Goal: Task Accomplishment & Management: Manage account settings

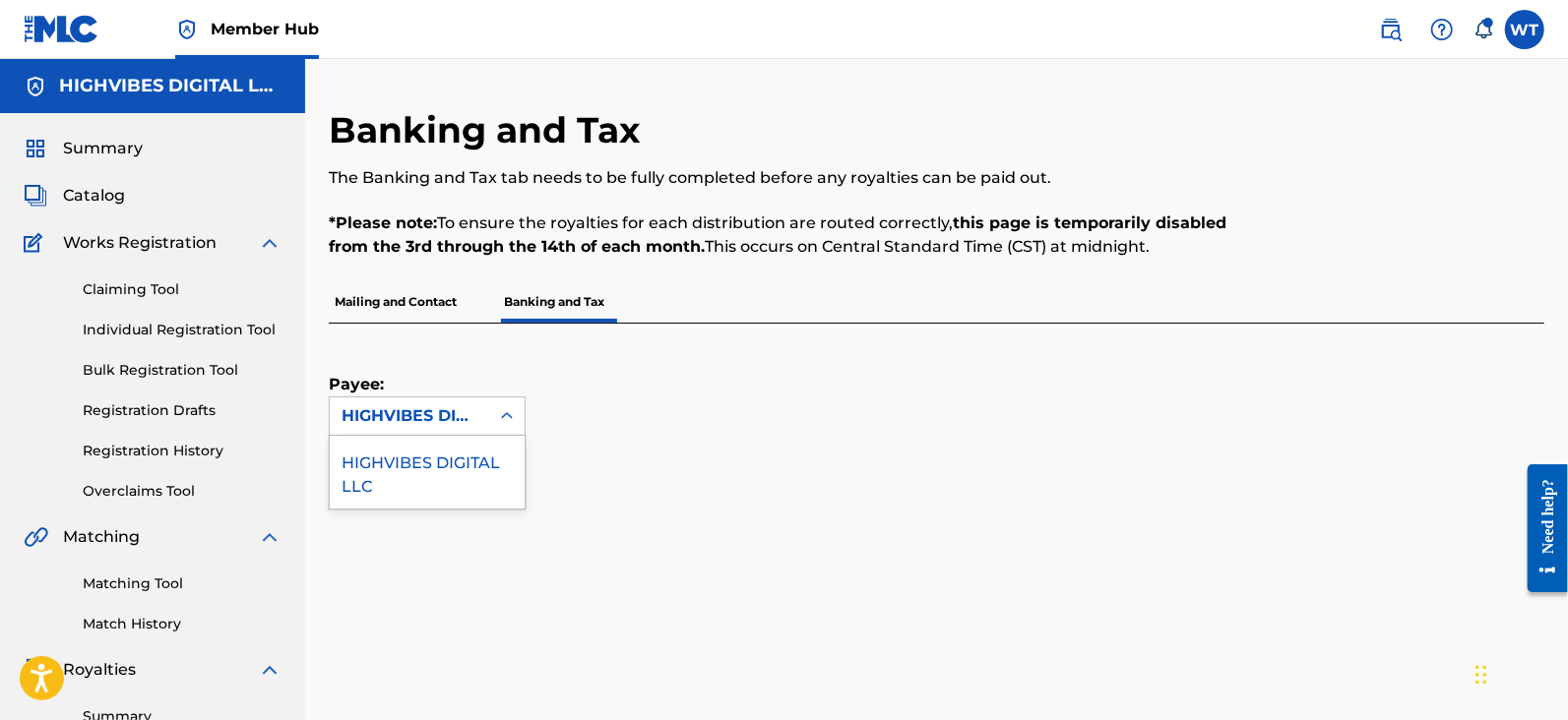
click at [448, 409] on div "HIGHVIBES DIGITAL LLC" at bounding box center [410, 417] width 136 height 24
click at [443, 467] on div "HIGHVIBES DIGITAL LLC" at bounding box center [428, 473] width 195 height 73
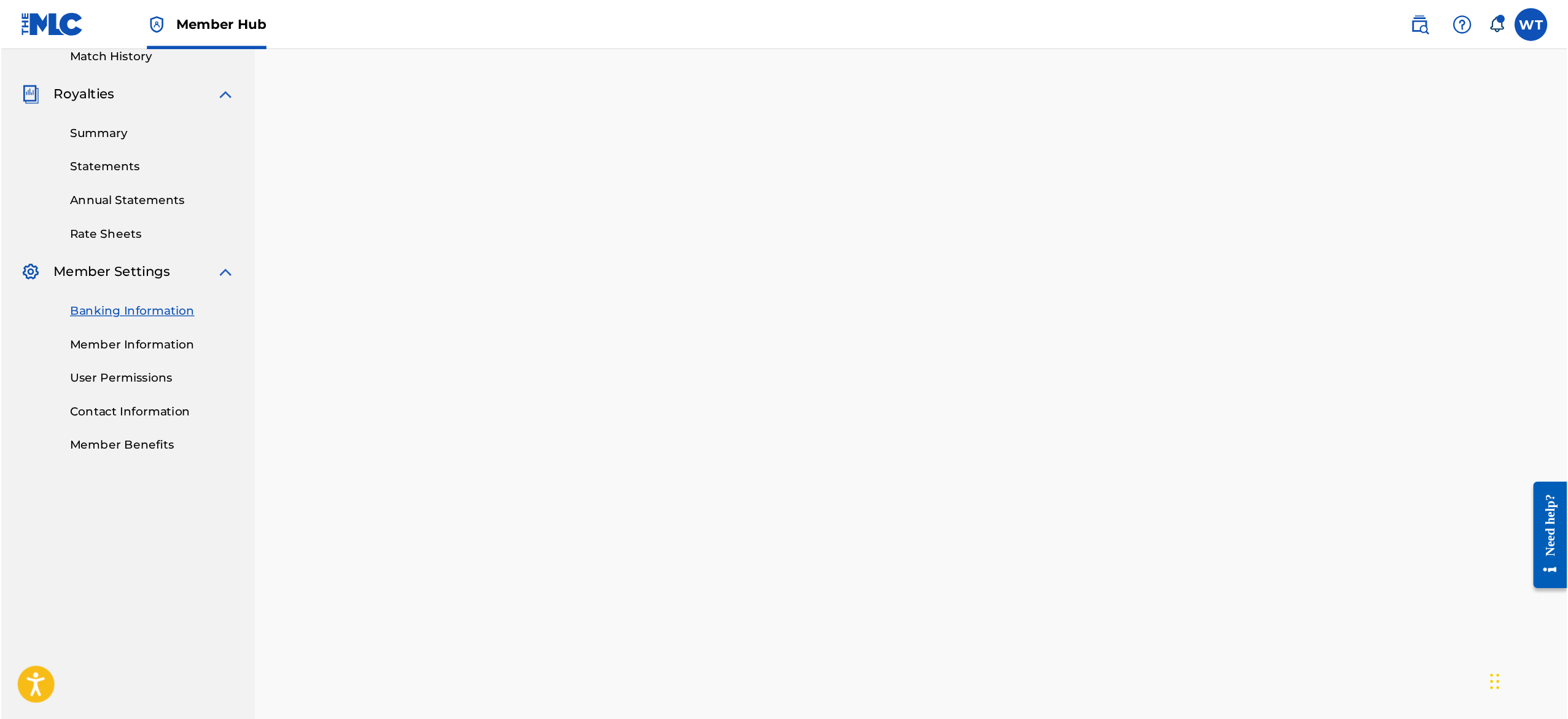
scroll to position [348, 0]
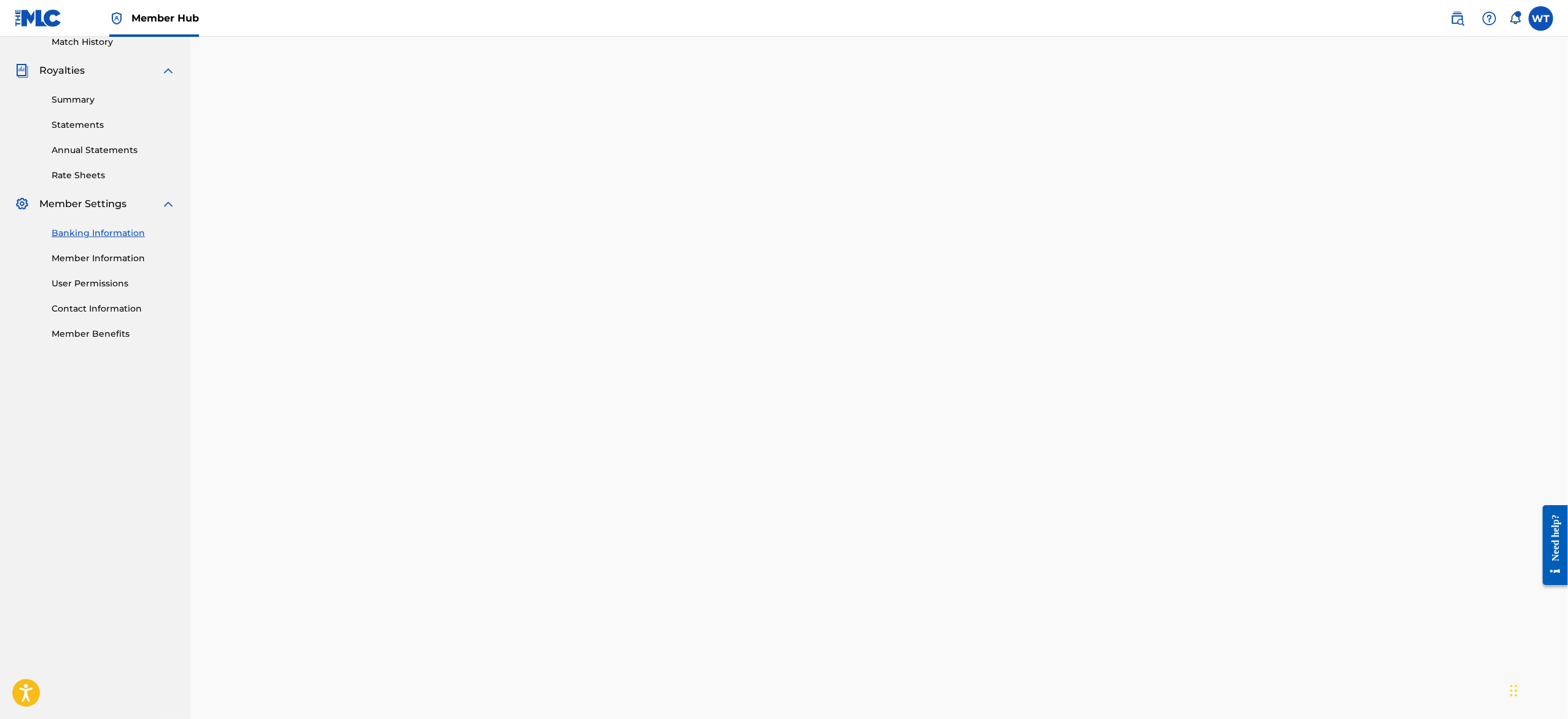
drag, startPoint x: 295, startPoint y: 37, endPoint x: 434, endPoint y: 452, distance: 437.7
click at [434, 449] on div "Banking and Tax The Banking and Tax tab needs to be fully completed before any …" at bounding box center [879, 216] width 1378 height 1053
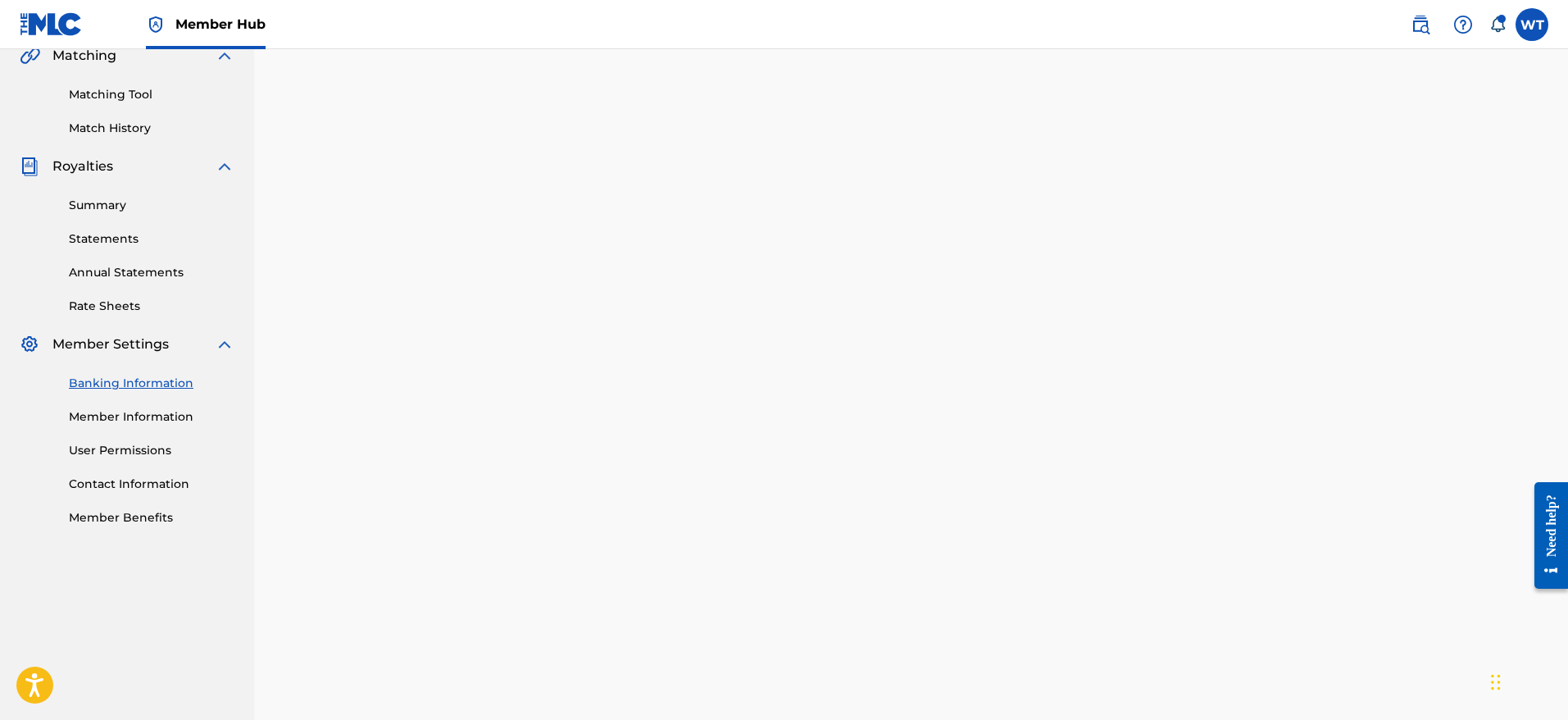
scroll to position [388, 0]
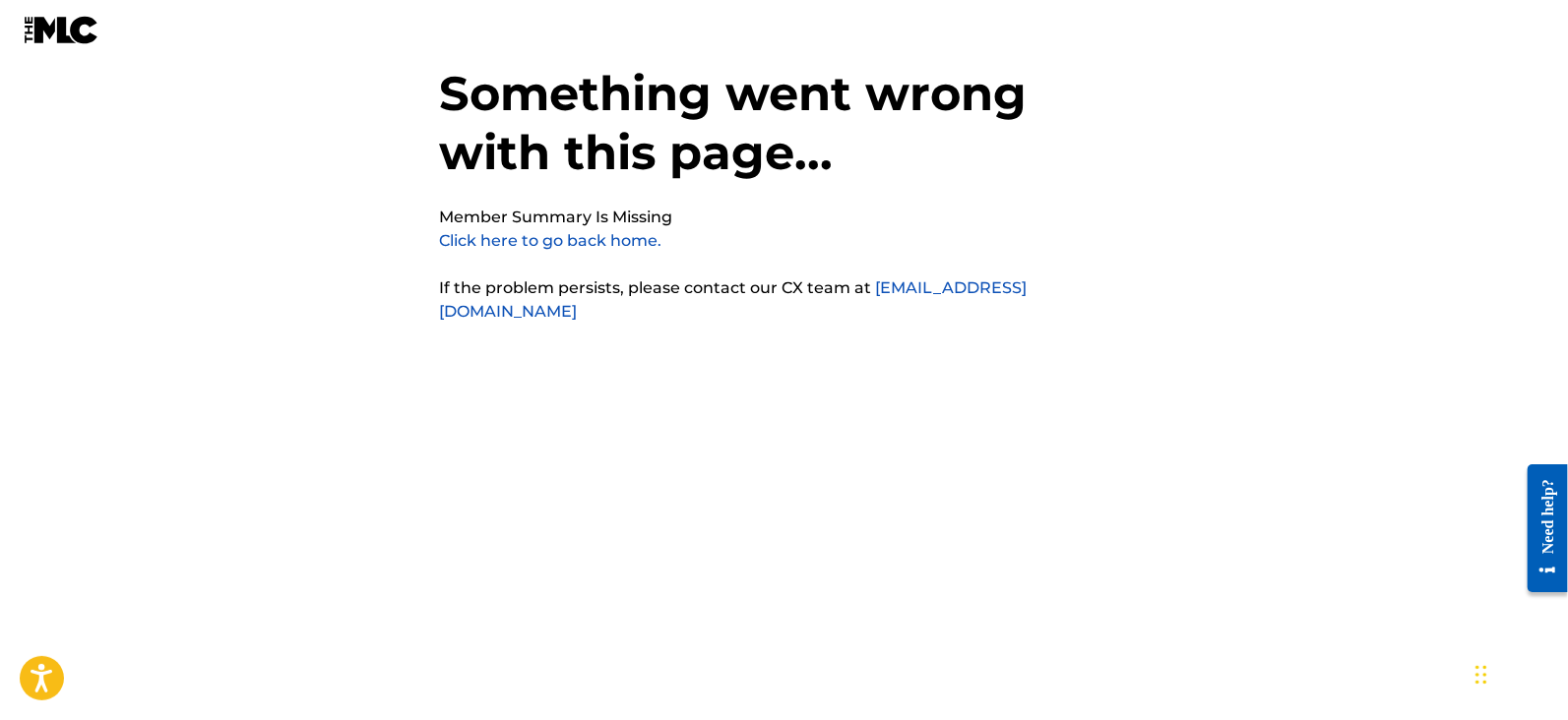
click at [490, 238] on link "Click here to go back home." at bounding box center [552, 240] width 223 height 19
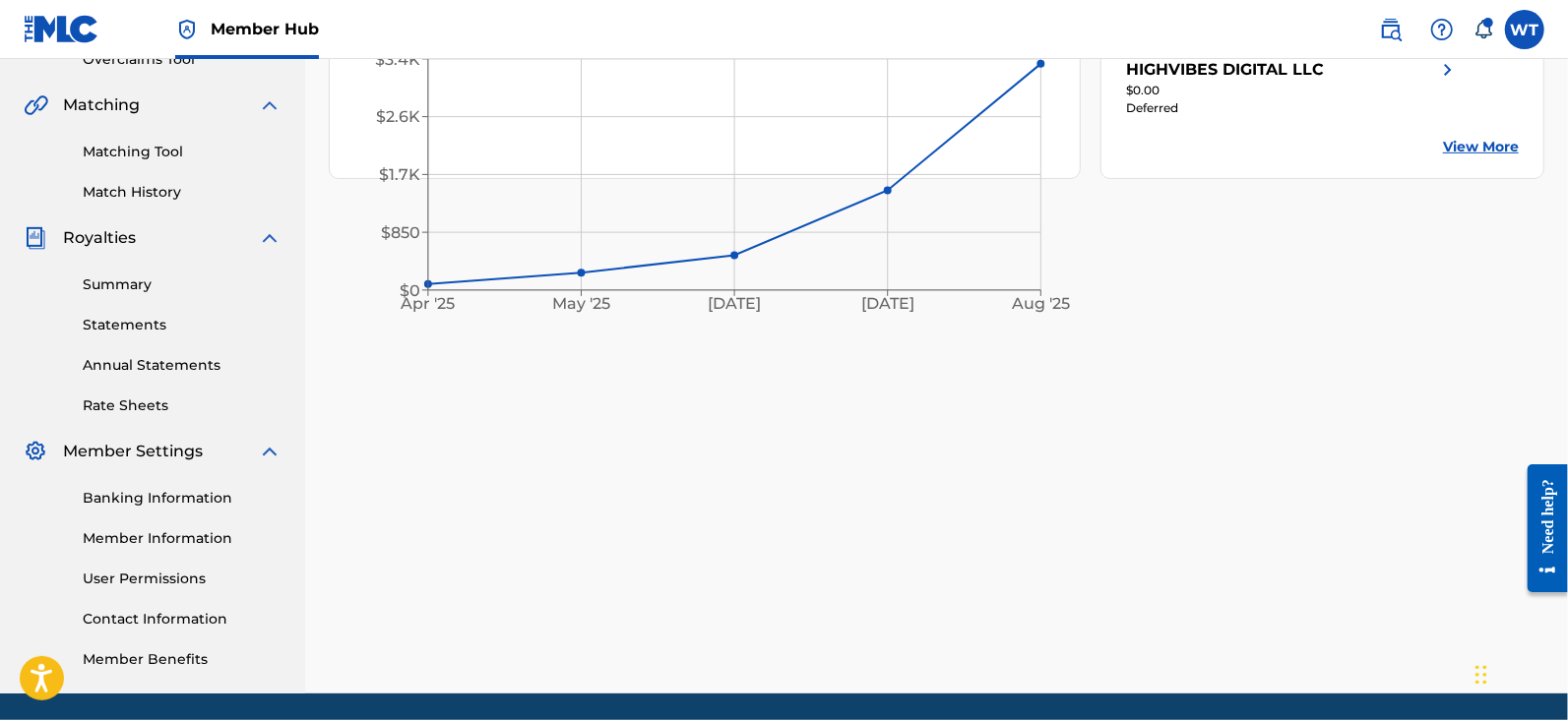
scroll to position [499, 0]
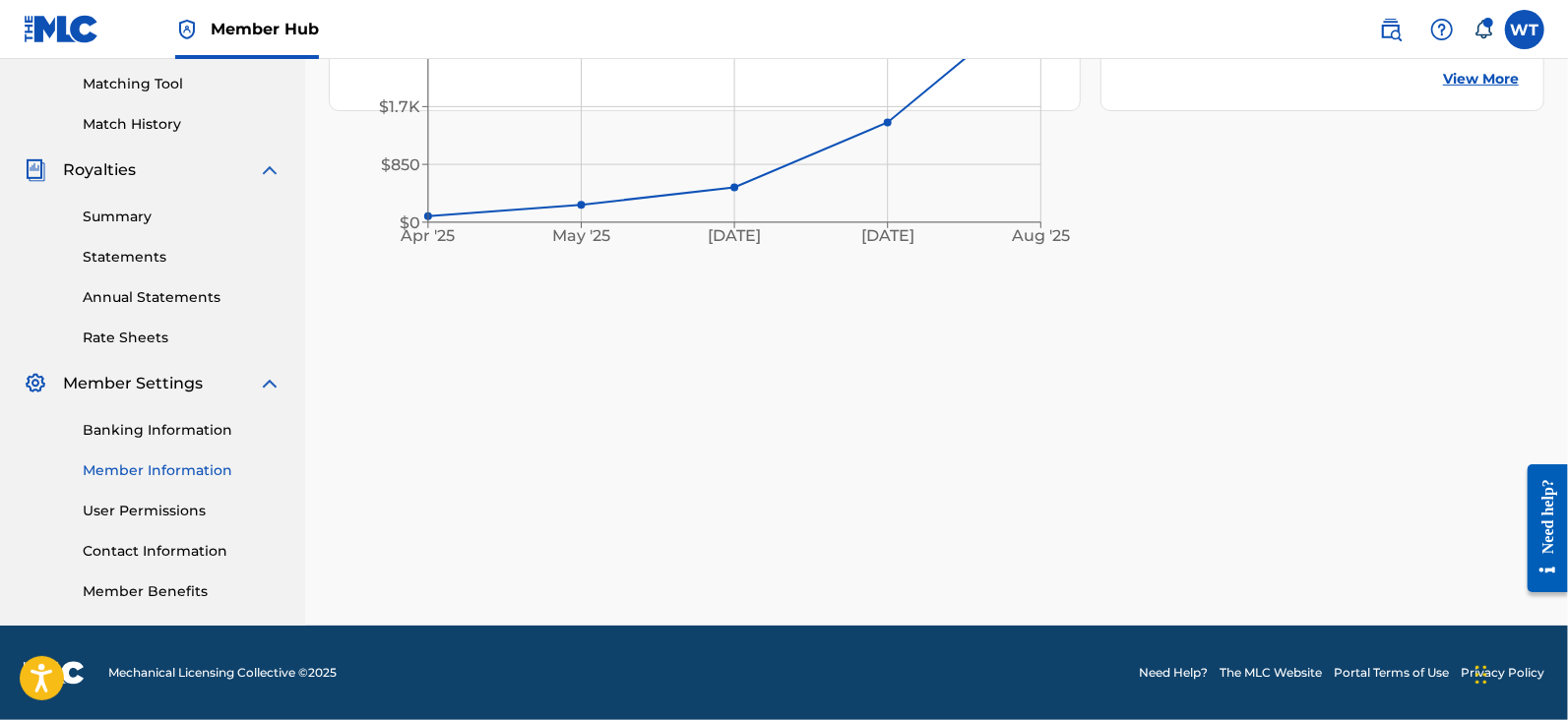
click at [144, 469] on link "Member Information" at bounding box center [182, 470] width 199 height 21
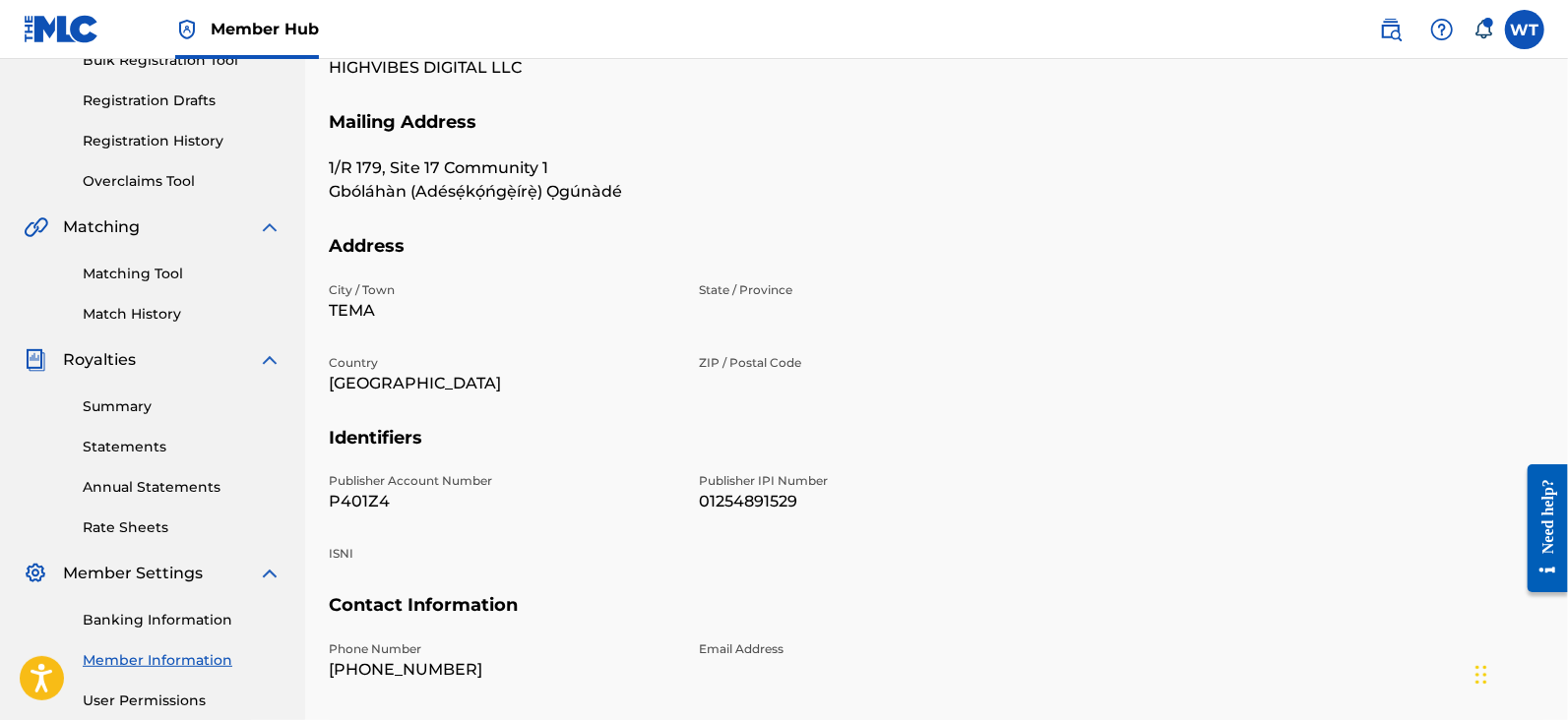
scroll to position [466, 0]
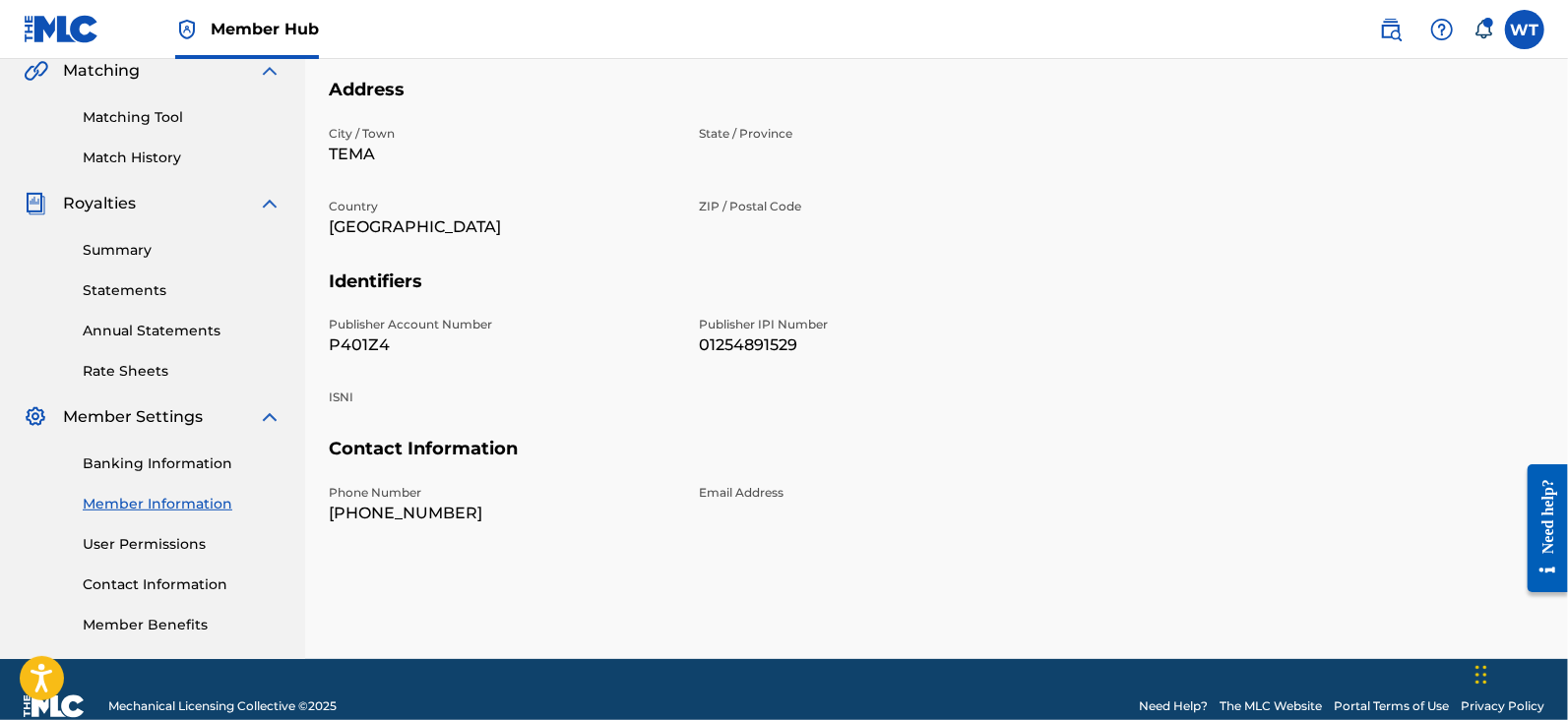
drag, startPoint x: 468, startPoint y: 516, endPoint x: 329, endPoint y: 528, distance: 139.5
click at [329, 528] on div "Phone Number +233-500-450435 Email Address" at bounding box center [687, 520] width 716 height 73
copy p "[PHONE_NUMBER]"
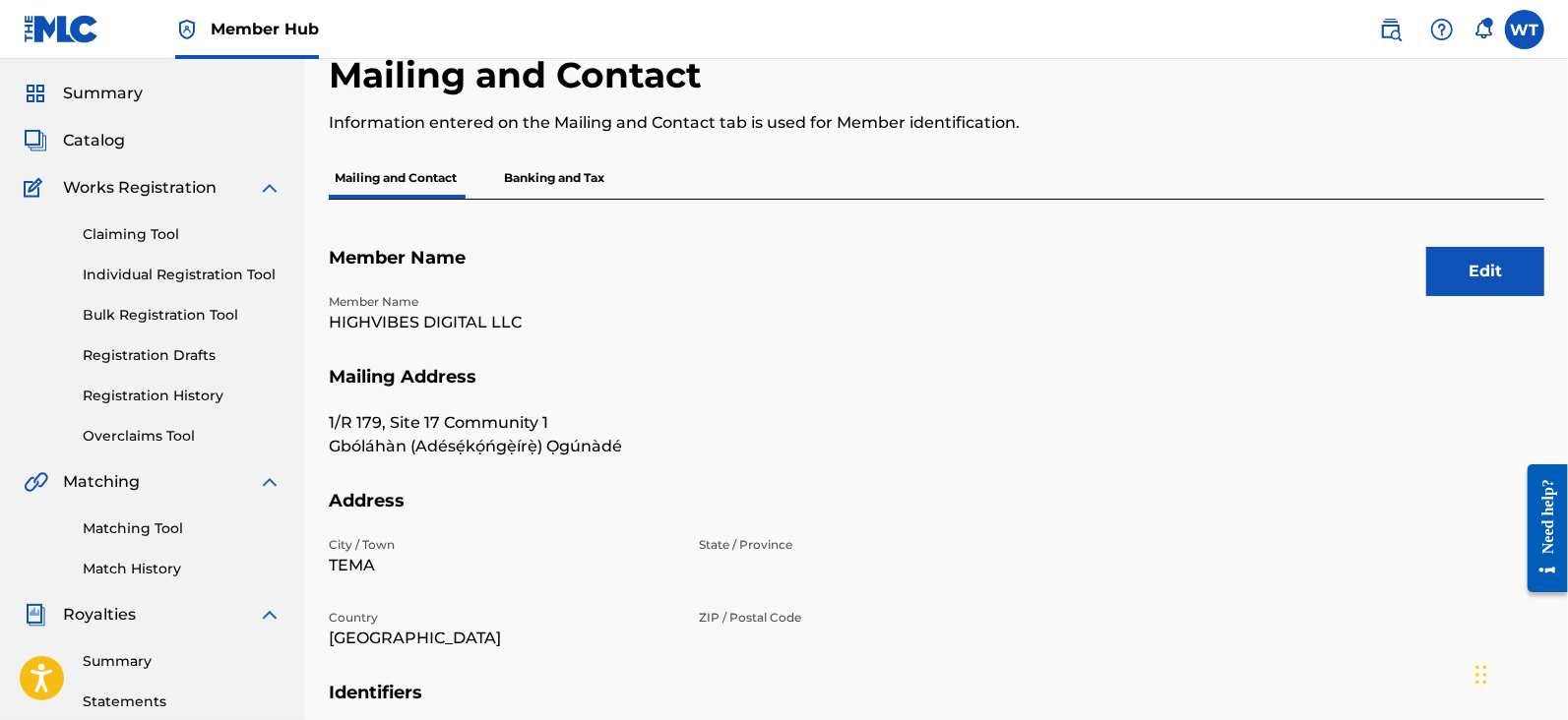
scroll to position [53, 0]
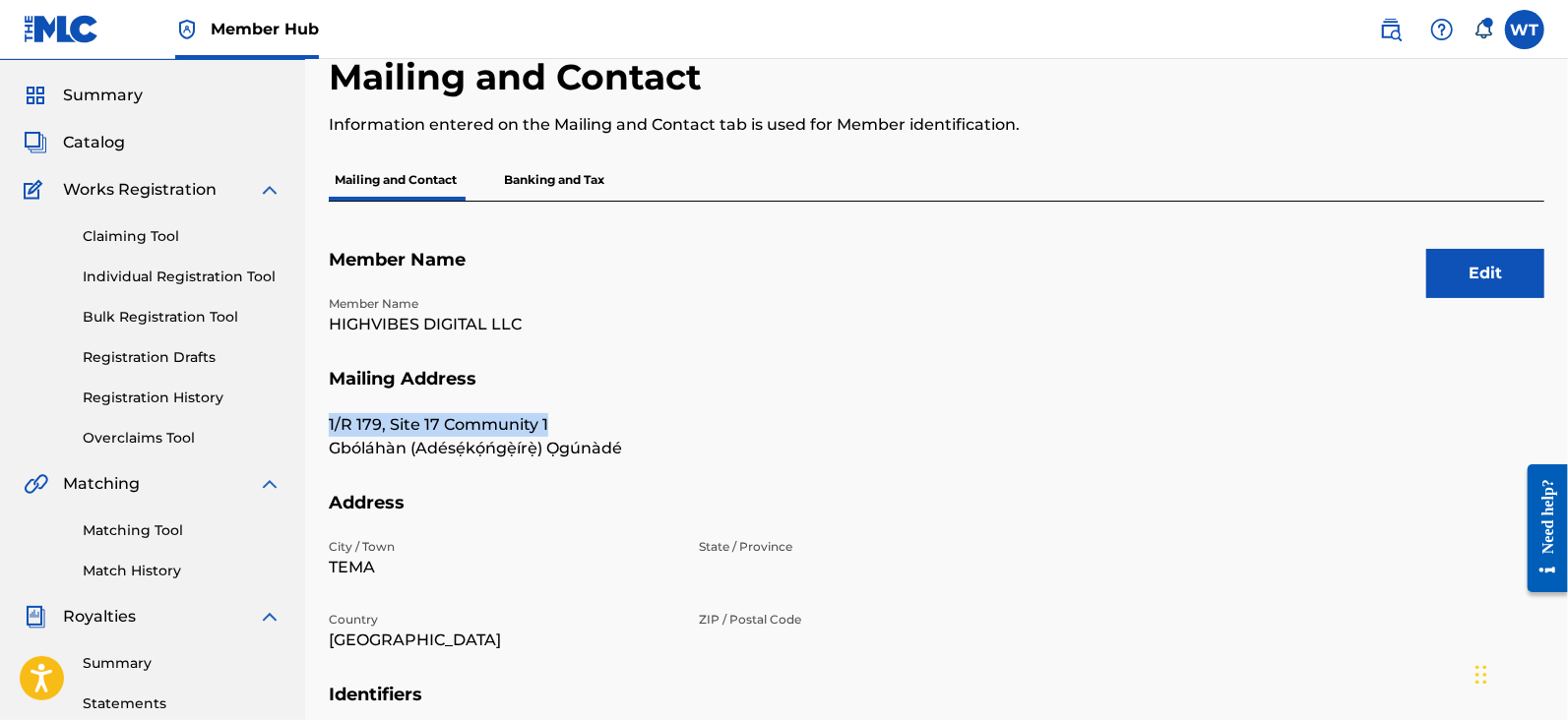
drag, startPoint x: 552, startPoint y: 421, endPoint x: 330, endPoint y: 432, distance: 222.3
click at [330, 432] on p "1/R 179, Site 17 Community 1" at bounding box center [503, 425] width 347 height 24
copy p "1/R 179, Site 17 Community 1"
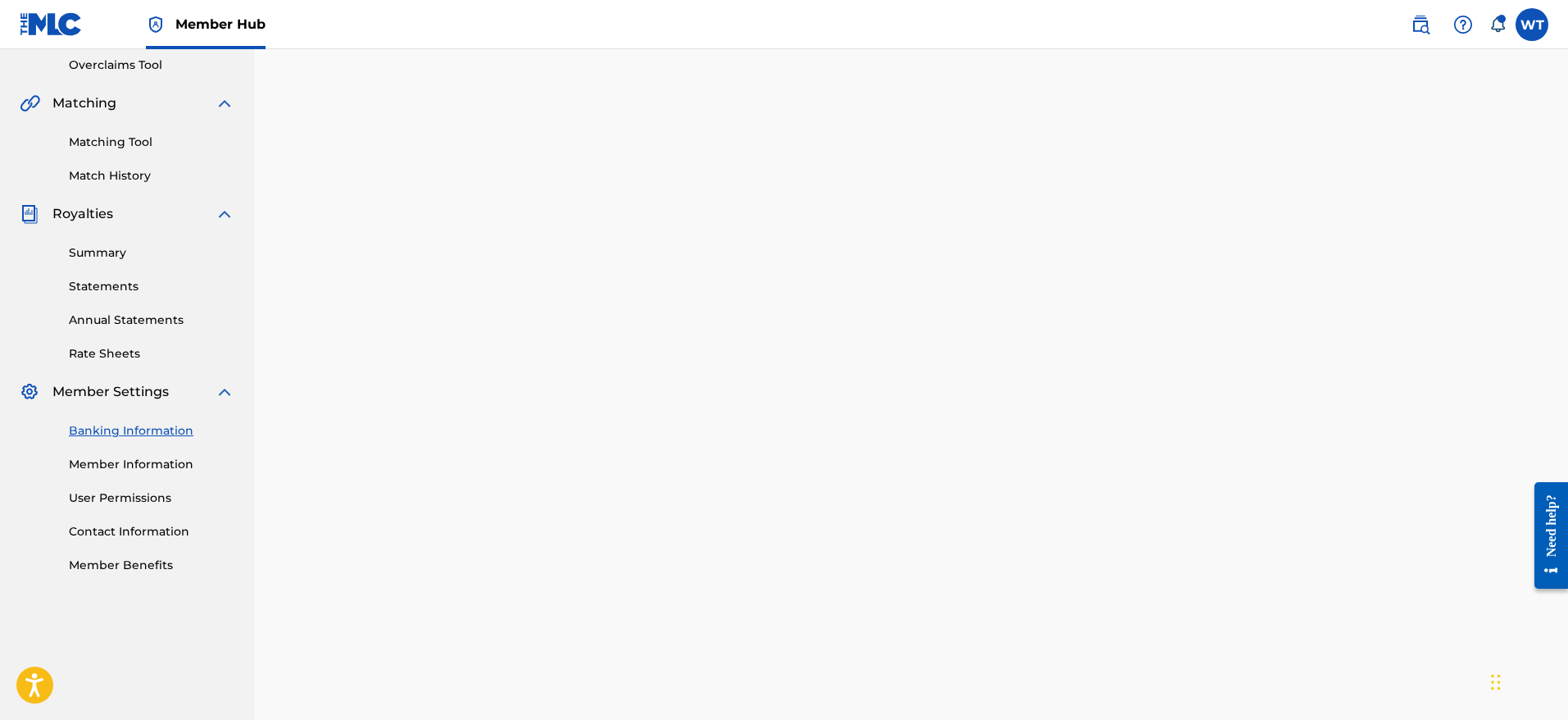
scroll to position [376, 0]
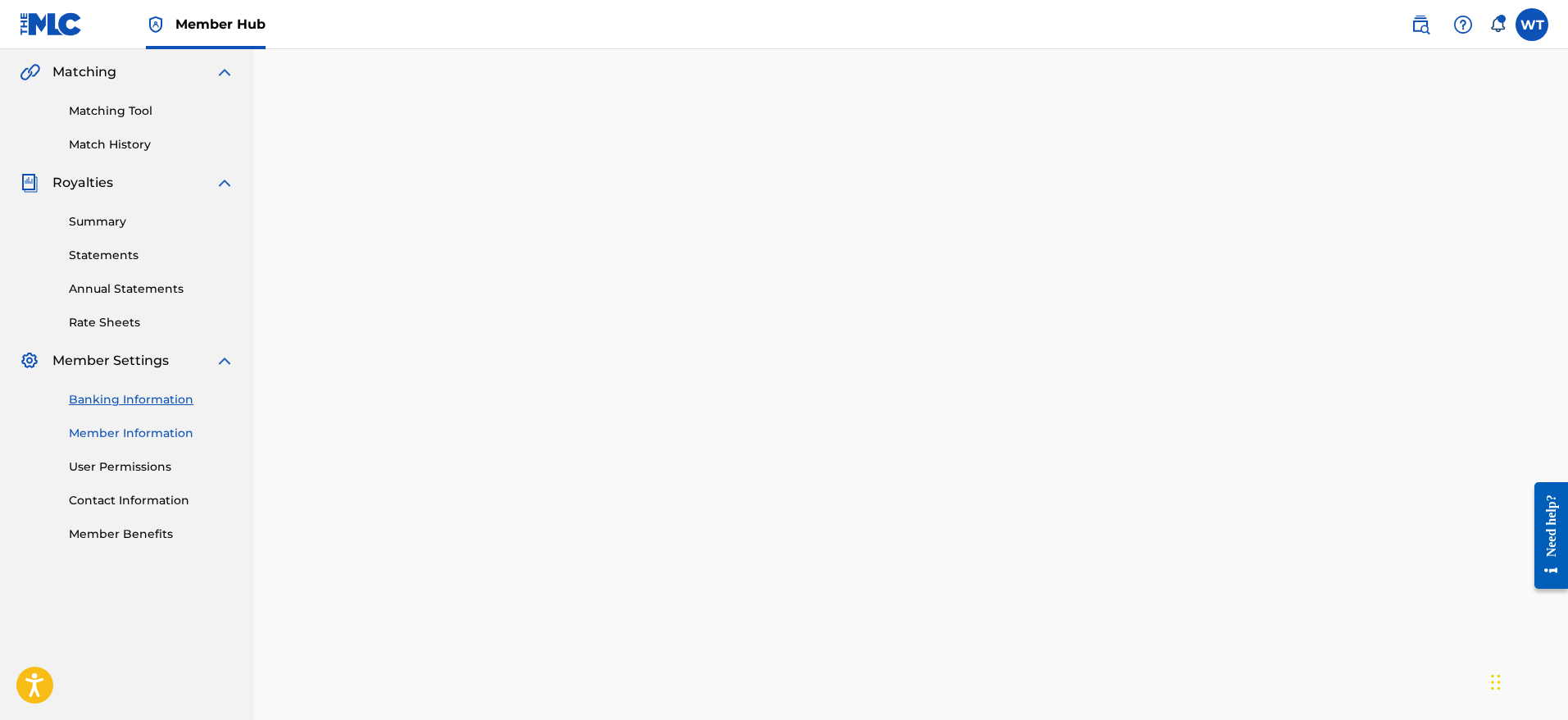
click at [145, 433] on link "Member Information" at bounding box center [152, 433] width 166 height 17
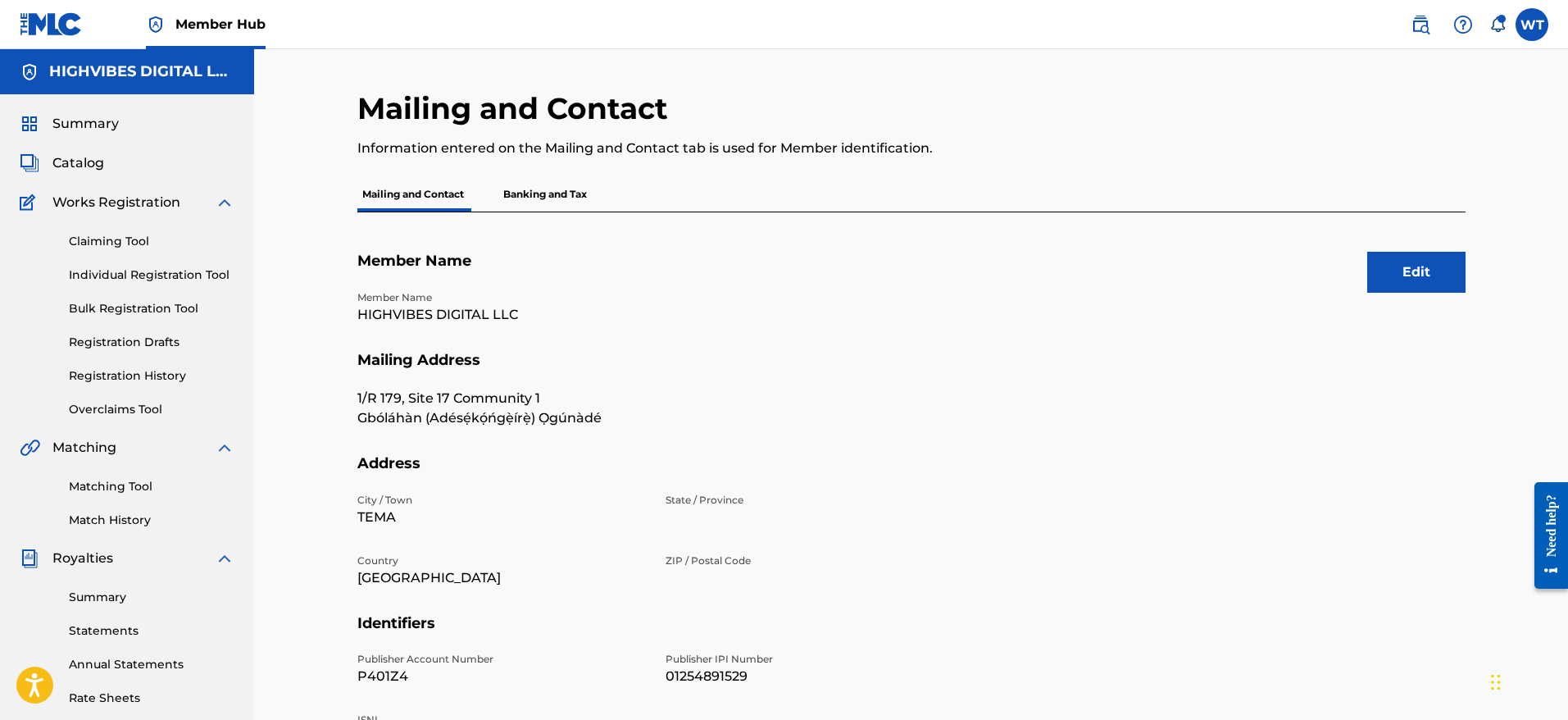
click at [528, 204] on p "Banking and Tax" at bounding box center [545, 195] width 94 height 34
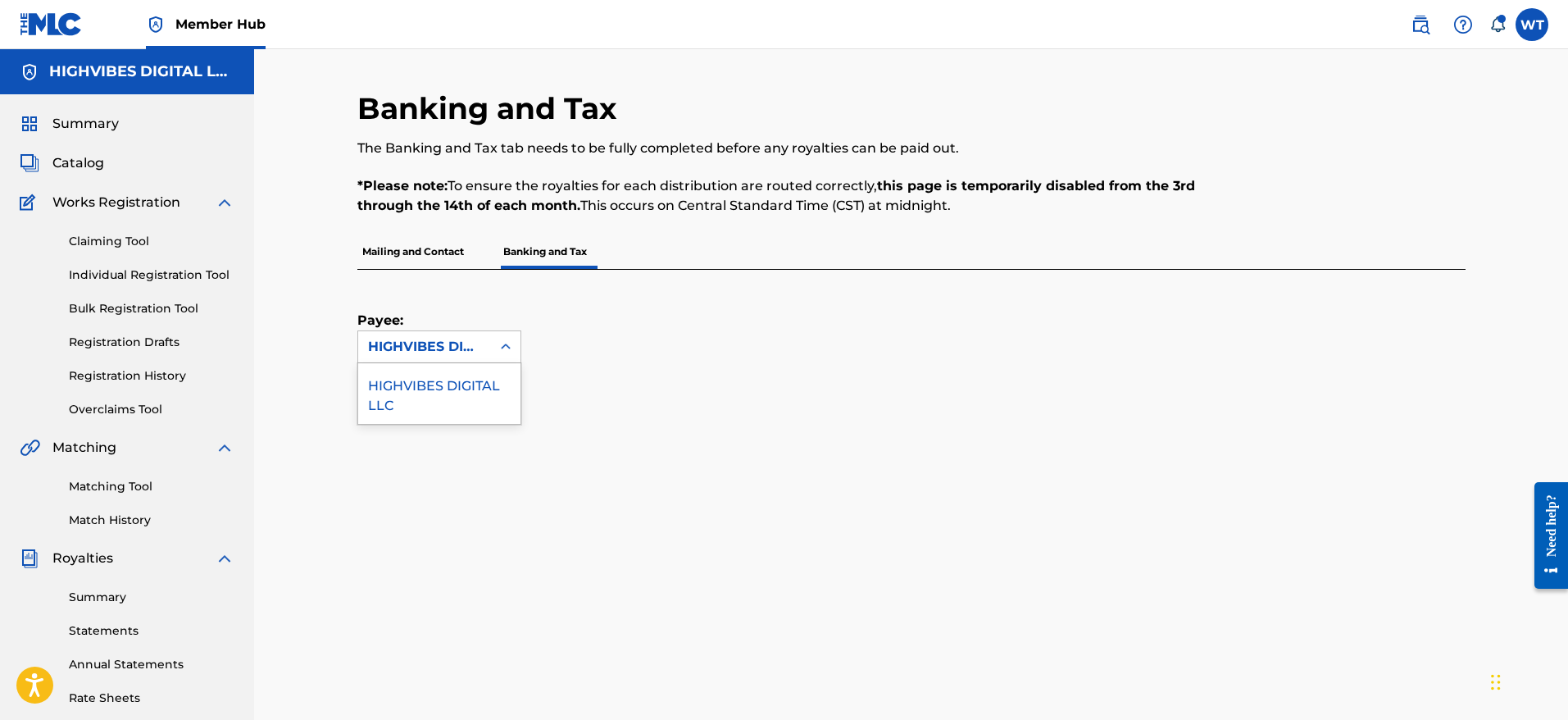
click at [444, 348] on div "HIGHVIBES DIGITAL LLC" at bounding box center [425, 347] width 113 height 20
click at [437, 412] on div "HIGHVIBES DIGITAL LLC" at bounding box center [440, 394] width 162 height 61
click at [130, 403] on link "Overclaims Tool" at bounding box center [152, 409] width 166 height 17
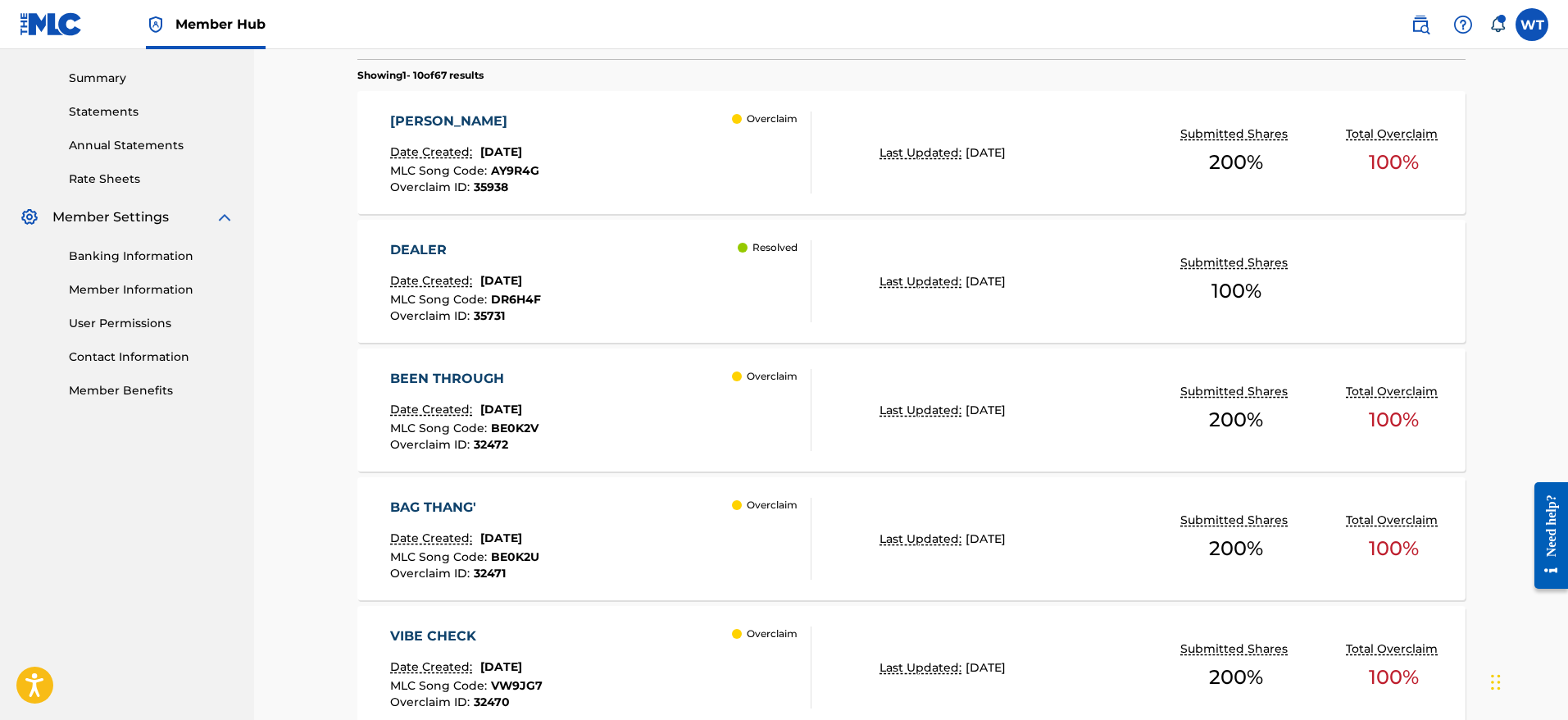
scroll to position [524, 0]
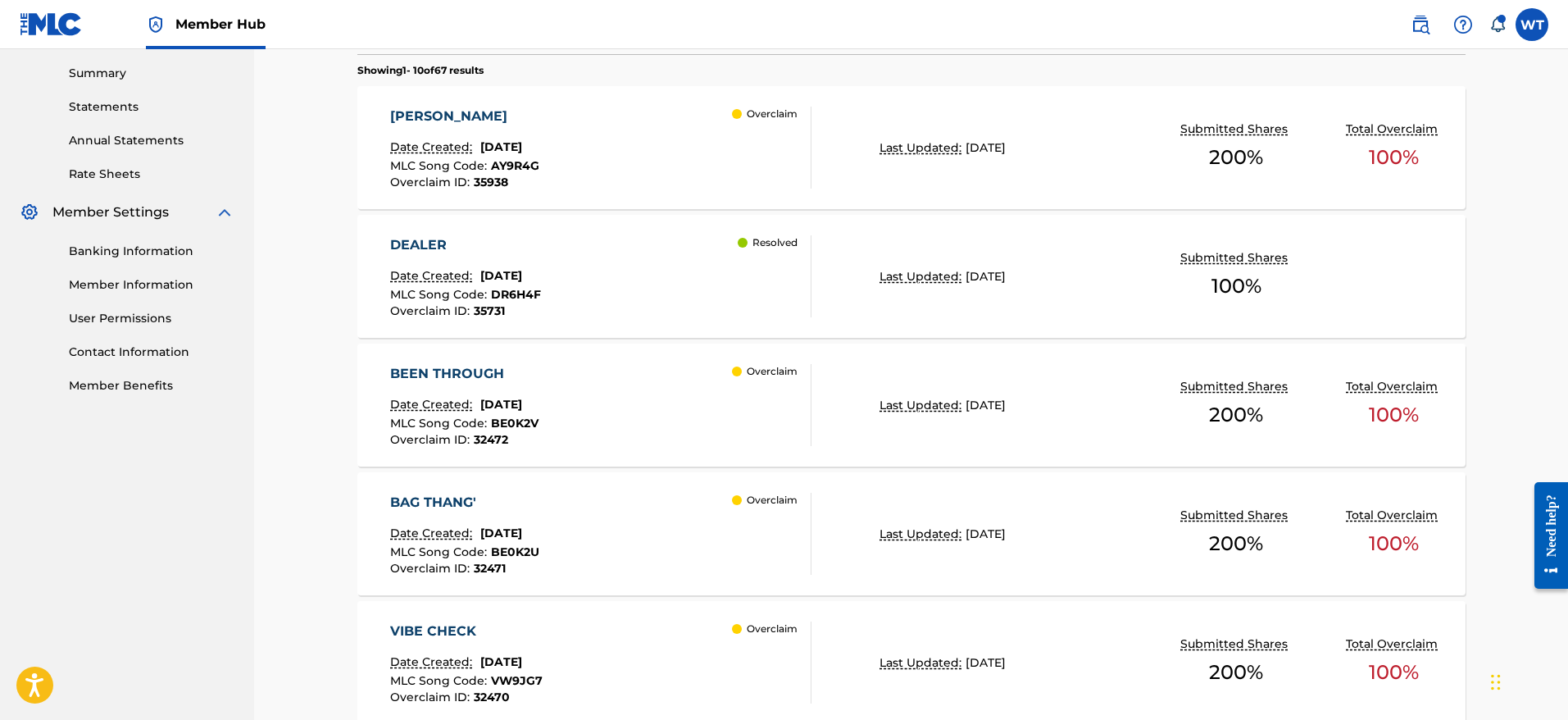
click at [629, 415] on div "BEEN THROUGH Date Created: August 13, 2025 MLC Song Code : BE0K2V Overclaim ID …" at bounding box center [600, 406] width 421 height 82
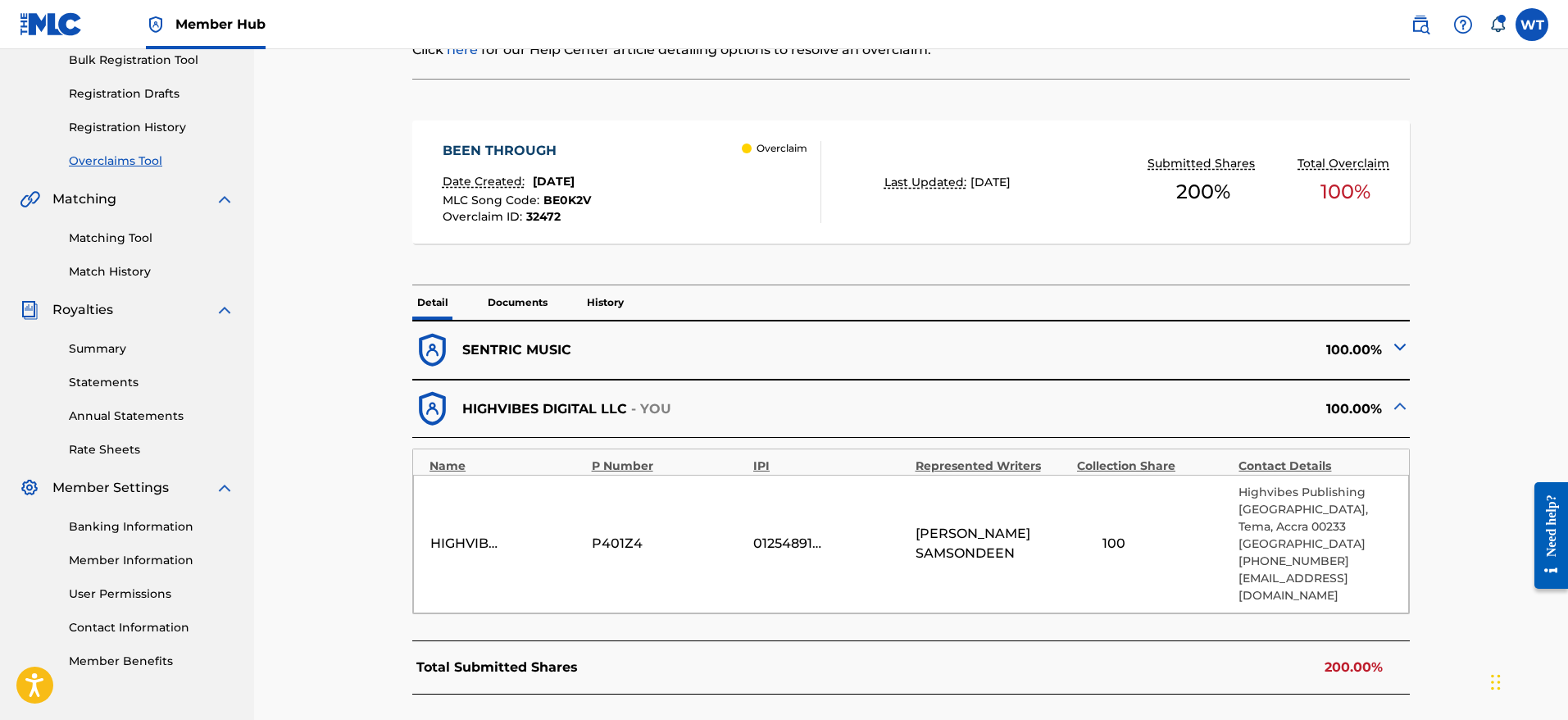
scroll to position [258, 0]
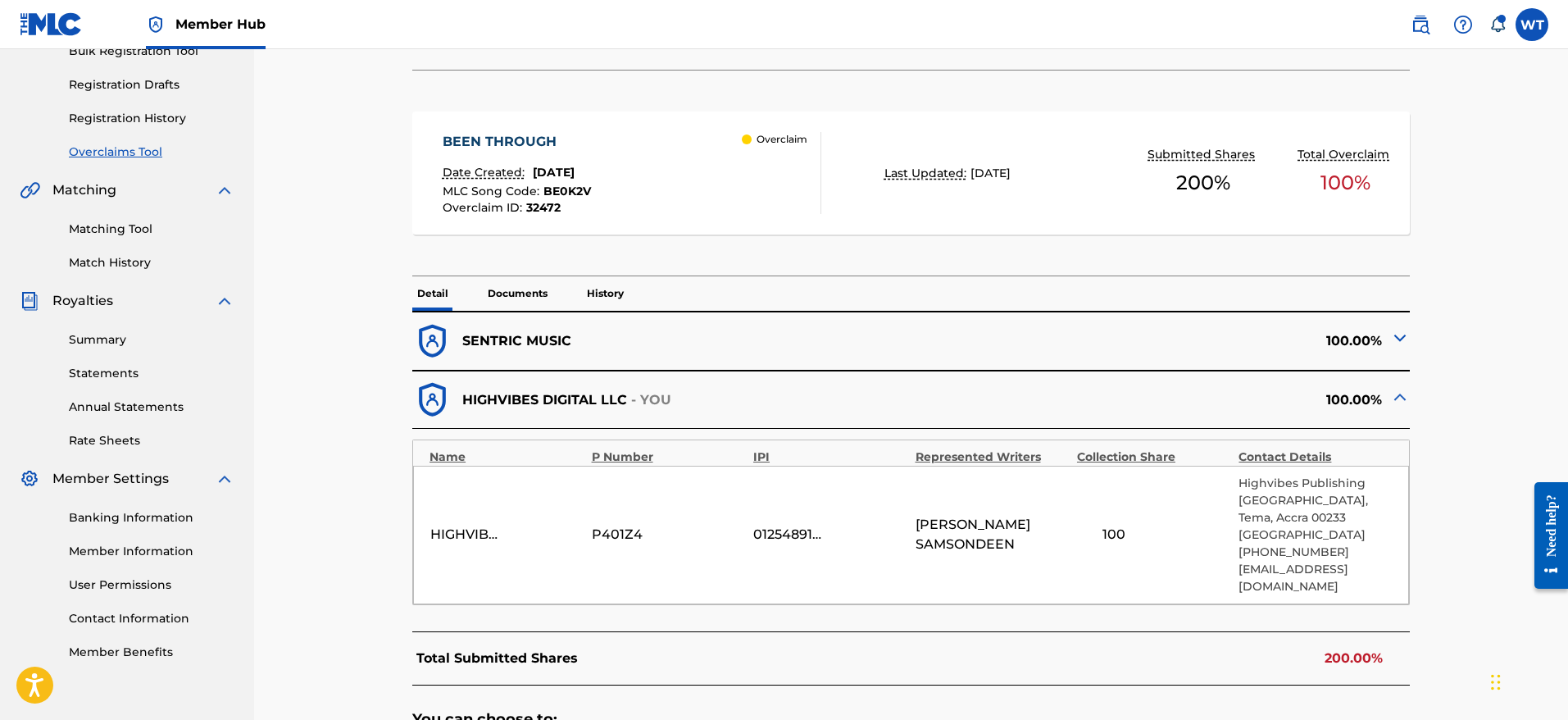
click at [611, 306] on p "History" at bounding box center [605, 294] width 47 height 34
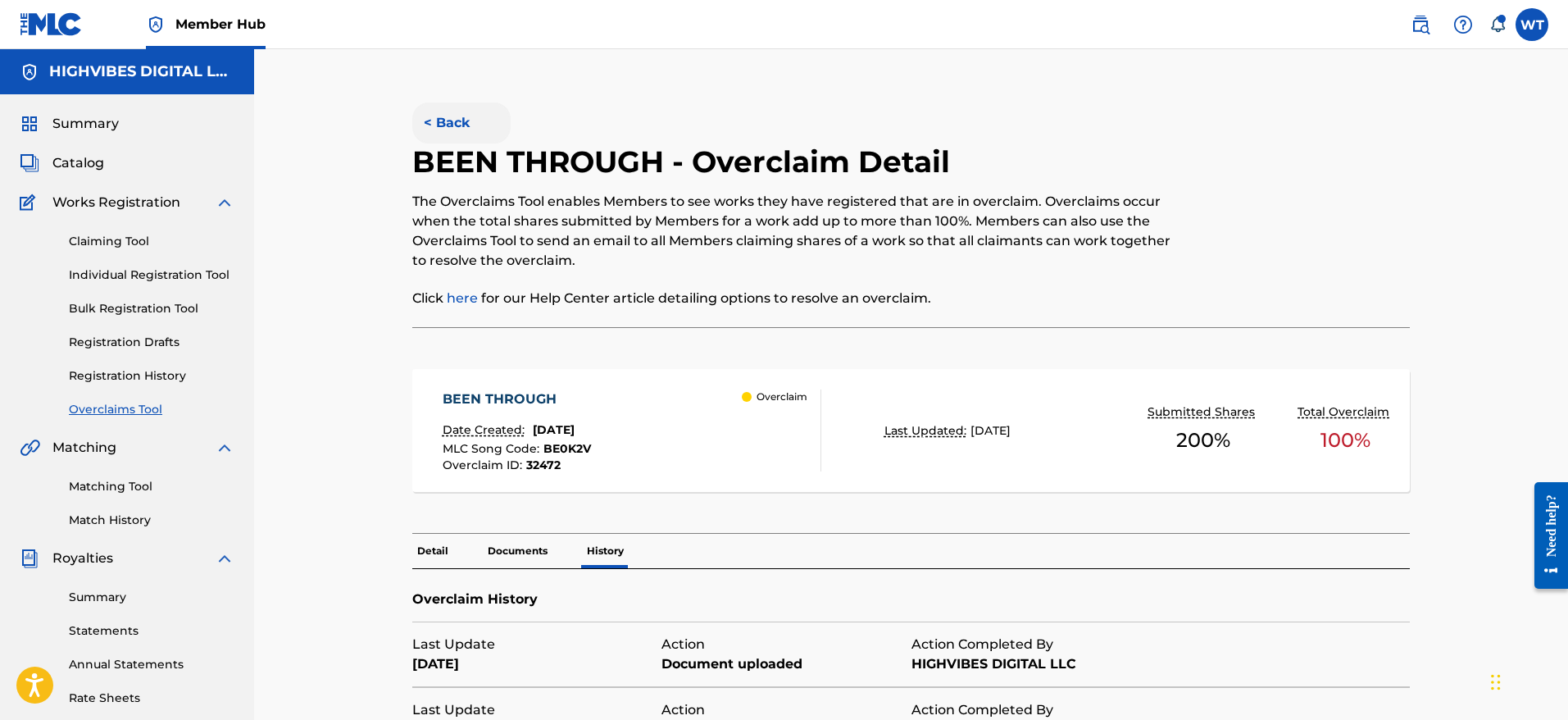
click at [459, 118] on button "< Back" at bounding box center [461, 123] width 98 height 41
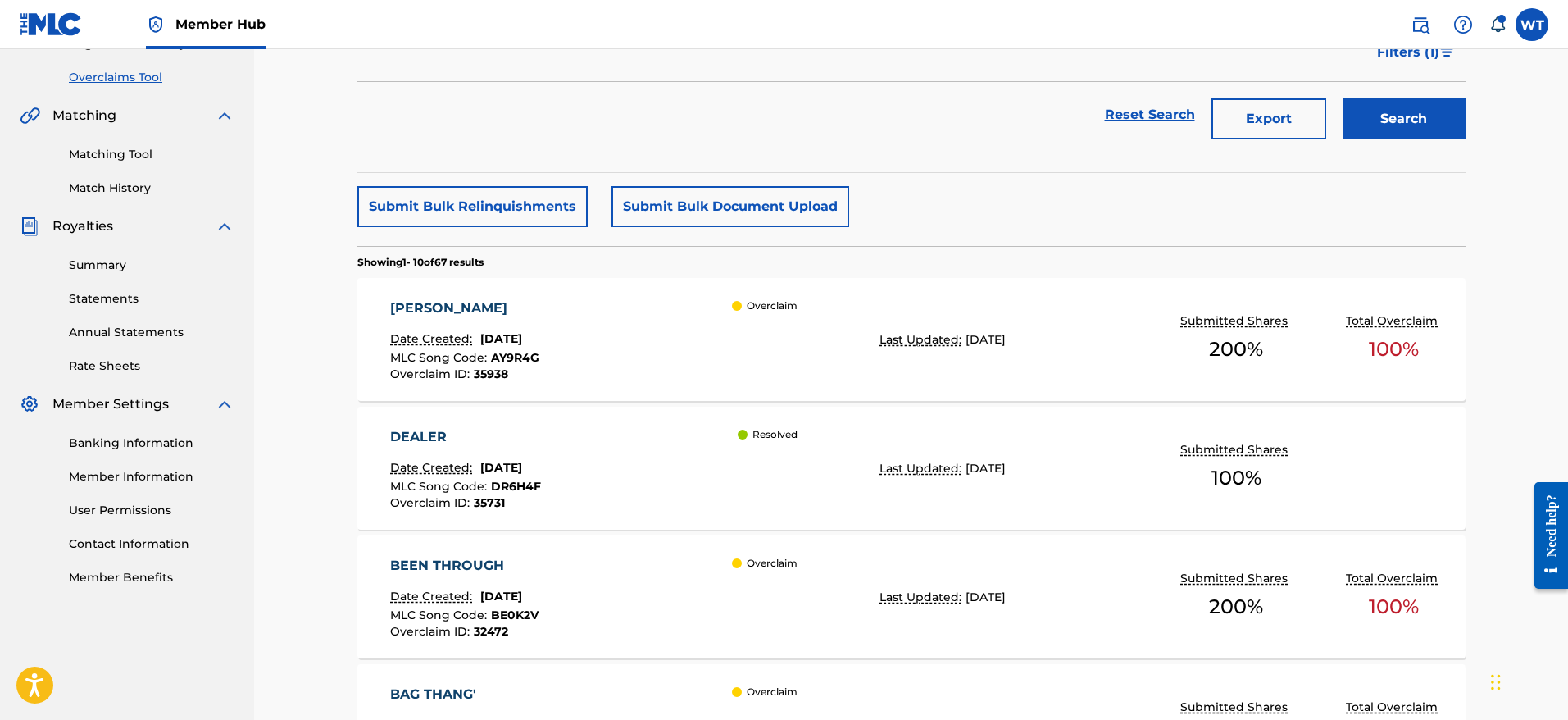
scroll to position [330, 0]
click at [666, 366] on div "AYE OLE Date Created: September 17, 2025 MLC Song Code : AY9R4G Overclaim ID : …" at bounding box center [600, 342] width 421 height 82
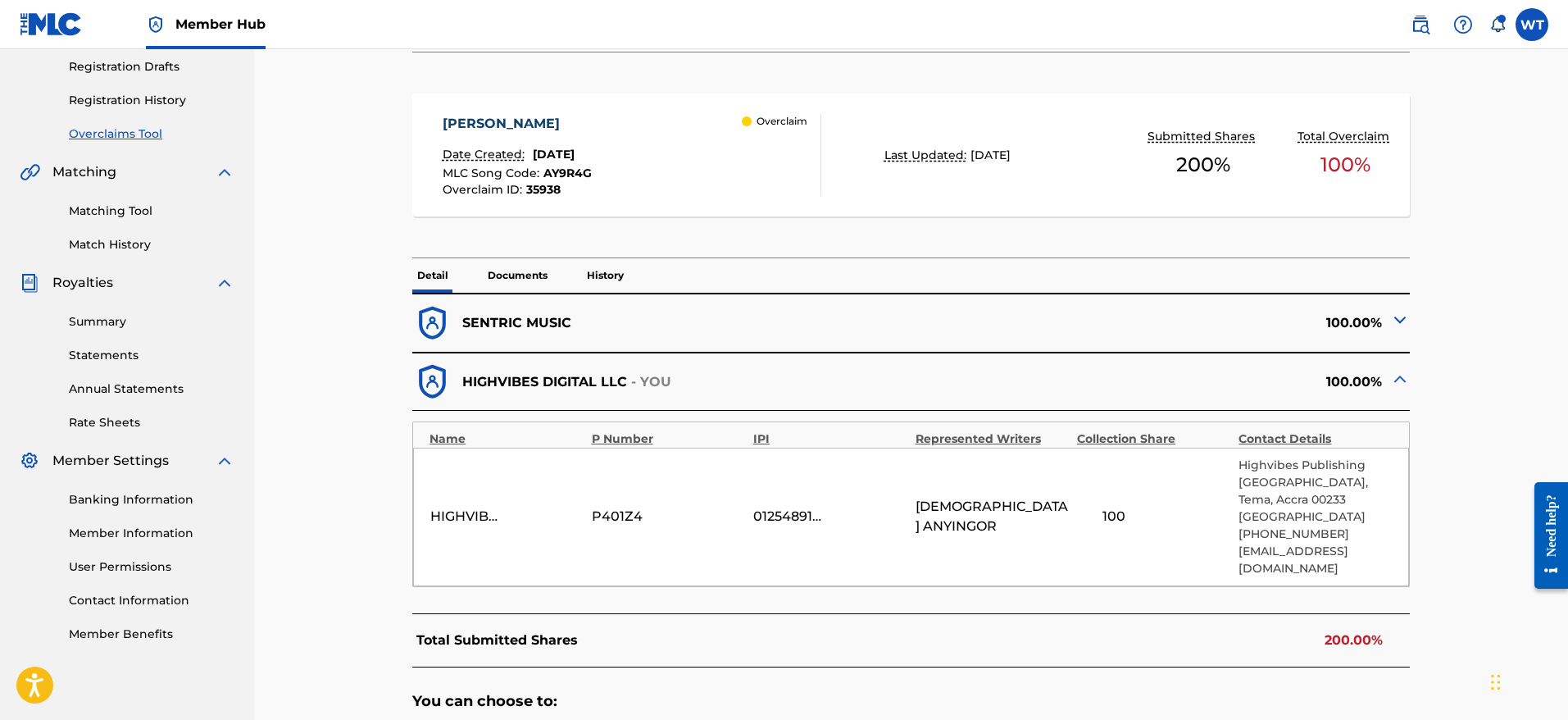
scroll to position [275, 0]
drag, startPoint x: 1063, startPoint y: 525, endPoint x: 915, endPoint y: 527, distance: 148.0
click at [916, 527] on span "[DEMOGRAPHIC_DATA] ANYINGOR" at bounding box center [992, 517] width 153 height 39
copy span "[DEMOGRAPHIC_DATA] ANYINGOR"
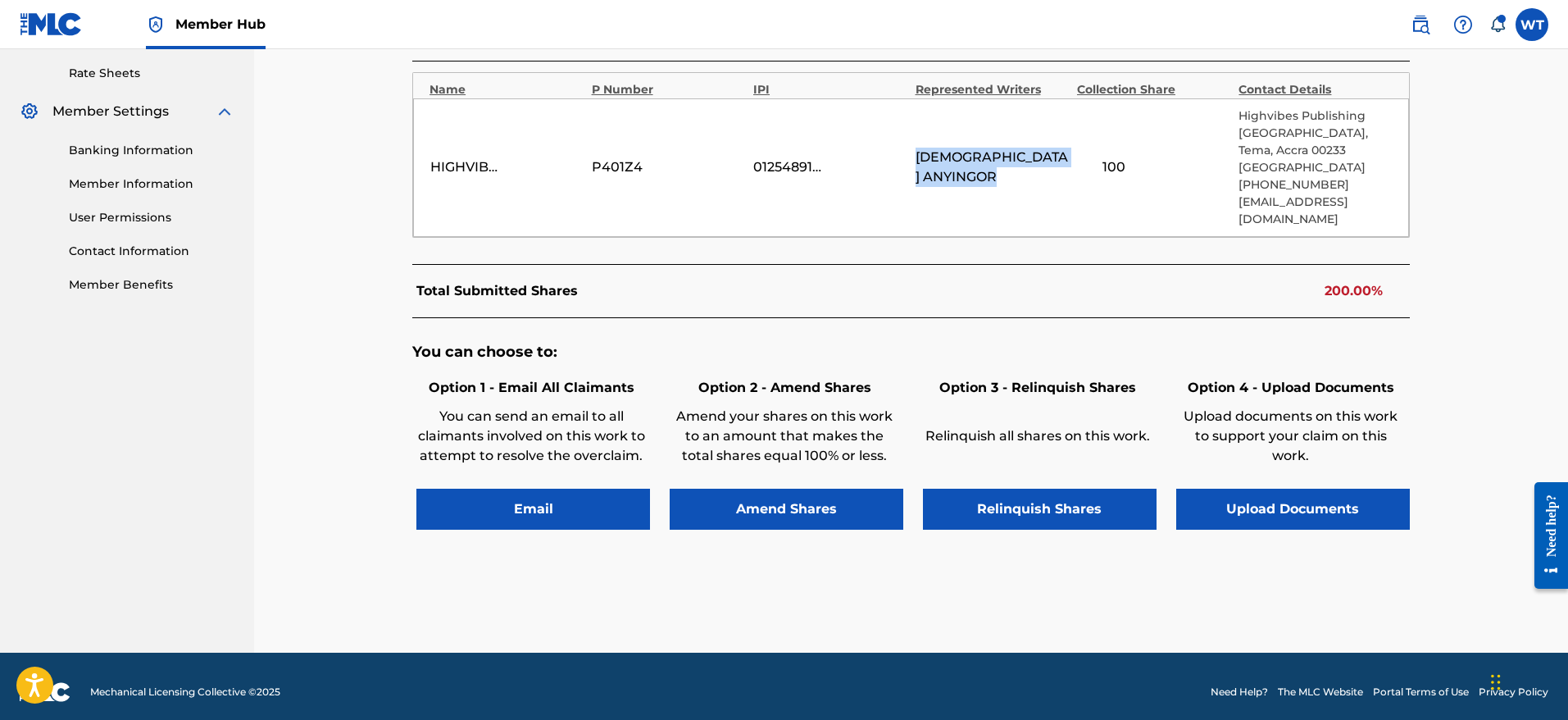
scroll to position [635, 0]
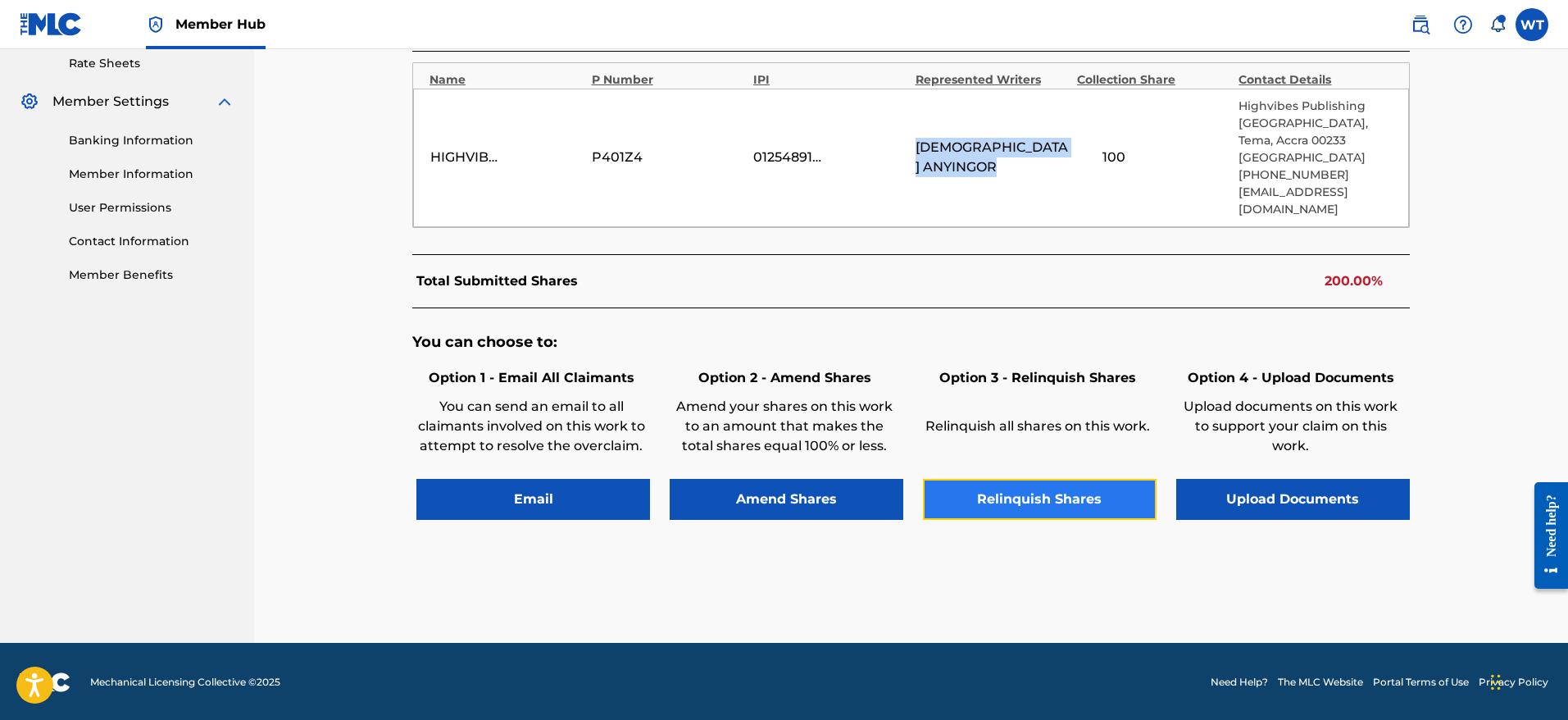
click at [1013, 520] on button "Relinquish Shares" at bounding box center [1040, 499] width 234 height 41
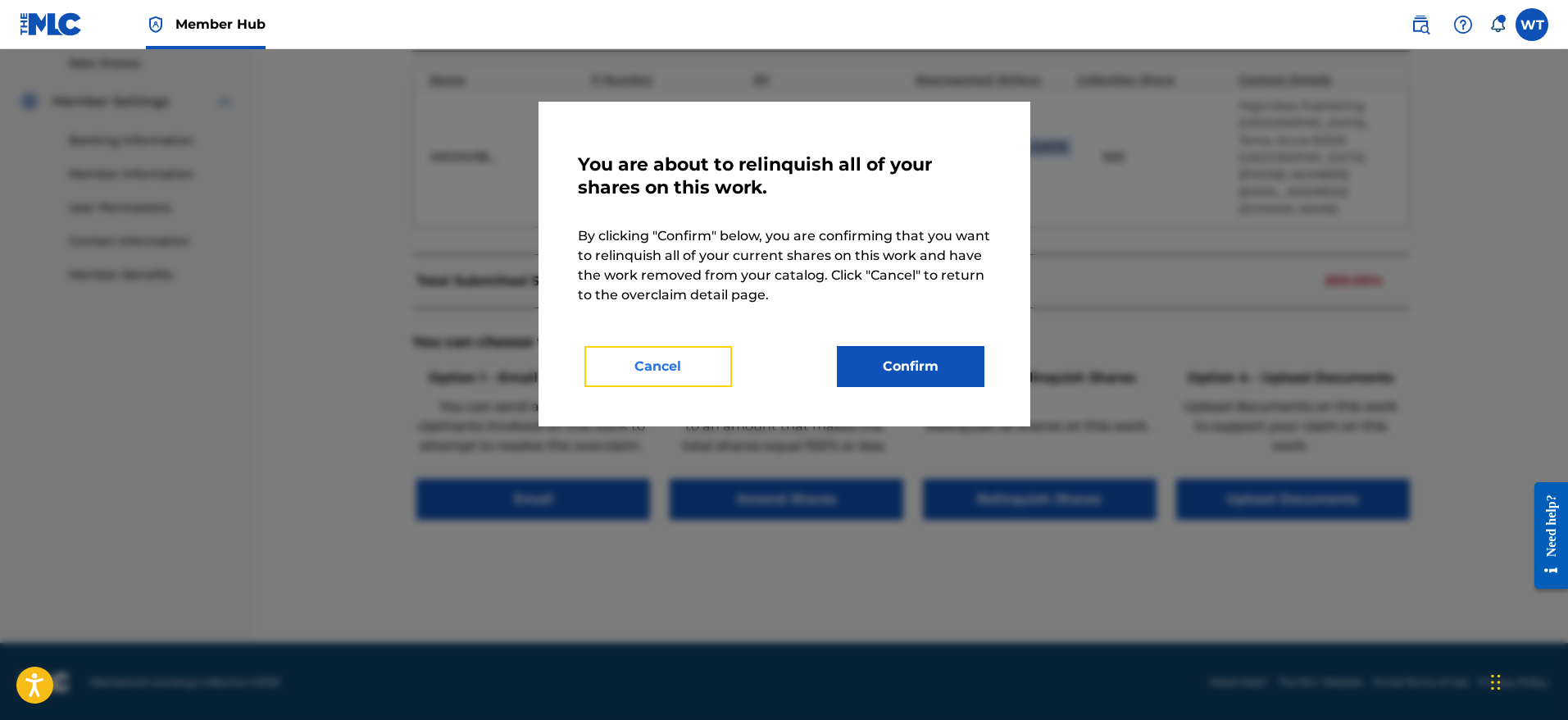
click at [691, 370] on button "Cancel" at bounding box center [658, 367] width 148 height 41
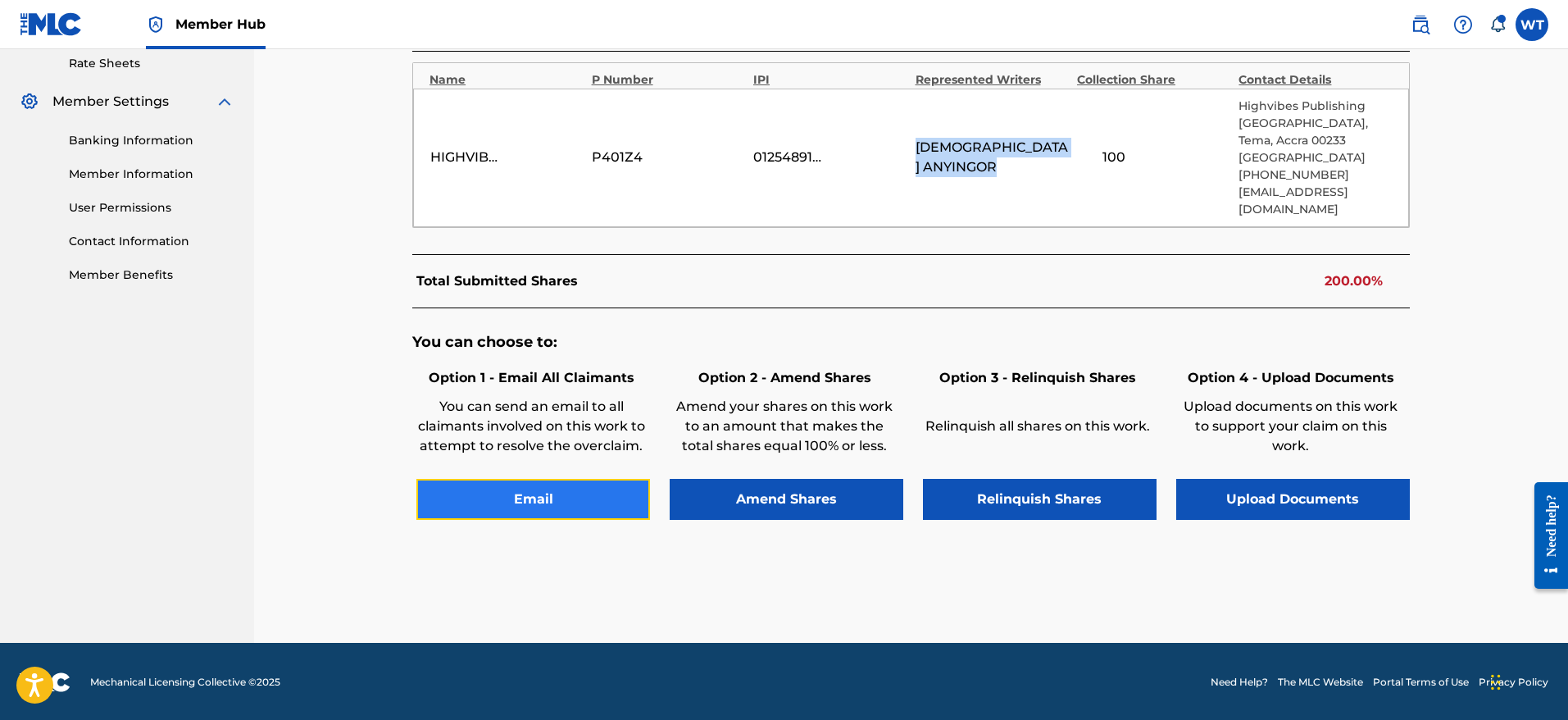
click at [602, 520] on button "Email" at bounding box center [533, 499] width 234 height 41
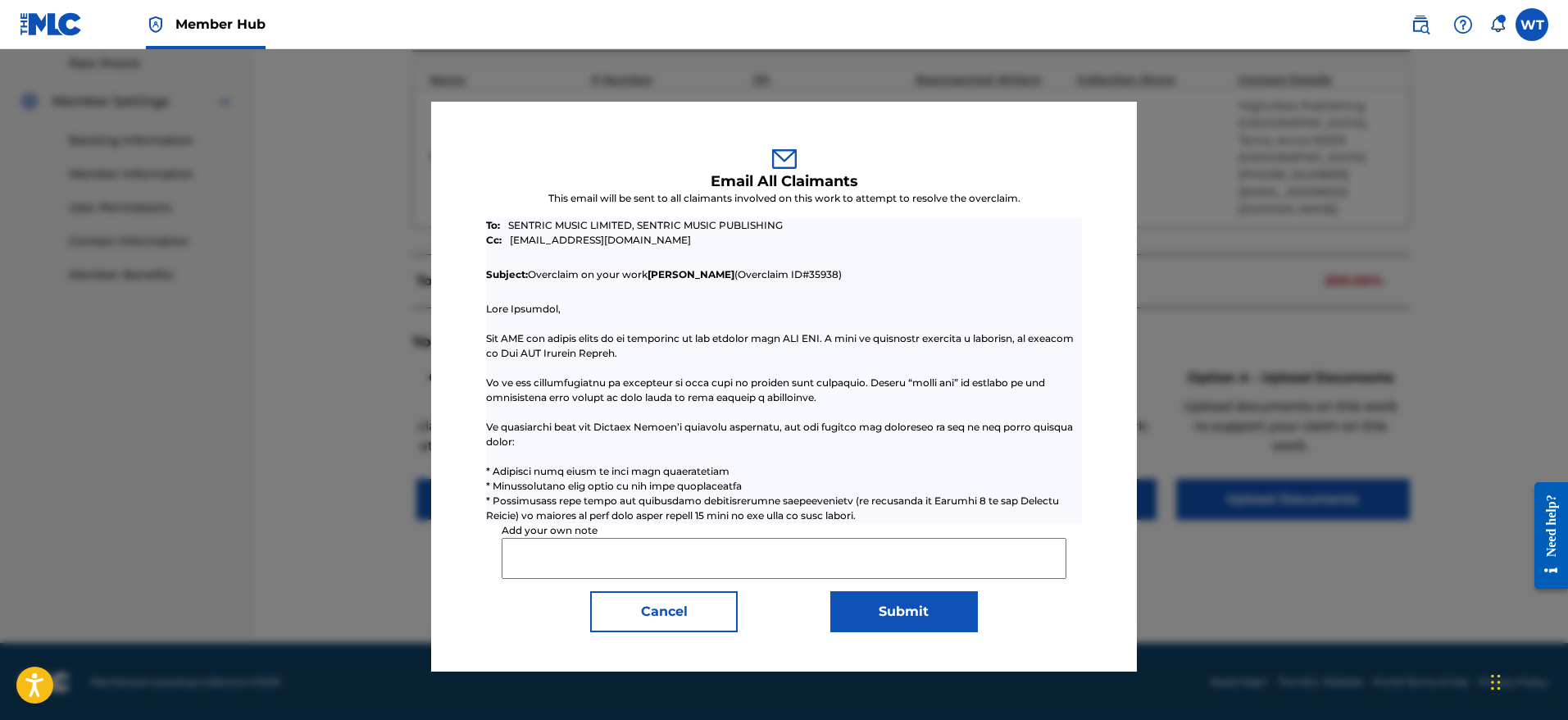
click at [642, 341] on div at bounding box center [784, 589] width 596 height 576
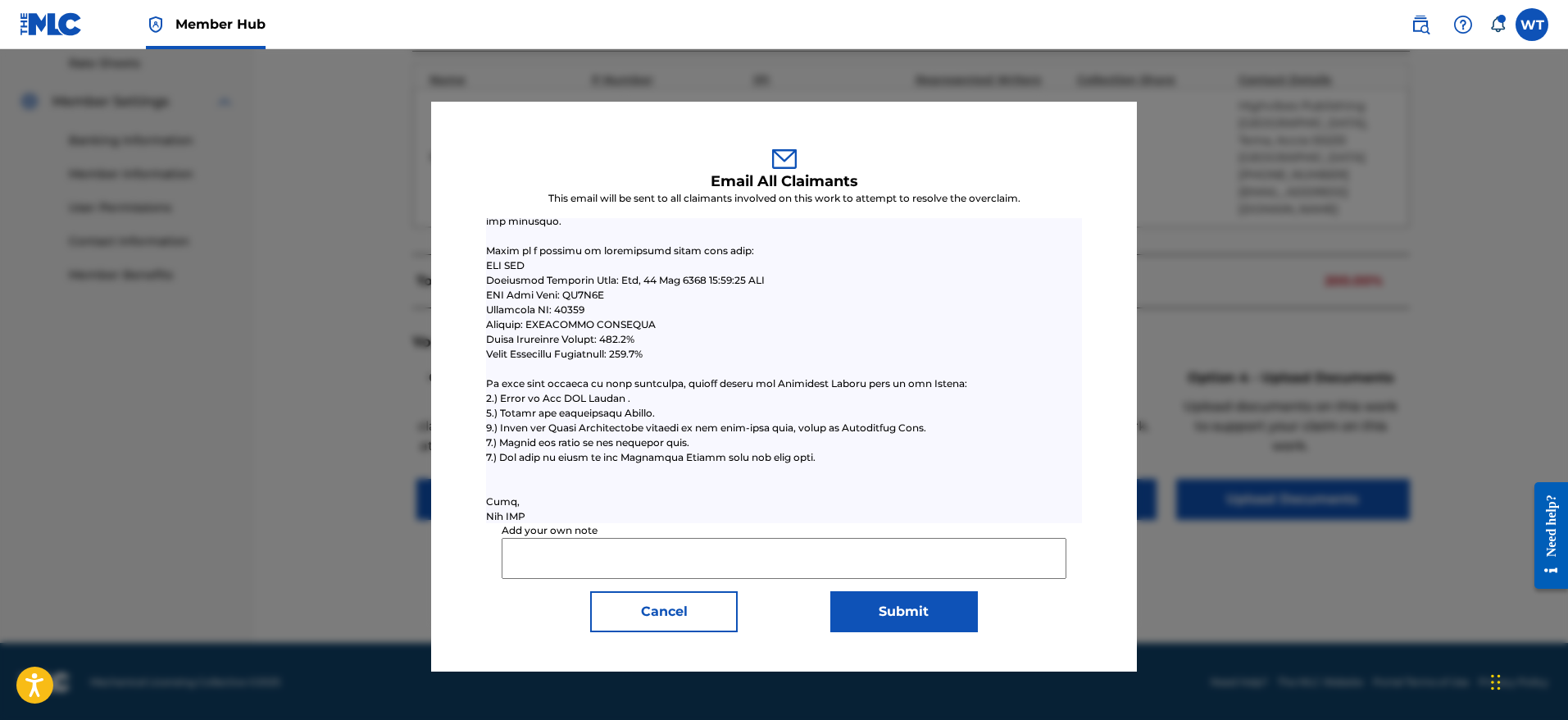
scroll to position [373, 0]
click at [612, 546] on input "Add your own note" at bounding box center [783, 558] width 564 height 41
click at [774, 554] on input "Rights holder have requested" at bounding box center [783, 558] width 564 height 41
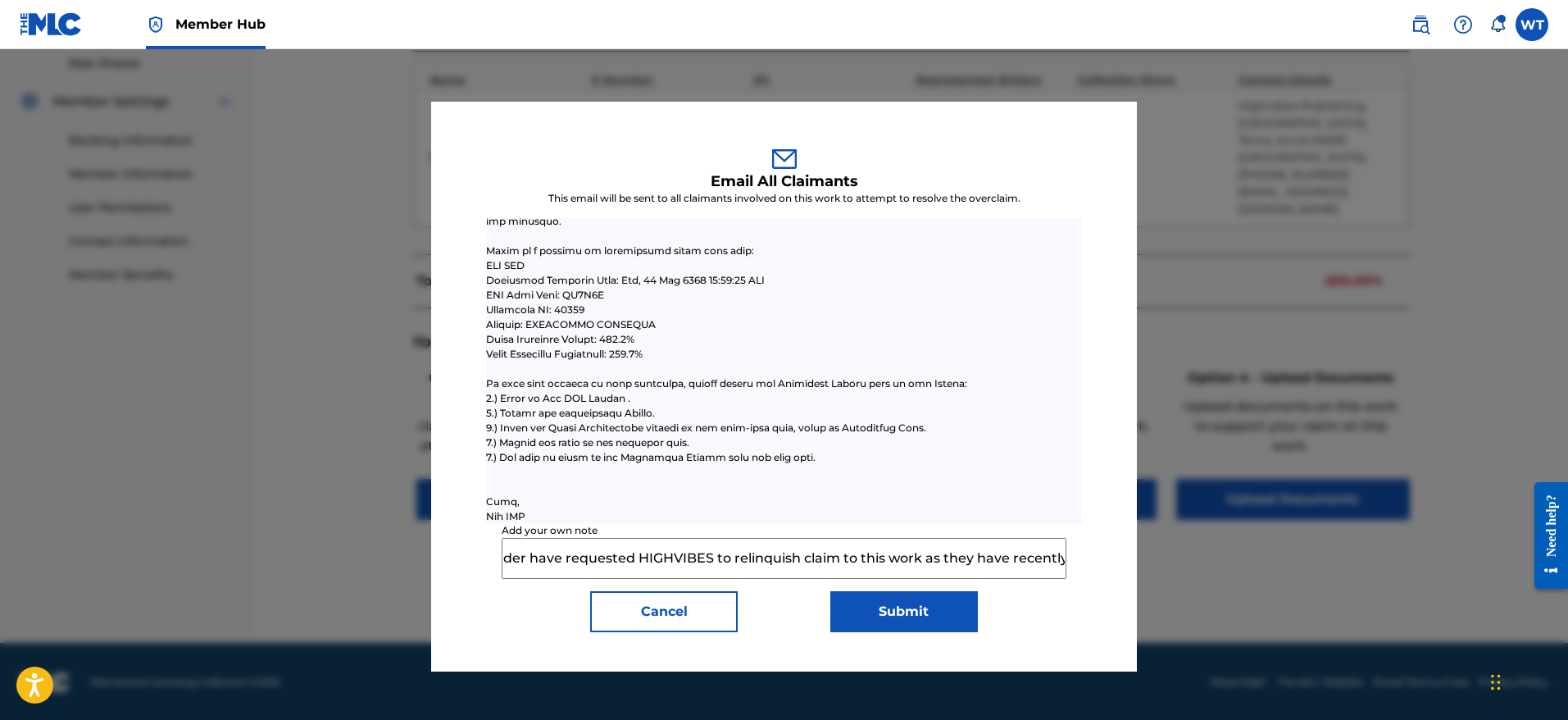
scroll to position [0, 71]
click at [1004, 556] on input "Rights holder have requested HIGHVIBES to relinquish claim to this work as they…" at bounding box center [783, 558] width 564 height 41
click at [1064, 562] on input "Rights holder have requested HIGHVIBES to relinquish claim to this work as they…" at bounding box center [783, 558] width 564 height 41
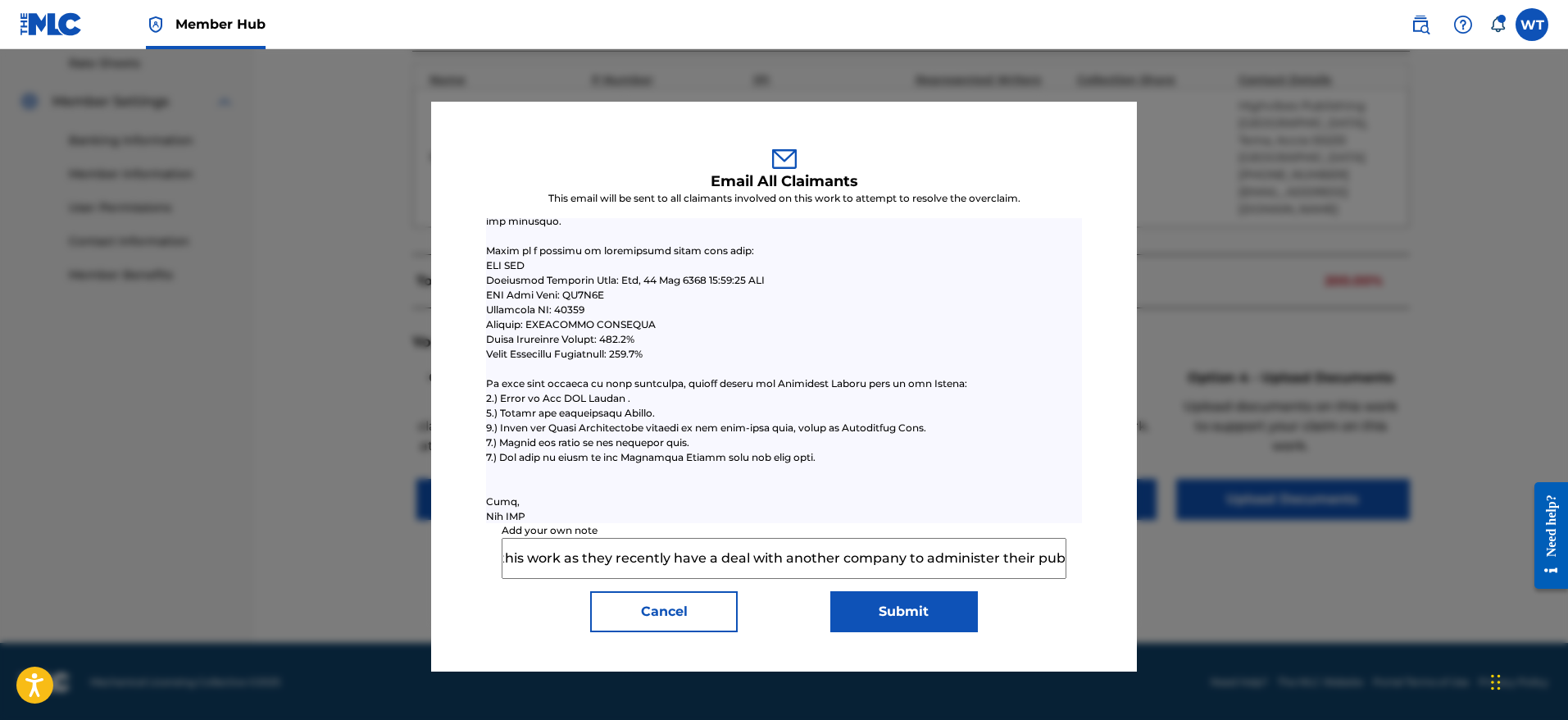
paste input "QZHN62327421"
click at [715, 557] on input "Rights holder have requested HIGHVIBES to relinquish claim to this work as they…" at bounding box center [783, 558] width 564 height 41
drag, startPoint x: 623, startPoint y: 559, endPoint x: 402, endPoint y: 556, distance: 221.0
click at [402, 556] on div "Email All Claimants This email will be sent to all claimants involved on this w…" at bounding box center [784, 384] width 1568 height 671
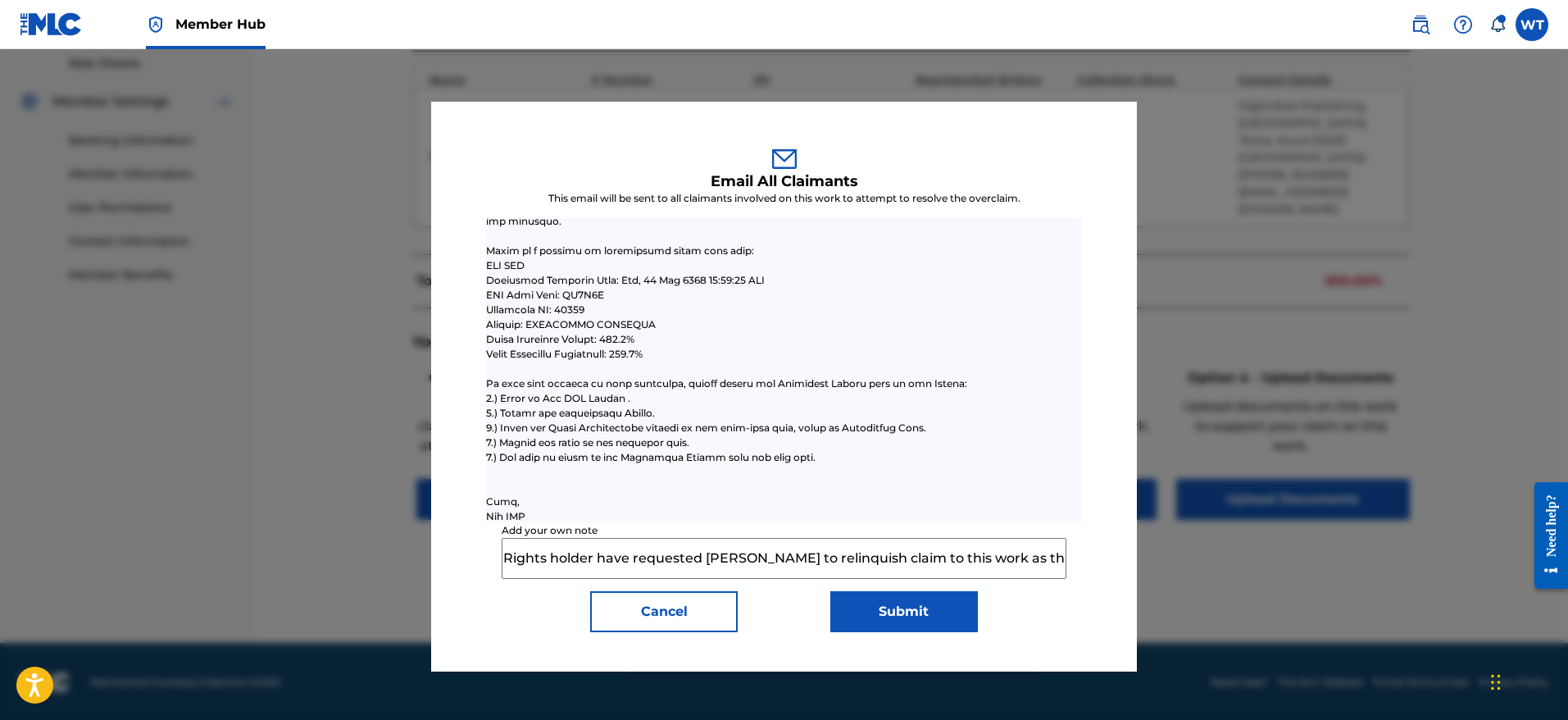
click at [674, 561] on input "Rights holder have requested HIGHVIBES to relinquish claim to this work as they…" at bounding box center [783, 558] width 564 height 41
click at [628, 557] on input "Rights holder have requested HIGHVIBES to relinquish claim to this work as they…" at bounding box center [783, 558] width 564 height 41
drag, startPoint x: 924, startPoint y: 554, endPoint x: 1104, endPoint y: 565, distance: 180.3
click at [1104, 565] on div "Email All Claimants This email will be sent to all claimants involved on this w…" at bounding box center [784, 387] width 706 height 570
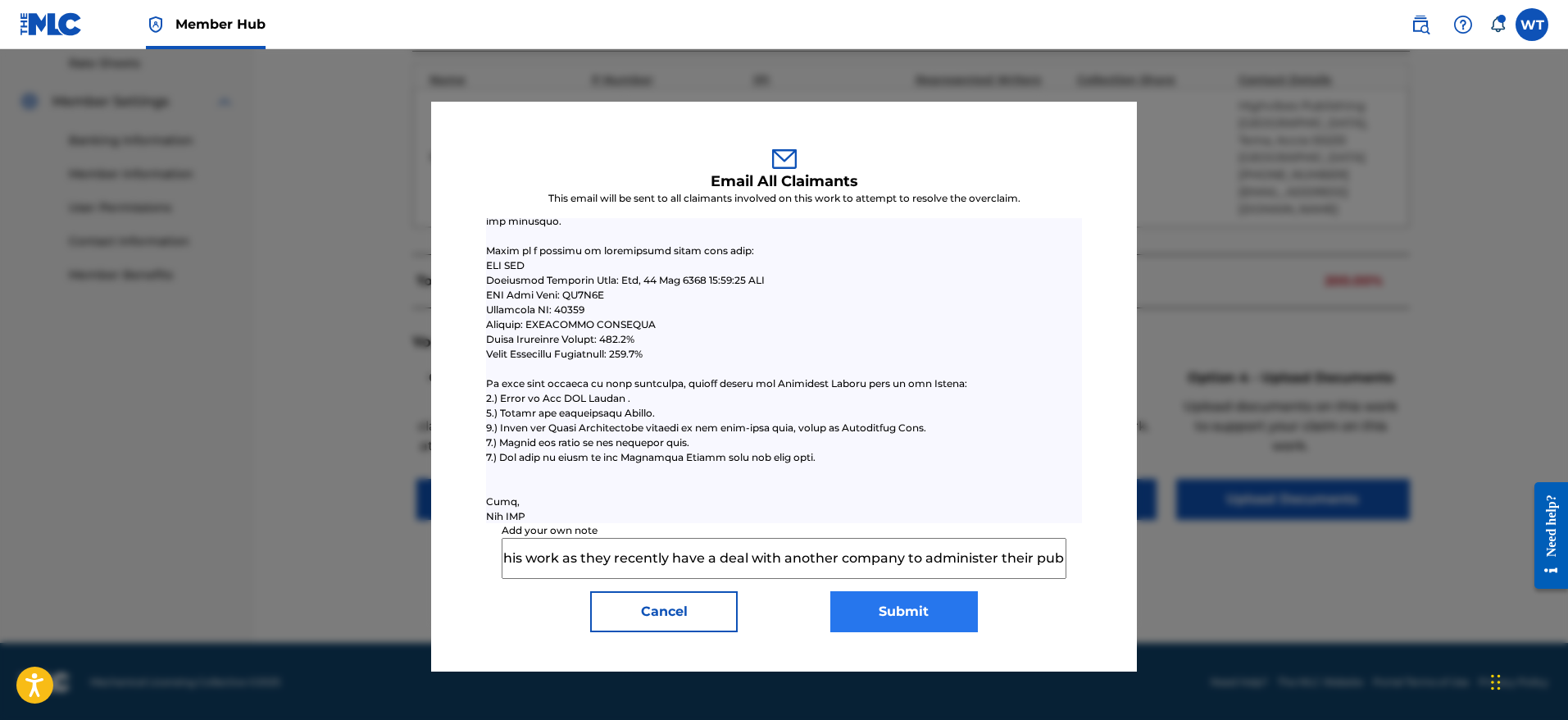
type input "Rights holder has requested HIGHVIBES to relinquish claim to this work as they …"
click at [902, 612] on button "Submit" at bounding box center [904, 612] width 148 height 41
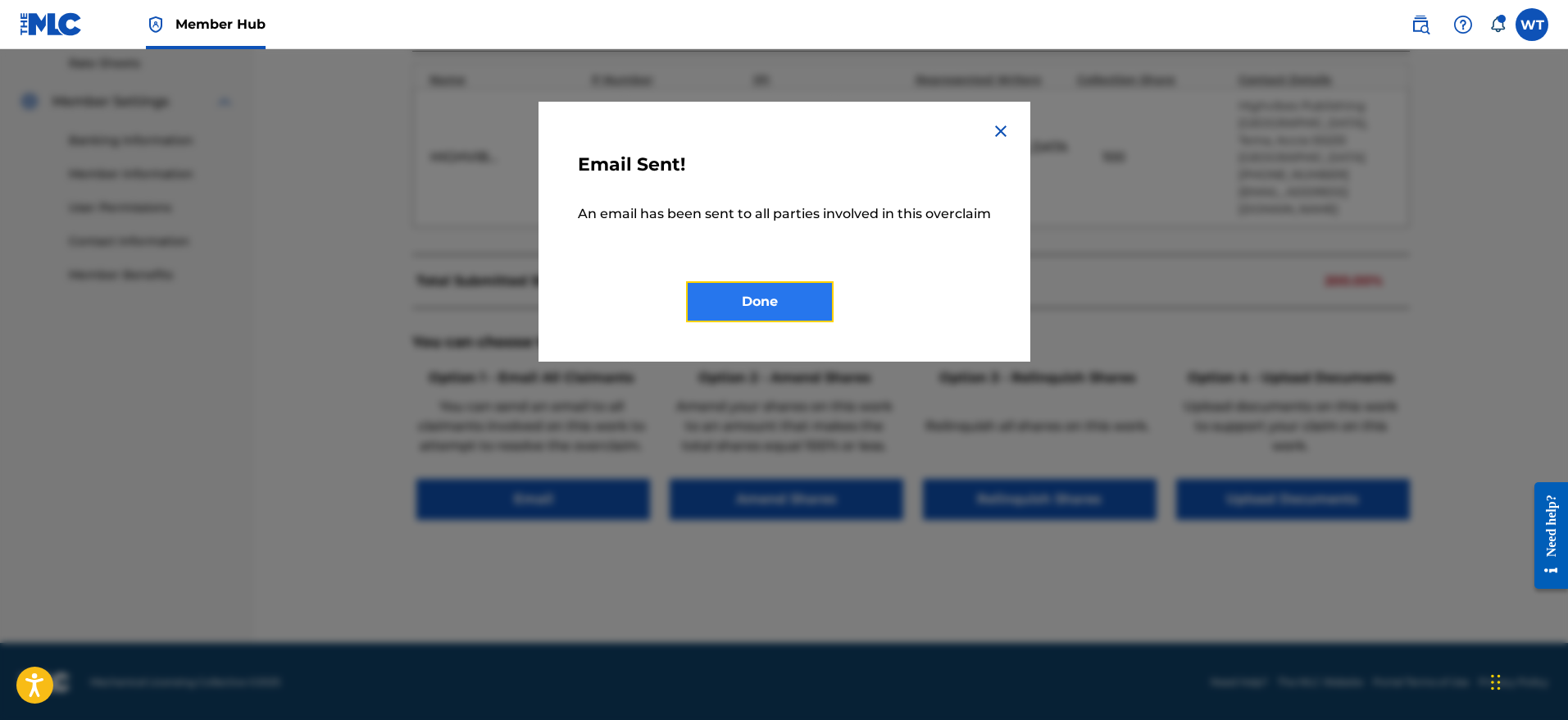
click at [769, 308] on button "Done" at bounding box center [760, 302] width 148 height 41
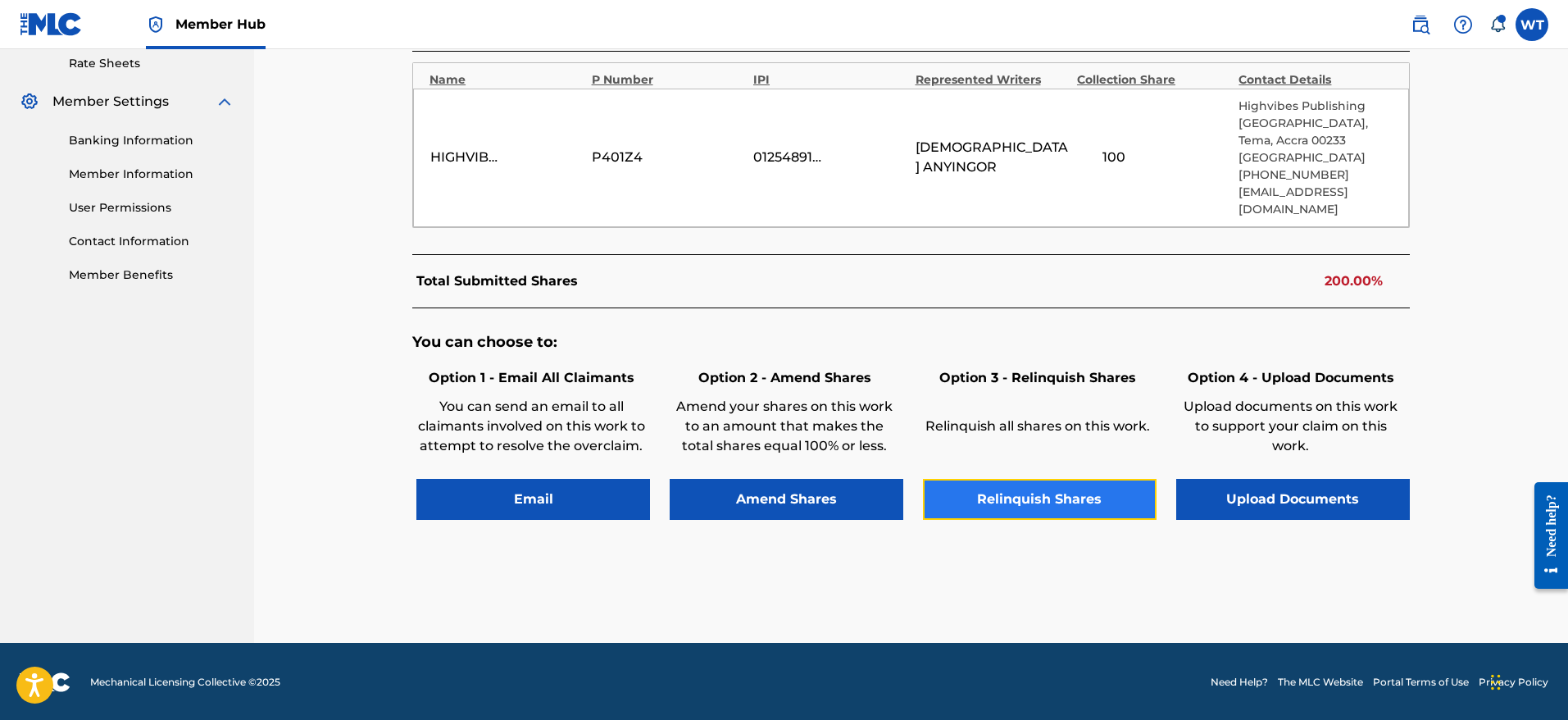
click at [1014, 512] on button "Relinquish Shares" at bounding box center [1040, 499] width 234 height 41
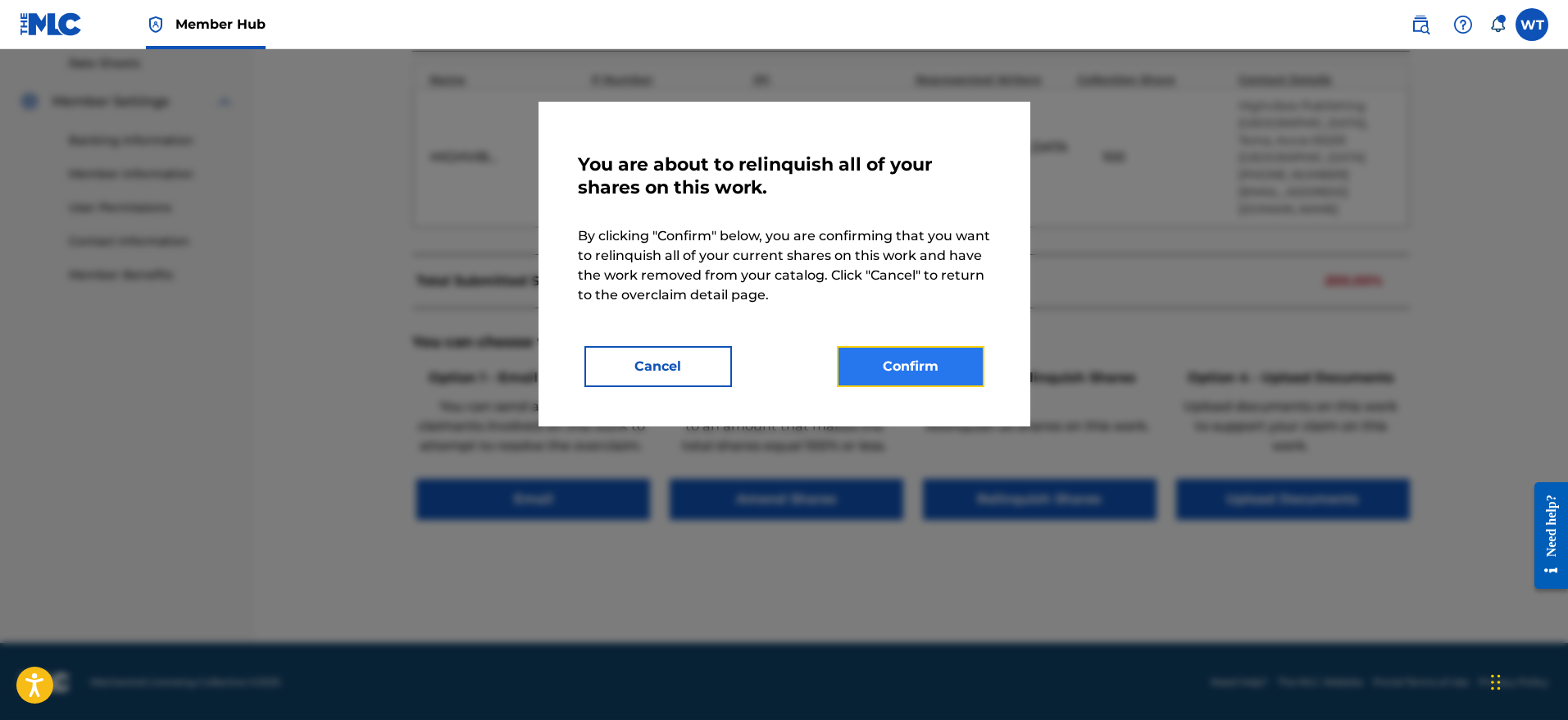
click at [916, 383] on button "Confirm" at bounding box center [911, 367] width 148 height 41
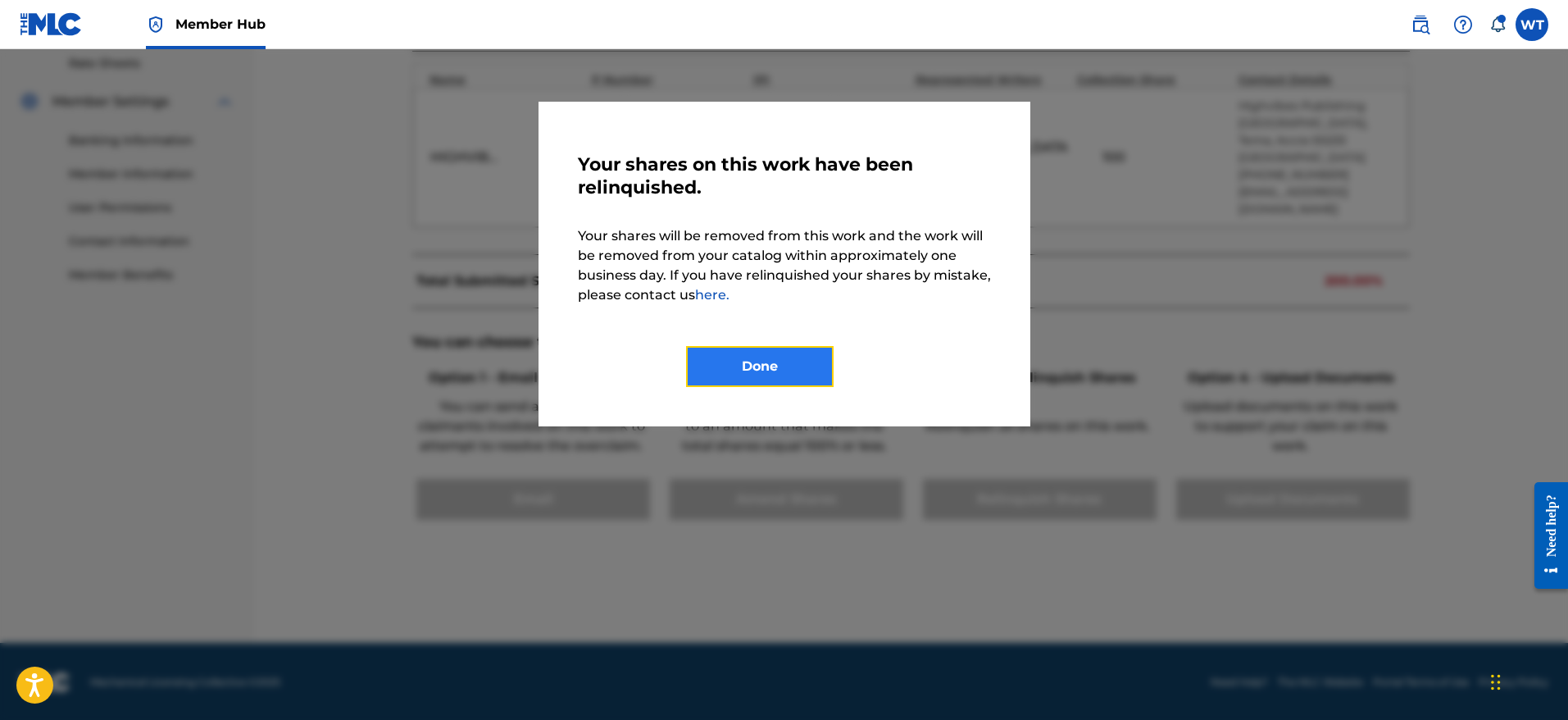
click at [759, 356] on button "Done" at bounding box center [760, 367] width 148 height 41
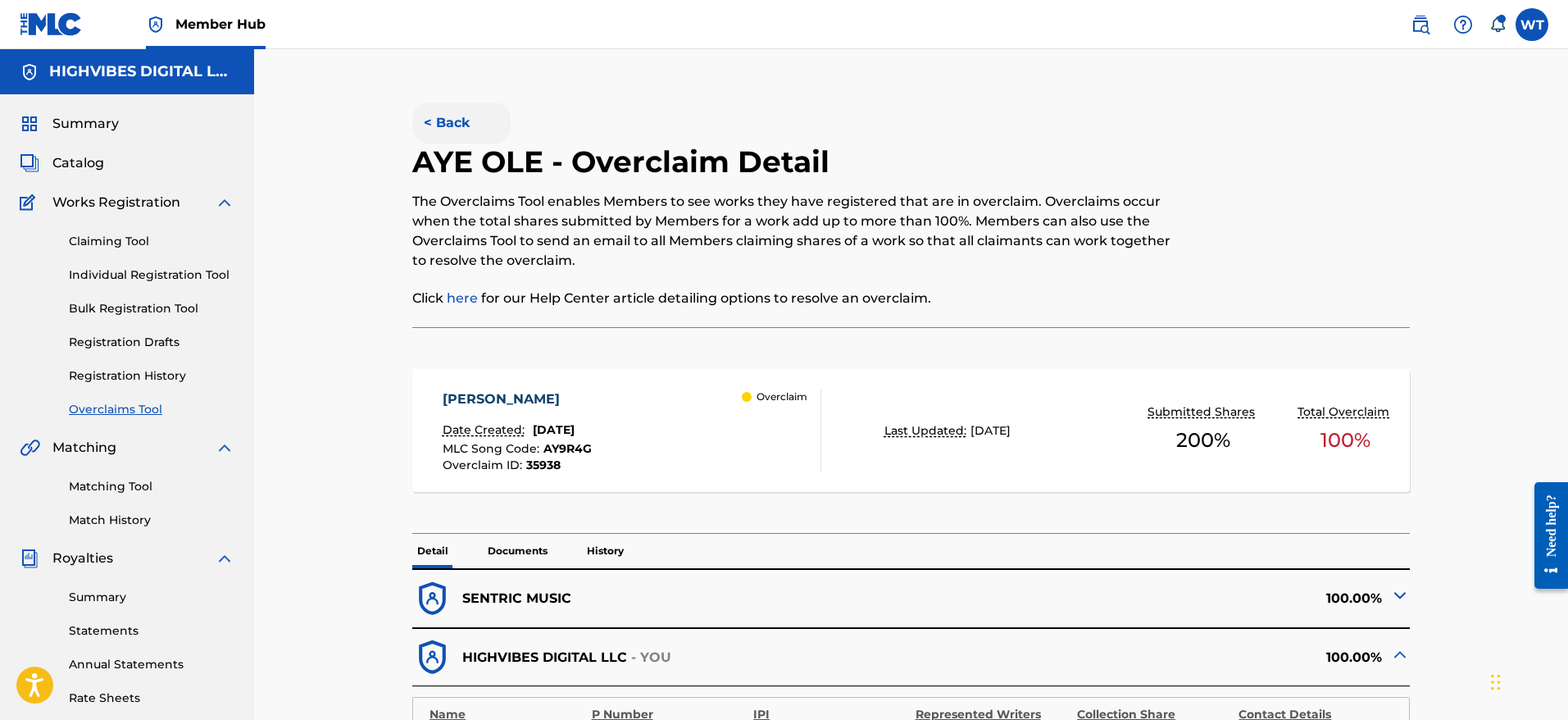
click at [447, 119] on button "< Back" at bounding box center [461, 123] width 98 height 41
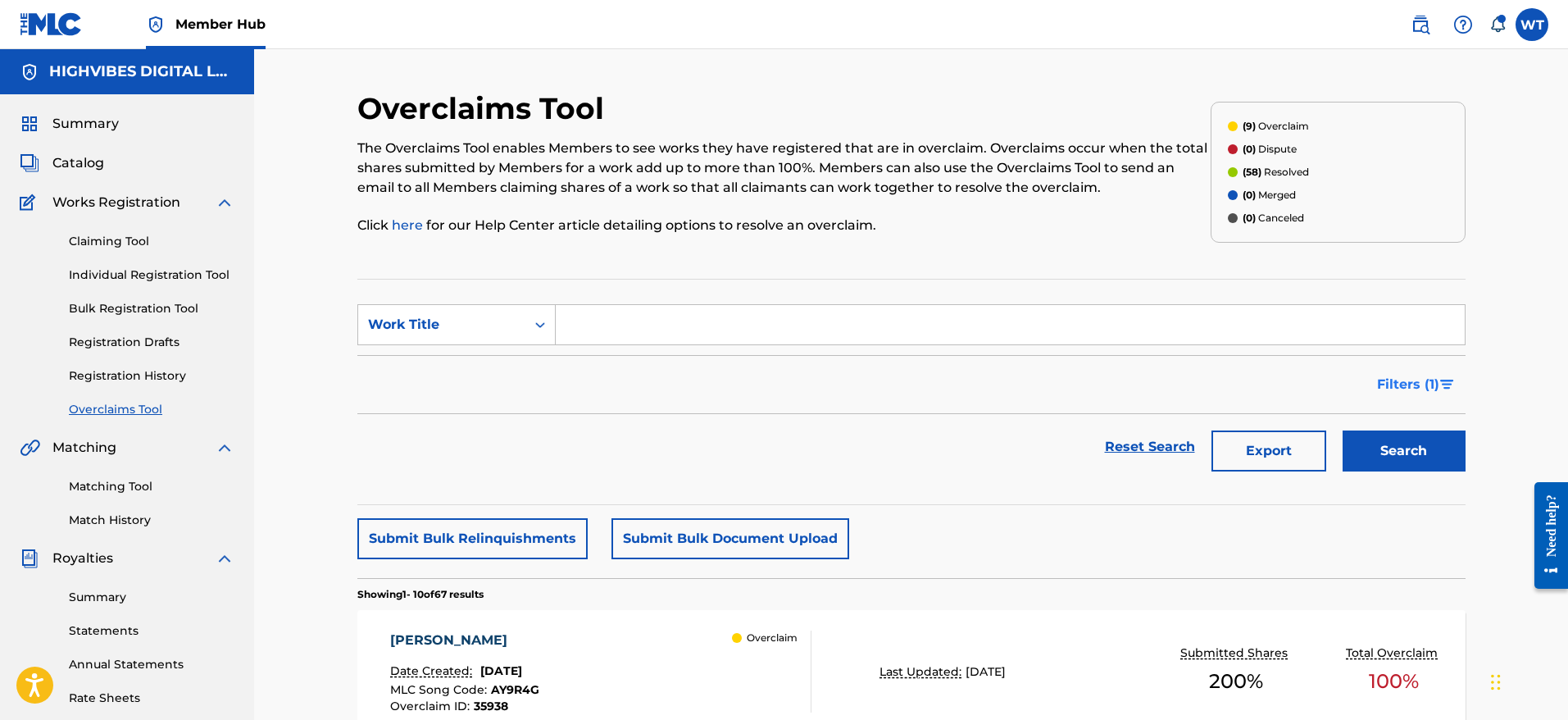
click at [1444, 383] on img "Search Form" at bounding box center [1447, 384] width 14 height 10
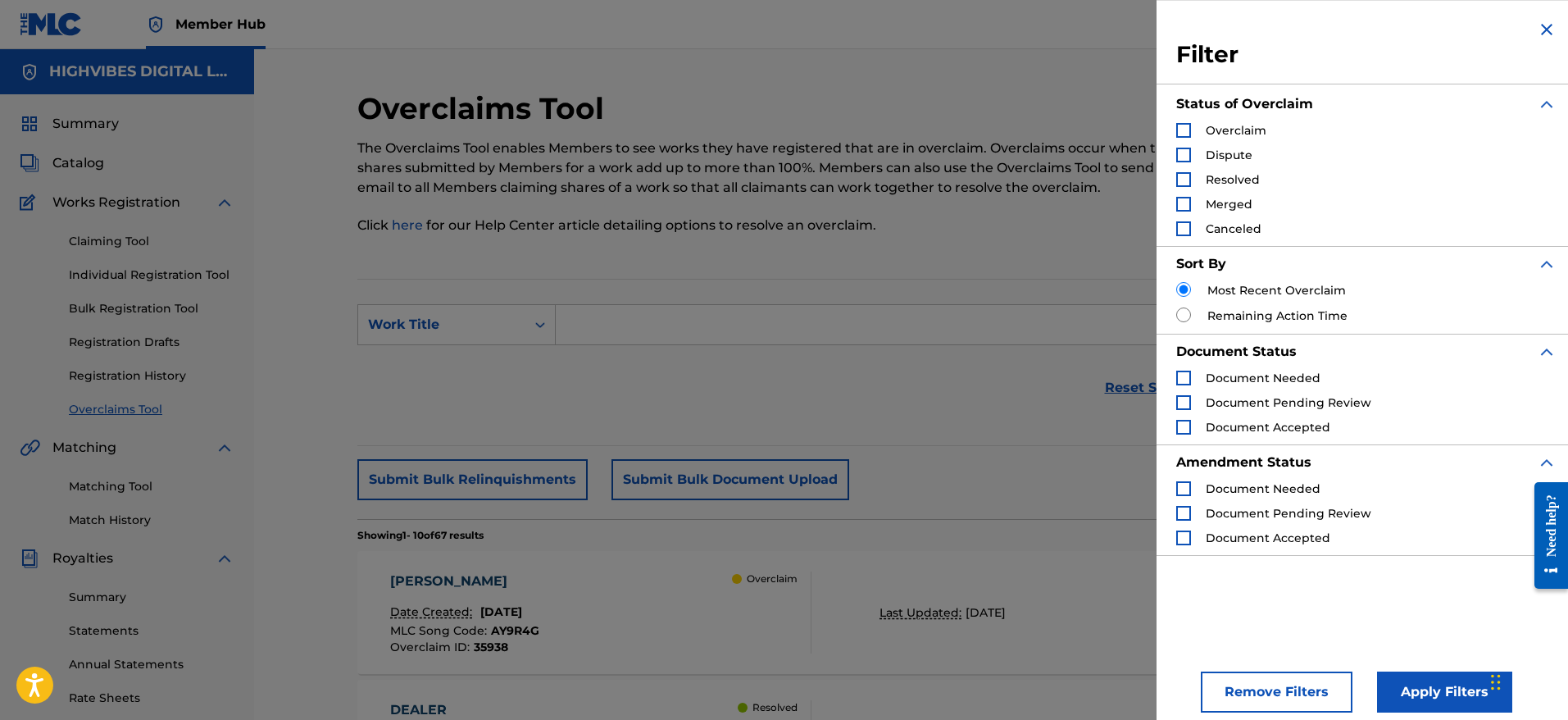
click at [1186, 130] on div "Search Form" at bounding box center [1183, 131] width 15 height 15
click at [1405, 687] on button "Apply Filters" at bounding box center [1444, 692] width 135 height 41
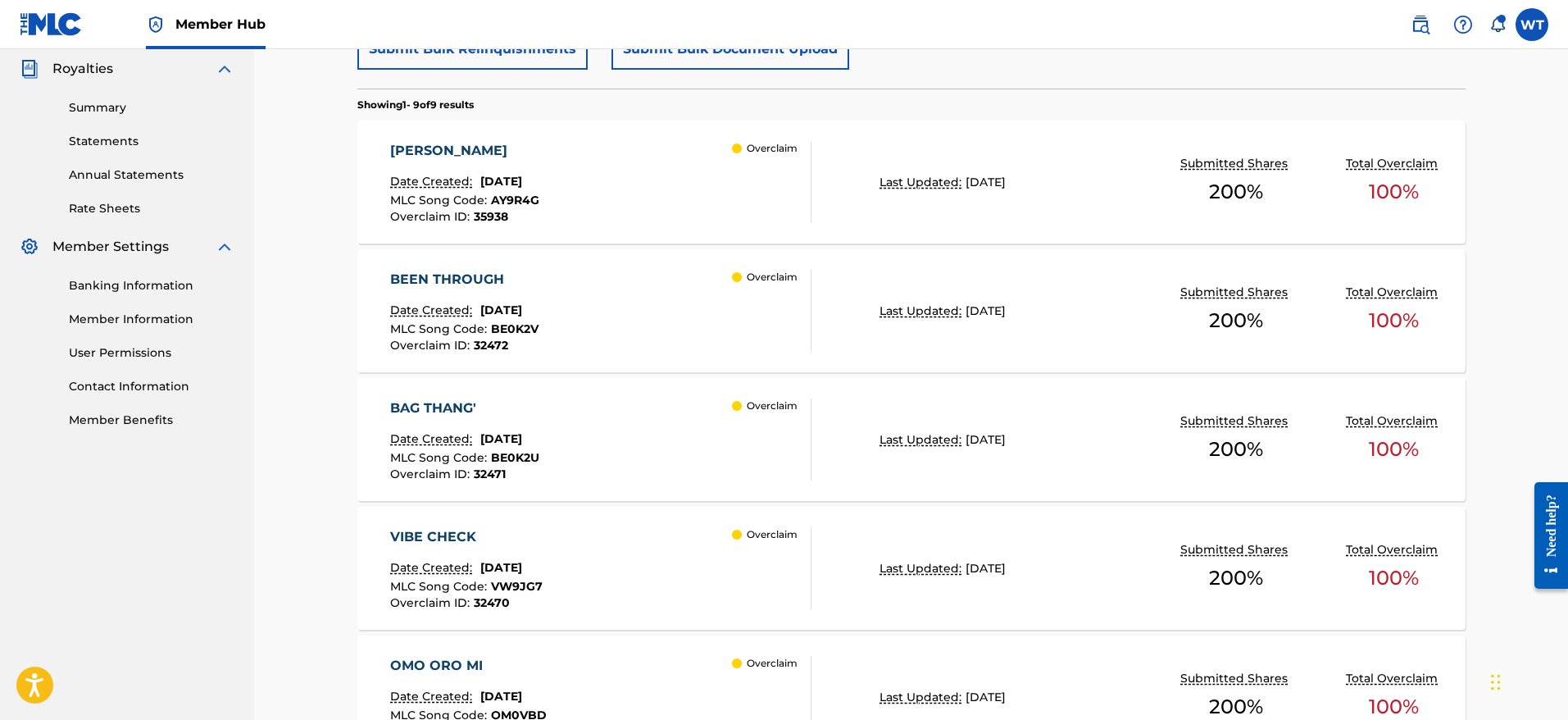
scroll to position [499, 0]
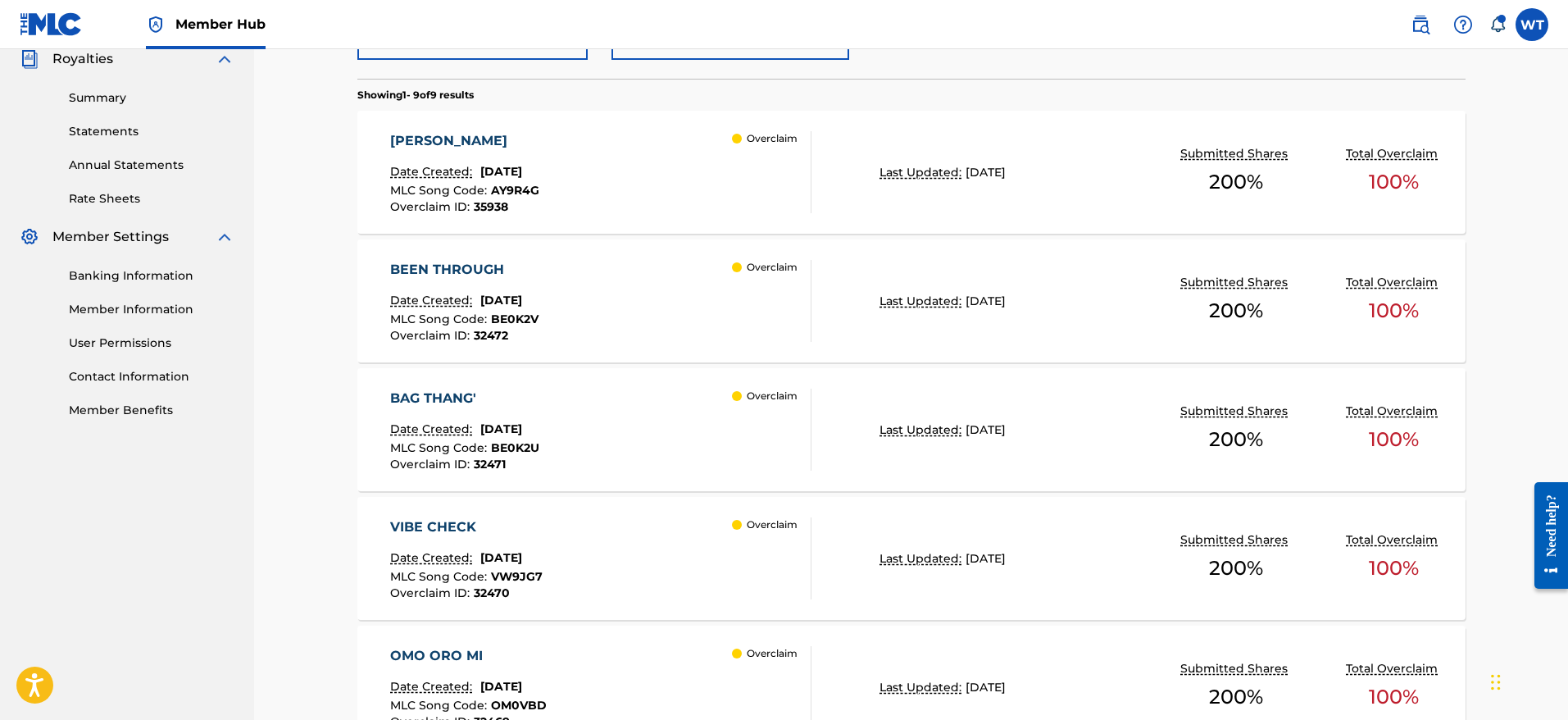
click at [528, 401] on div "BAG THANG'" at bounding box center [464, 398] width 149 height 20
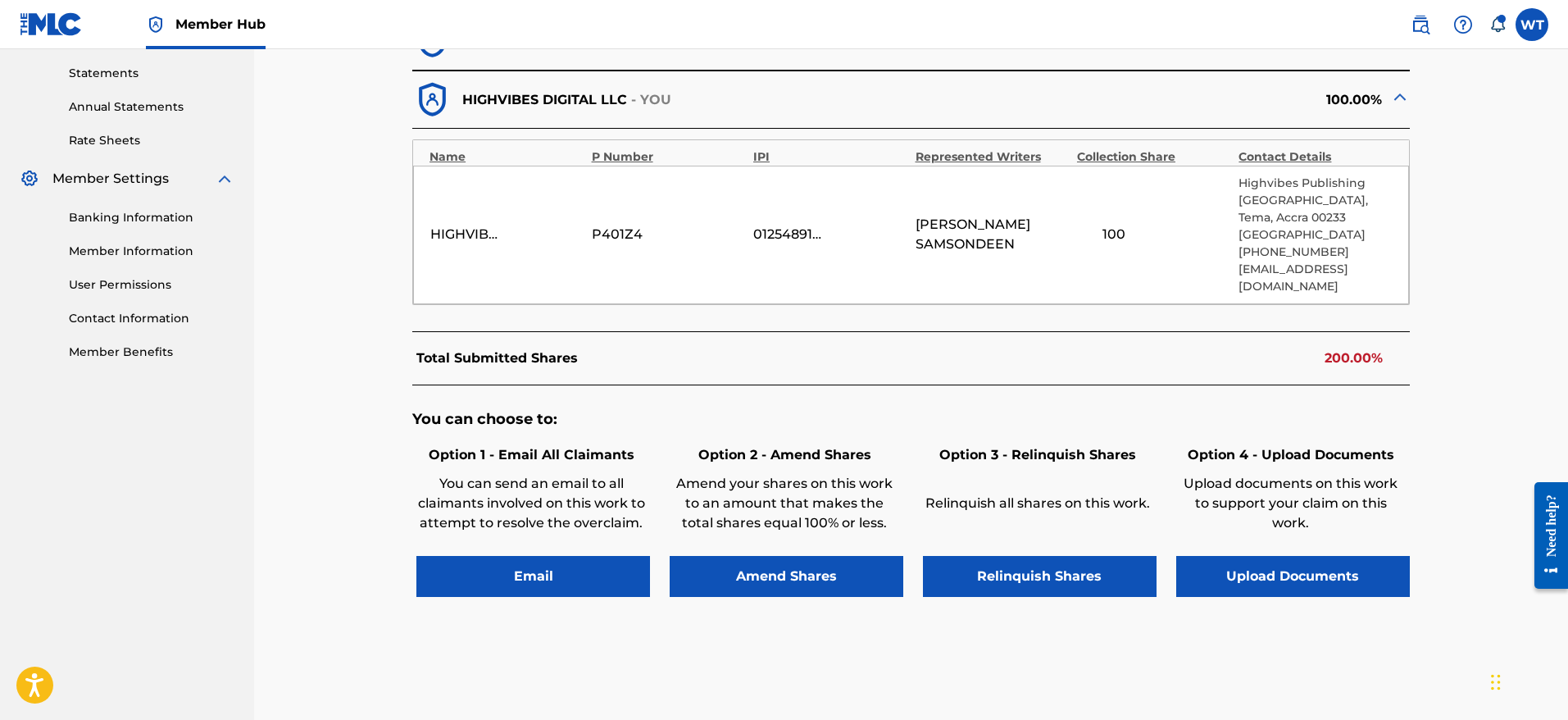
scroll to position [560, 0]
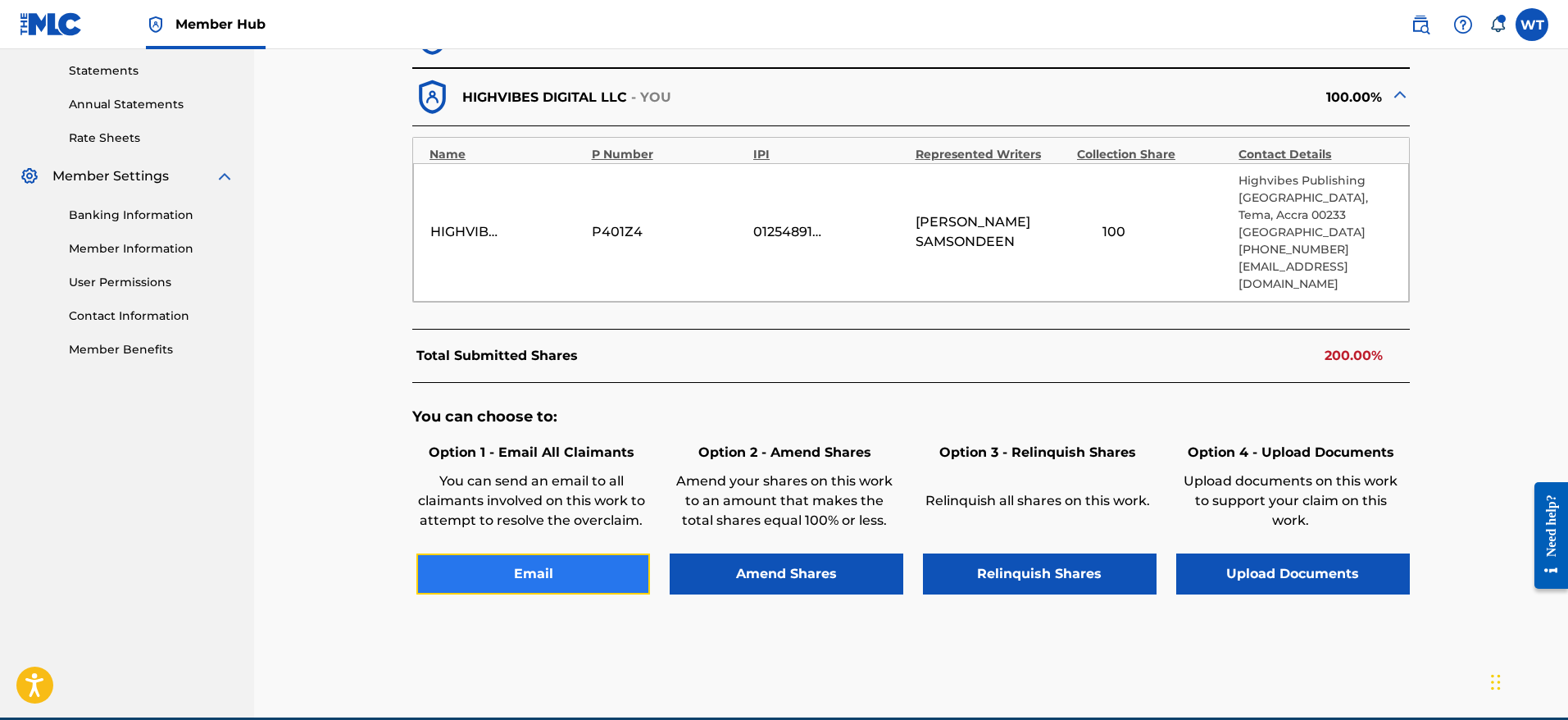
click at [551, 594] on button "Email" at bounding box center [533, 574] width 234 height 41
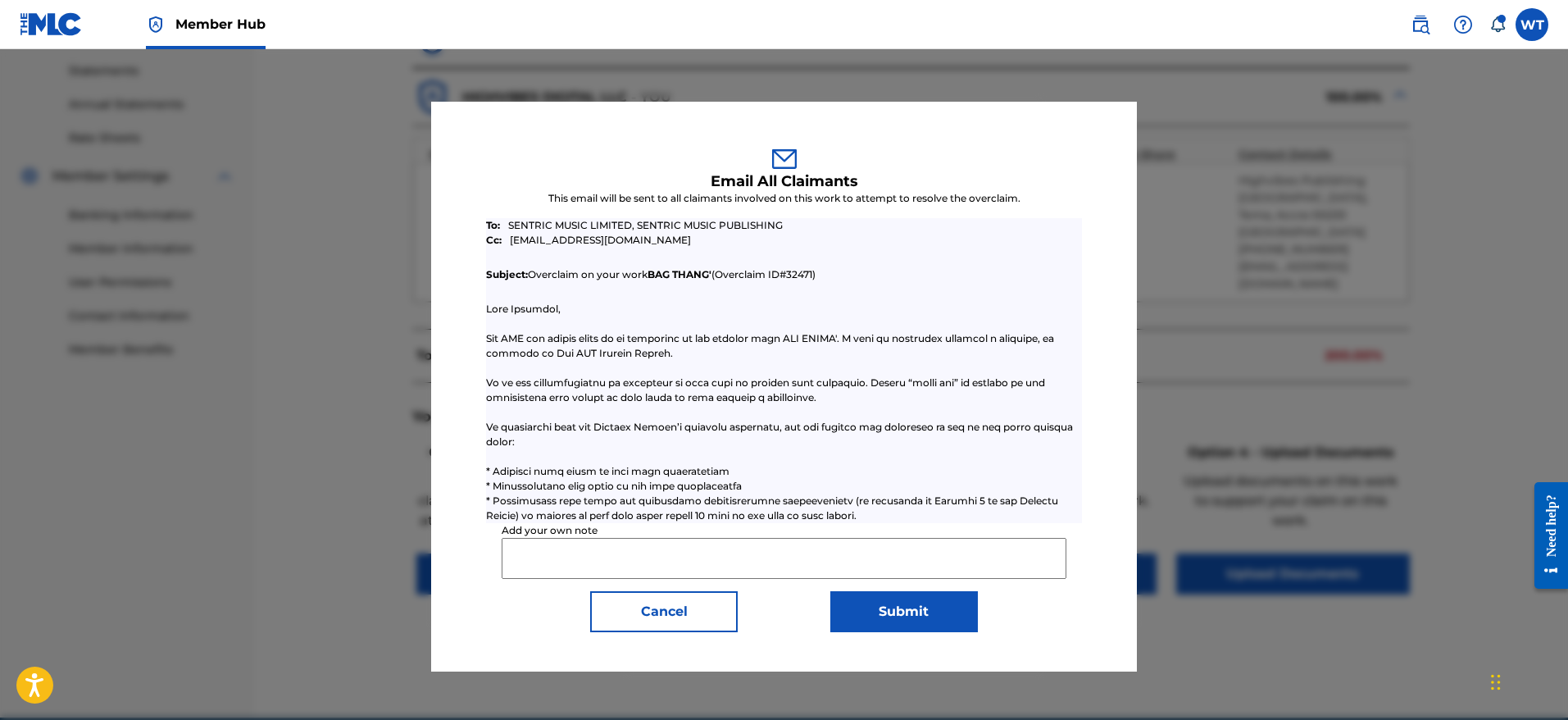
click at [685, 545] on input "Add your own note" at bounding box center [783, 558] width 564 height 41
paste input "Rights holder has requested [PERSON_NAME] to relinquish claim to this work as t…"
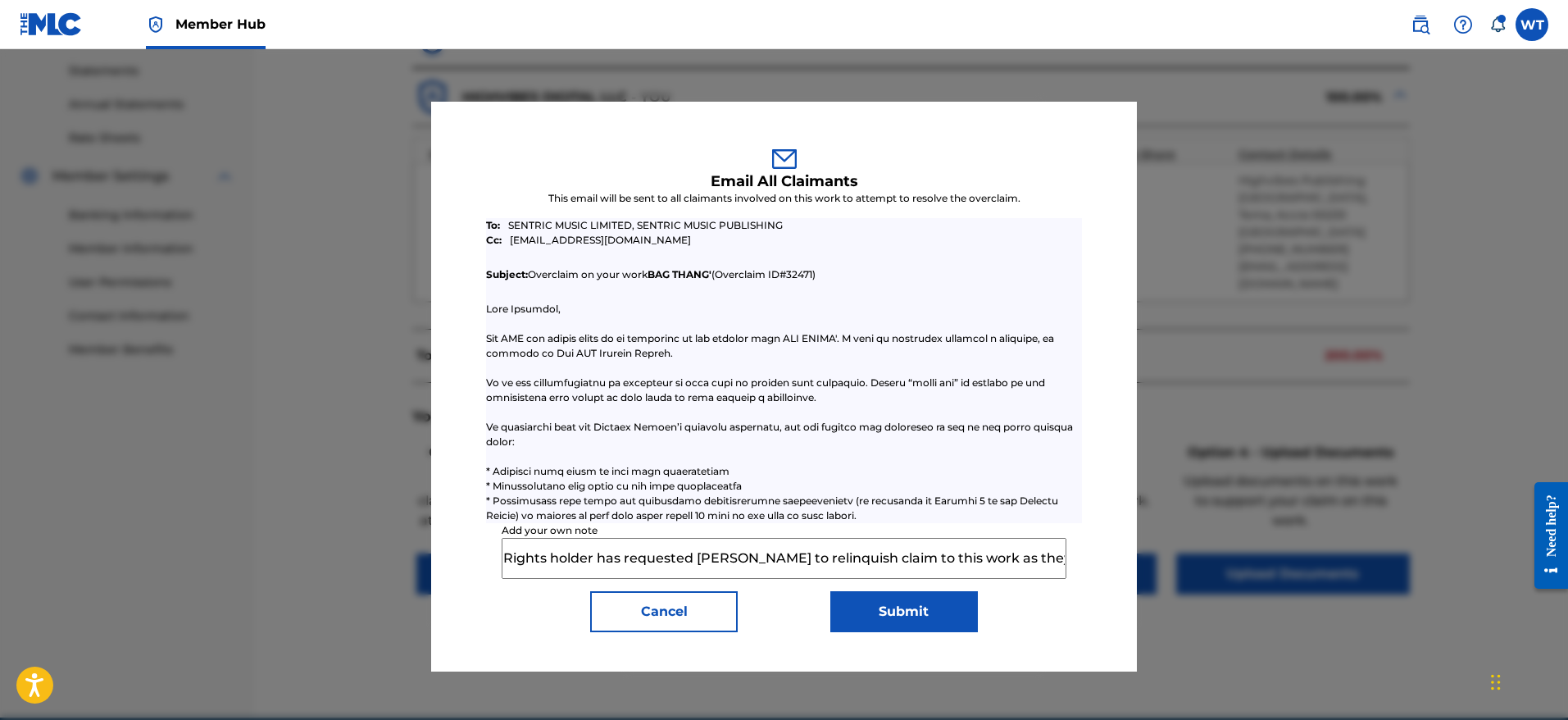
scroll to position [0, 450]
type input "Rights holder has requested [PERSON_NAME] to relinquish claim to this work as t…"
click at [895, 611] on button "Submit" at bounding box center [904, 612] width 148 height 41
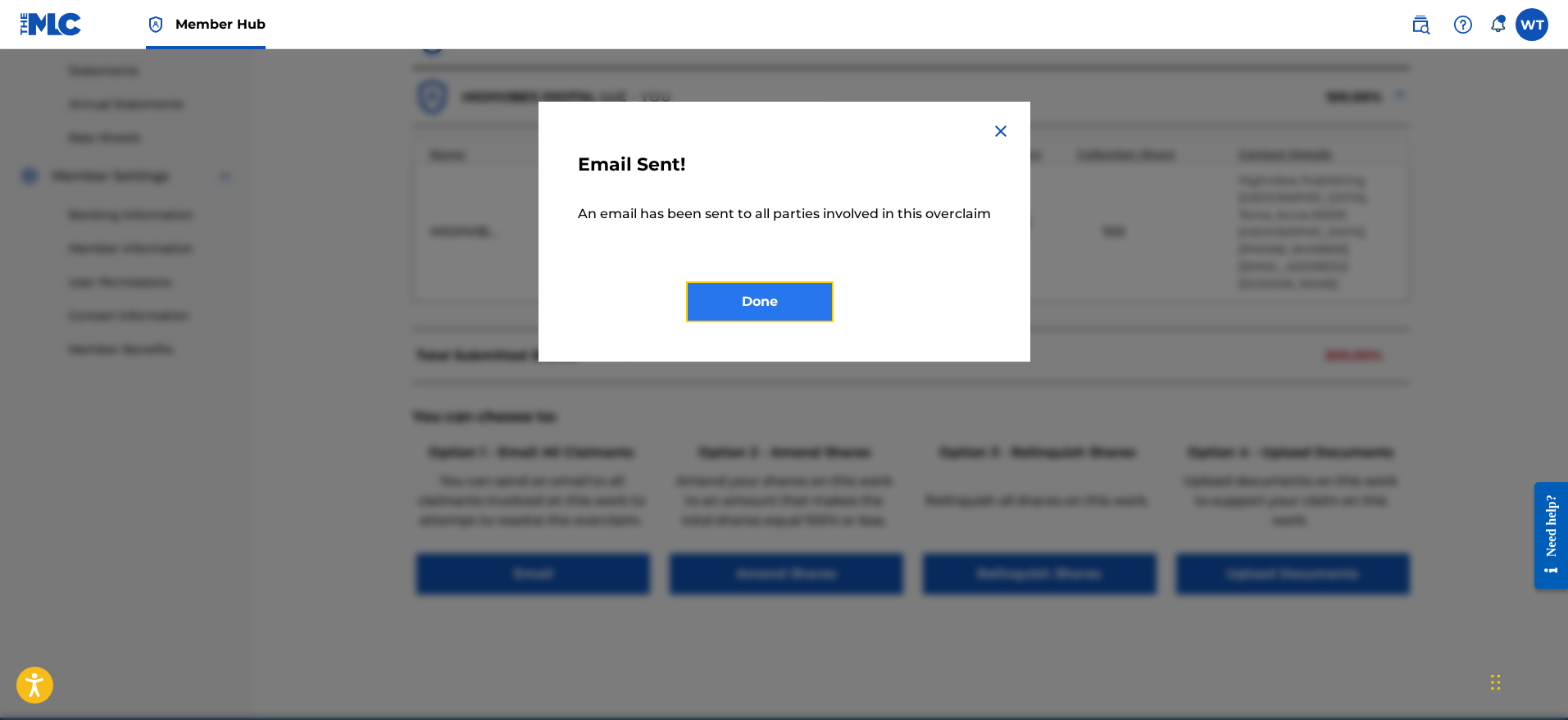
click at [776, 302] on button "Done" at bounding box center [760, 302] width 148 height 41
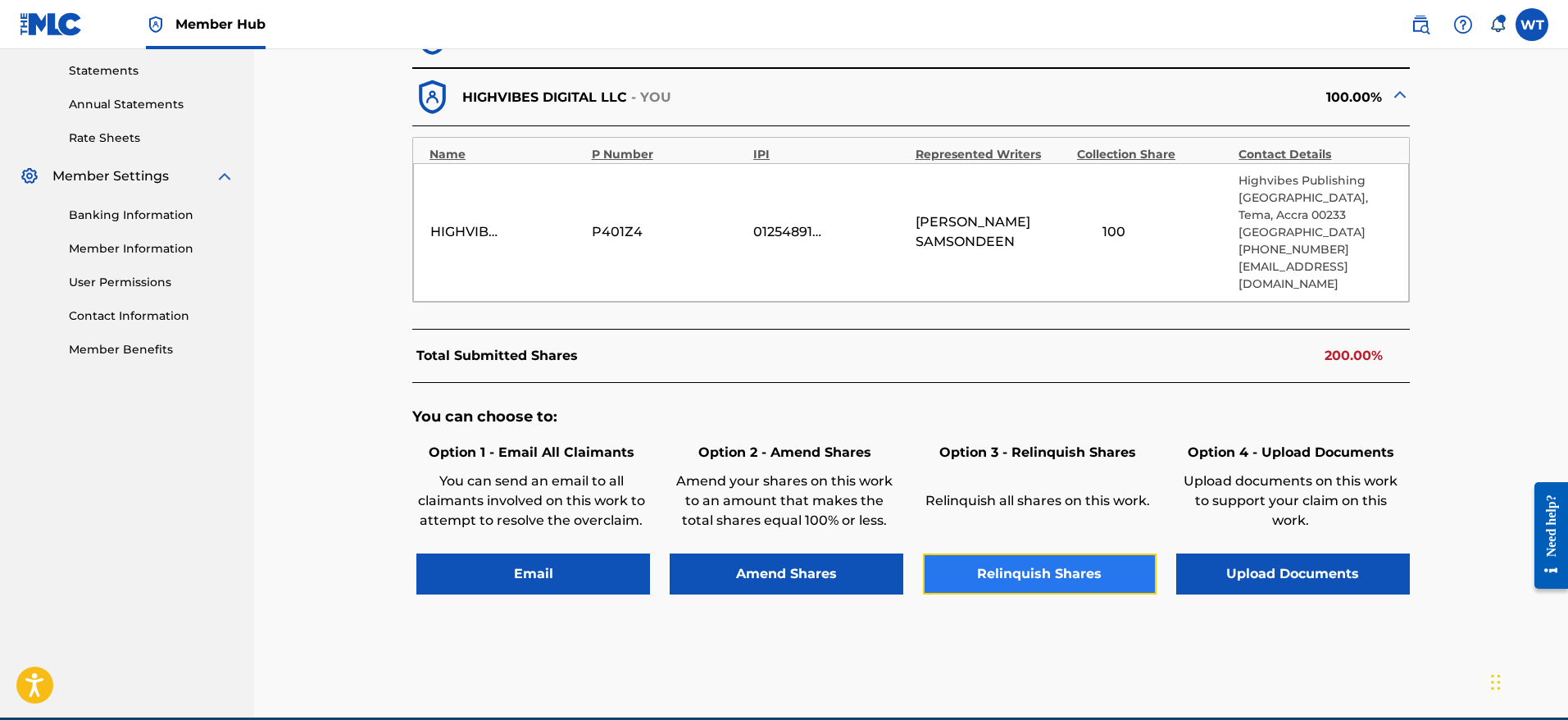
click at [1015, 591] on button "Relinquish Shares" at bounding box center [1040, 574] width 234 height 41
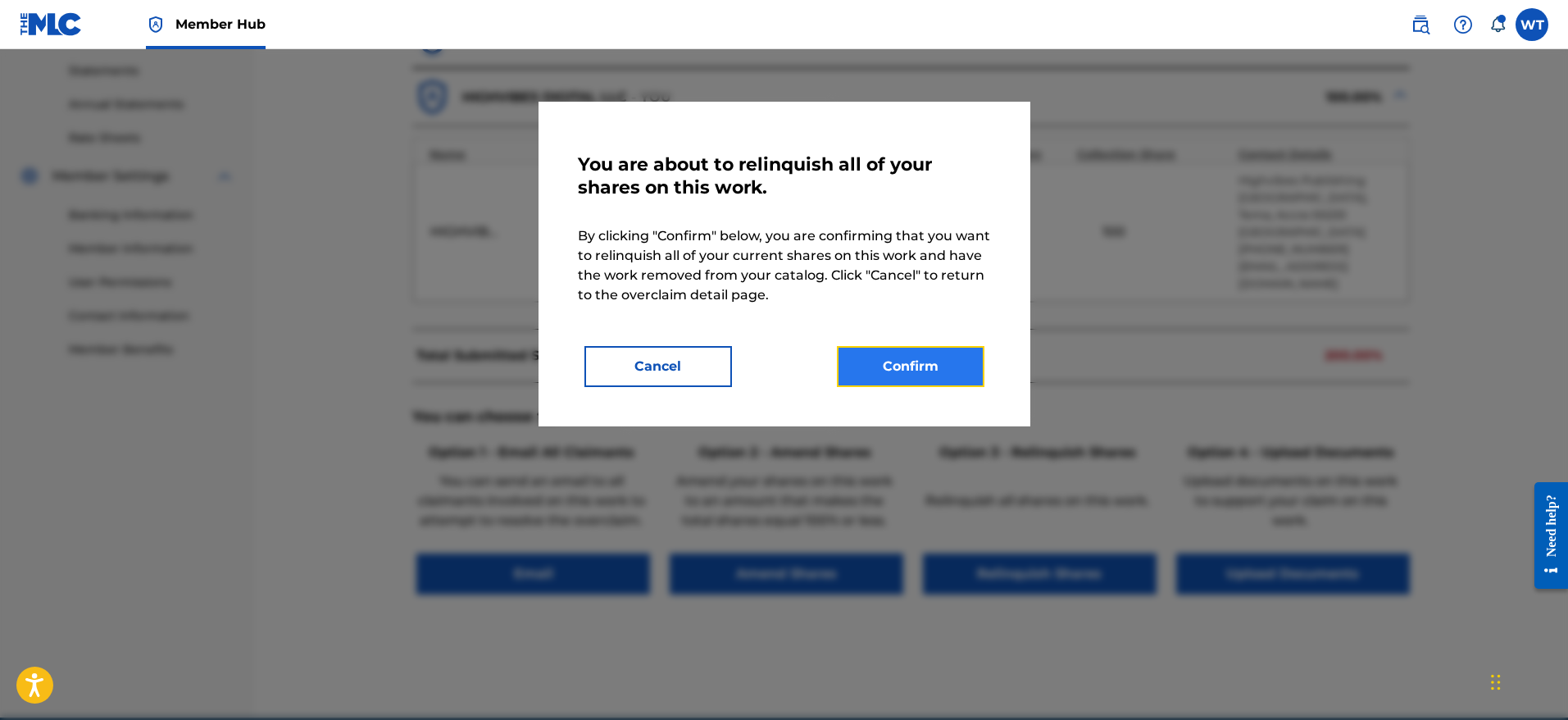
click at [902, 360] on button "Confirm" at bounding box center [911, 367] width 148 height 41
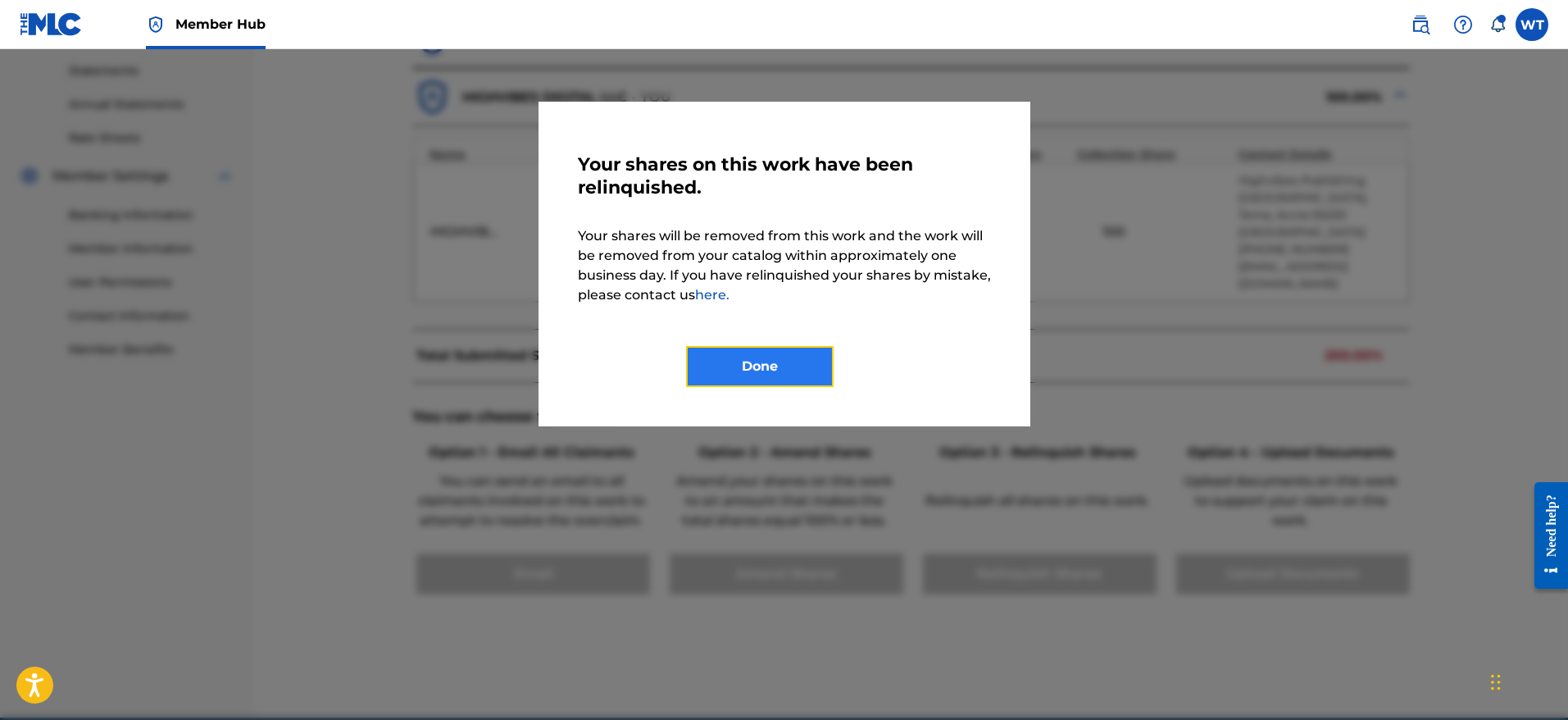
click at [821, 366] on button "Done" at bounding box center [760, 367] width 148 height 41
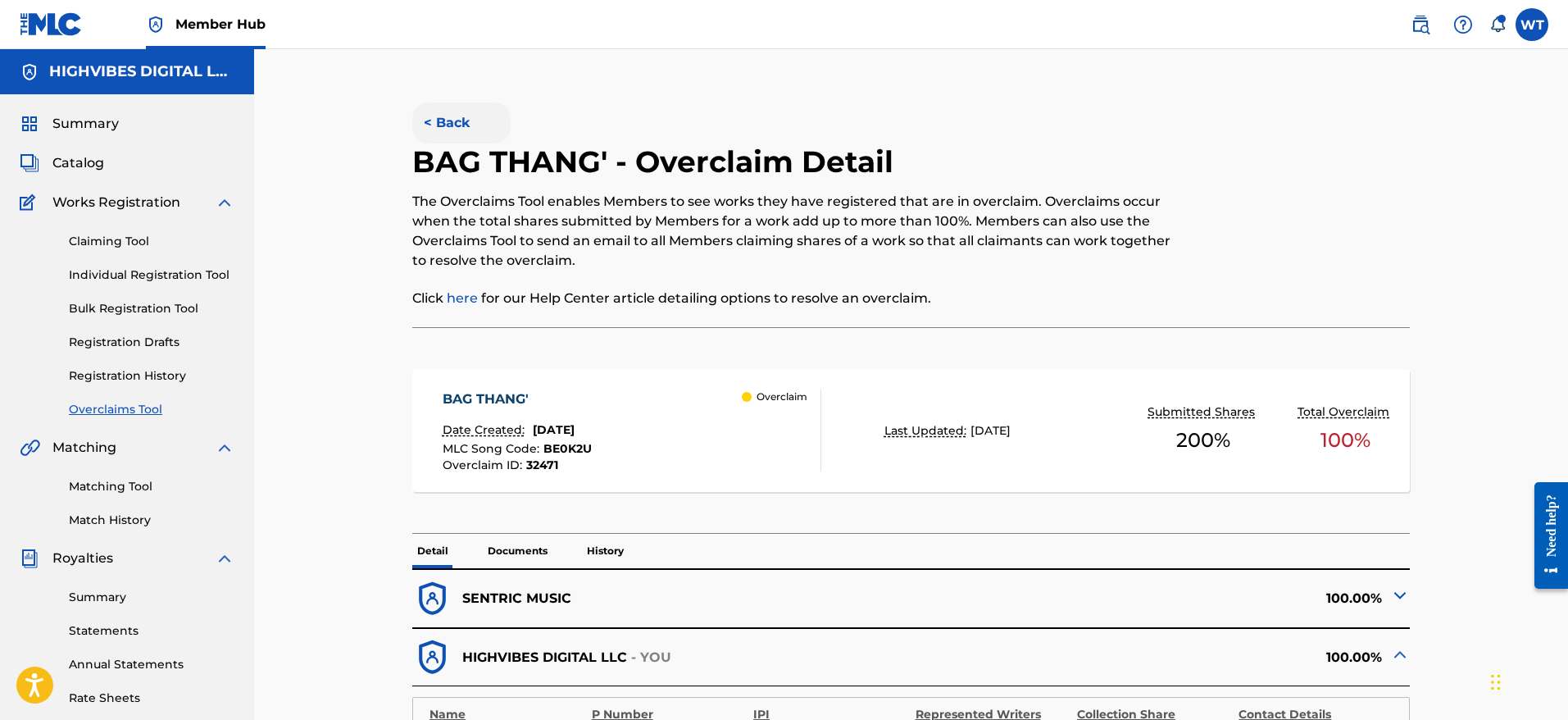
click at [464, 128] on button "< Back" at bounding box center [461, 123] width 98 height 41
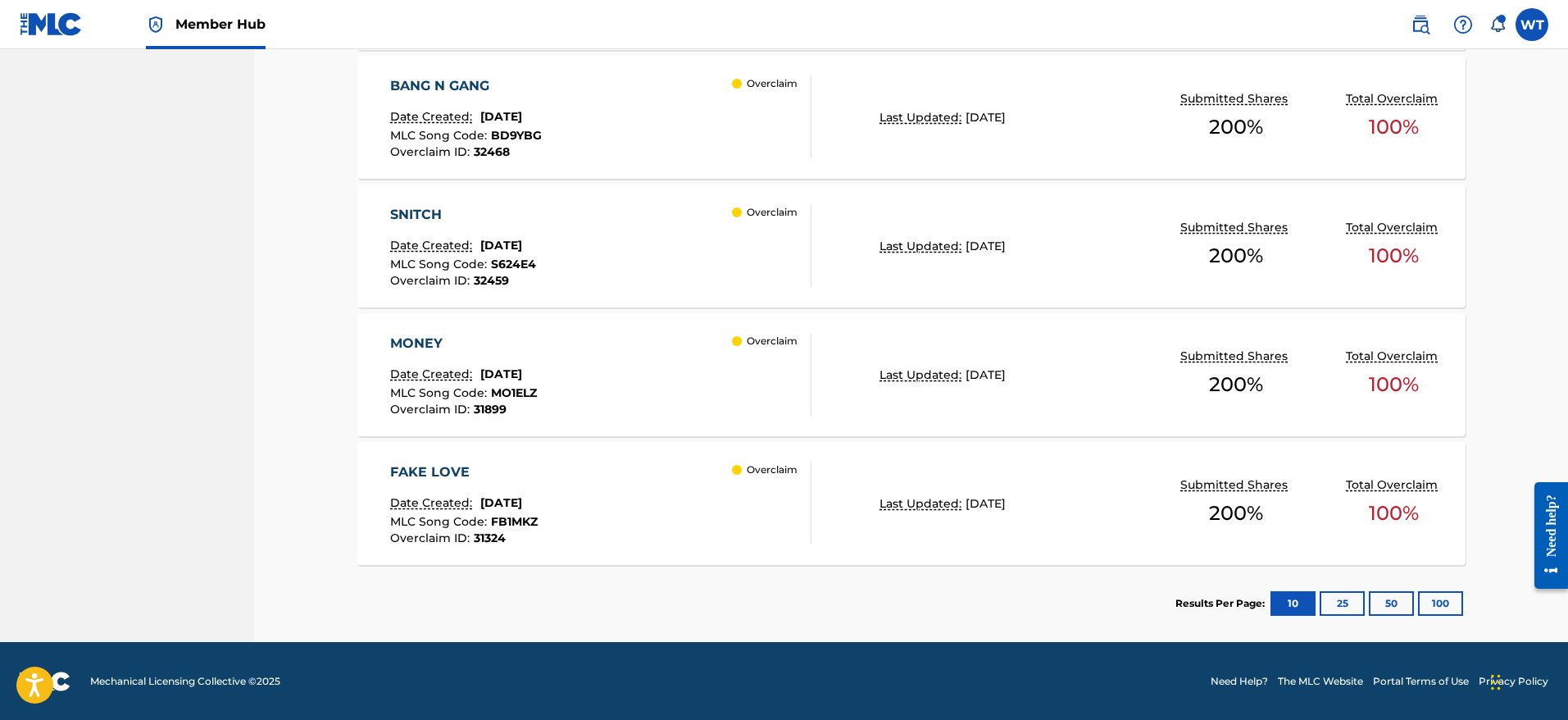
scroll to position [1199, 0]
click at [450, 468] on div "FAKE LOVE" at bounding box center [464, 471] width 148 height 20
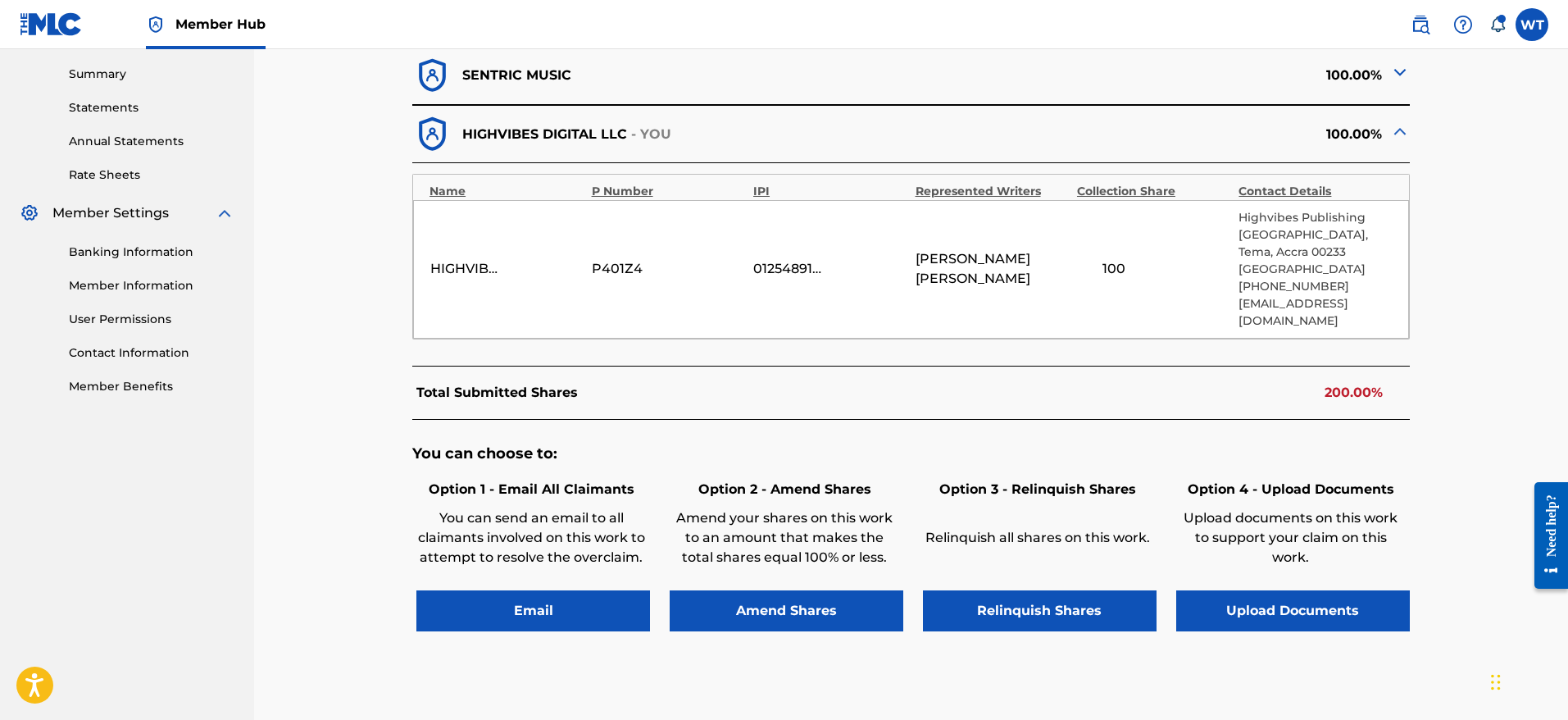
scroll to position [654, 0]
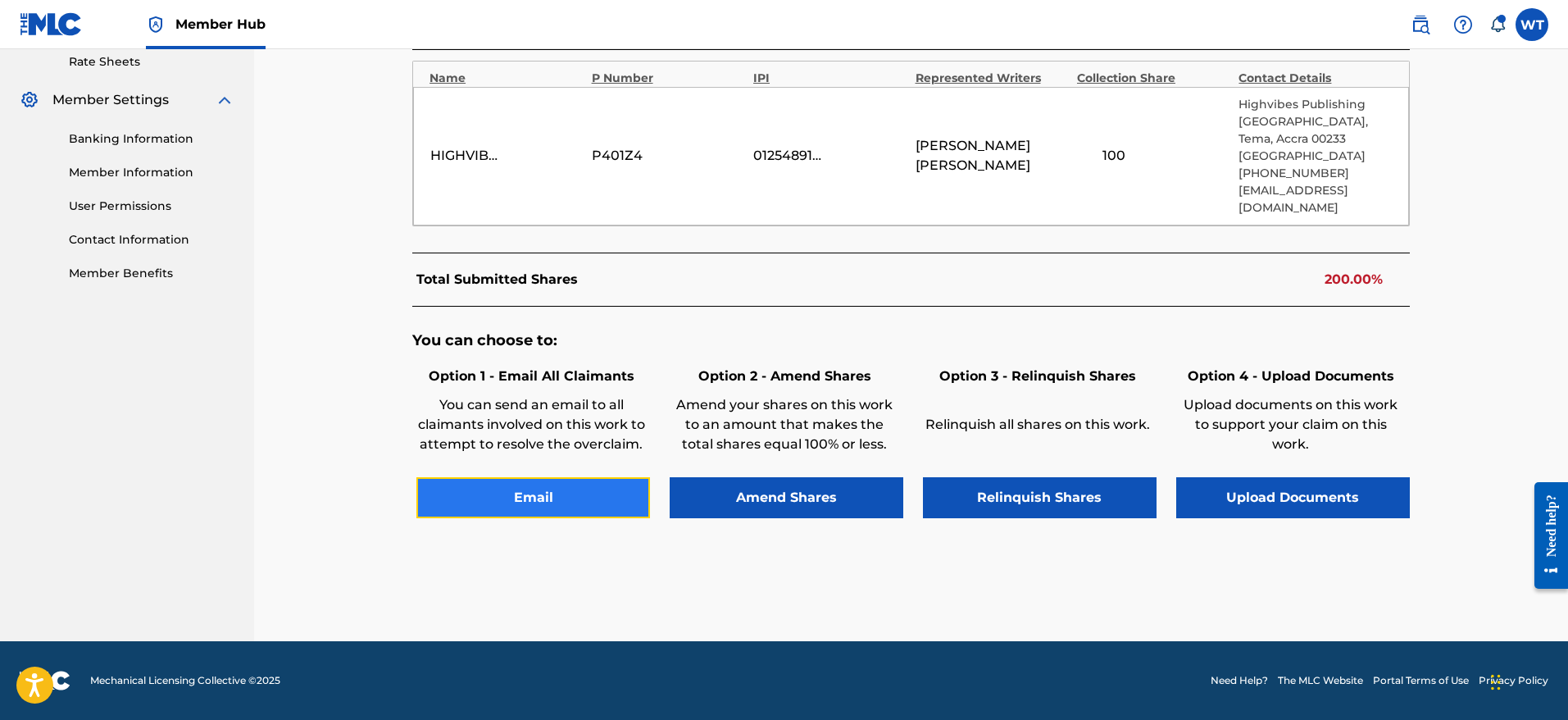
click at [563, 493] on button "Email" at bounding box center [533, 498] width 234 height 41
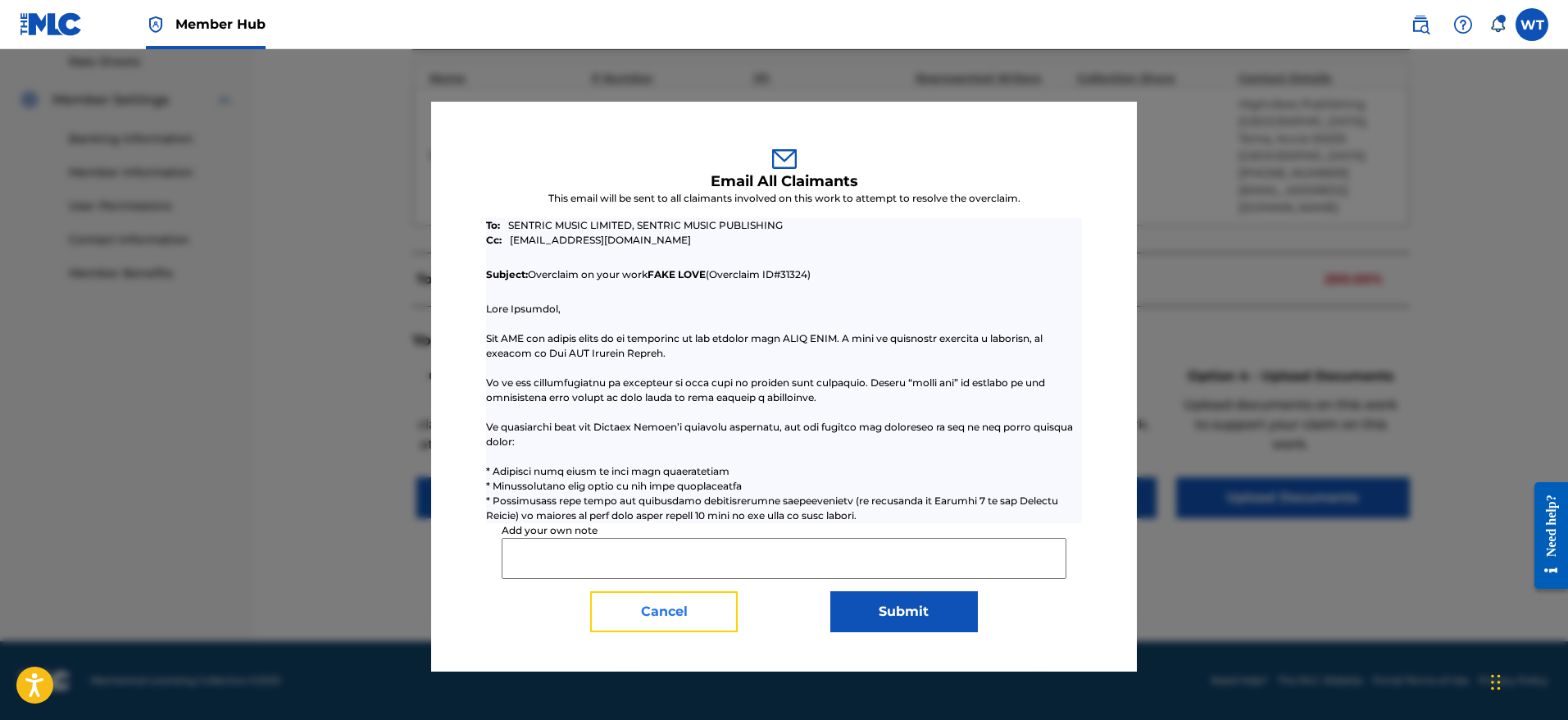
click at [674, 608] on button "Cancel" at bounding box center [664, 612] width 148 height 41
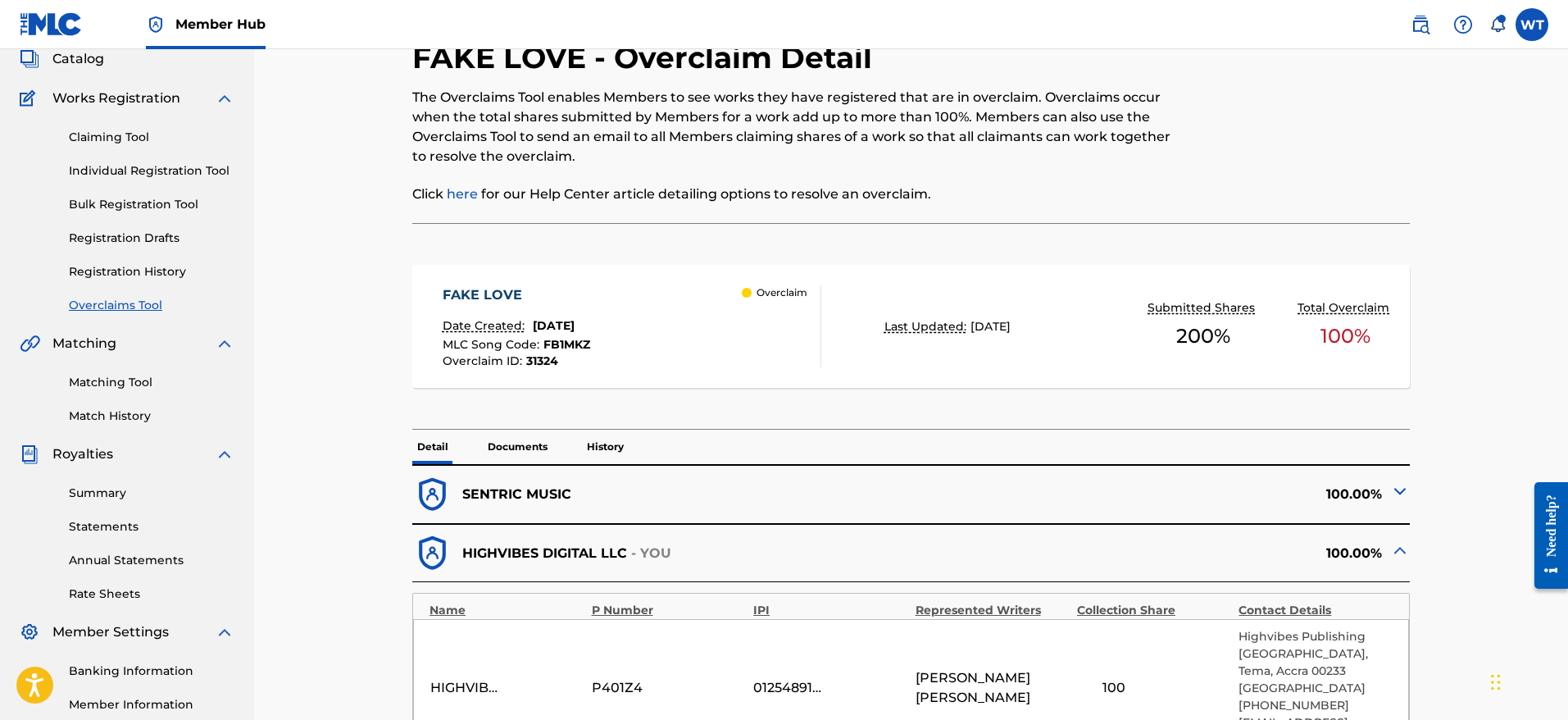
scroll to position [85, 0]
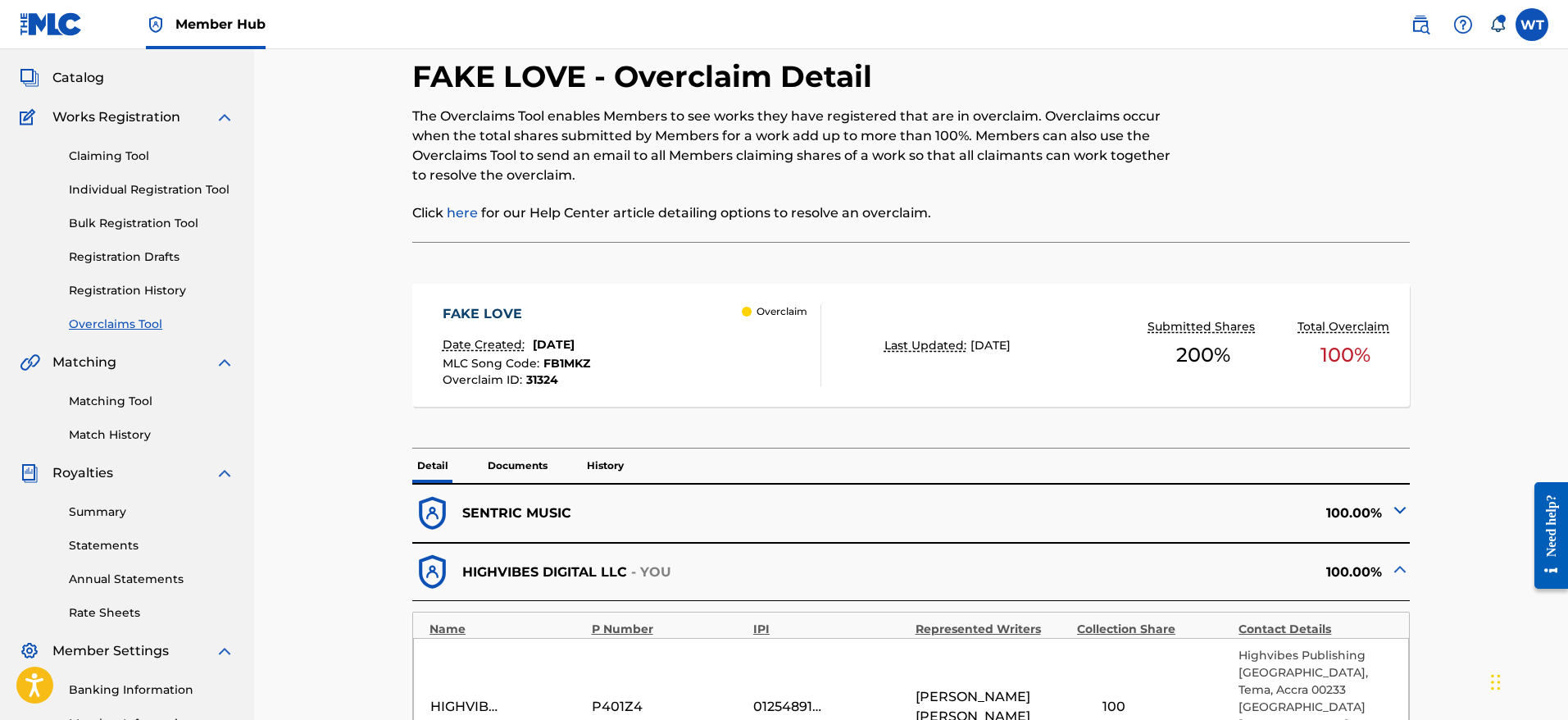
click at [604, 448] on p "History" at bounding box center [605, 465] width 47 height 34
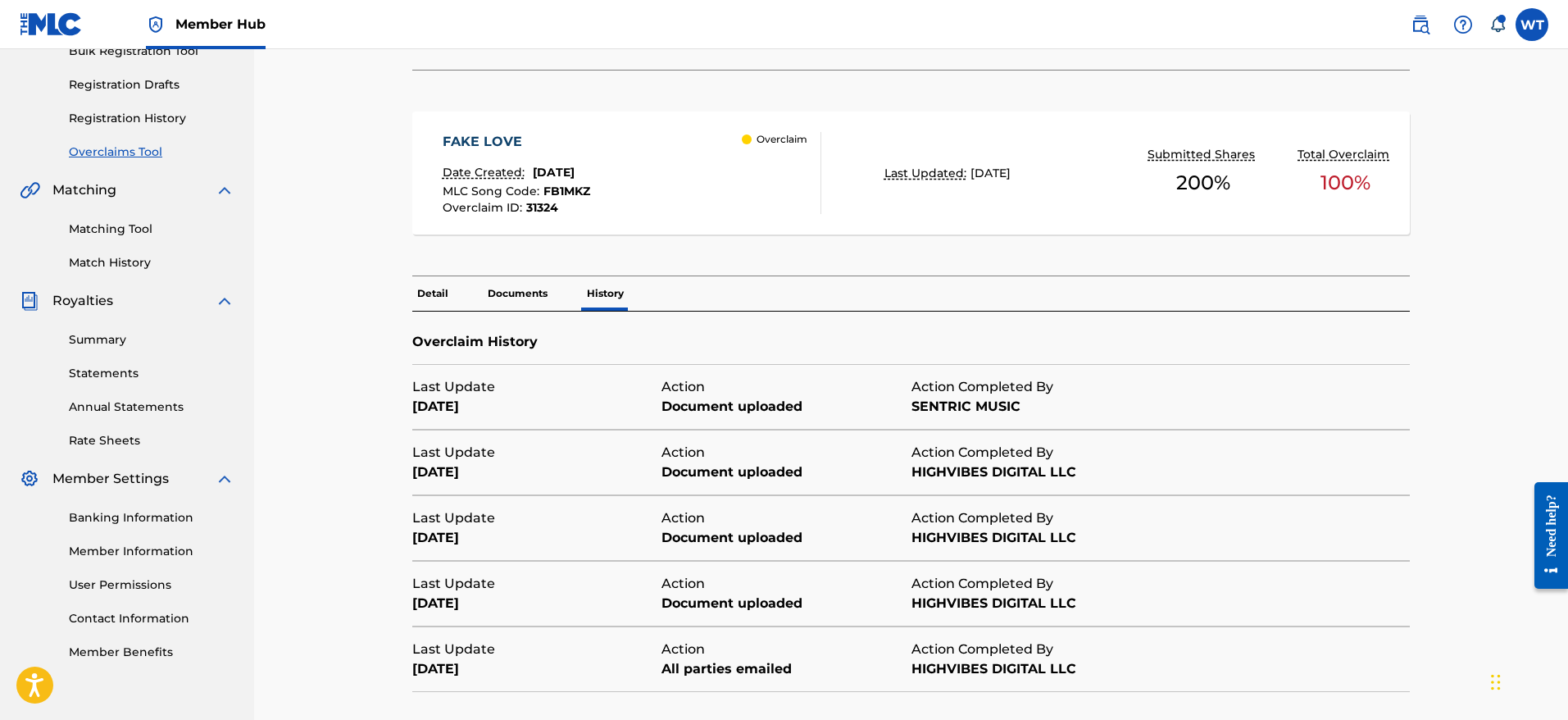
scroll to position [277, 0]
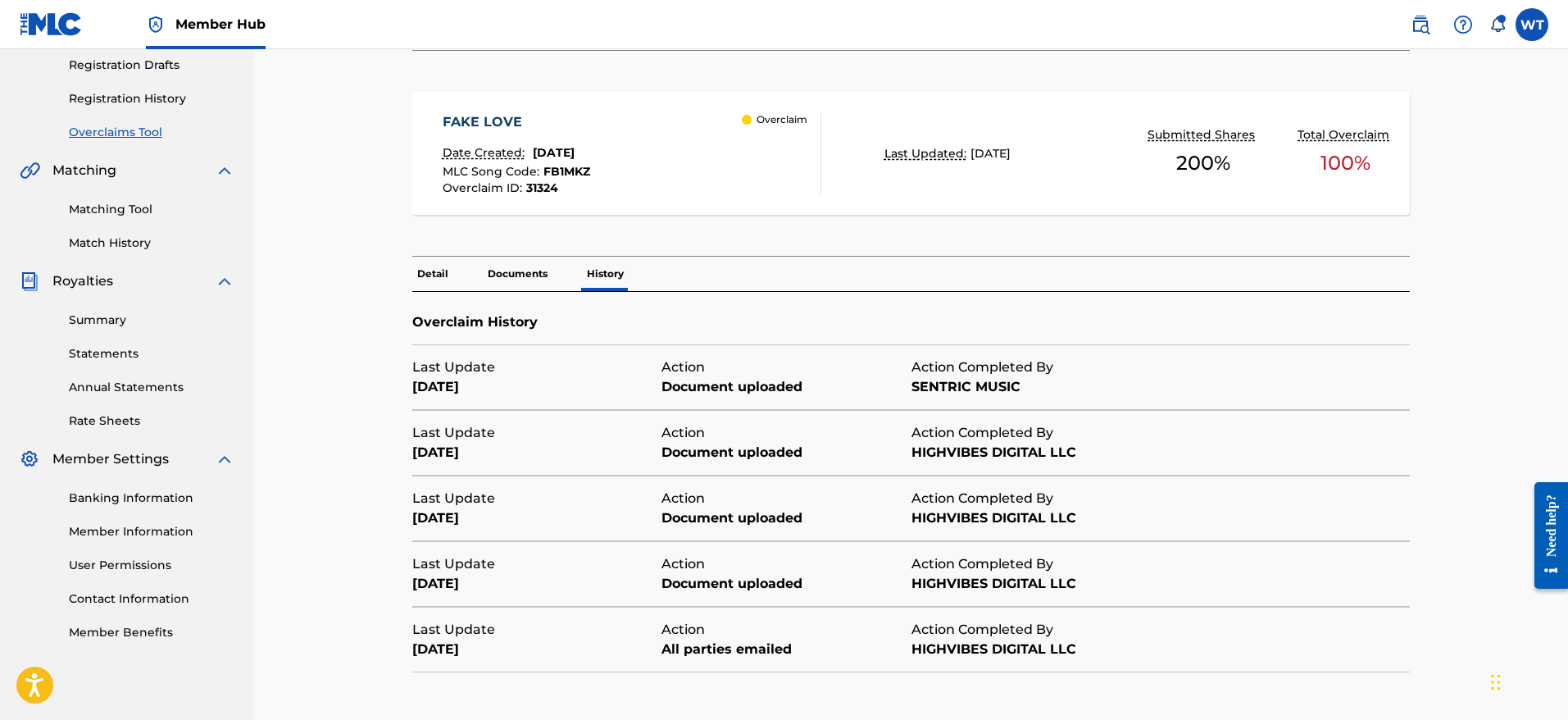
click at [441, 276] on p "Detail" at bounding box center [432, 274] width 41 height 34
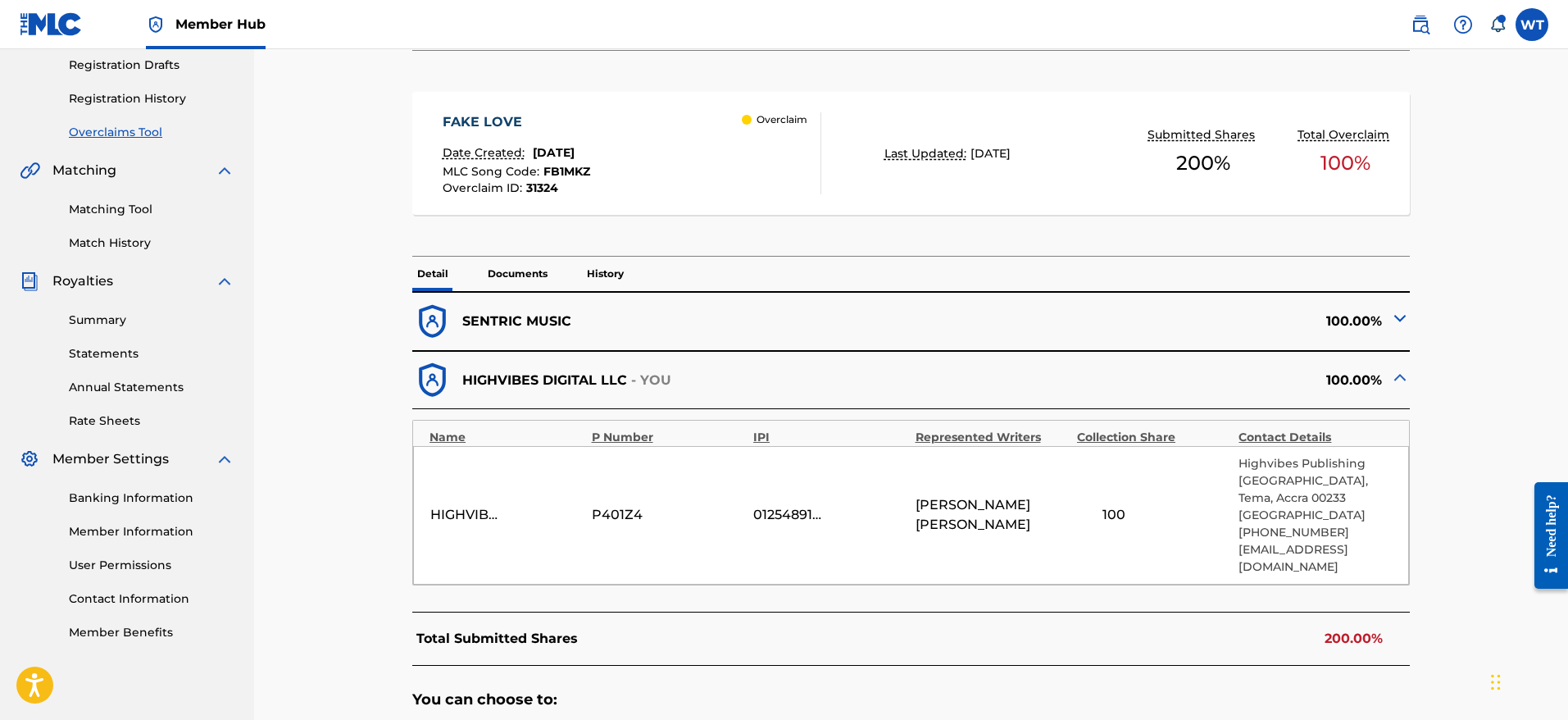
click at [552, 531] on div "HIGHVIBES DIGITAL LLC P401Z4 01254891529 EMMANUEL ACHEAMPONG 100 Highvibes Publ…" at bounding box center [911, 515] width 996 height 139
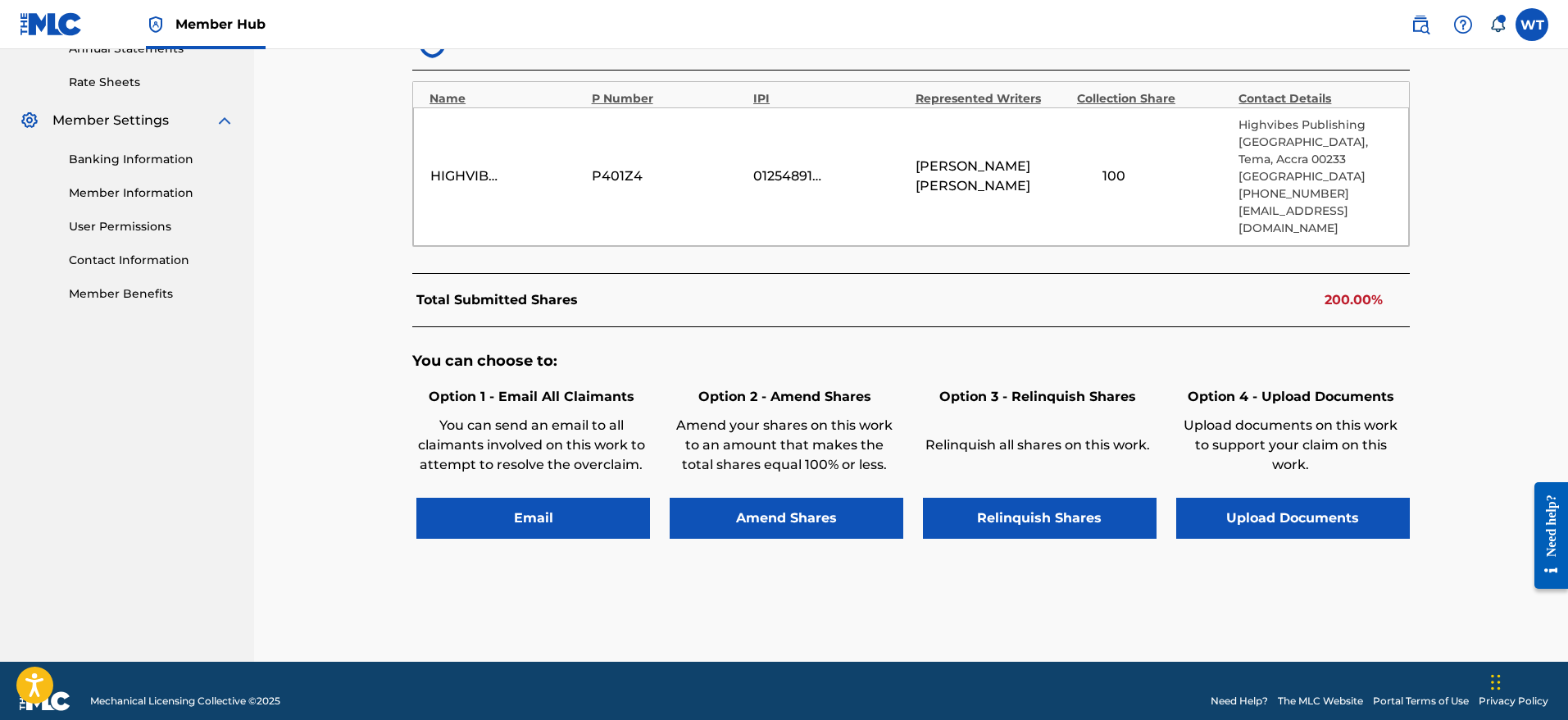
scroll to position [654, 0]
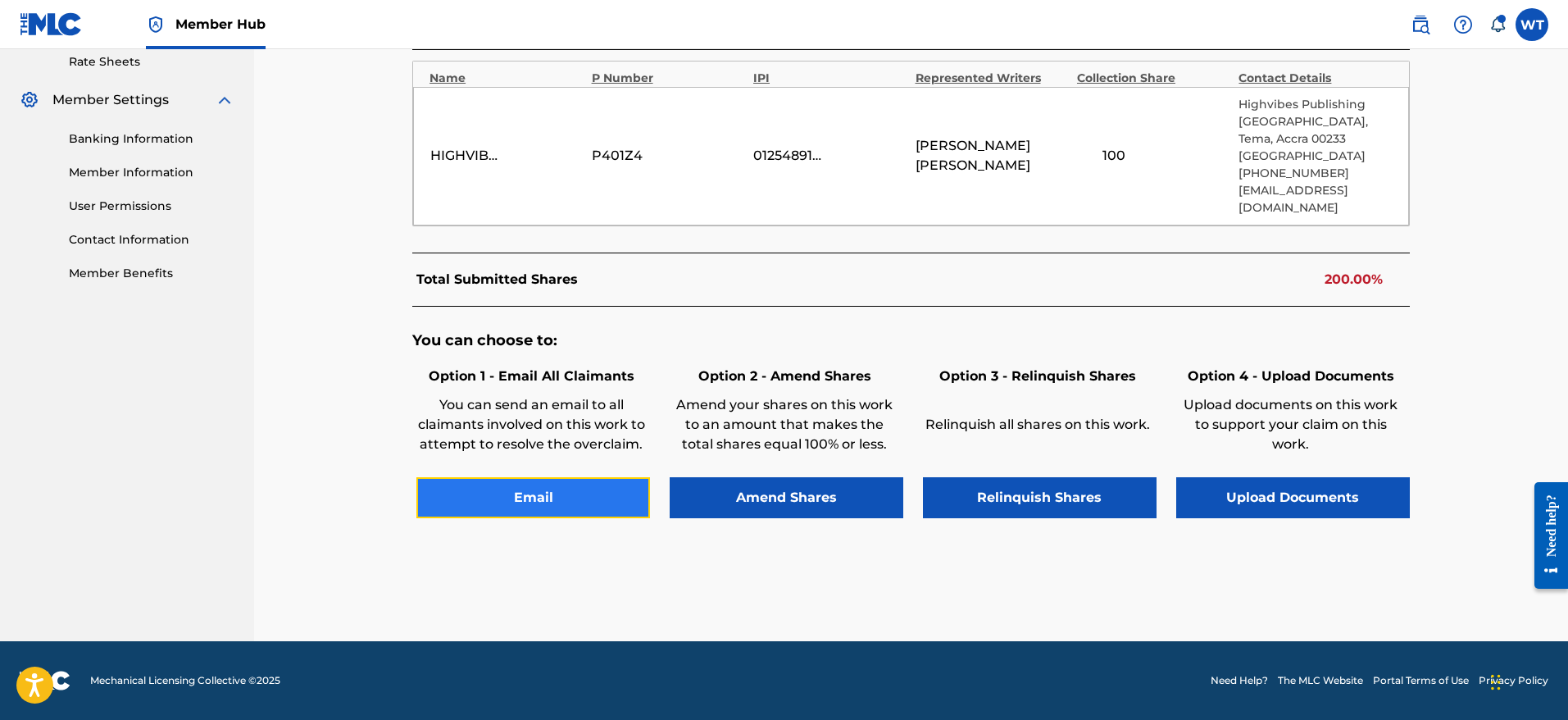
click at [560, 494] on button "Email" at bounding box center [533, 498] width 234 height 41
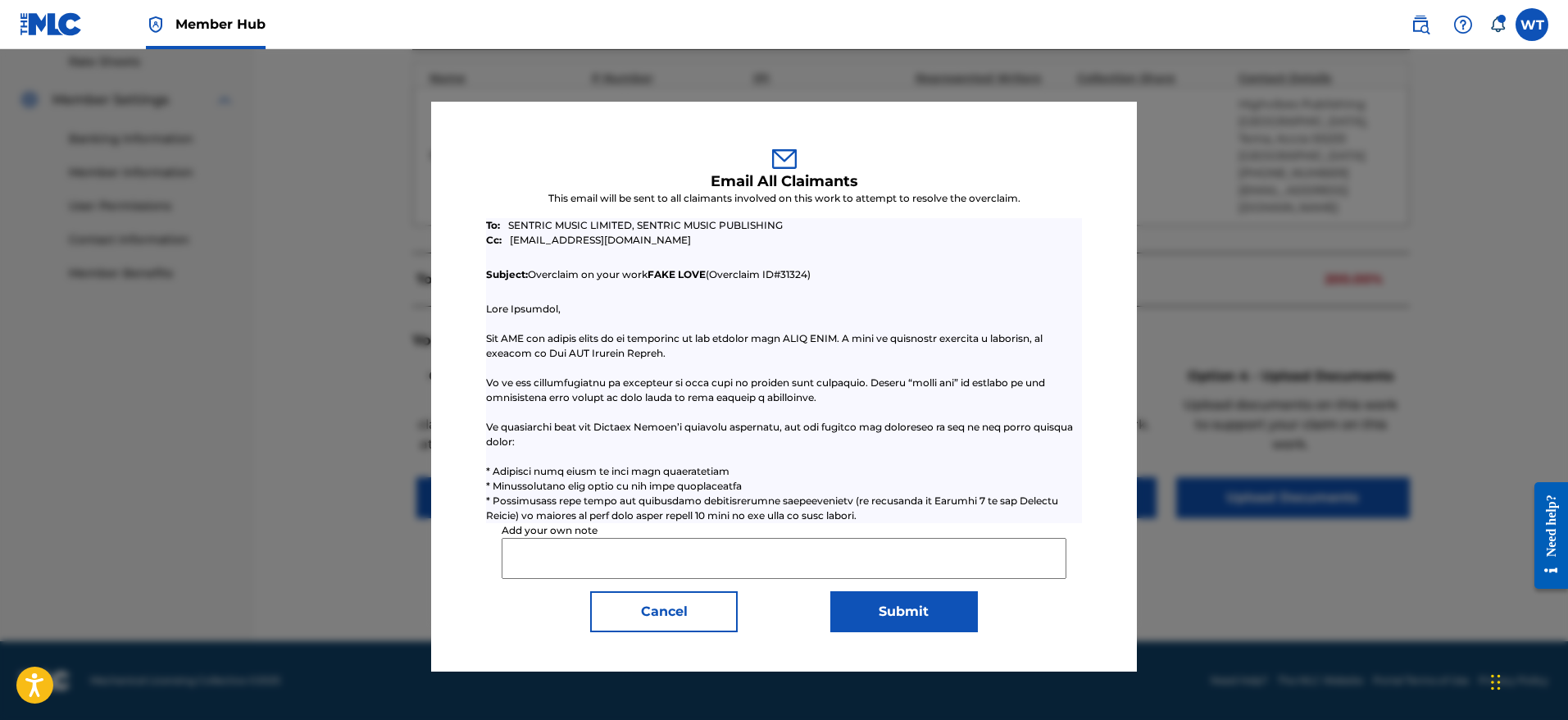
click at [584, 558] on input "Add your own note" at bounding box center [783, 558] width 564 height 41
paste input "Rights holder has requested [PERSON_NAME] to relinquish claim to this work as t…"
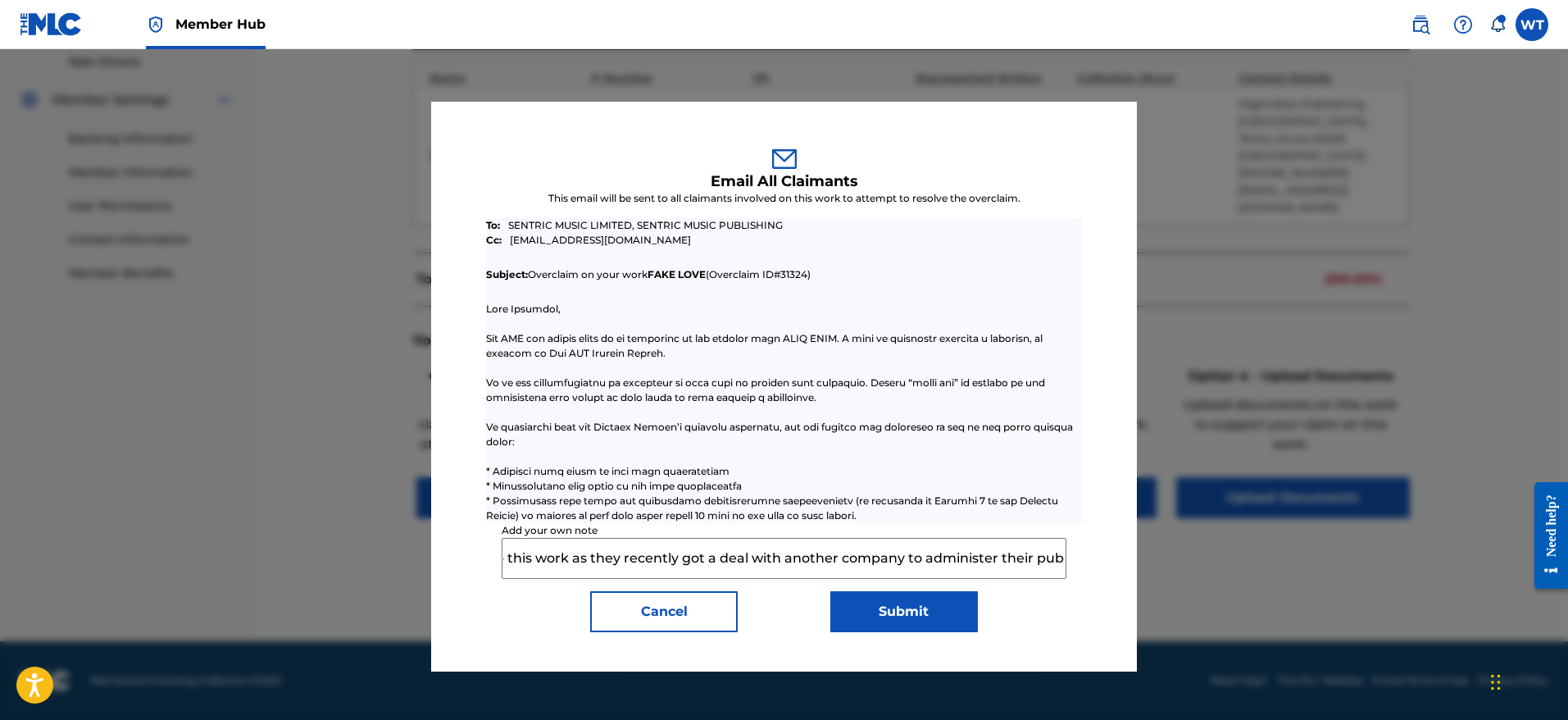
scroll to position [0, 0]
drag, startPoint x: 584, startPoint y: 558, endPoint x: 359, endPoint y: 585, distance: 226.6
click at [359, 585] on div "Email All Claimants This email will be sent to all claimants involved on this w…" at bounding box center [784, 384] width 1568 height 671
click at [587, 563] on input "Rights holder has requested [PERSON_NAME] to relinquish claim to this work as t…" at bounding box center [783, 558] width 564 height 41
type input "Rights holder has requested [PERSON_NAME] to relinquish claim to this work as t…"
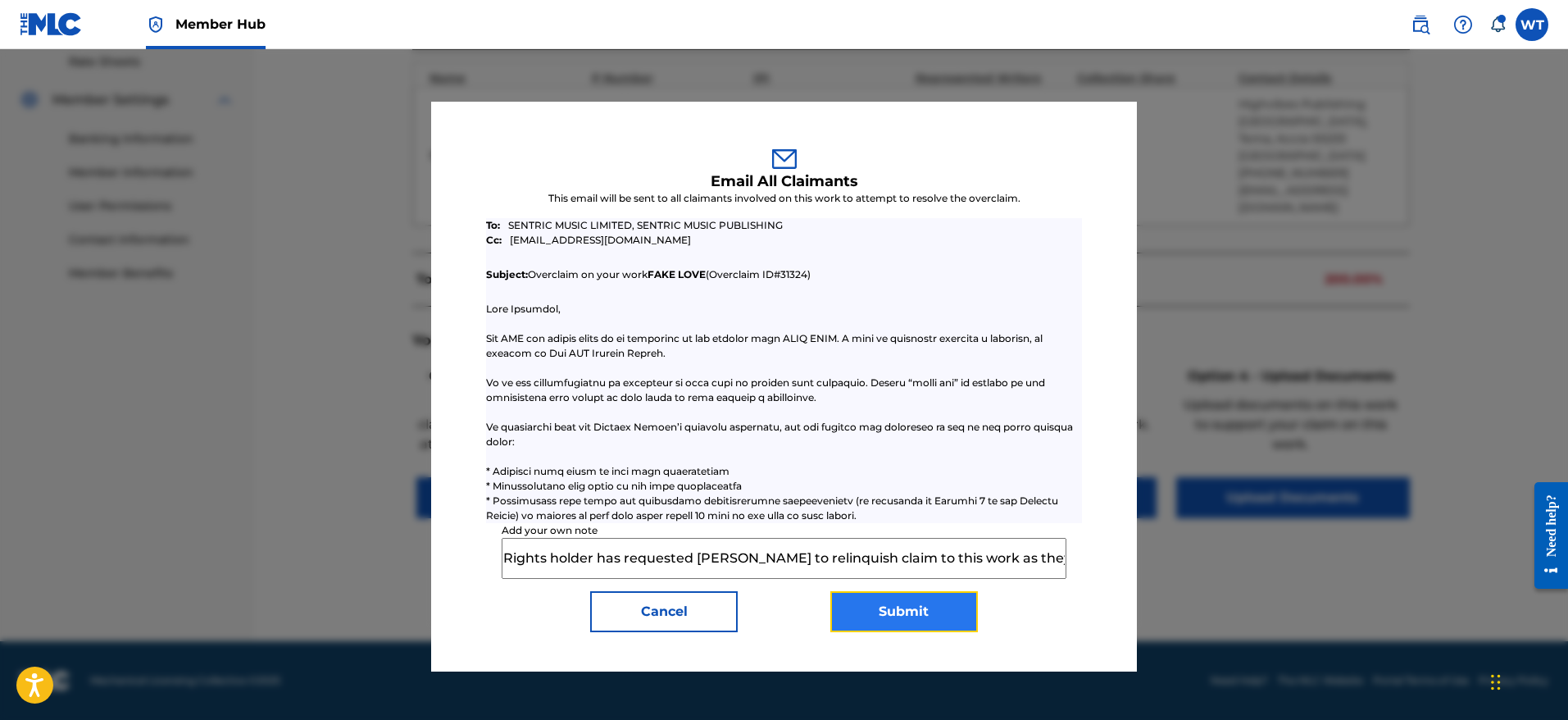
click at [862, 605] on button "Submit" at bounding box center [904, 612] width 148 height 41
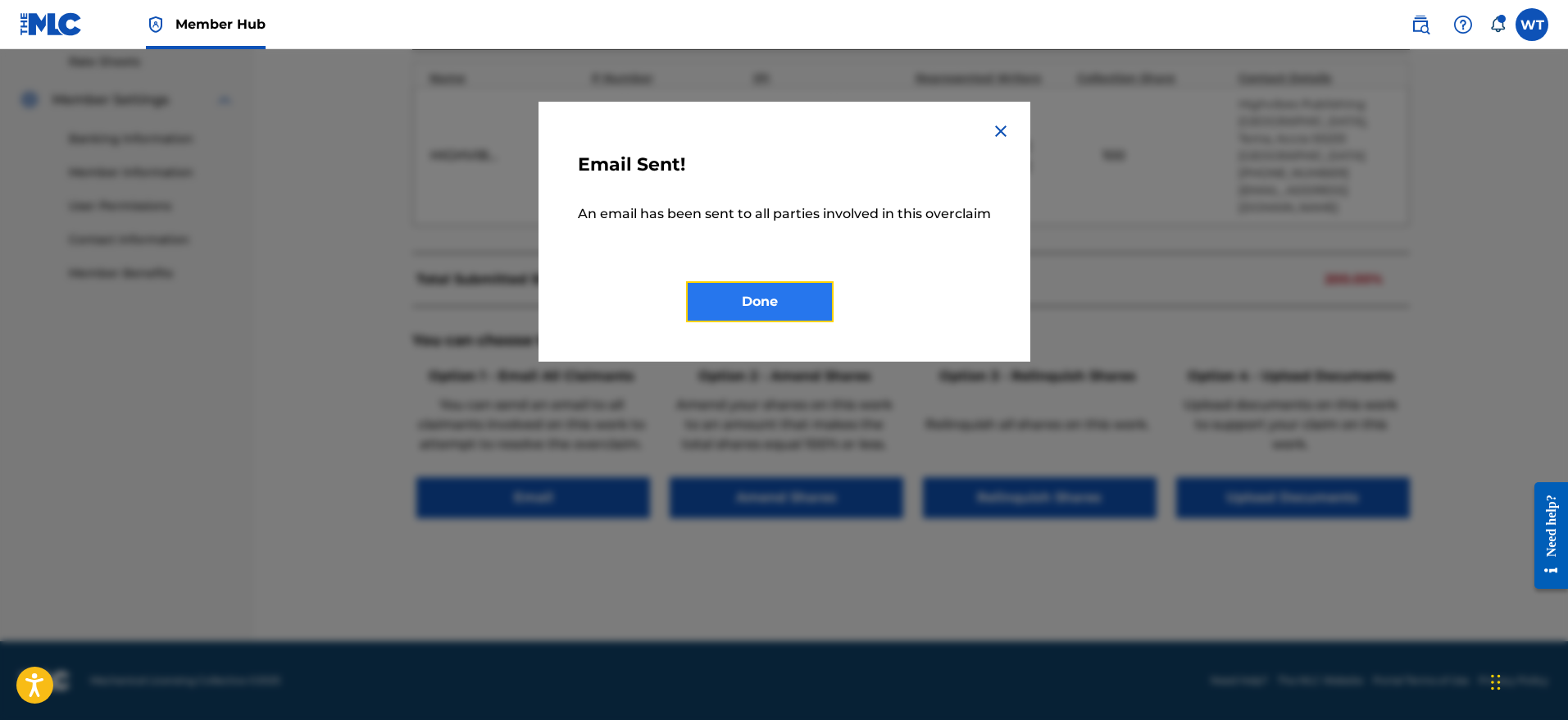
click at [779, 314] on button "Done" at bounding box center [760, 302] width 148 height 41
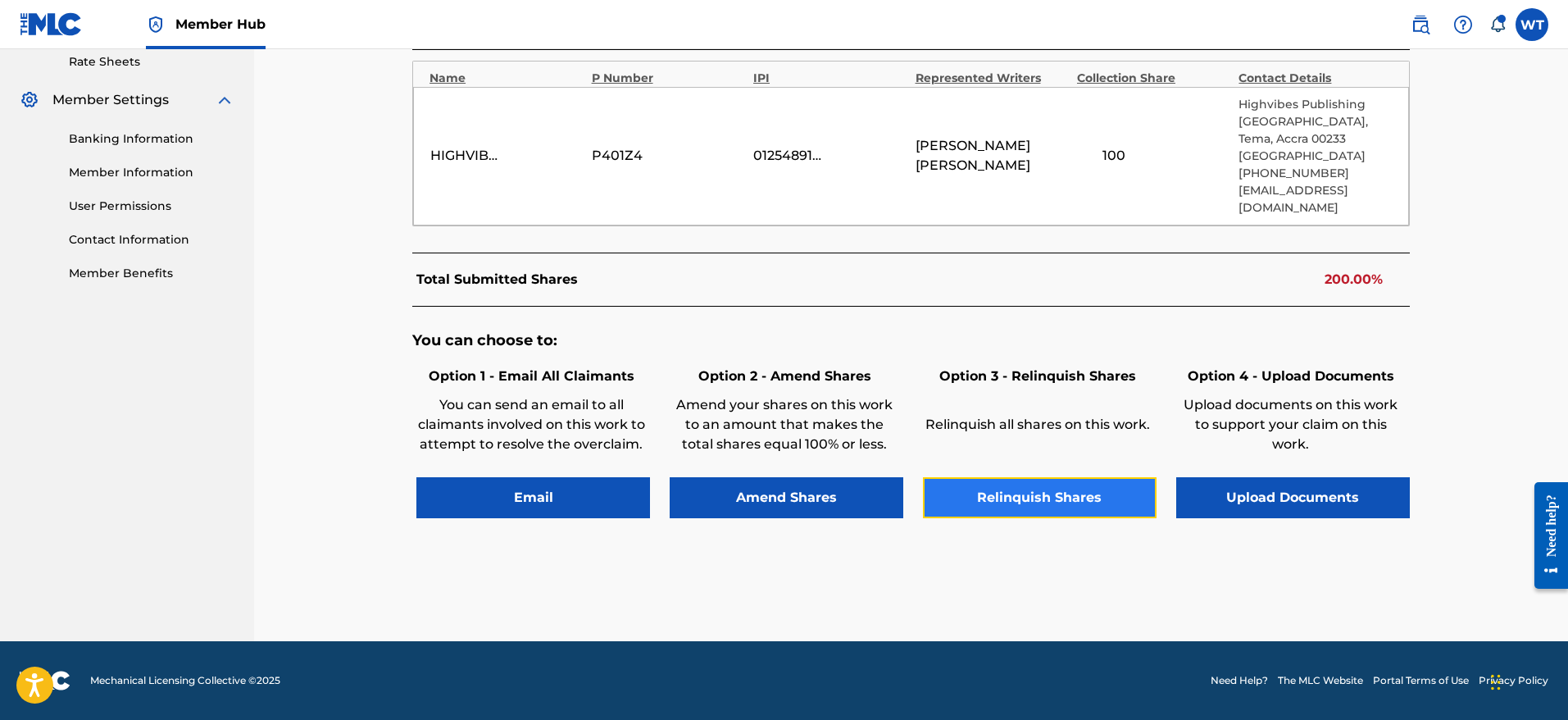
click at [1016, 506] on button "Relinquish Shares" at bounding box center [1040, 498] width 234 height 41
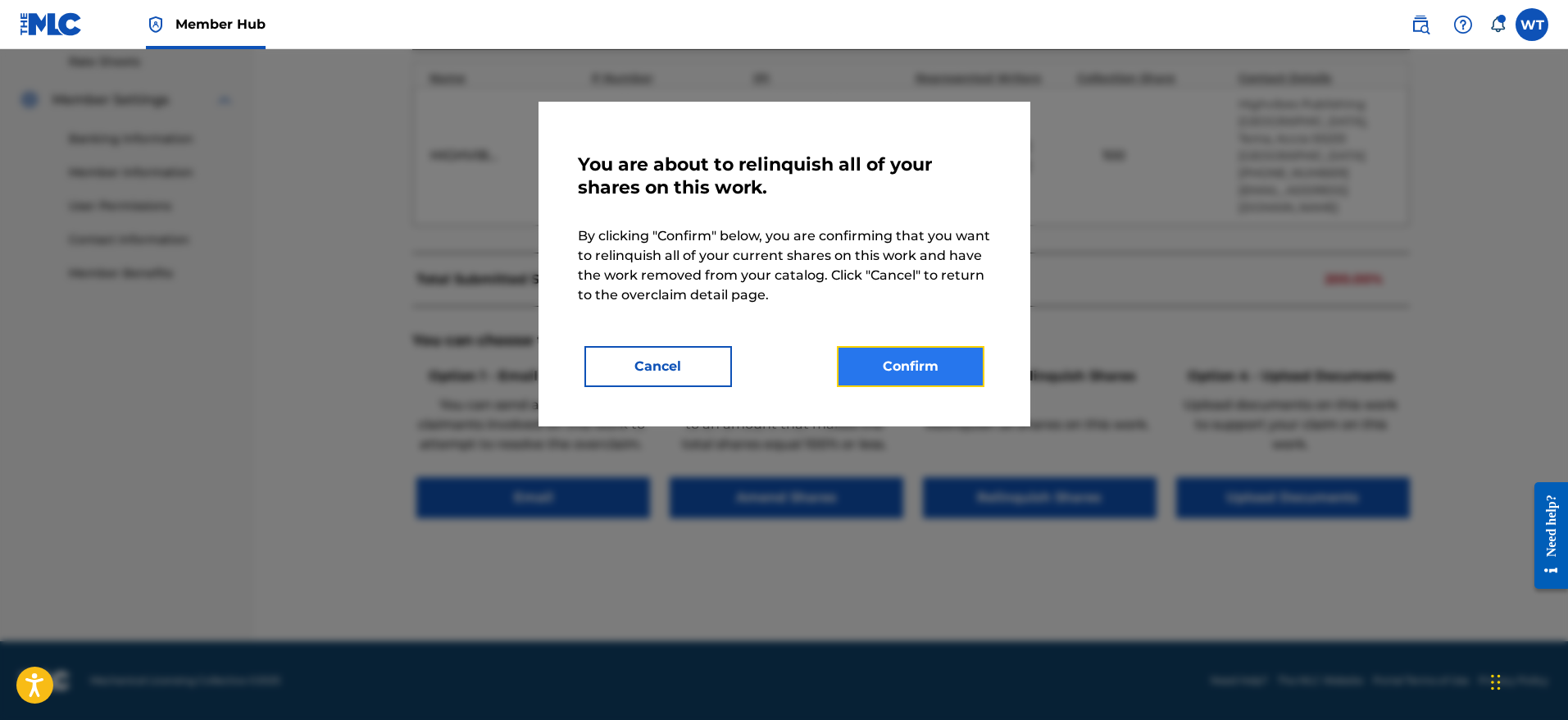
click at [916, 365] on button "Confirm" at bounding box center [911, 367] width 148 height 41
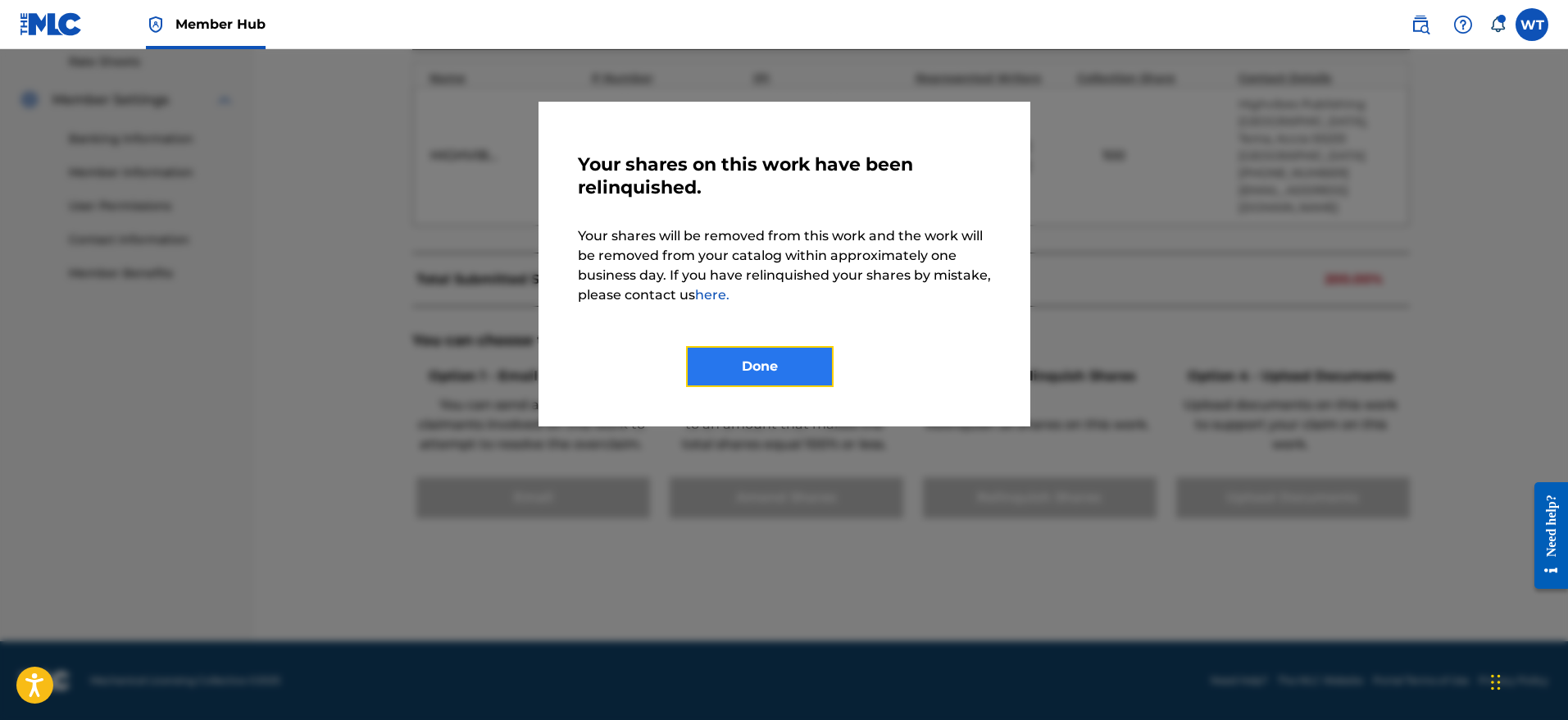
click at [779, 361] on button "Done" at bounding box center [760, 367] width 148 height 41
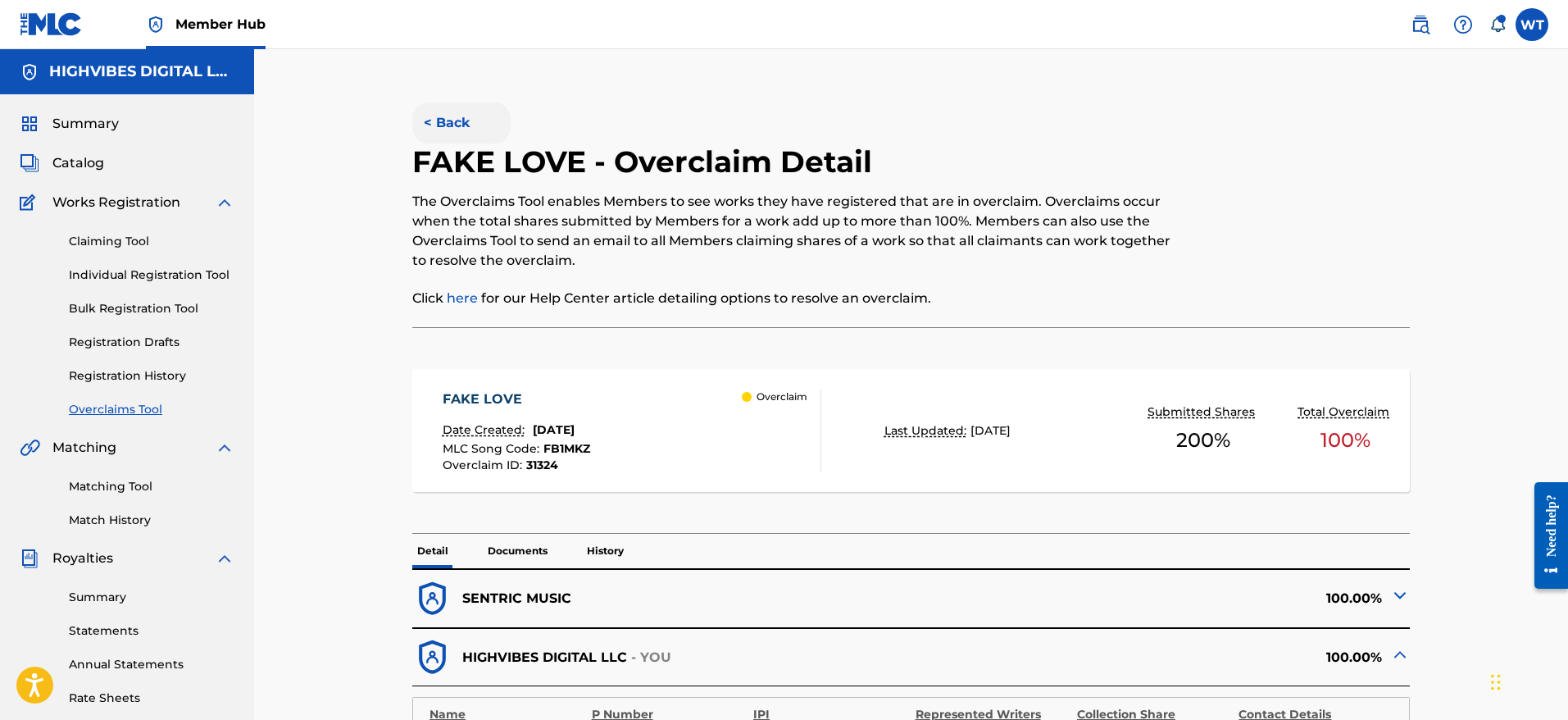
click at [443, 120] on button "< Back" at bounding box center [461, 123] width 98 height 41
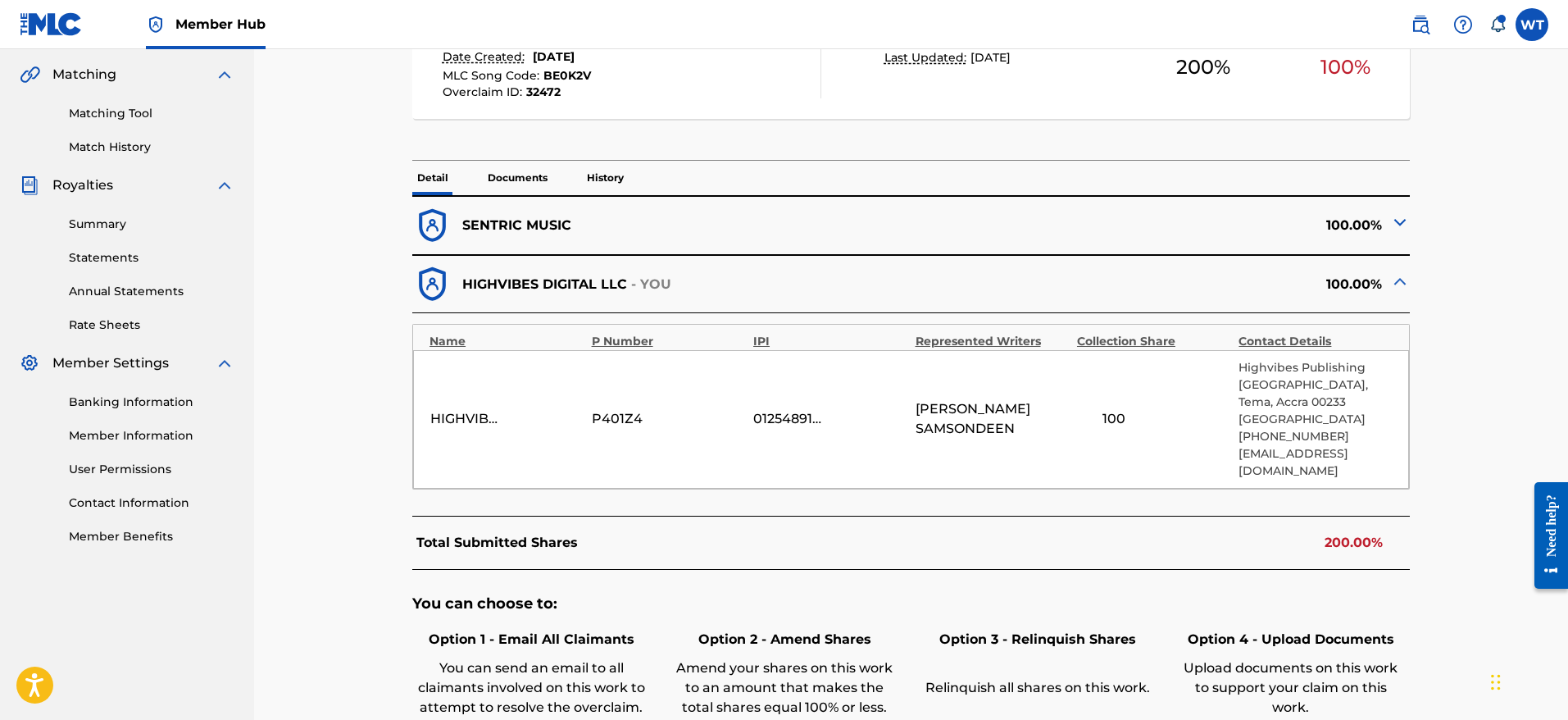
scroll to position [374, 0]
drag, startPoint x: 1026, startPoint y: 434, endPoint x: 916, endPoint y: 420, distance: 110.9
click at [916, 420] on span "IBRAHIM SAMSONDEEN" at bounding box center [992, 418] width 153 height 39
copy span "IBRAHIM SAMSONDEEN"
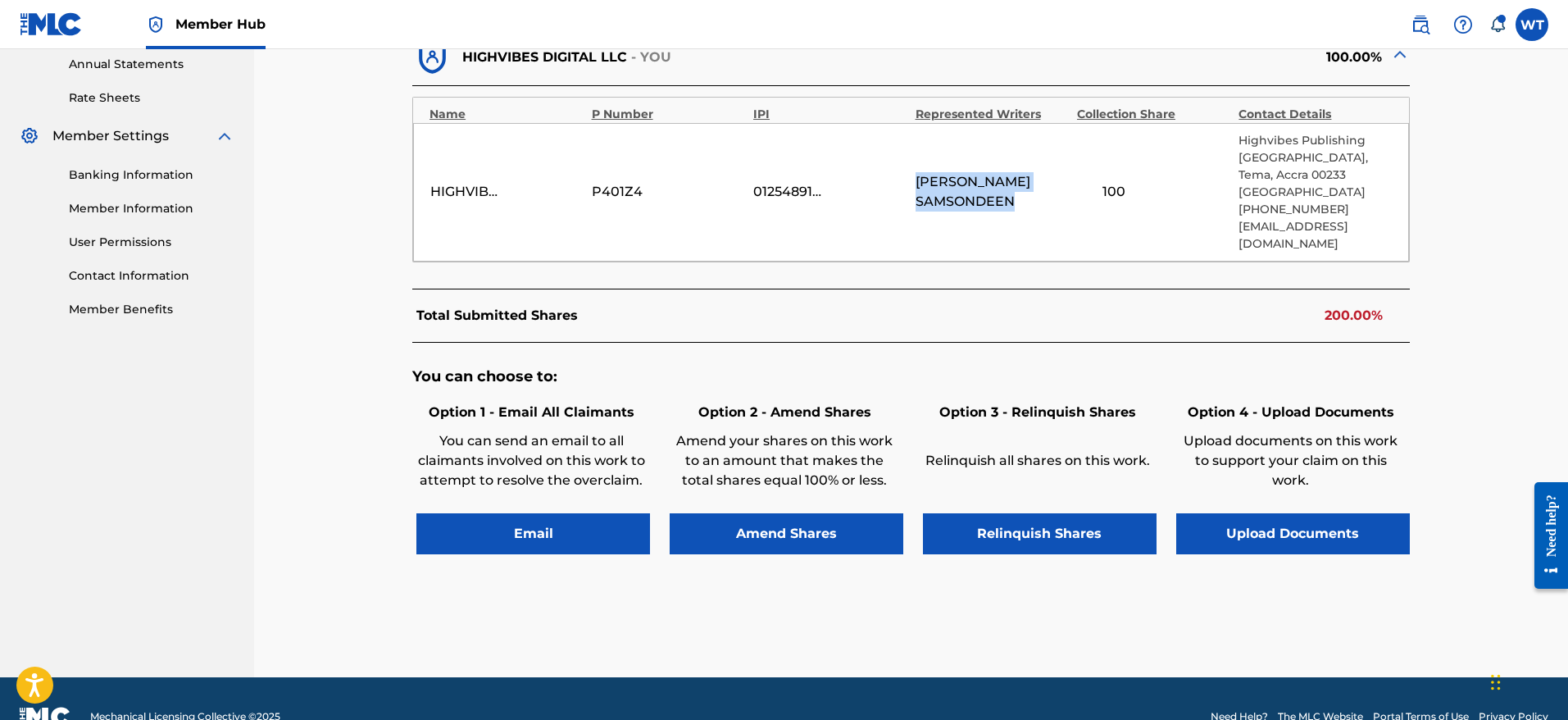
scroll to position [654, 0]
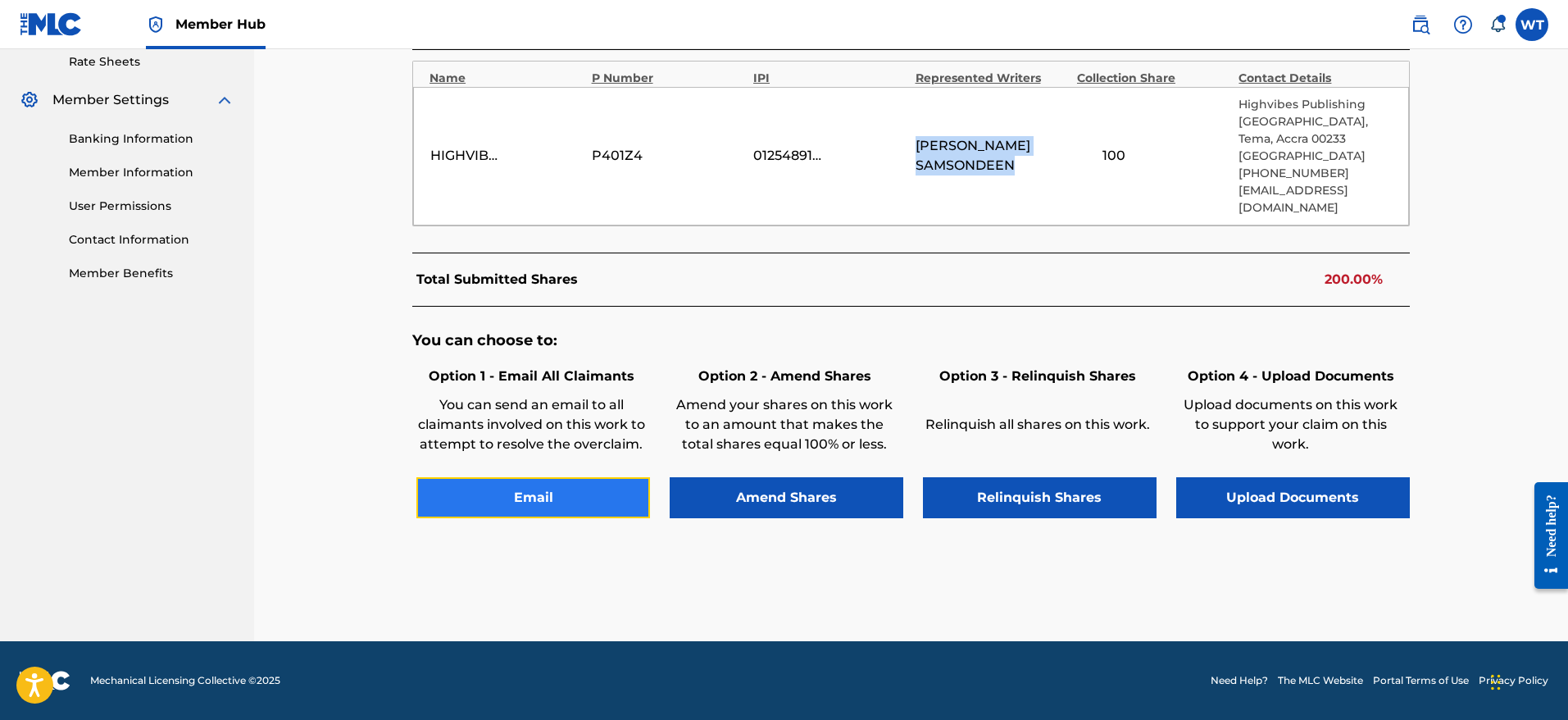
click at [599, 508] on button "Email" at bounding box center [533, 498] width 234 height 41
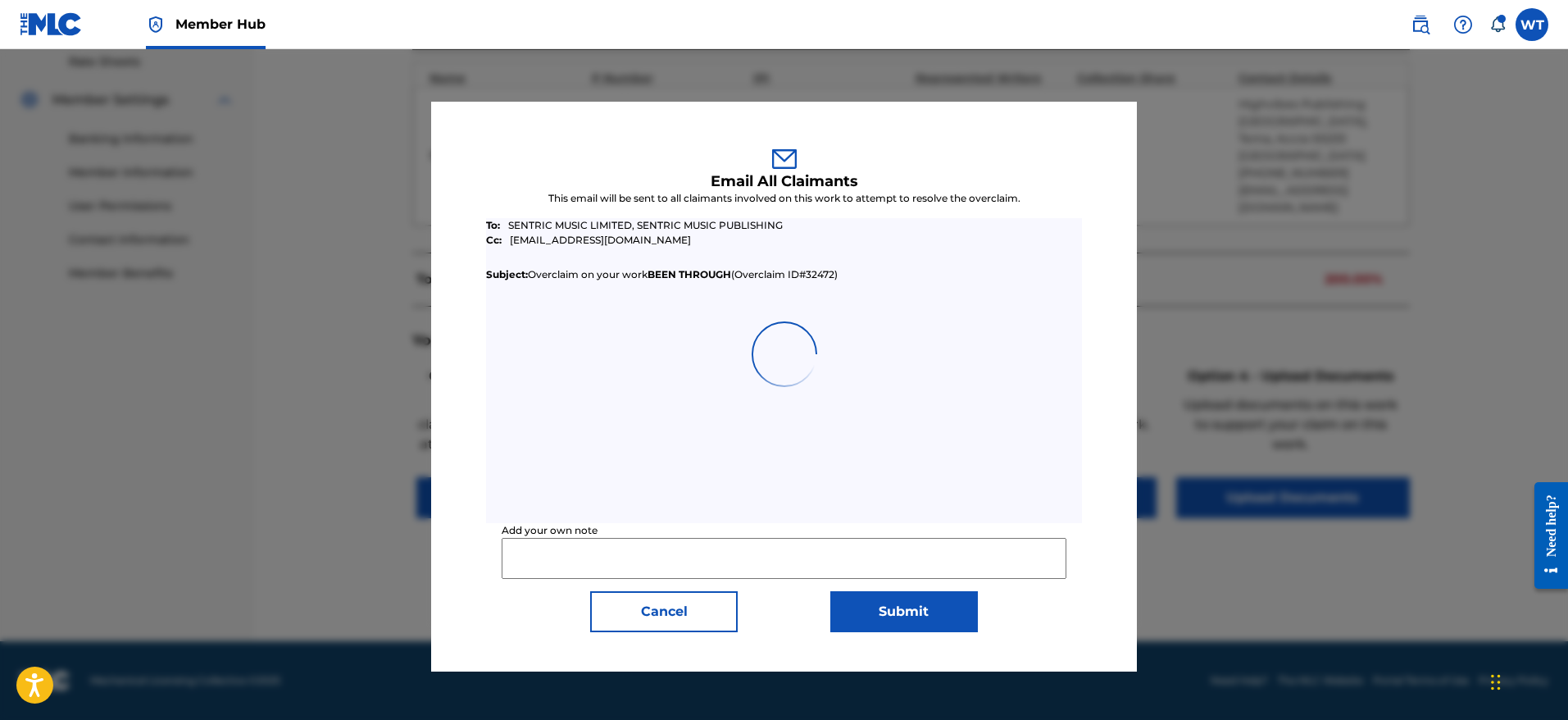
click at [591, 556] on input "Add your own note" at bounding box center [783, 558] width 564 height 41
paste input "Rights holder has requested HIGHVIBES to relinquish claim to this work as they …"
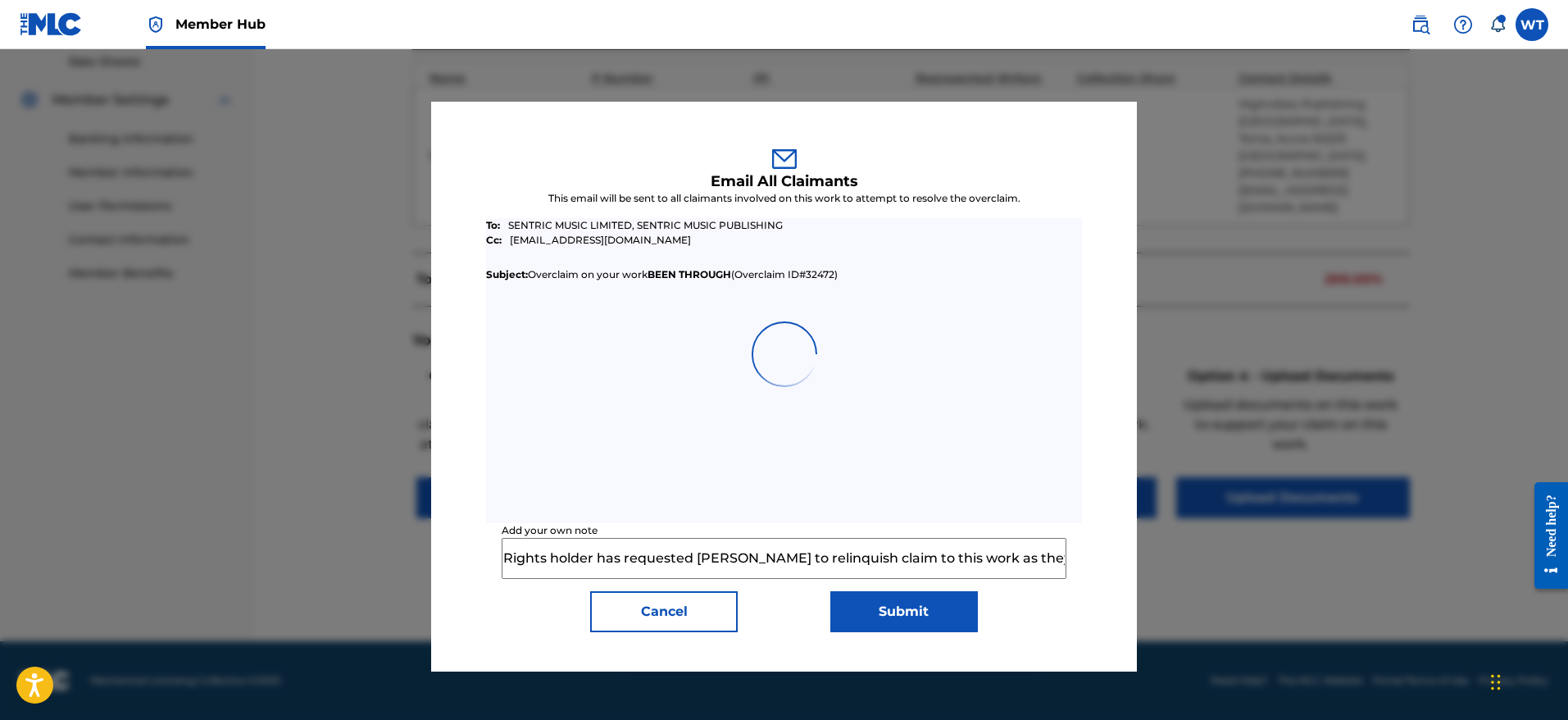
scroll to position [0, 459]
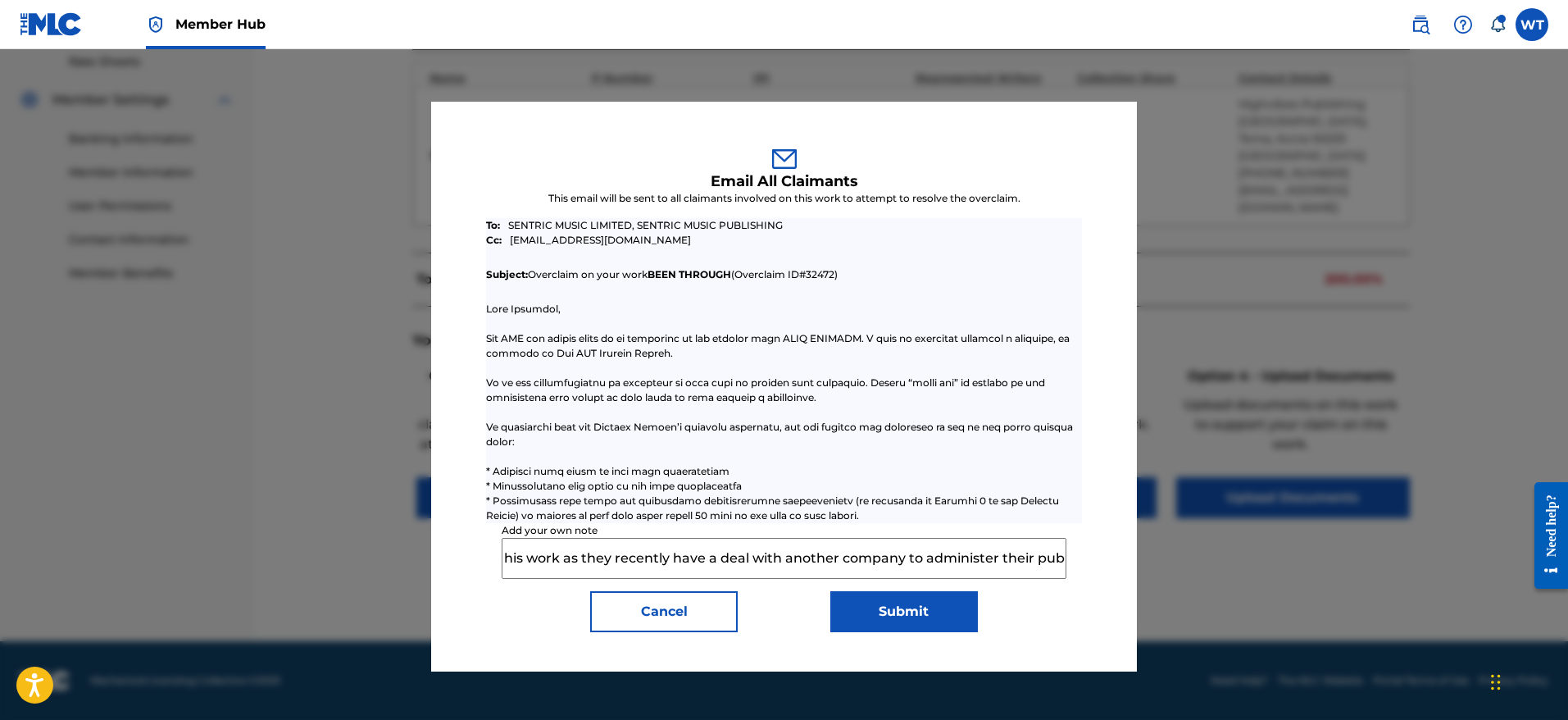
click at [657, 554] on input "Rights holder has requested [PERSON_NAME] to relinquish claim to this work as t…" at bounding box center [783, 558] width 564 height 41
click at [661, 559] on input "Rights holder has requested [PERSON_NAME] to relinquish claim to this work as t…" at bounding box center [783, 558] width 564 height 41
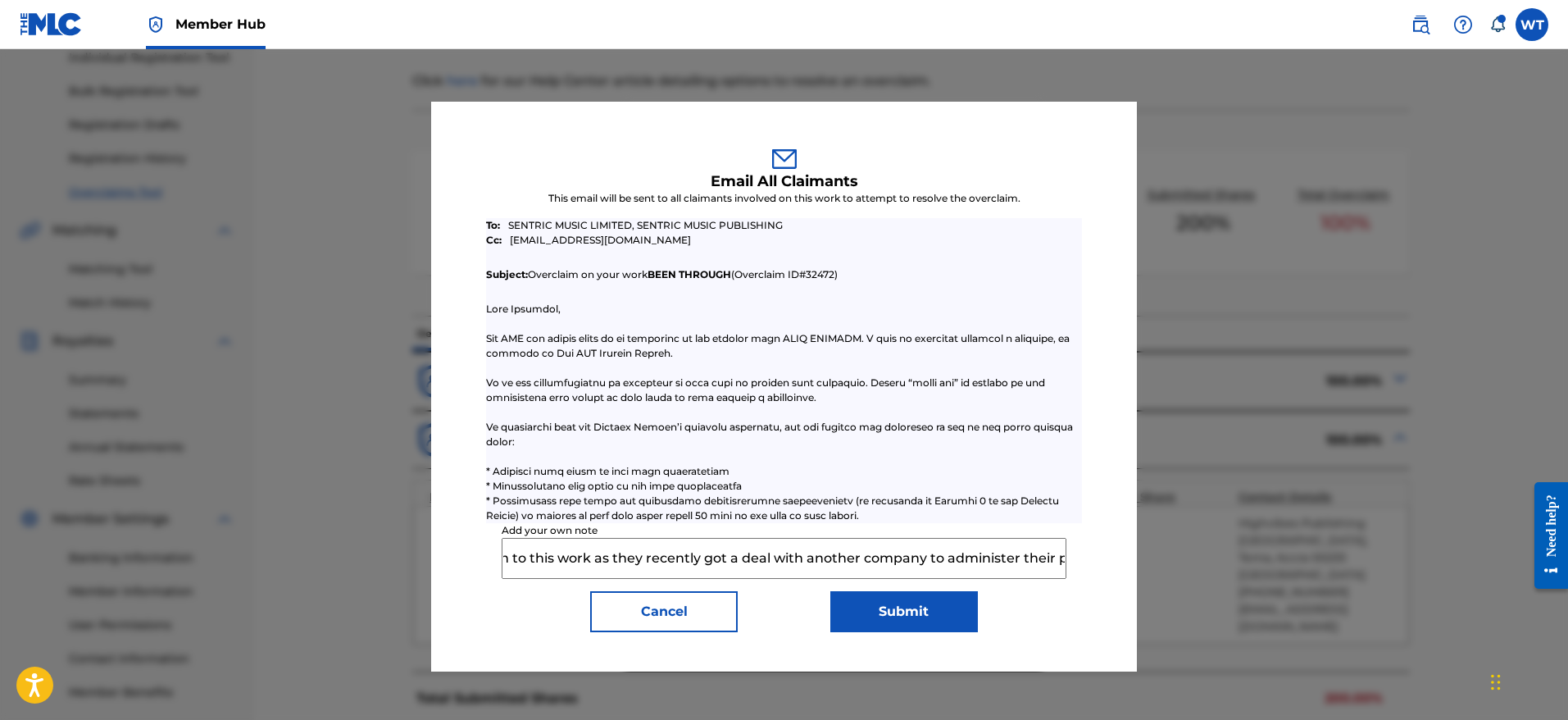
scroll to position [139, 0]
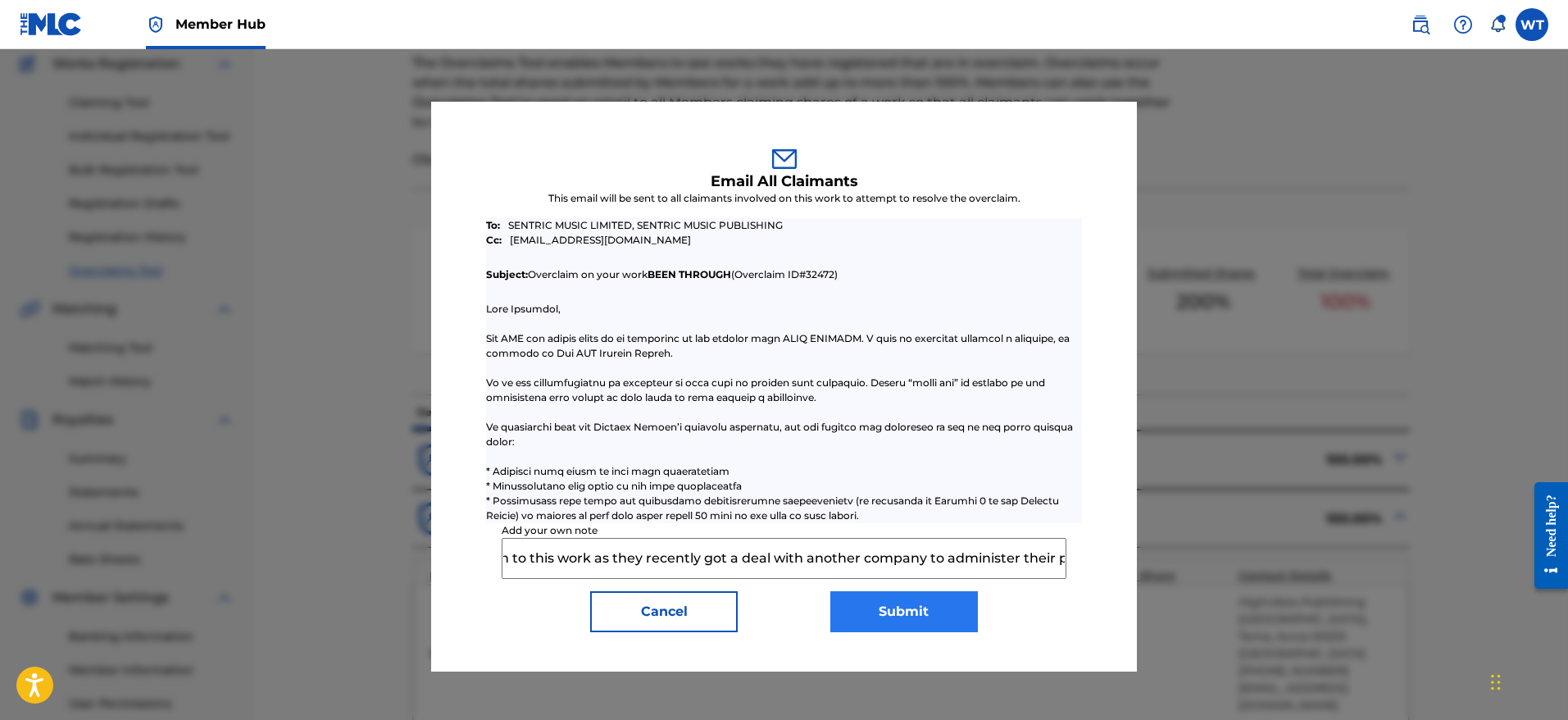
type input "Rights holder has requested [PERSON_NAME] to relinquish claim to this work as t…"
click at [898, 612] on button "Submit" at bounding box center [904, 612] width 148 height 41
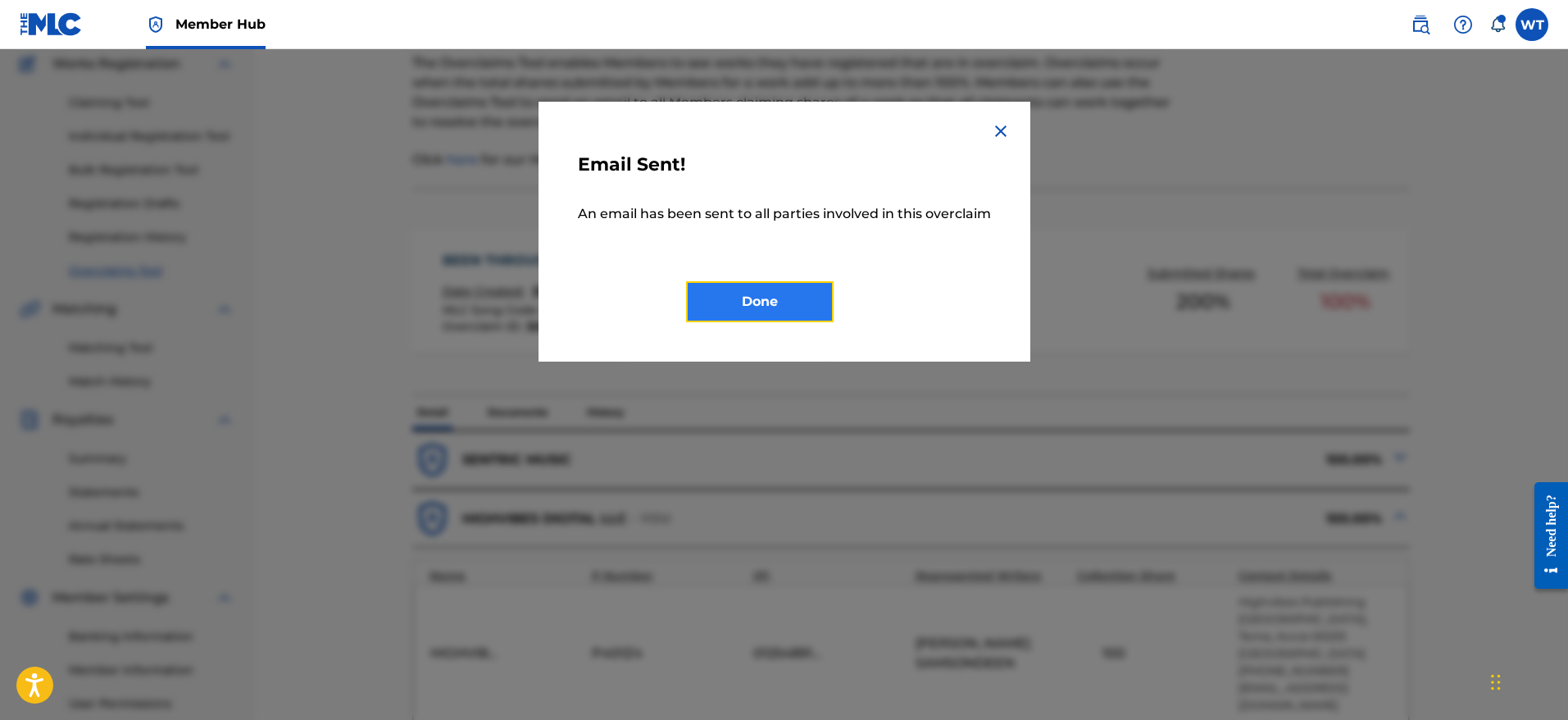
click at [747, 291] on button "Done" at bounding box center [760, 302] width 148 height 41
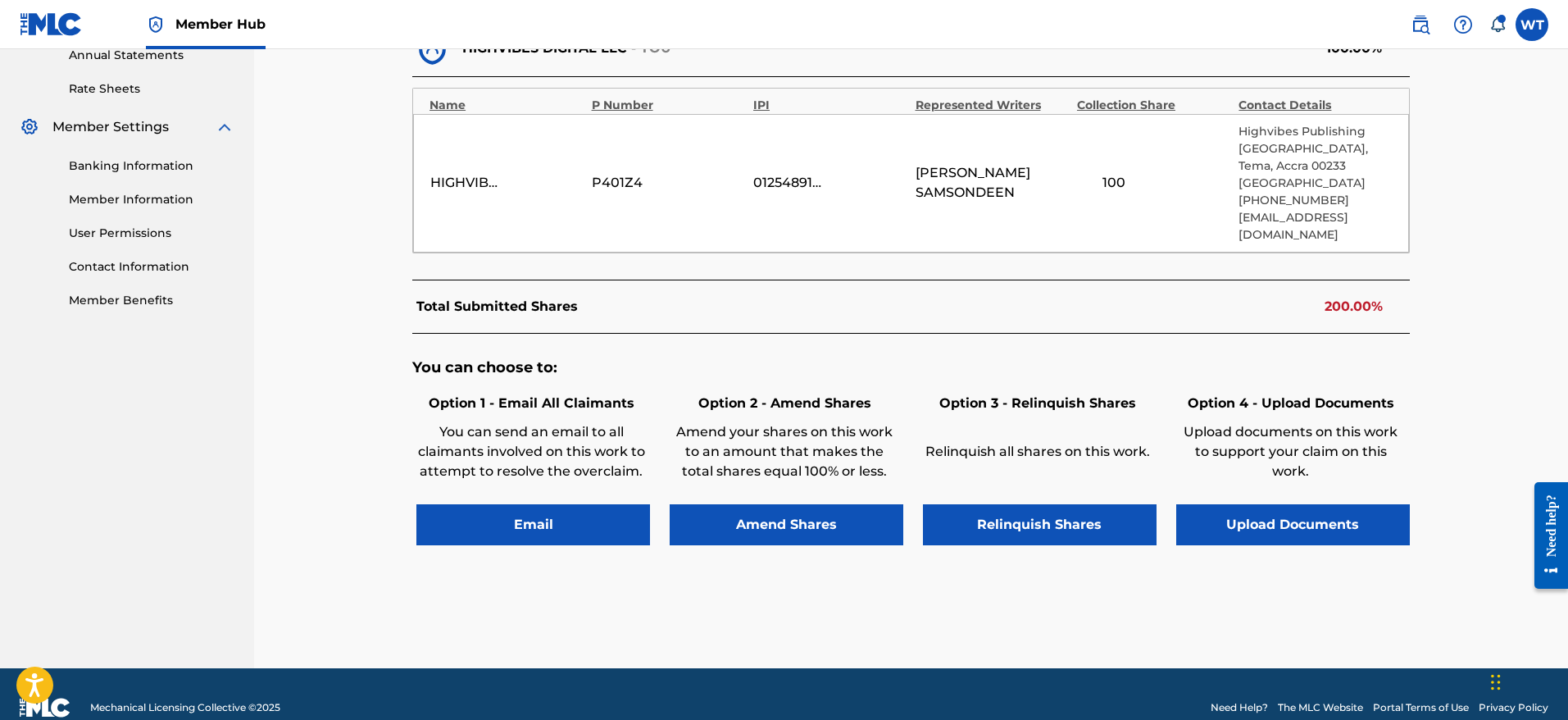
scroll to position [654, 0]
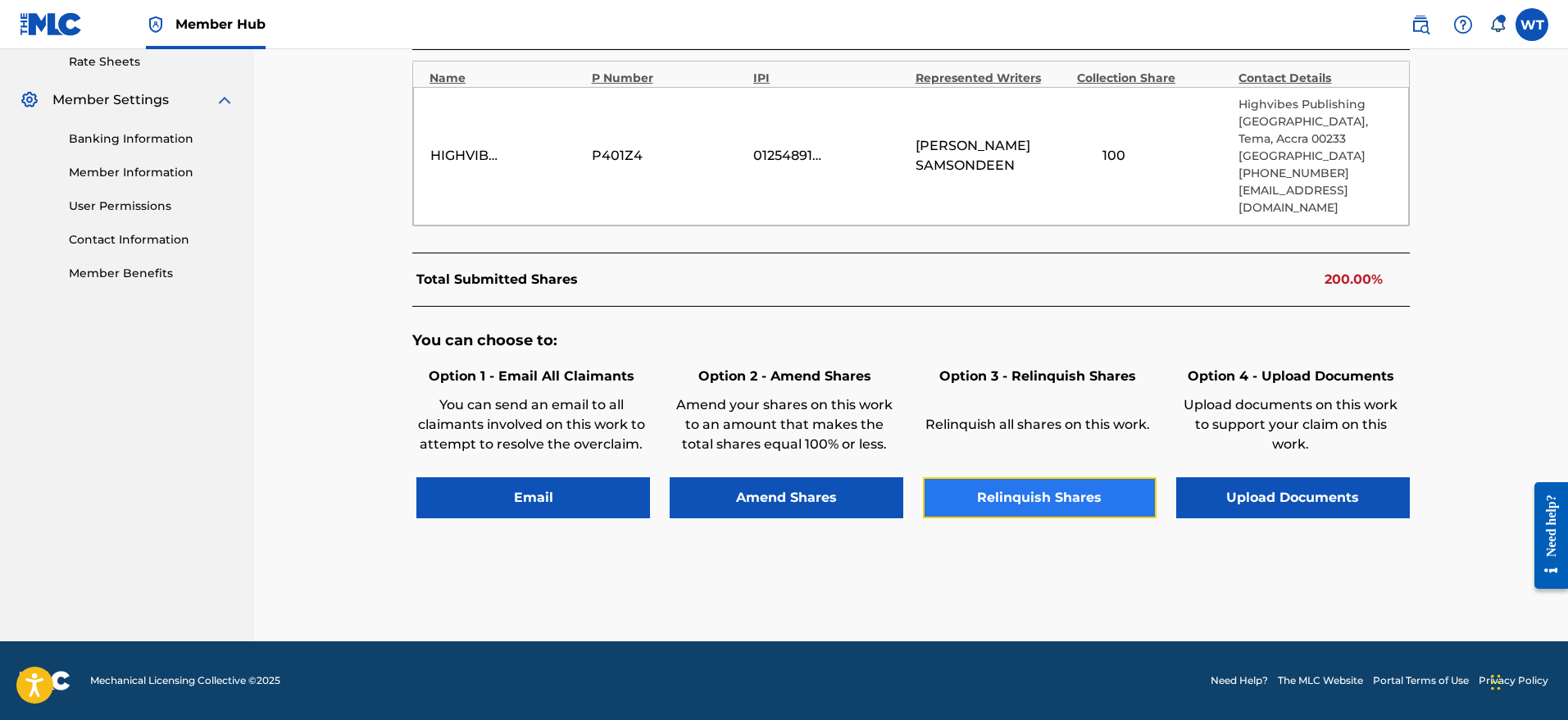
click at [1033, 495] on button "Relinquish Shares" at bounding box center [1040, 498] width 234 height 41
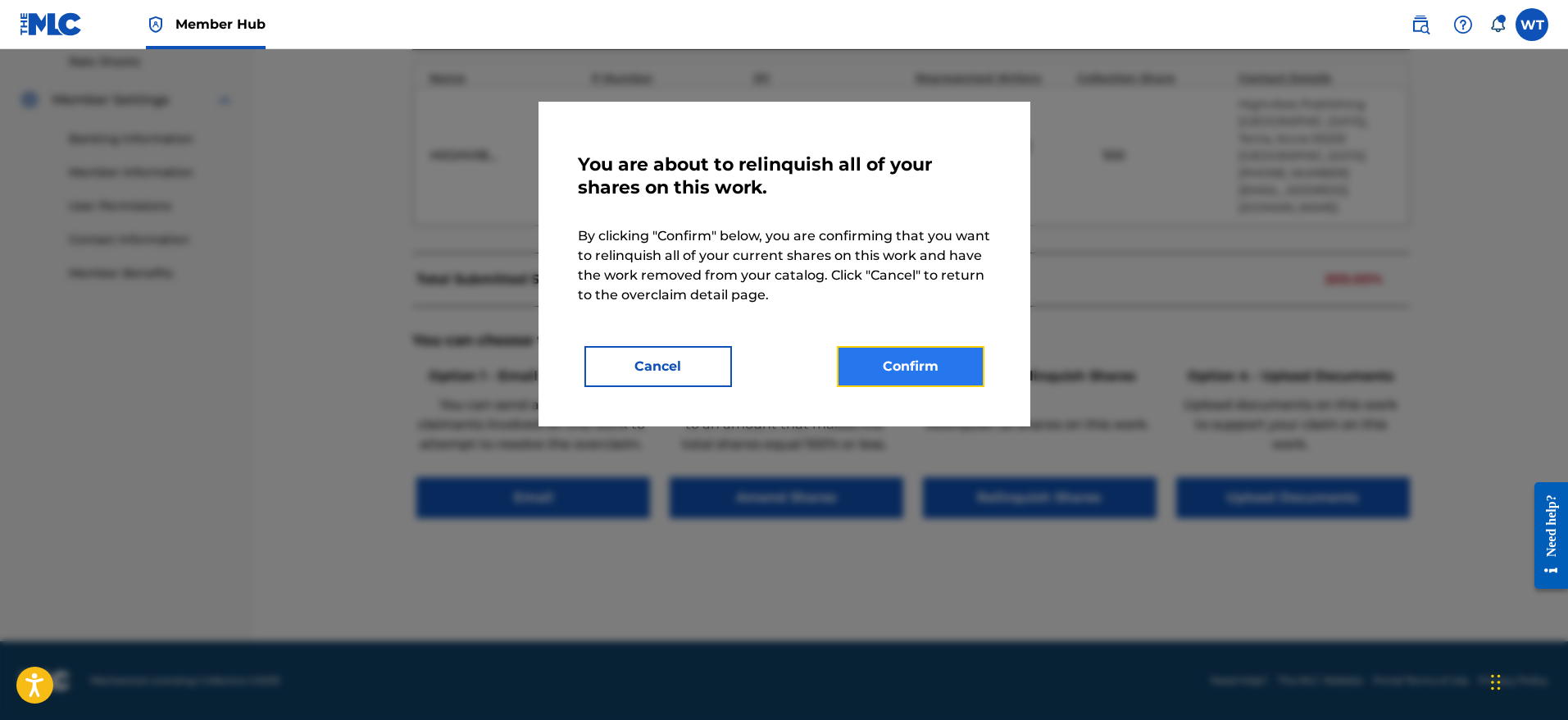
click at [915, 365] on button "Confirm" at bounding box center [911, 367] width 148 height 41
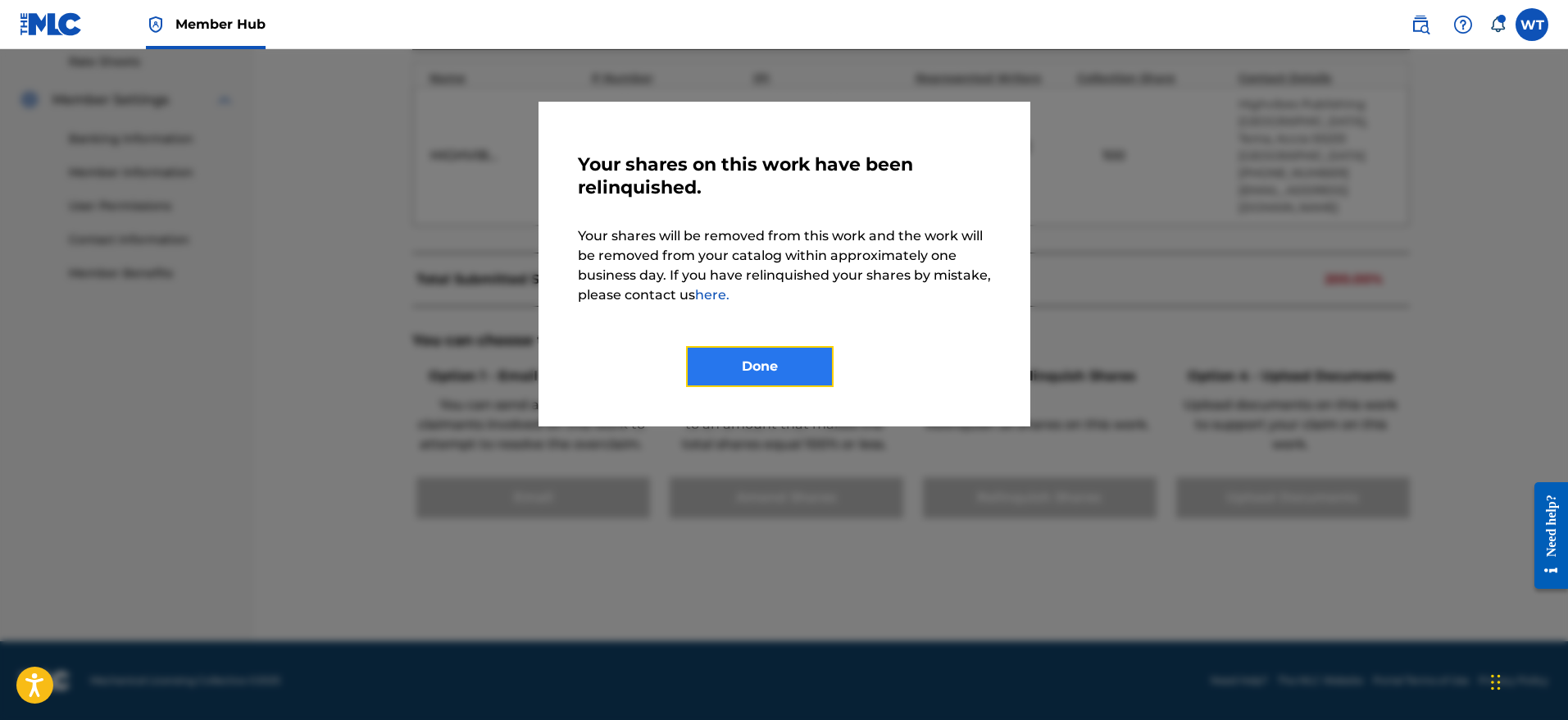
click at [741, 353] on button "Done" at bounding box center [760, 367] width 148 height 41
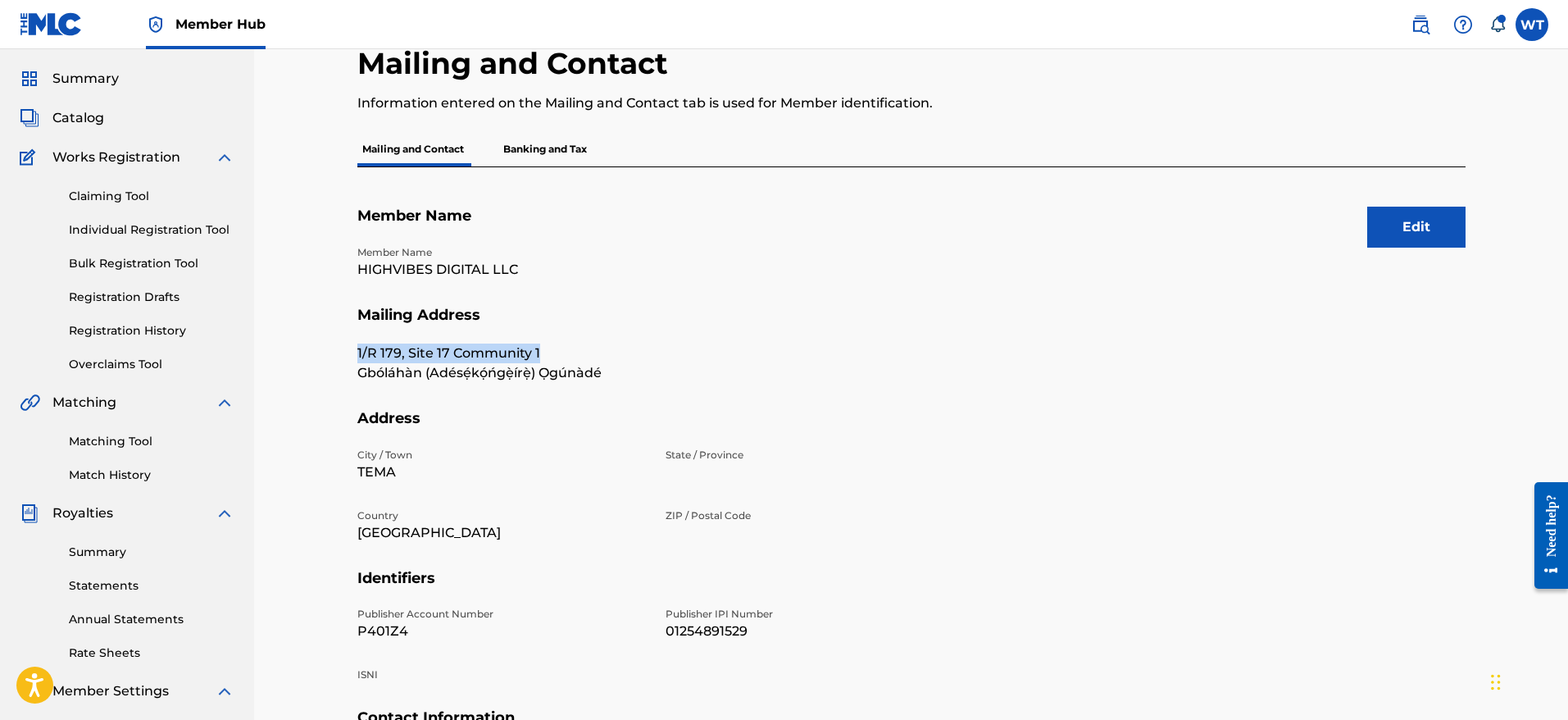
scroll to position [45, 0]
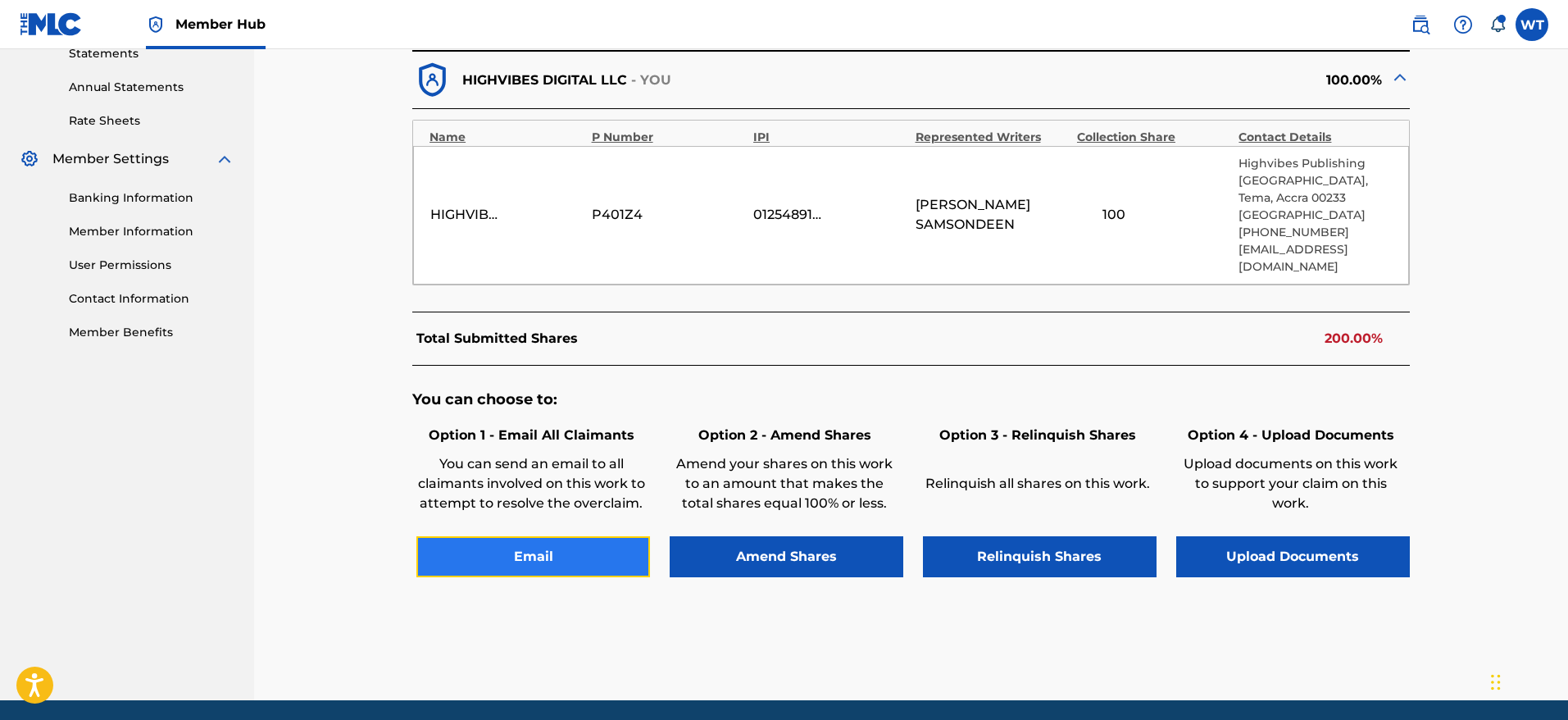
click at [570, 570] on button "Email" at bounding box center [533, 557] width 234 height 41
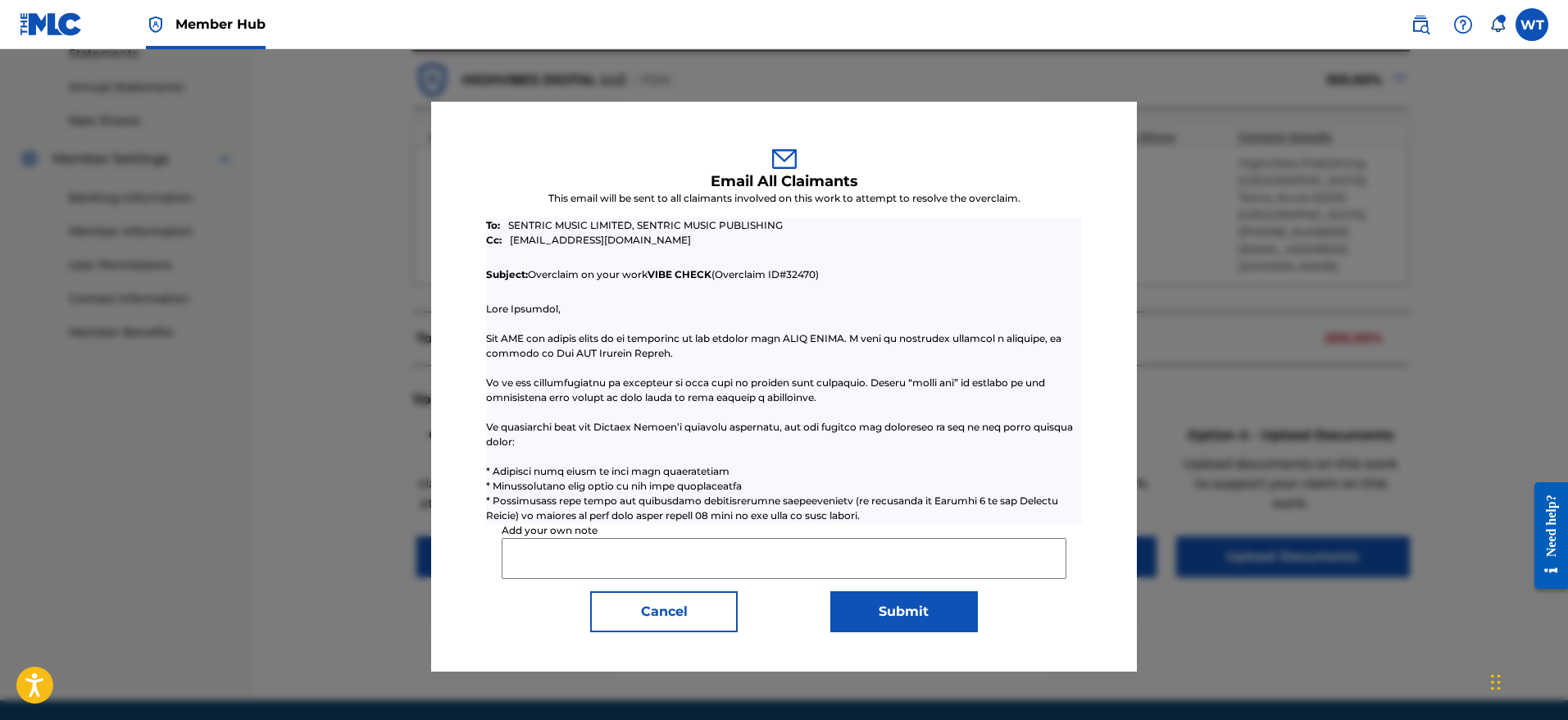
click at [600, 556] on input "Add your own note" at bounding box center [783, 558] width 564 height 41
paste input "Rights holder has requested [PERSON_NAME] to relinquish claim to this work as t…"
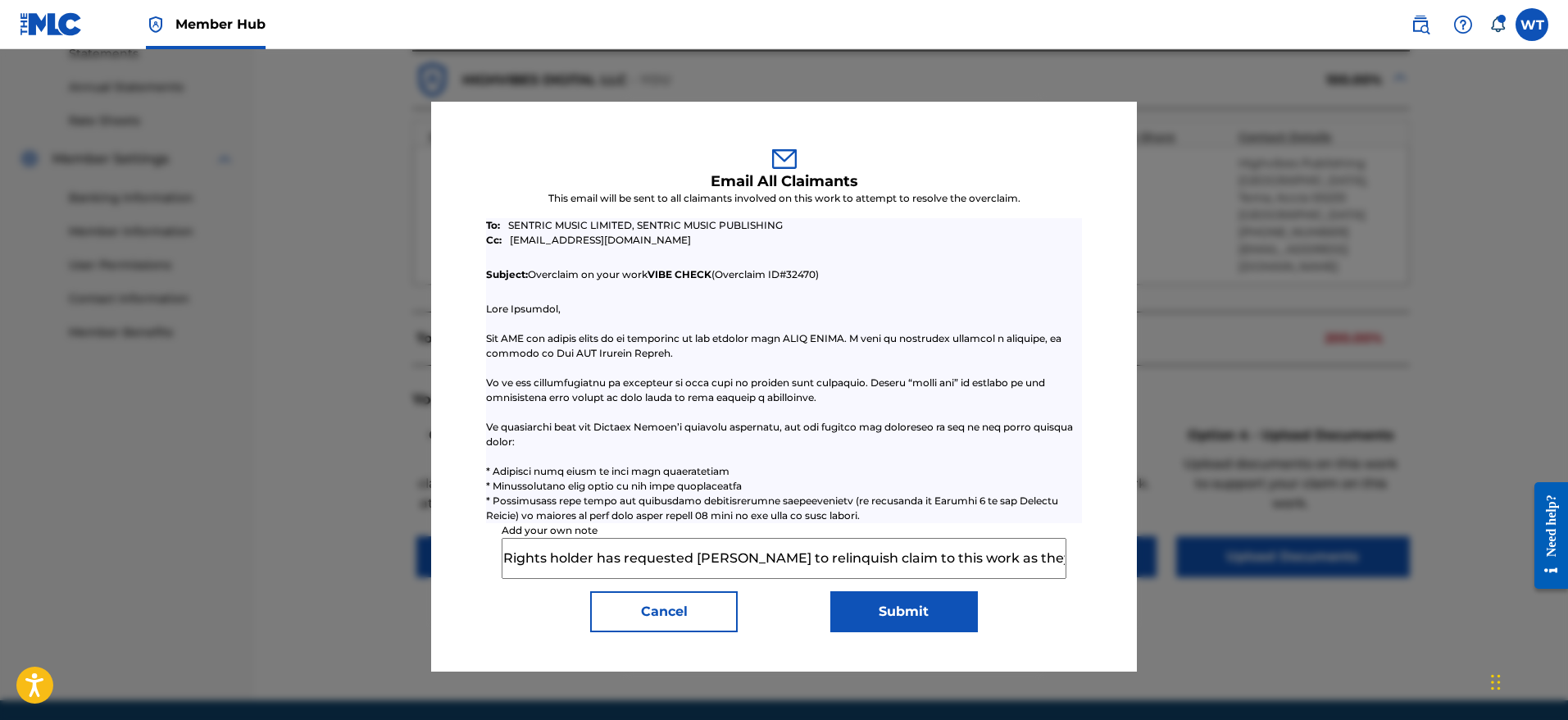
scroll to position [0, 450]
type input "Rights holder has requested [PERSON_NAME] to relinquish claim to this work as t…"
click at [875, 614] on button "Submit" at bounding box center [904, 612] width 148 height 41
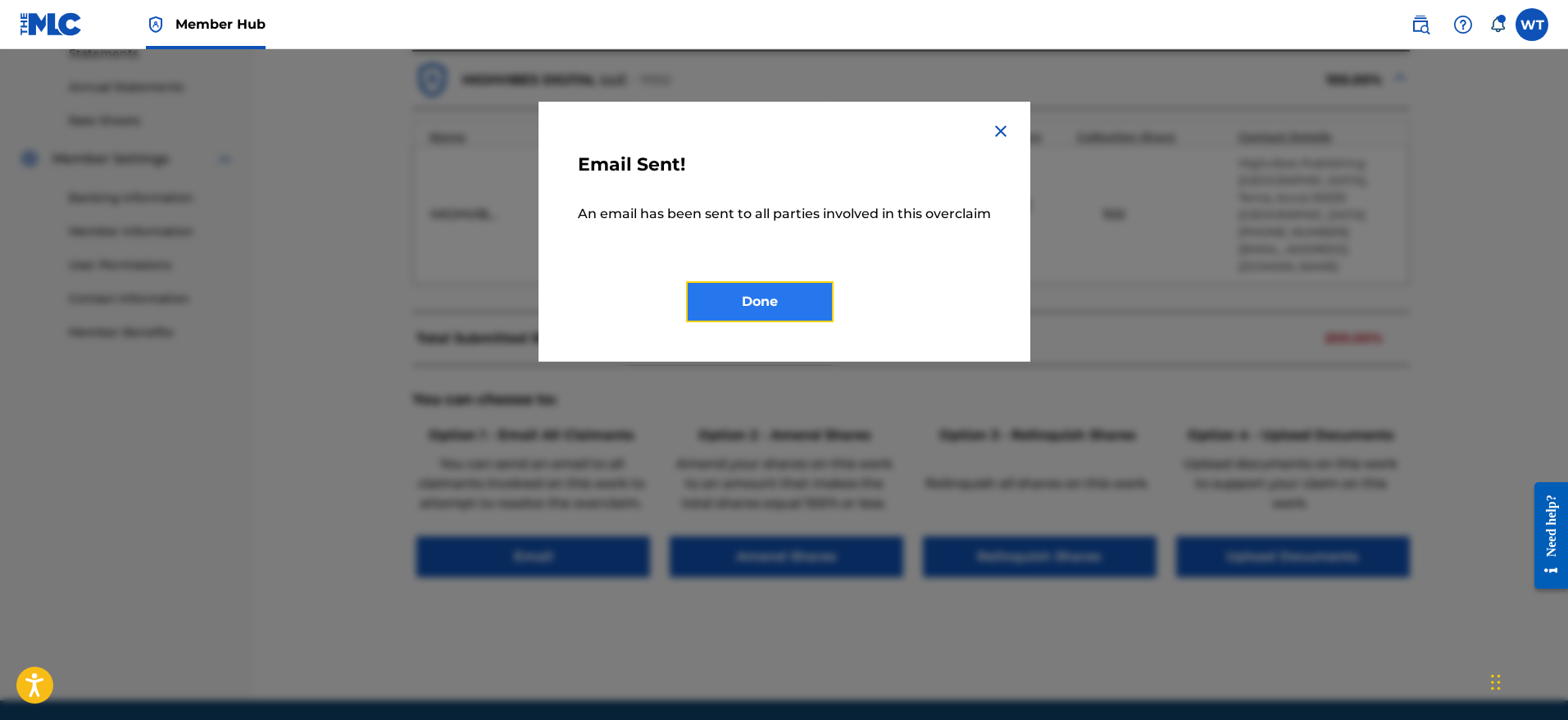
click at [769, 310] on button "Done" at bounding box center [760, 302] width 148 height 41
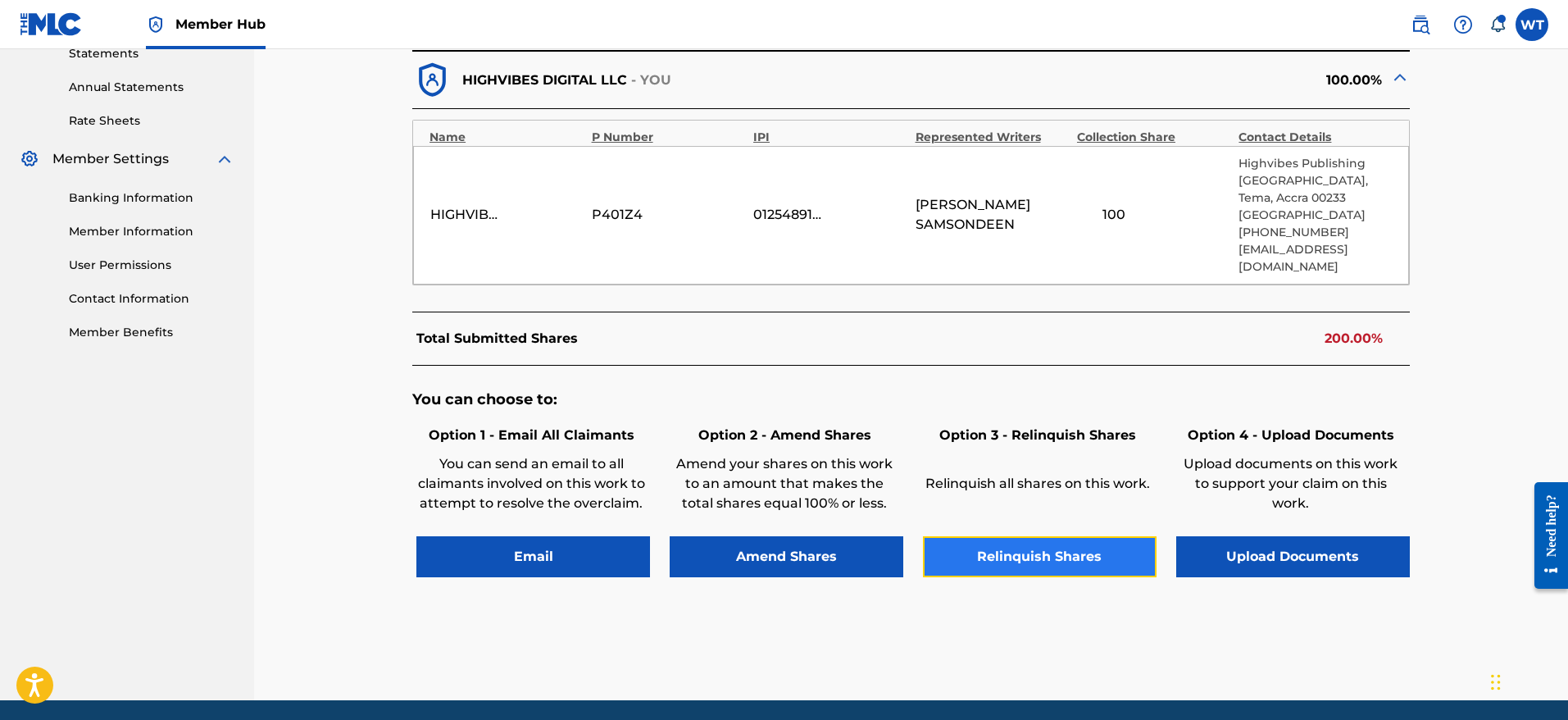
click at [1024, 577] on button "Relinquish Shares" at bounding box center [1040, 557] width 234 height 41
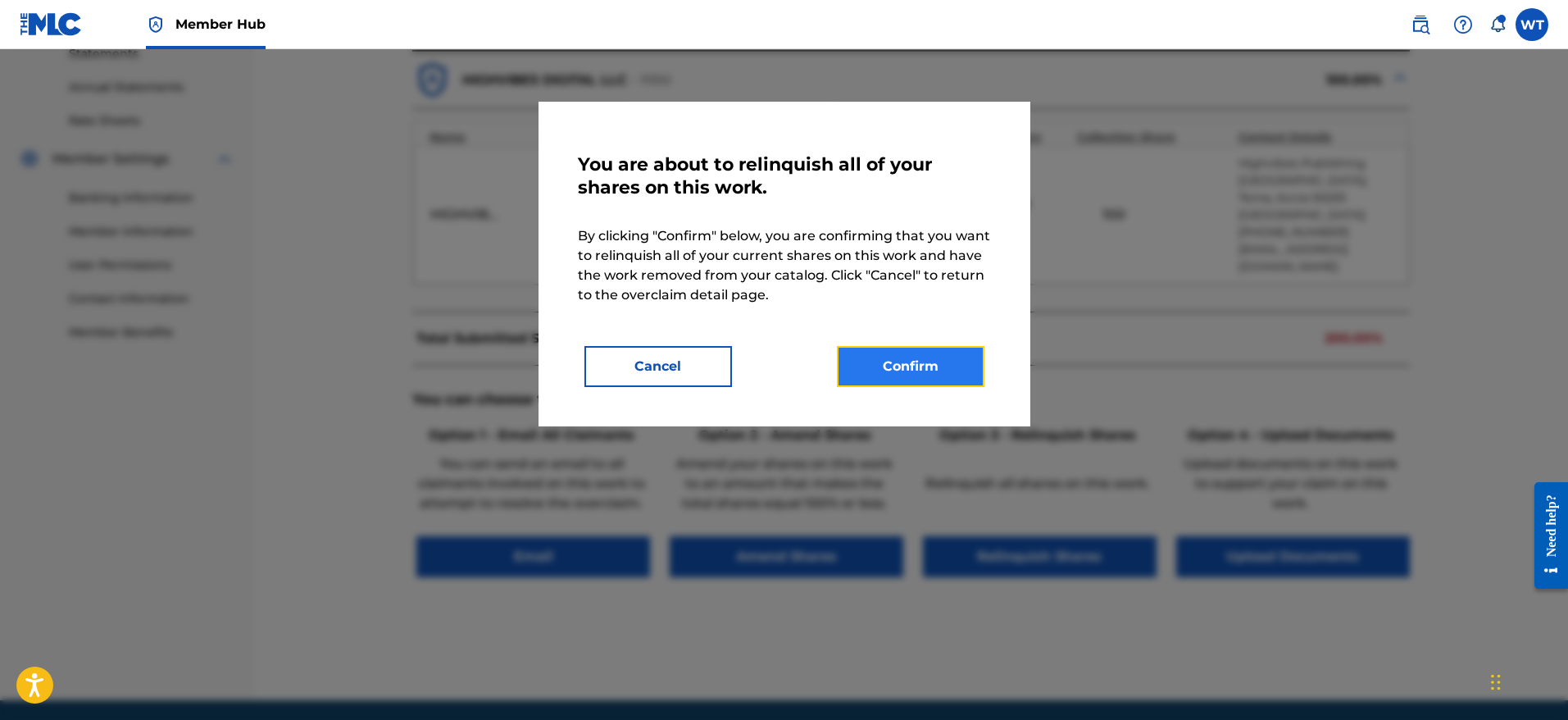
click at [926, 362] on button "Confirm" at bounding box center [911, 367] width 148 height 41
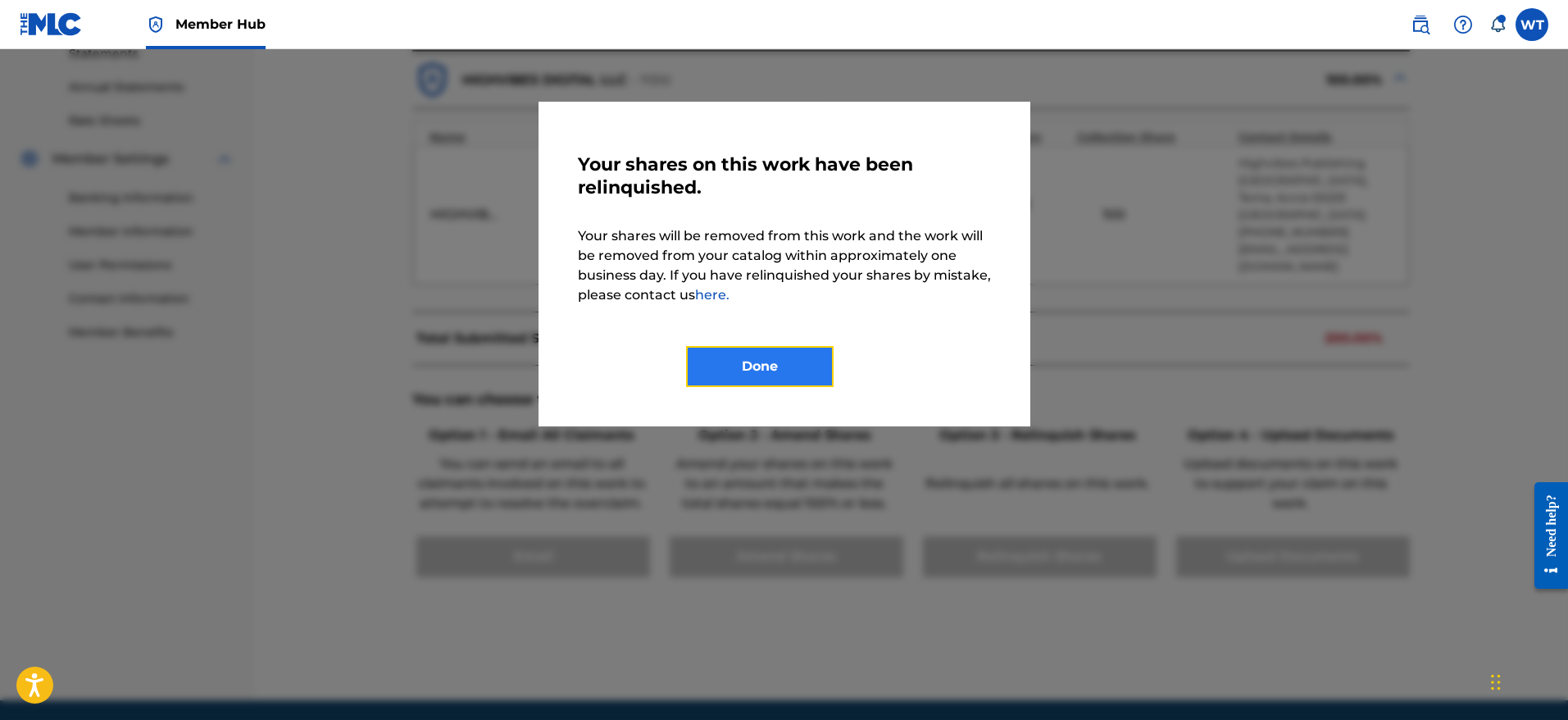
click at [746, 360] on button "Done" at bounding box center [760, 367] width 148 height 41
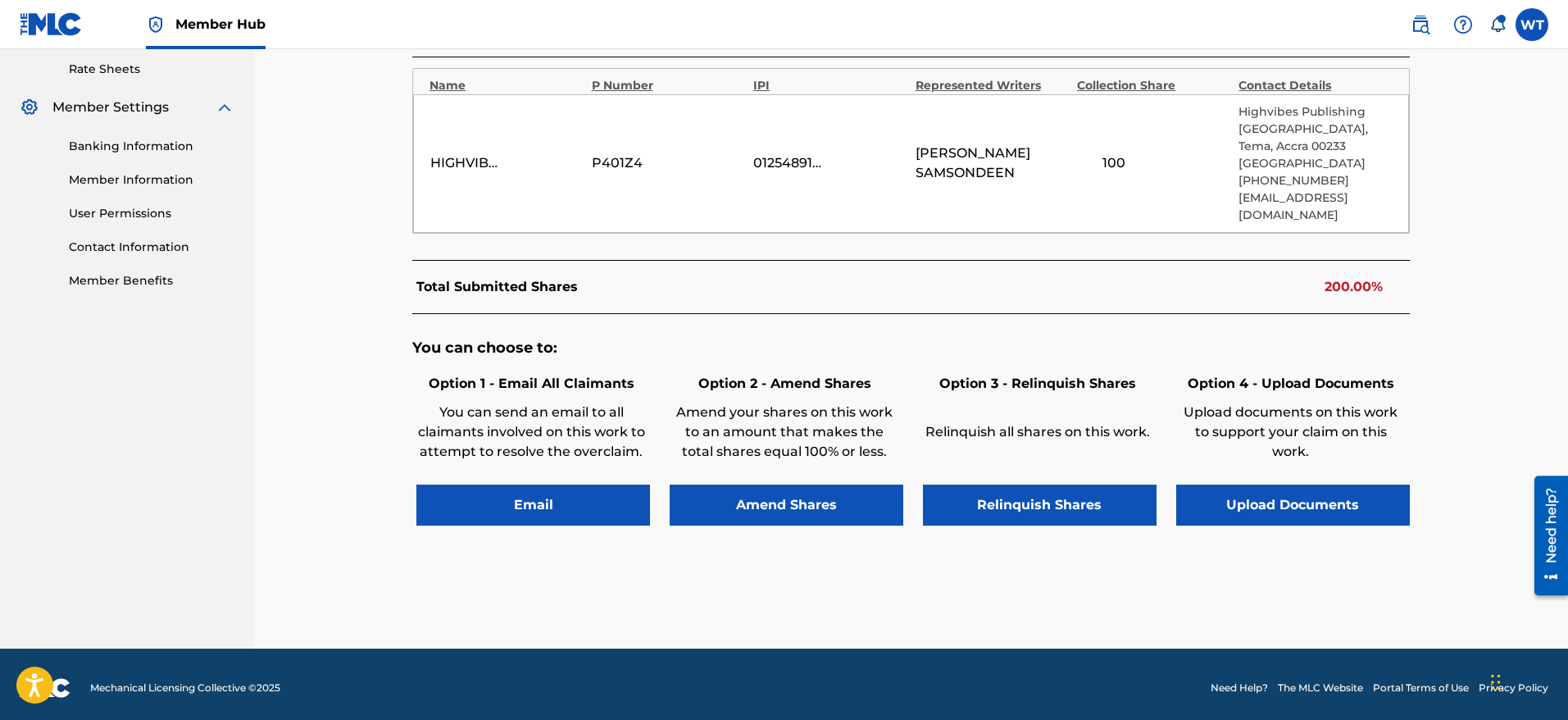
scroll to position [654, 0]
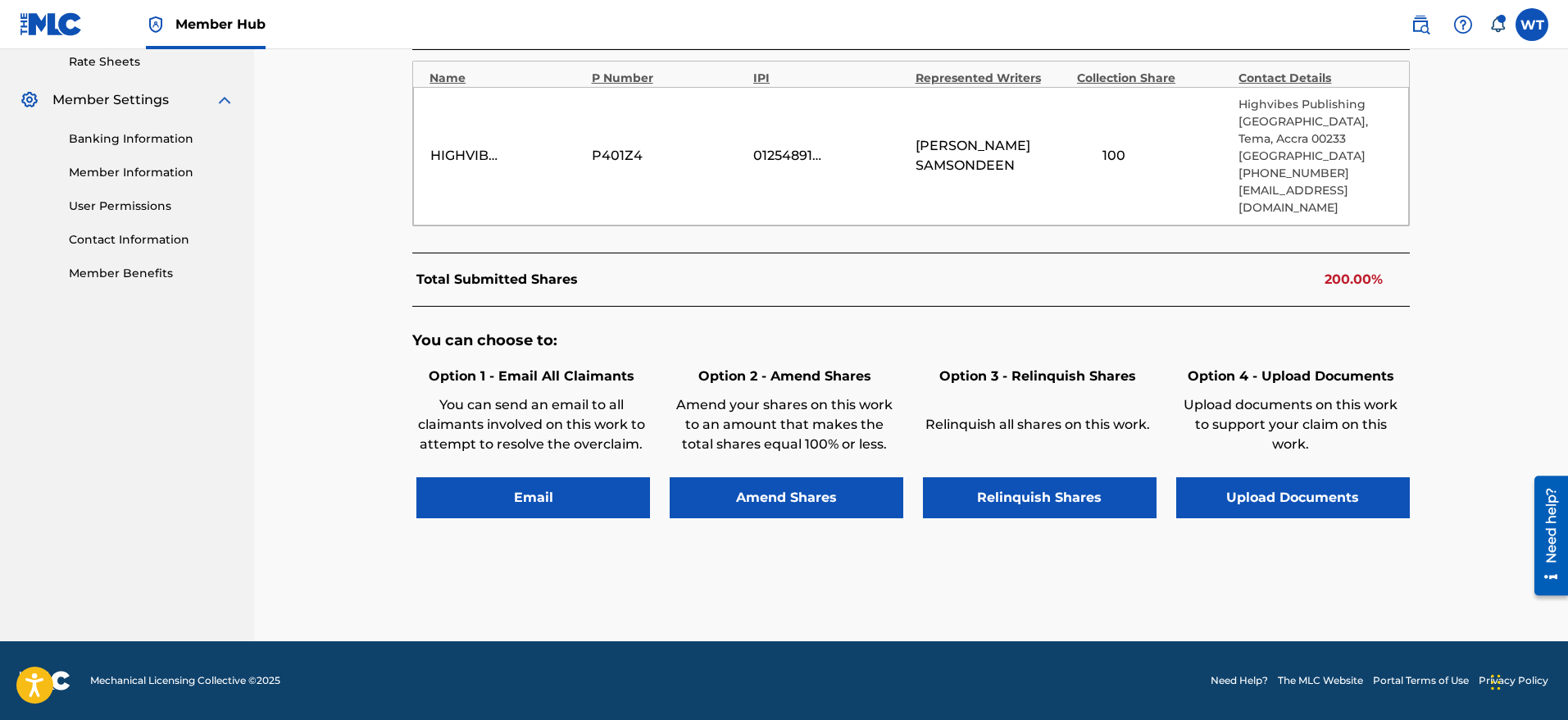
click at [597, 470] on div "Option 1 - Email All Claimants You can send an email to all claimants involved …" at bounding box center [531, 418] width 238 height 110
click at [566, 500] on button "Email" at bounding box center [533, 498] width 234 height 41
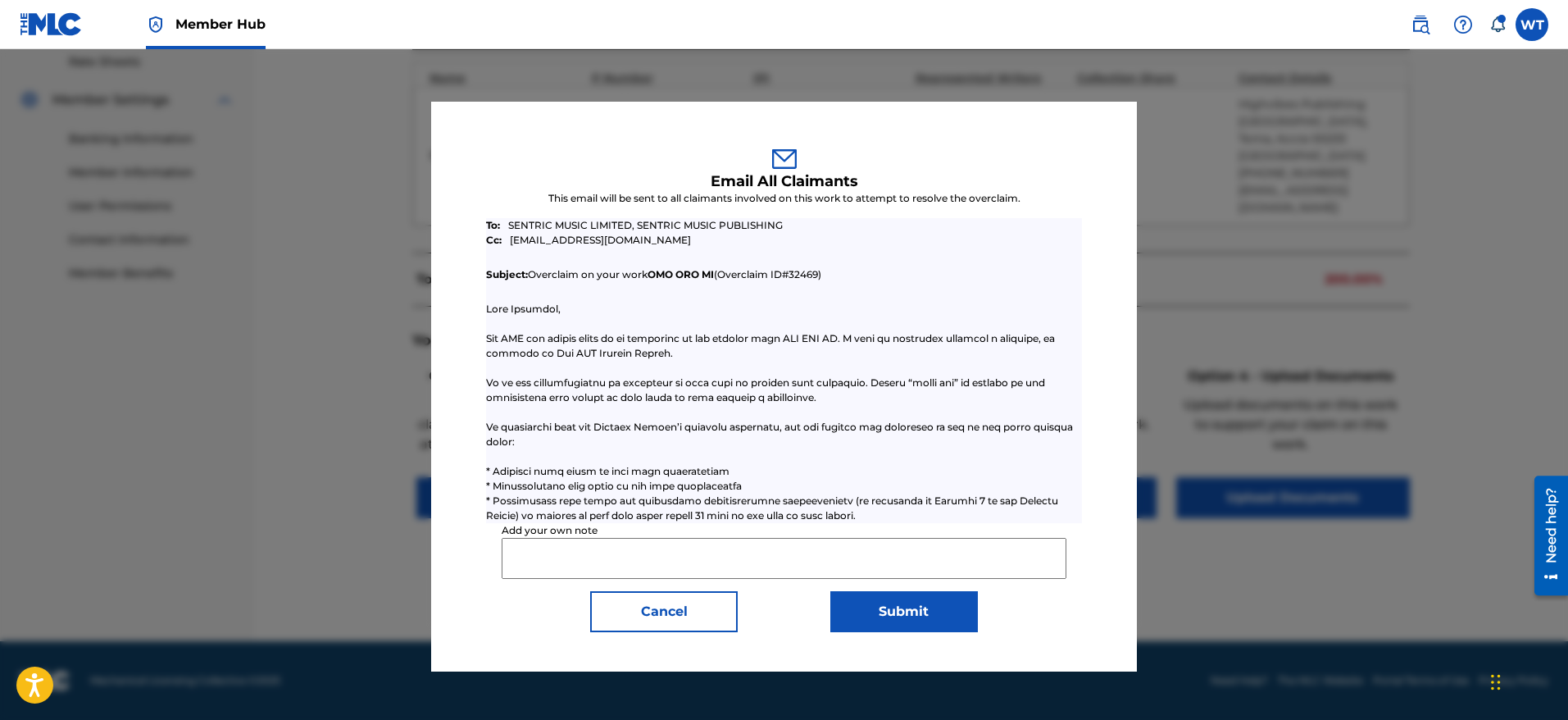
click at [609, 563] on input "Add your own note" at bounding box center [783, 558] width 564 height 41
paste input "Rights holder has requested [PERSON_NAME] to relinquish claim to this work as t…"
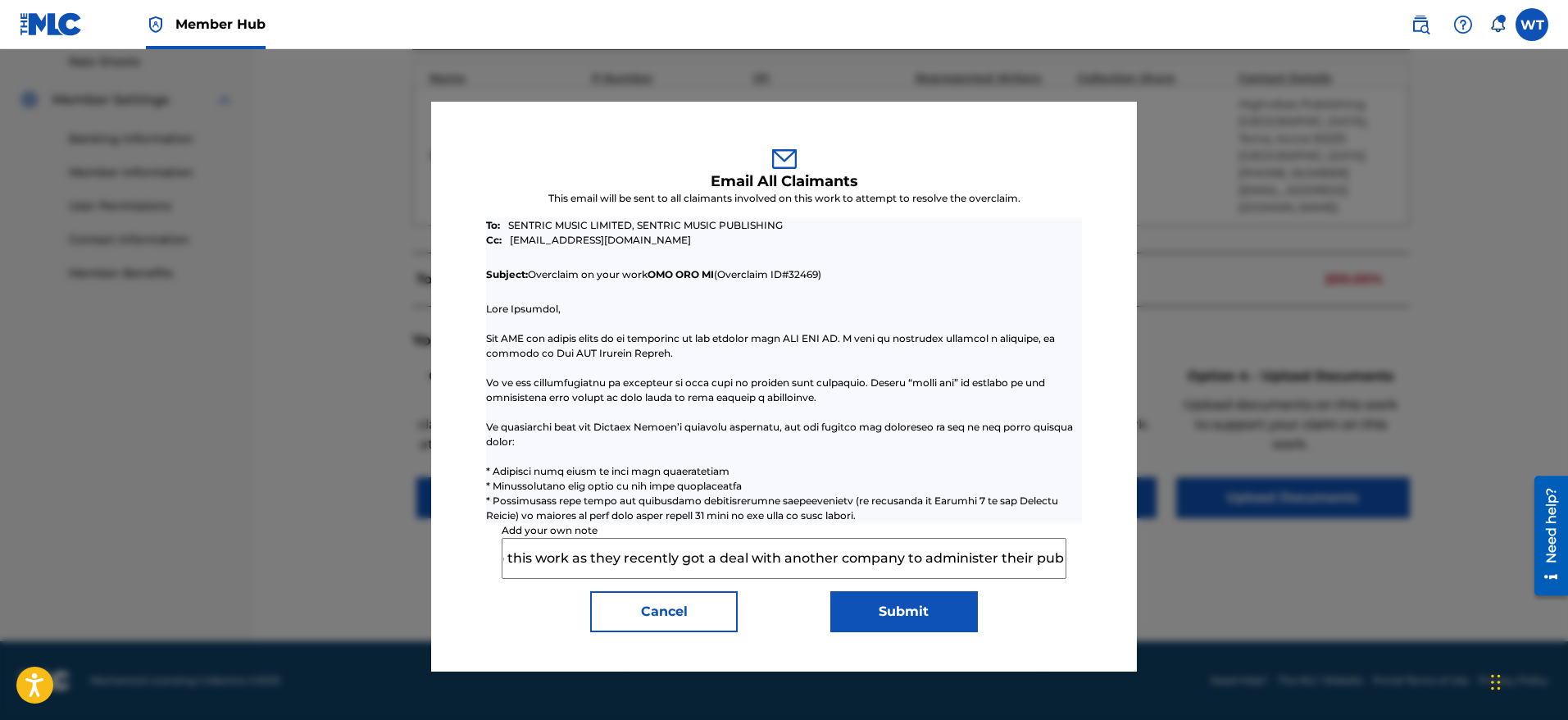
scroll to position [0, 0]
drag, startPoint x: 649, startPoint y: 562, endPoint x: 399, endPoint y: 574, distance: 250.3
click at [399, 574] on div "Email All Claimants This email will be sent to all claimants involved on this w…" at bounding box center [784, 384] width 1568 height 671
type input "Rights holder has requested [PERSON_NAME] to relinquish claim to this work as t…"
click at [871, 608] on button "Submit" at bounding box center [904, 612] width 148 height 41
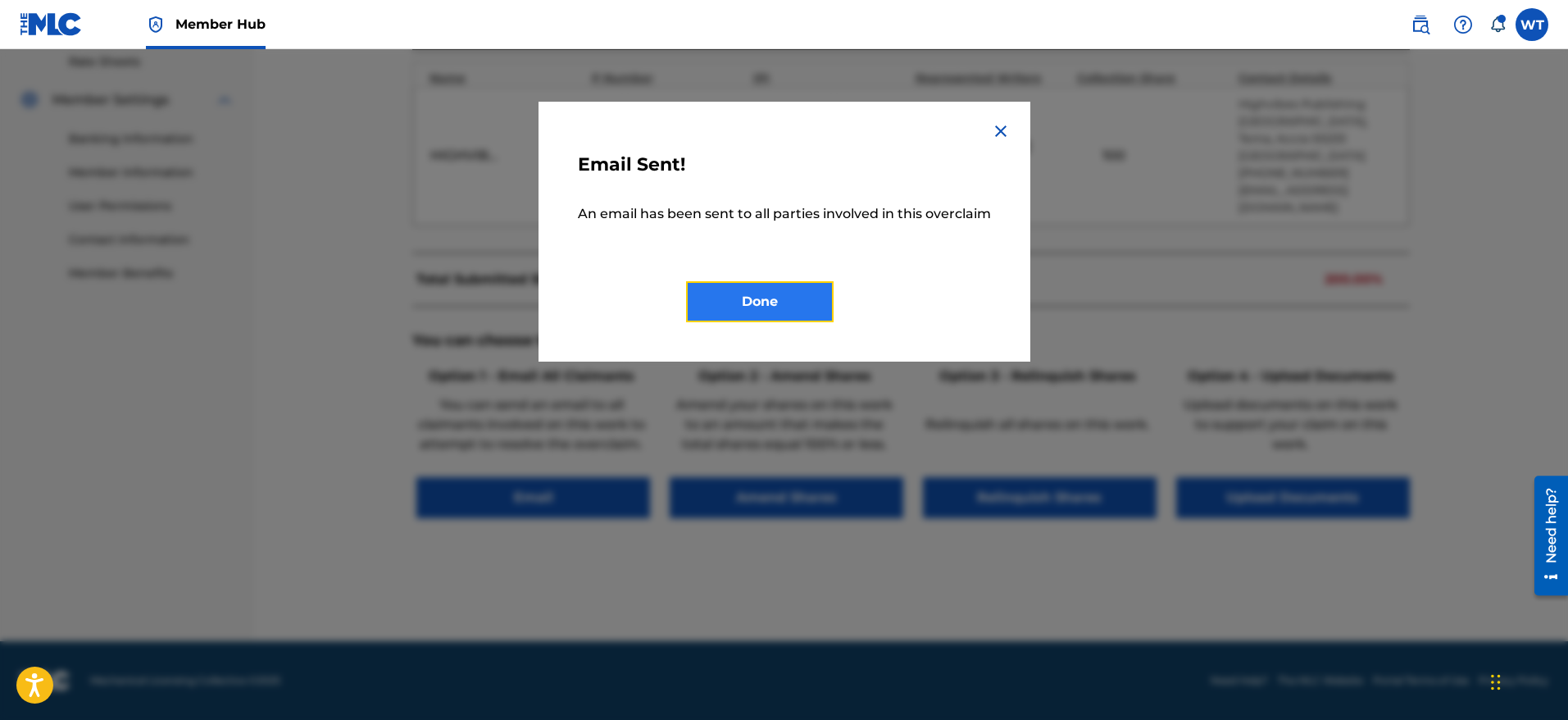
click at [779, 305] on button "Done" at bounding box center [760, 302] width 148 height 41
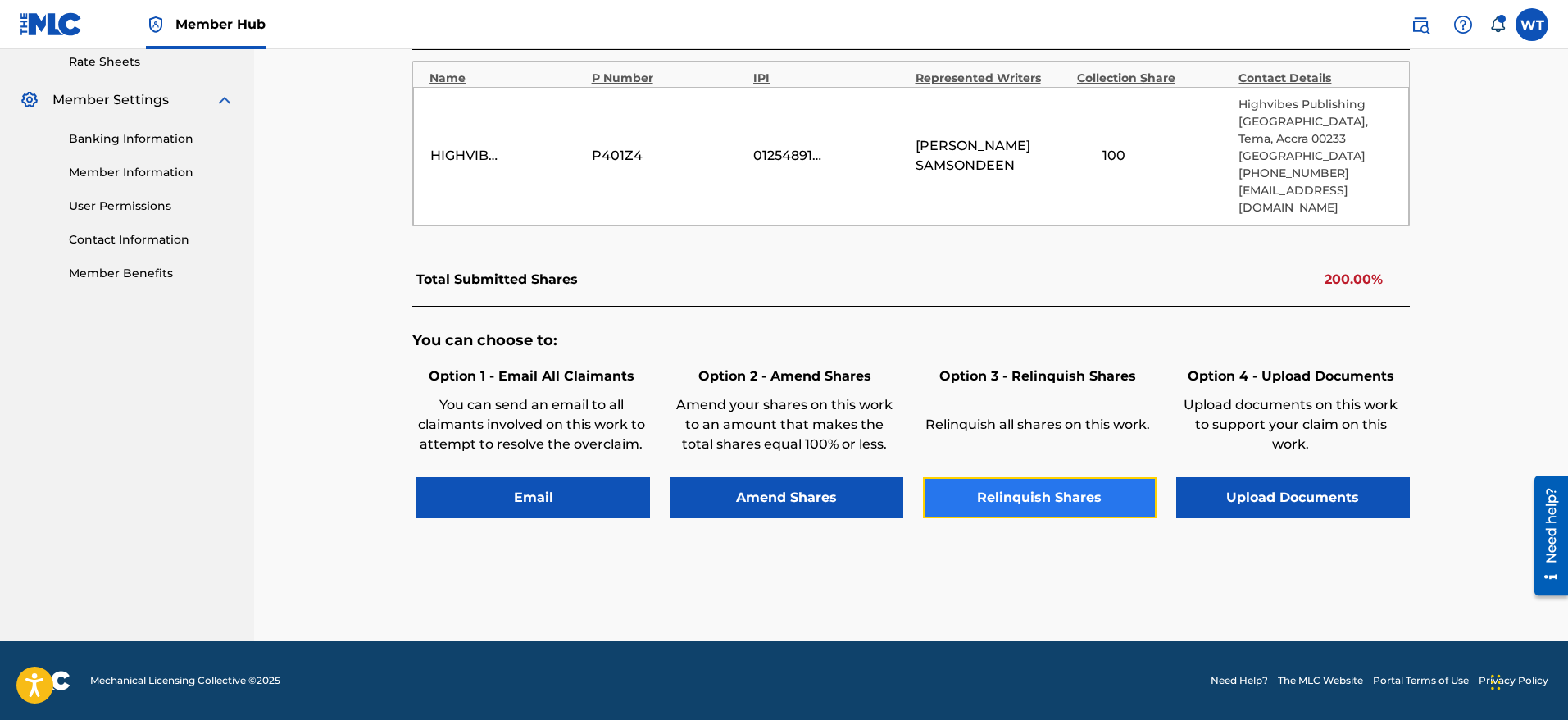
click at [1037, 494] on button "Relinquish Shares" at bounding box center [1040, 498] width 234 height 41
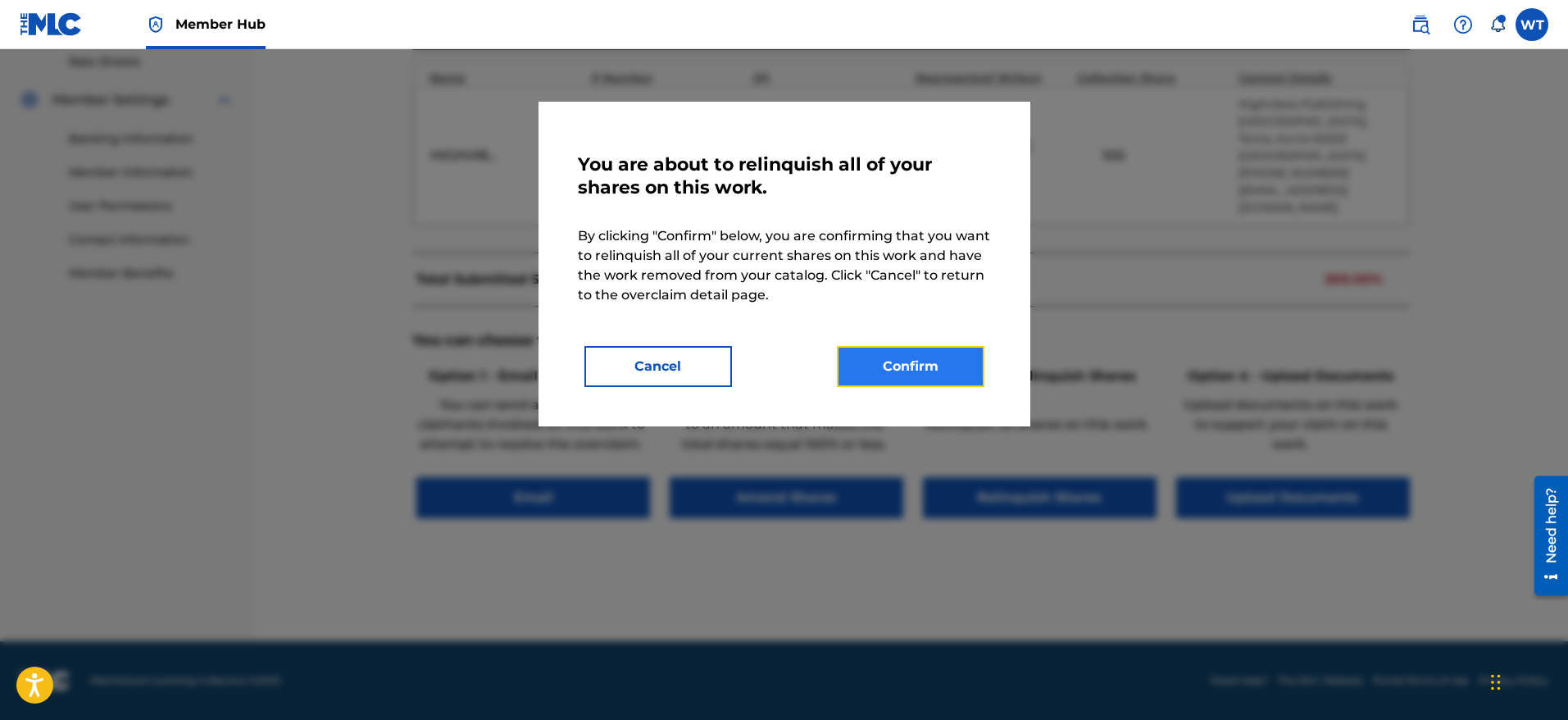
click at [921, 373] on button "Confirm" at bounding box center [911, 367] width 148 height 41
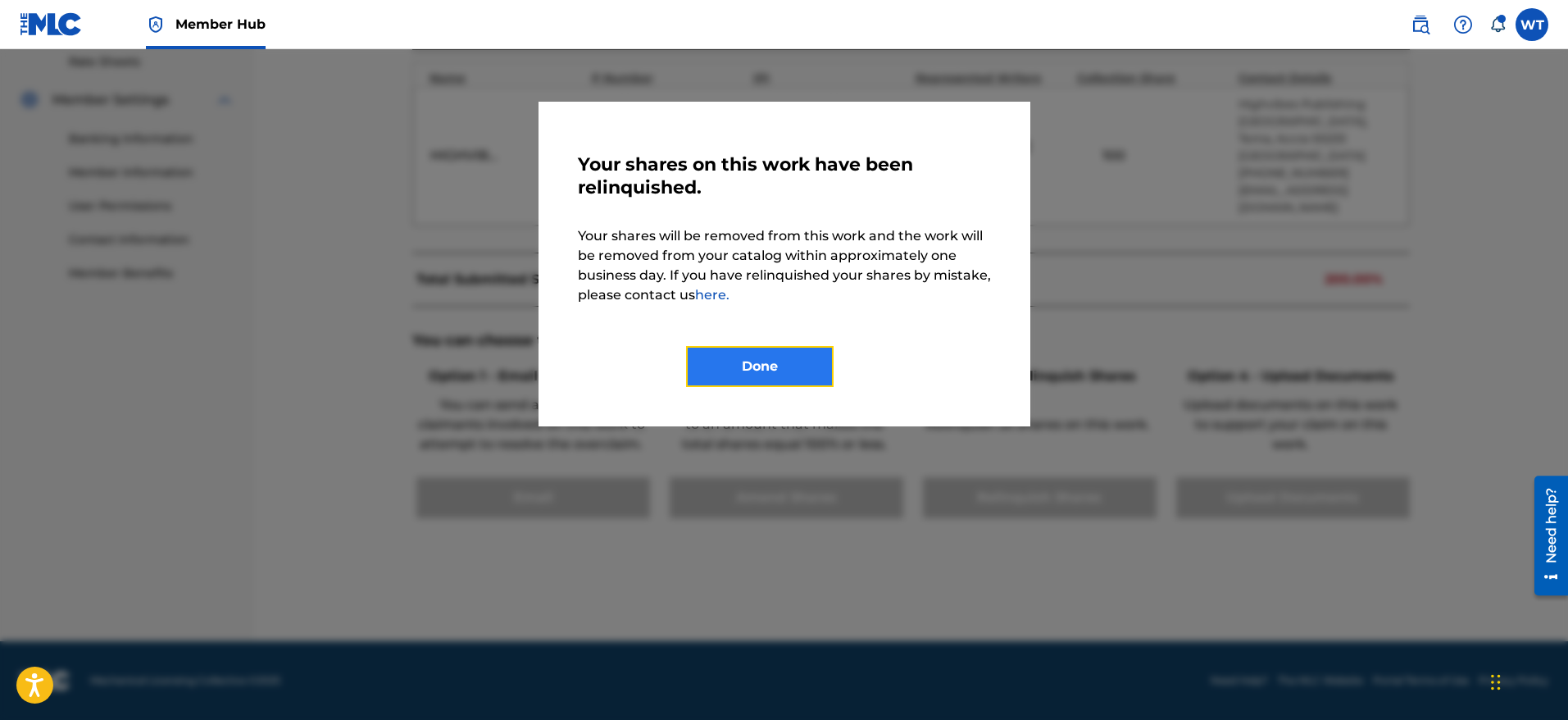
click at [790, 374] on button "Done" at bounding box center [760, 367] width 148 height 41
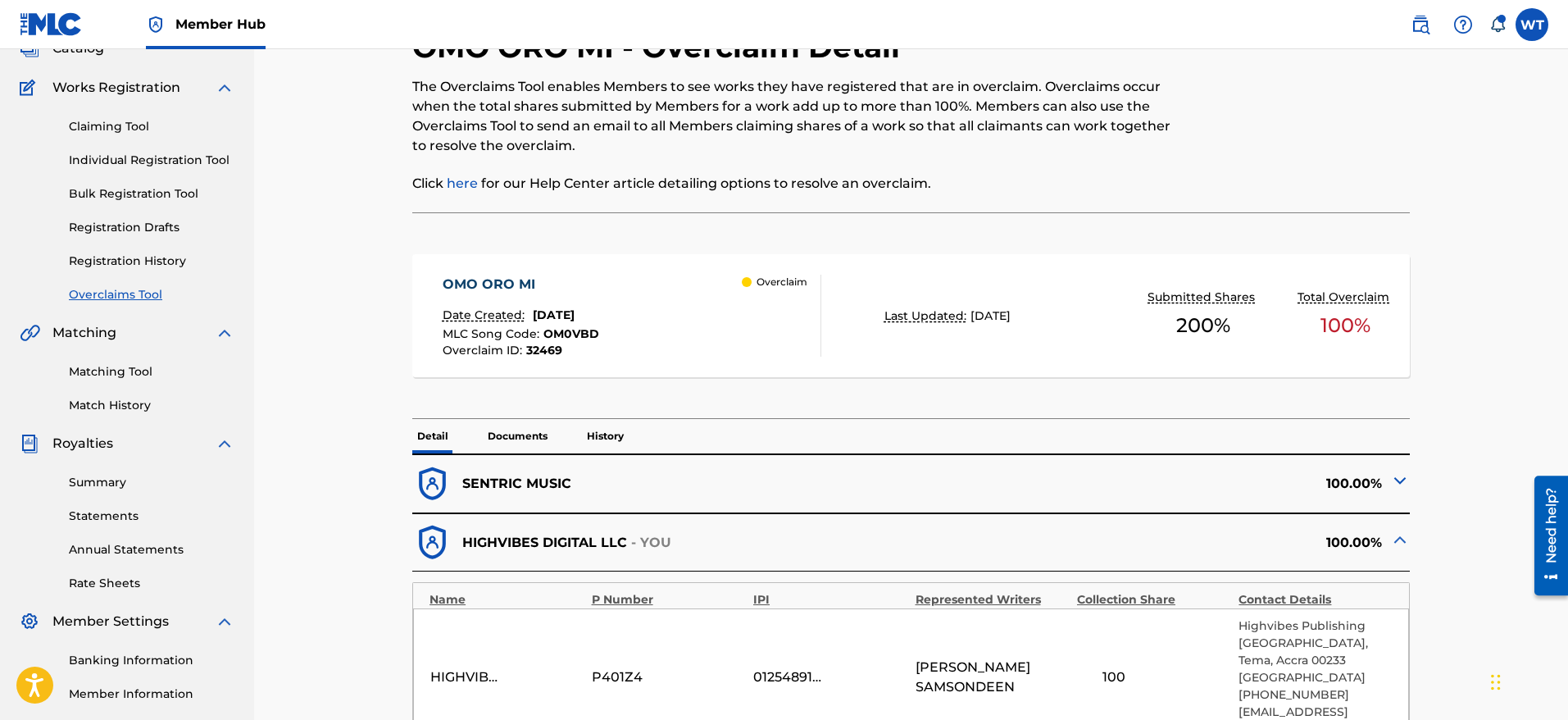
scroll to position [114, 0]
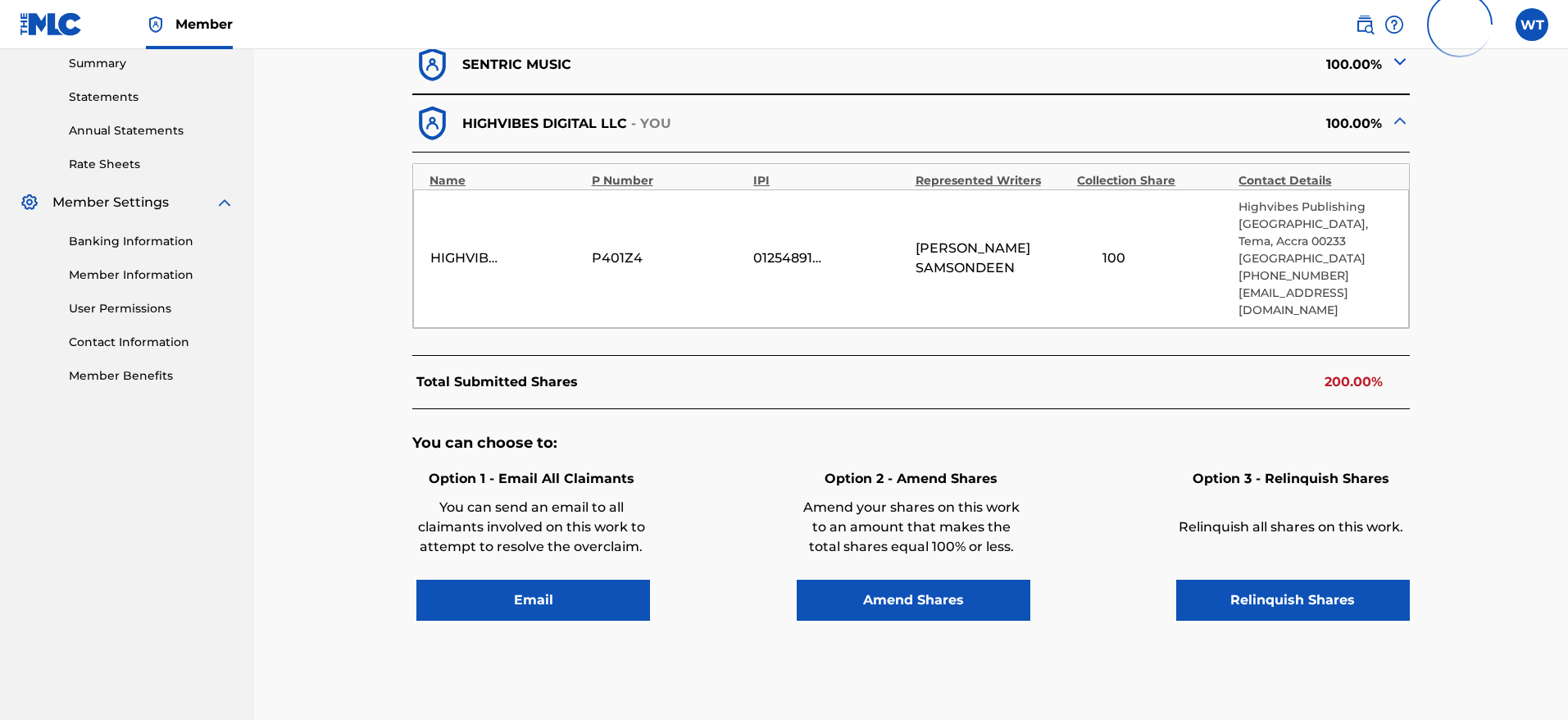
scroll to position [654, 0]
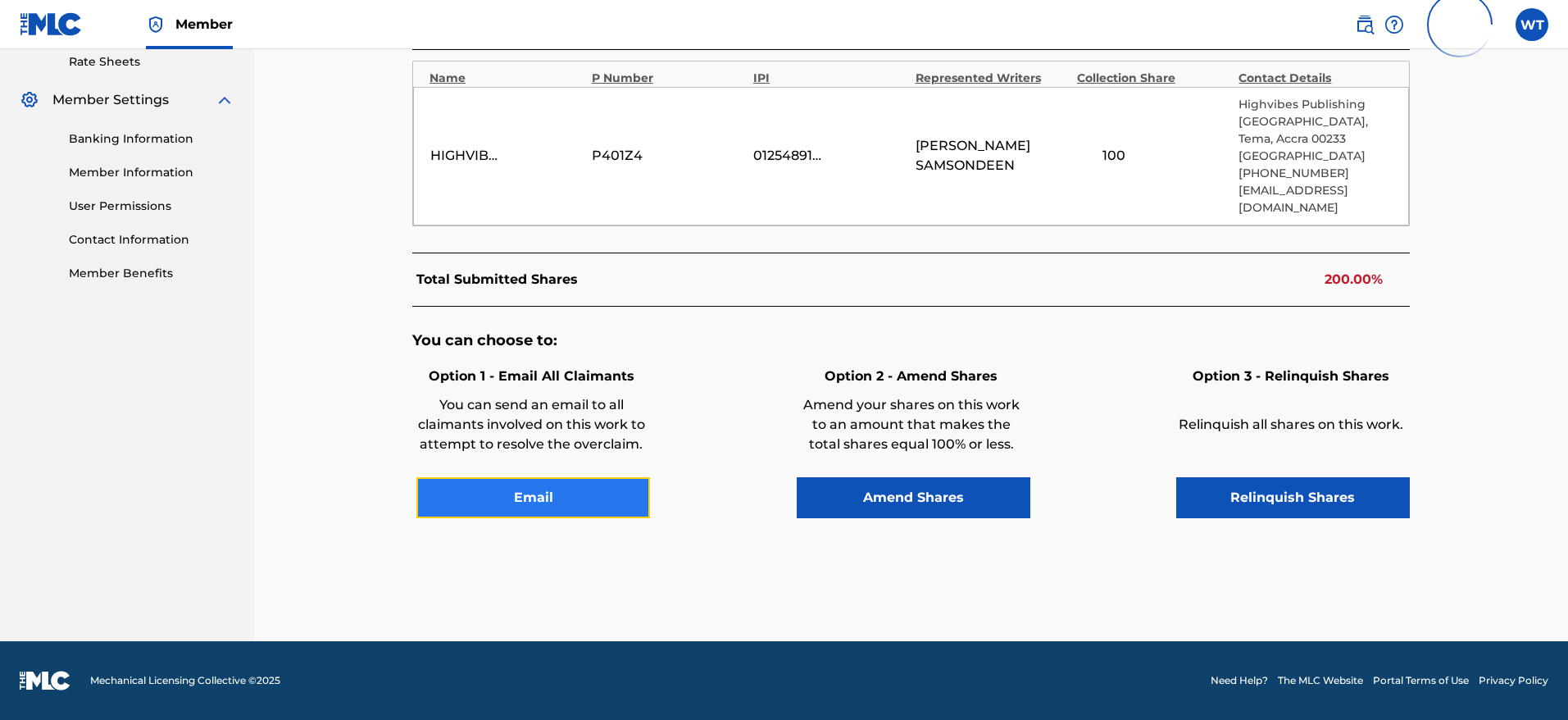
click at [566, 497] on button "Email" at bounding box center [533, 498] width 234 height 41
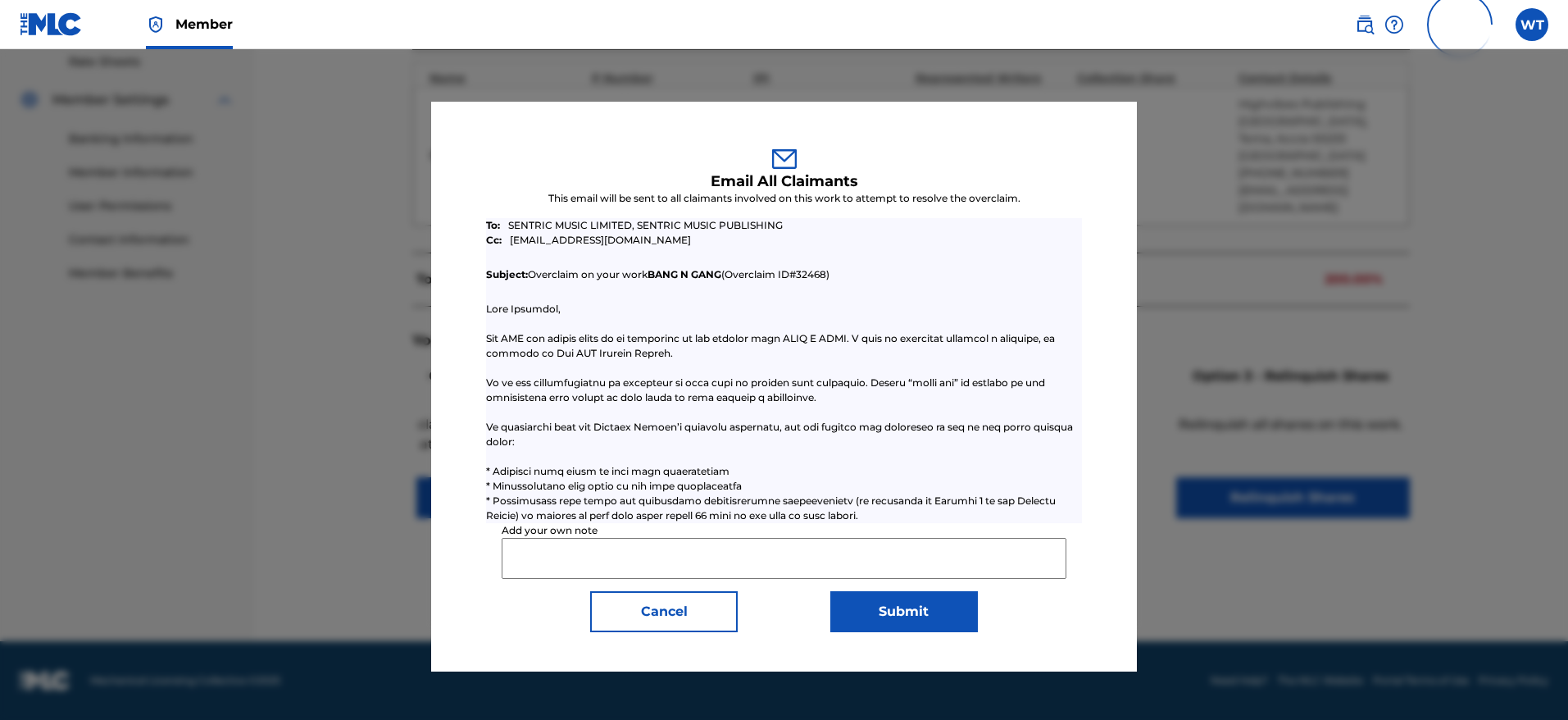
click at [604, 550] on input "Add your own note" at bounding box center [783, 558] width 564 height 41
paste input "Rights holder has requested [PERSON_NAME] to relinquish claim to this work as t…"
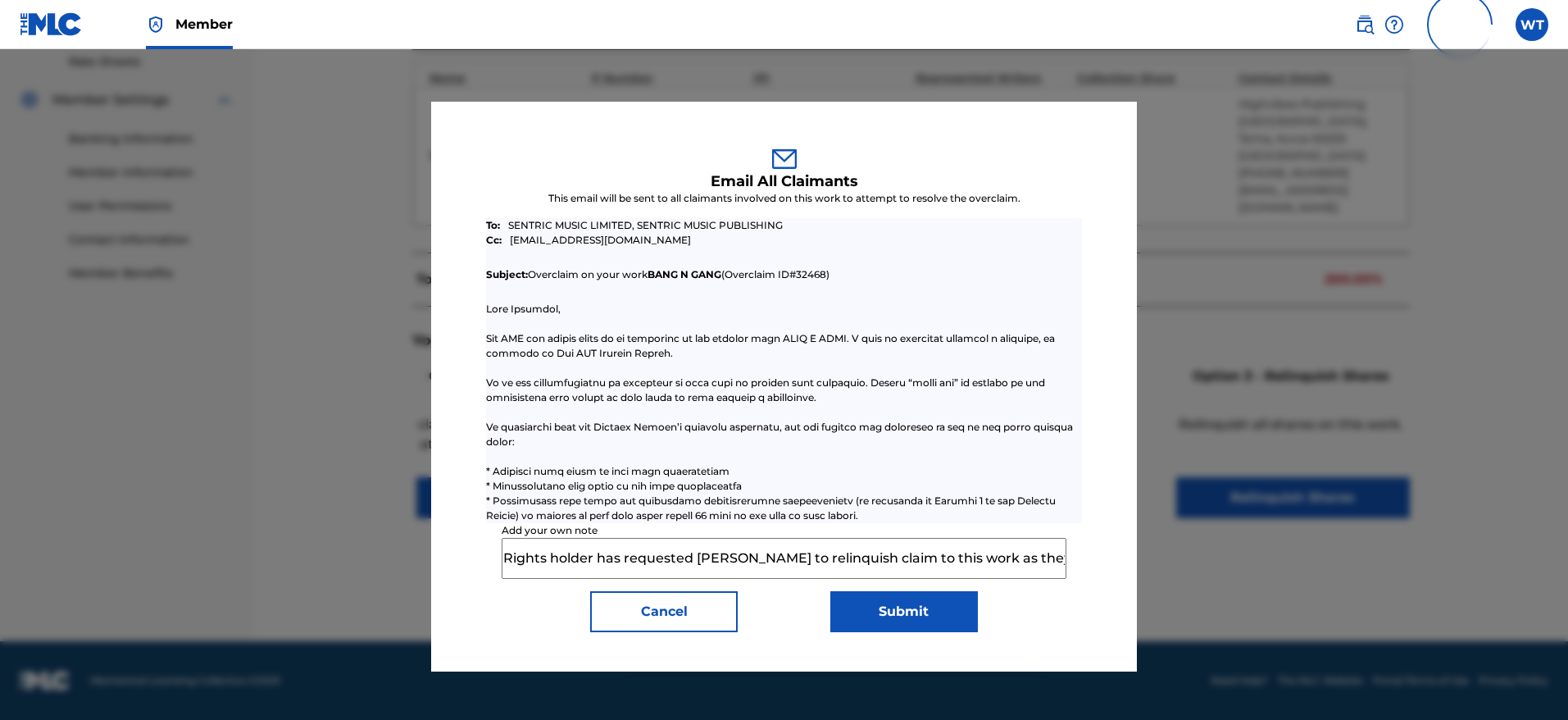
scroll to position [0, 450]
type input "Rights holder has requested [PERSON_NAME] to relinquish claim to this work as t…"
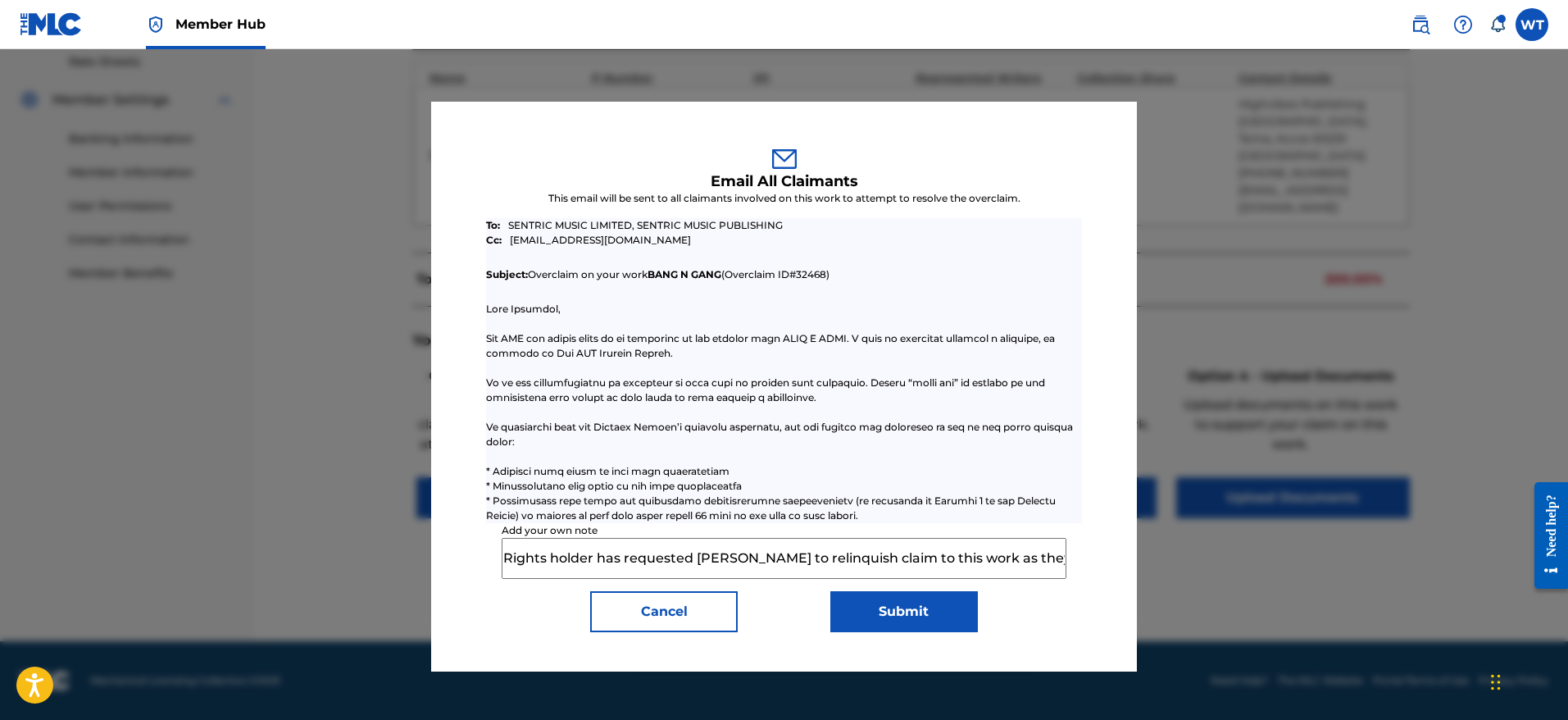
scroll to position [0, 0]
click at [876, 613] on button "Submit" at bounding box center [904, 612] width 148 height 41
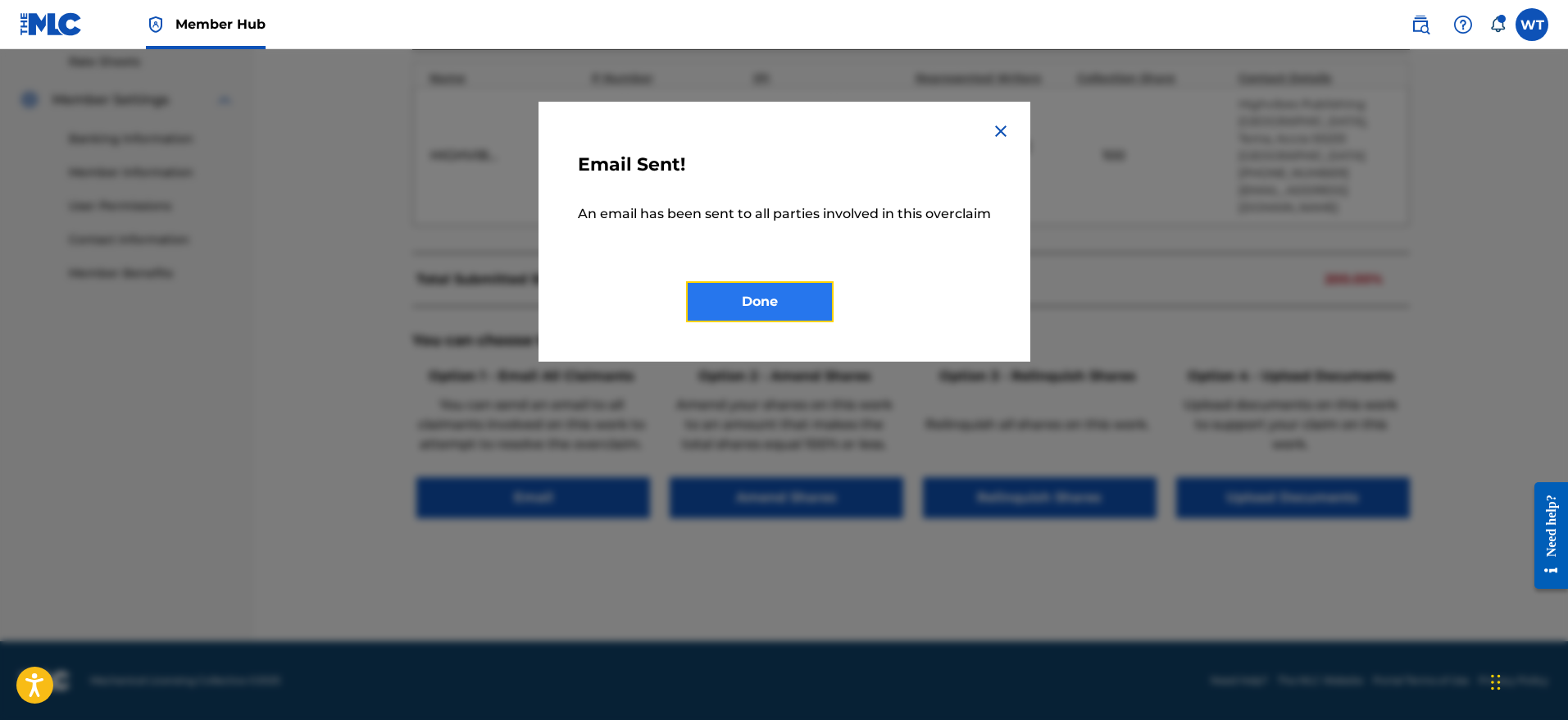
click at [755, 306] on button "Done" at bounding box center [760, 302] width 148 height 41
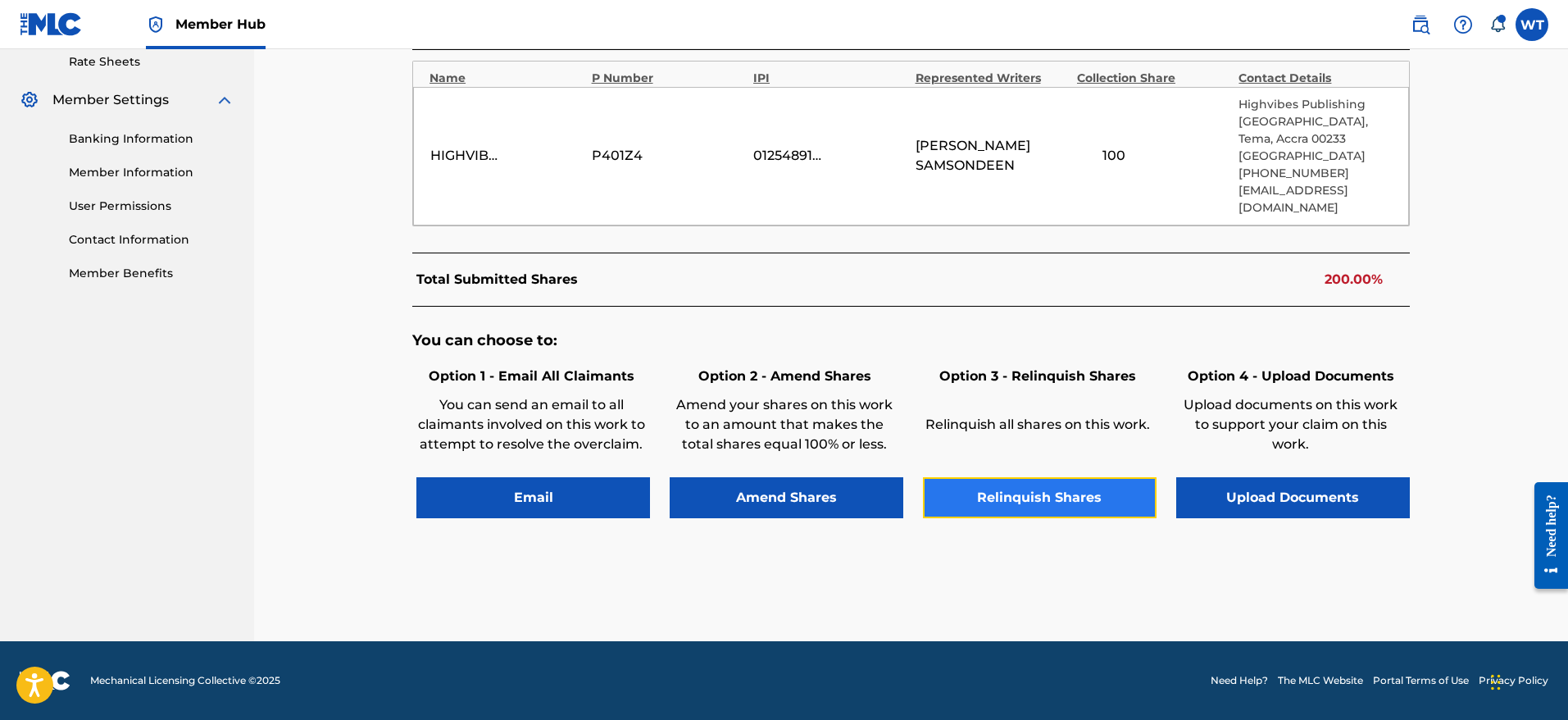
click at [1040, 499] on button "Relinquish Shares" at bounding box center [1040, 498] width 234 height 41
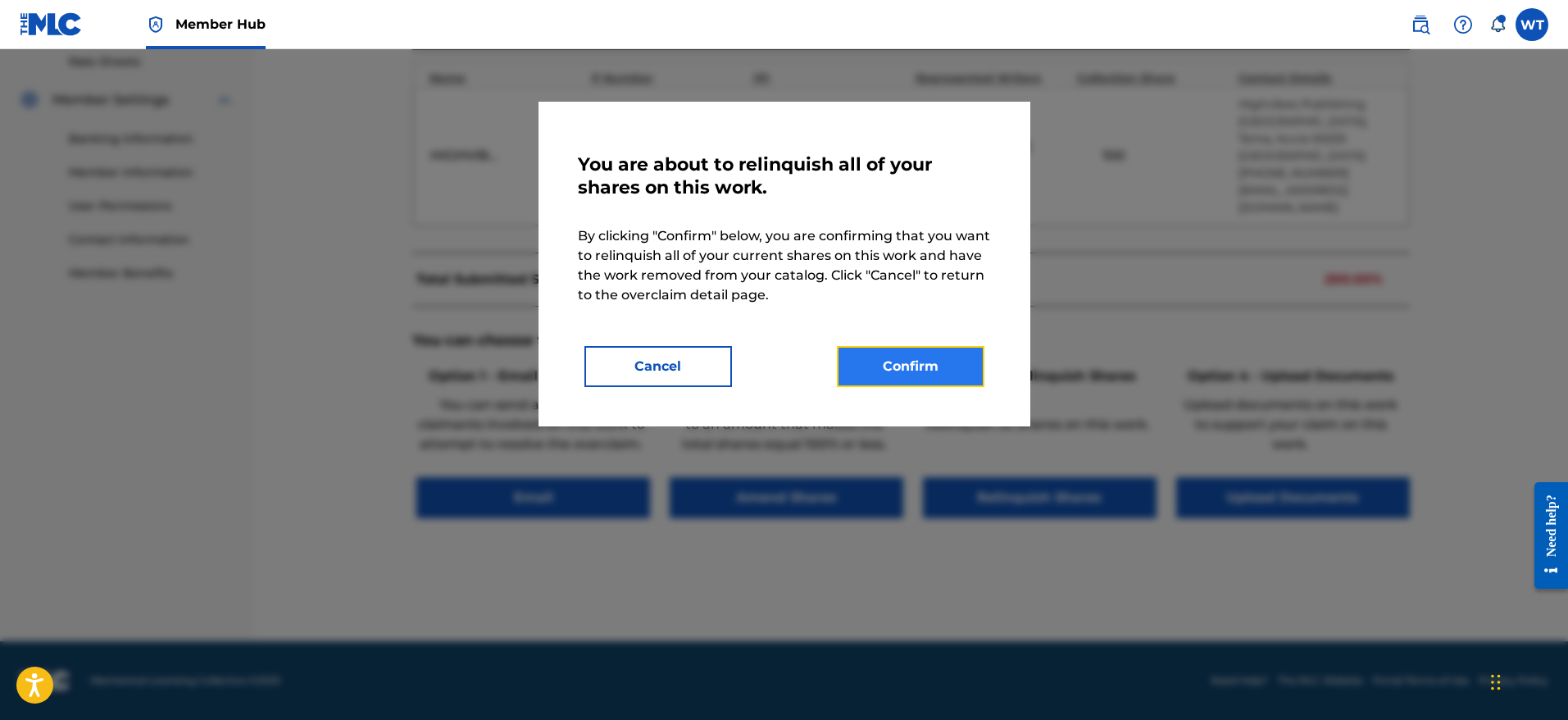
click at [917, 365] on button "Confirm" at bounding box center [911, 367] width 148 height 41
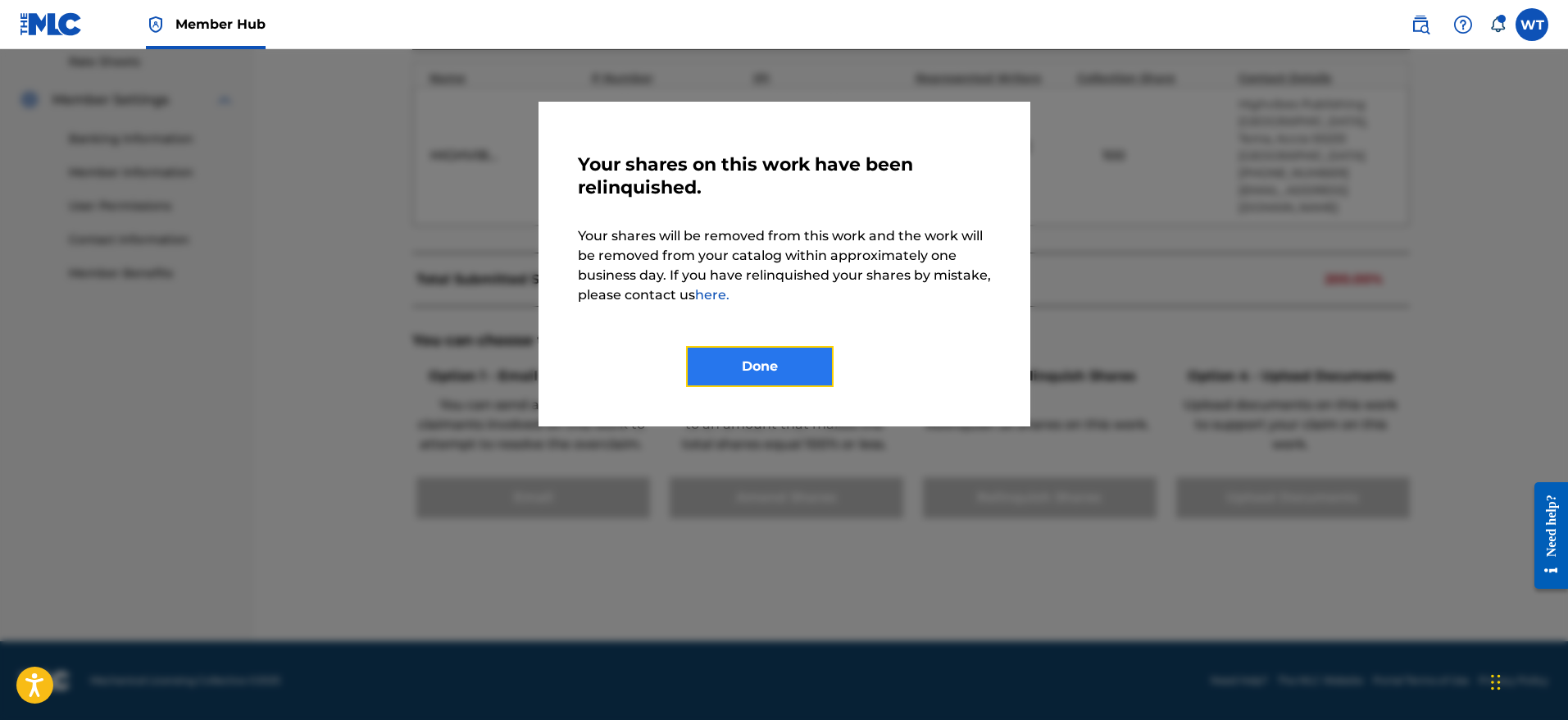
click at [800, 361] on button "Done" at bounding box center [760, 367] width 148 height 41
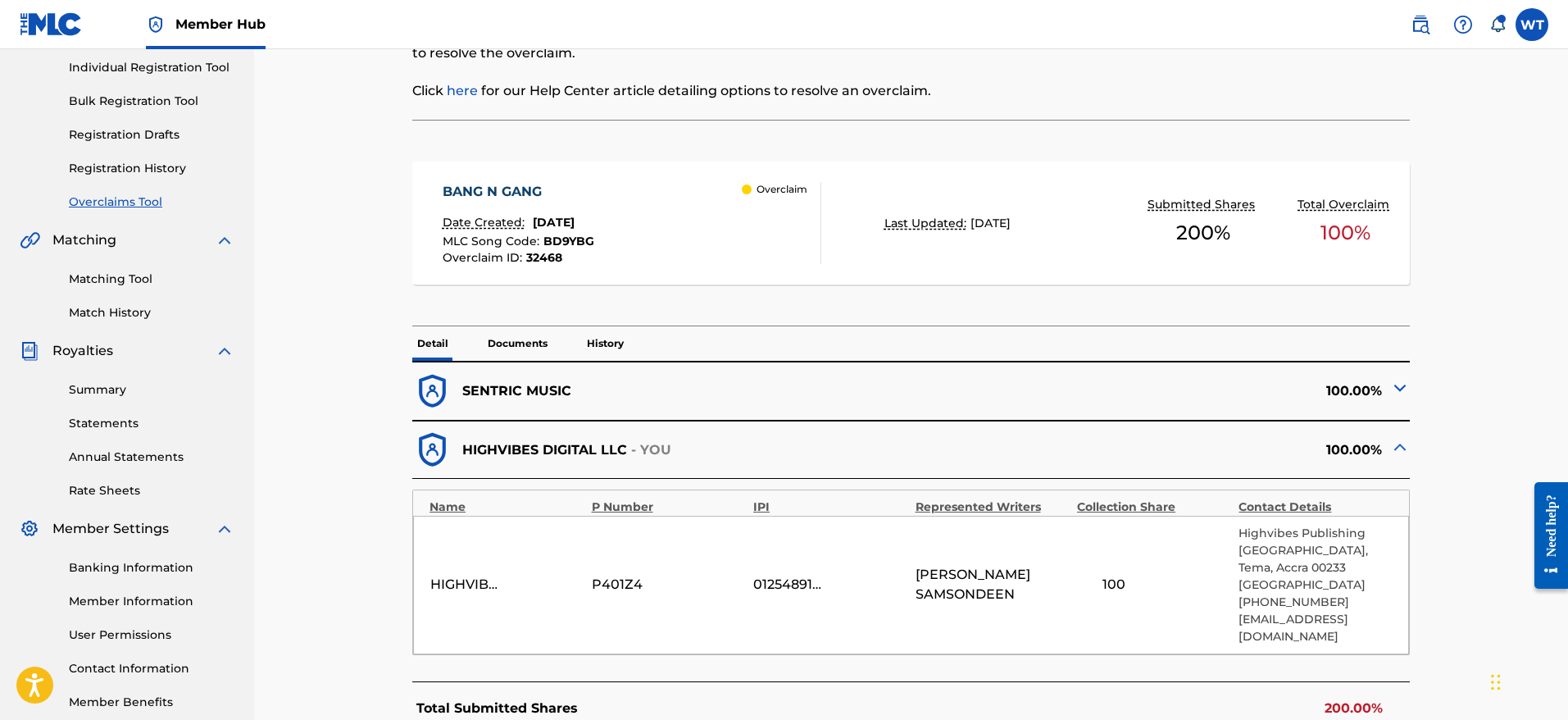
scroll to position [188, 0]
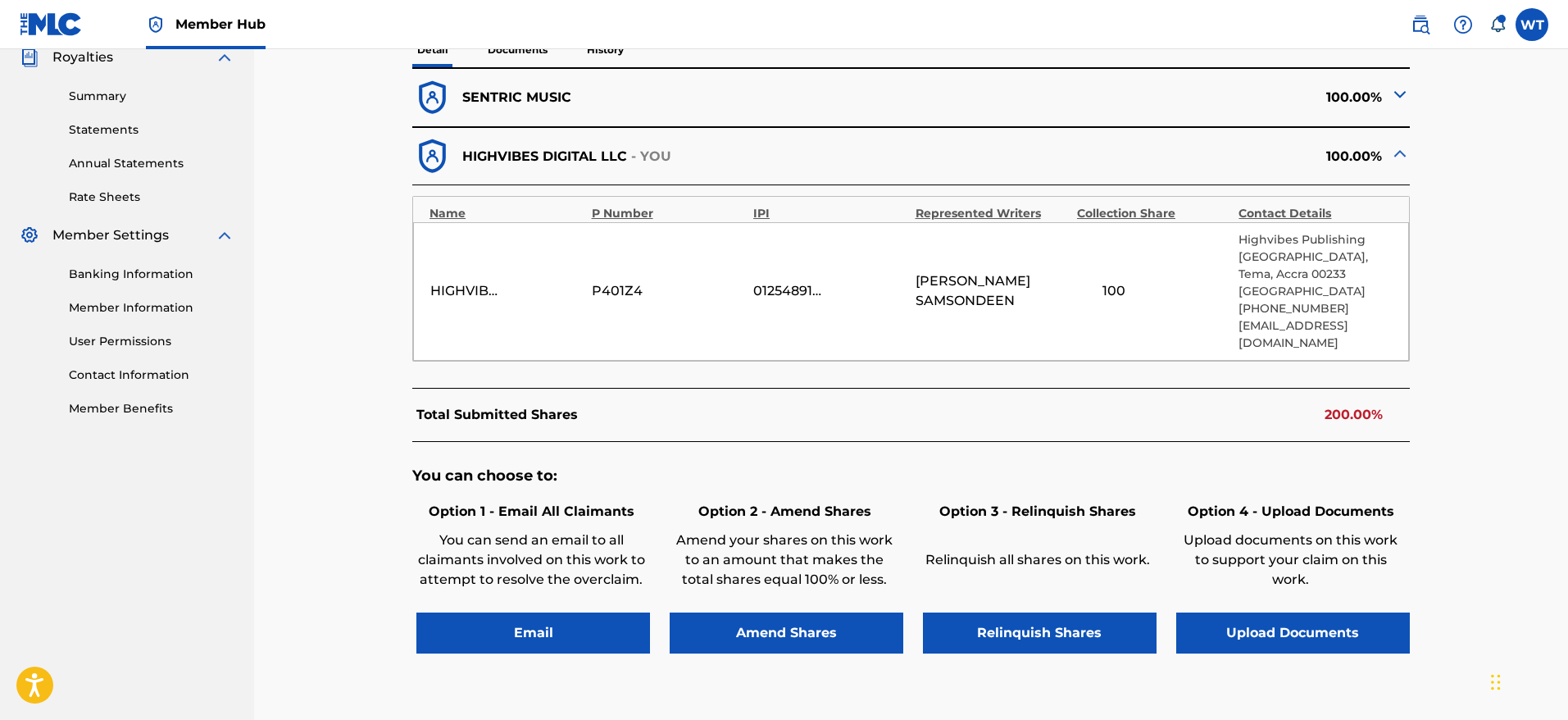
scroll to position [503, 0]
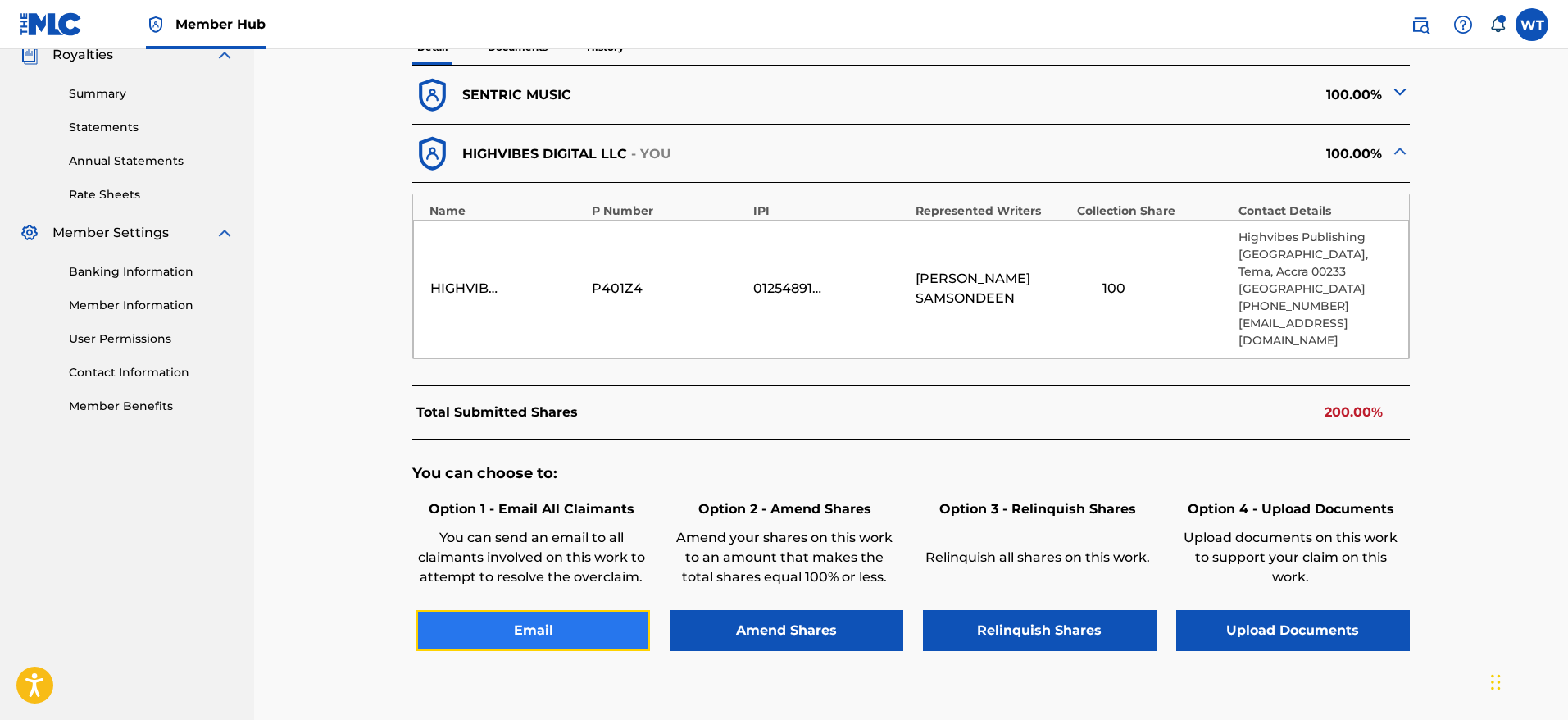
click at [559, 645] on button "Email" at bounding box center [533, 631] width 234 height 41
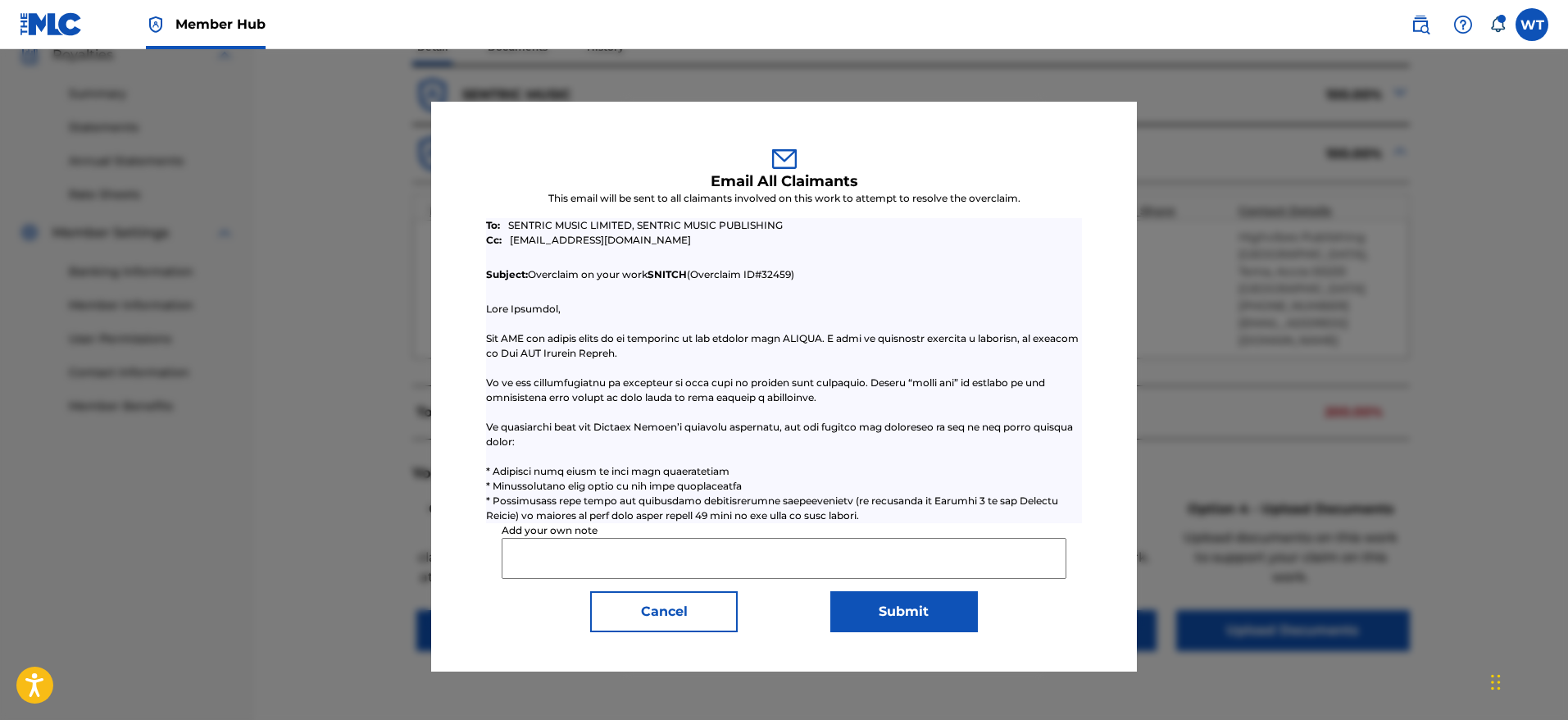
click at [617, 571] on input "Add your own note" at bounding box center [783, 558] width 564 height 41
paste input "Rights holder has requested [PERSON_NAME] to relinquish claim to this work as t…"
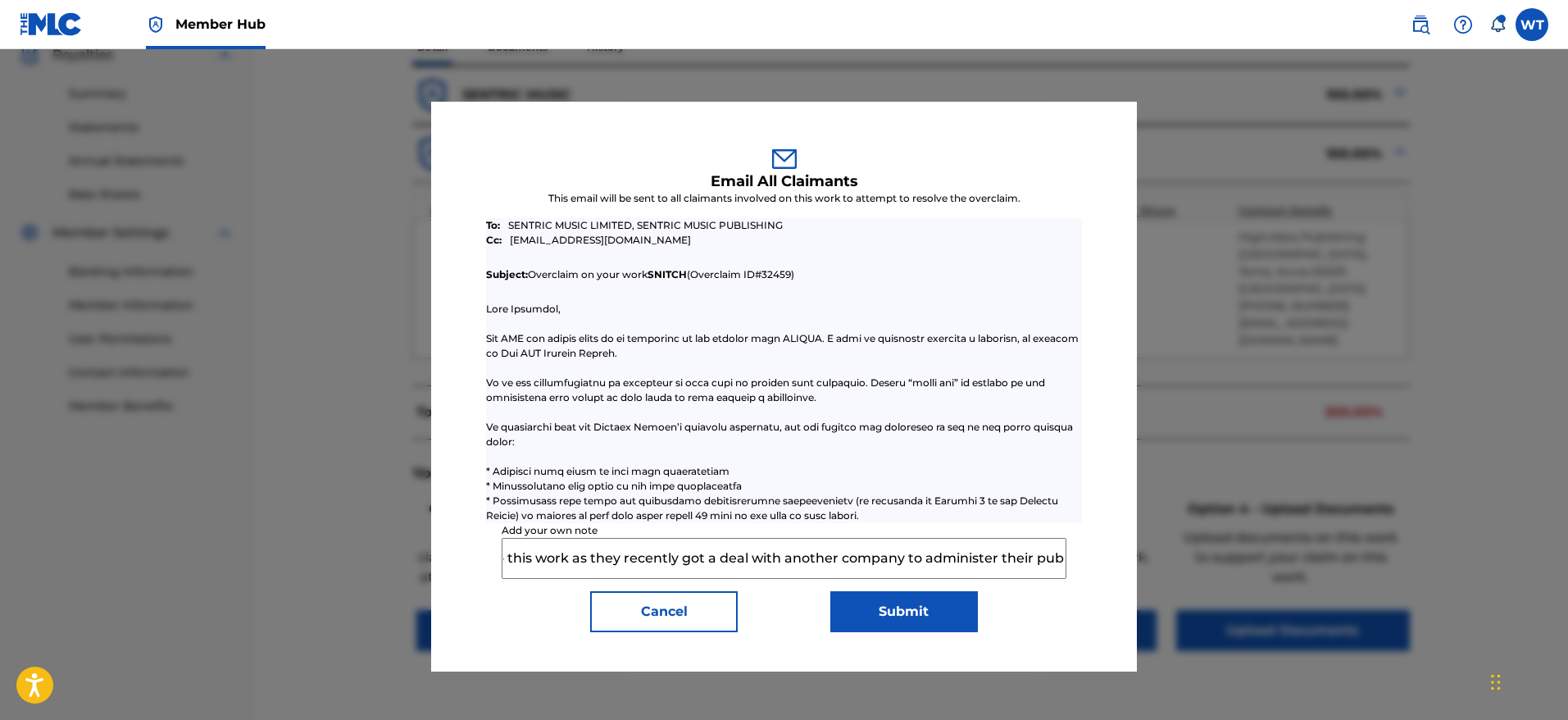
scroll to position [654, 0]
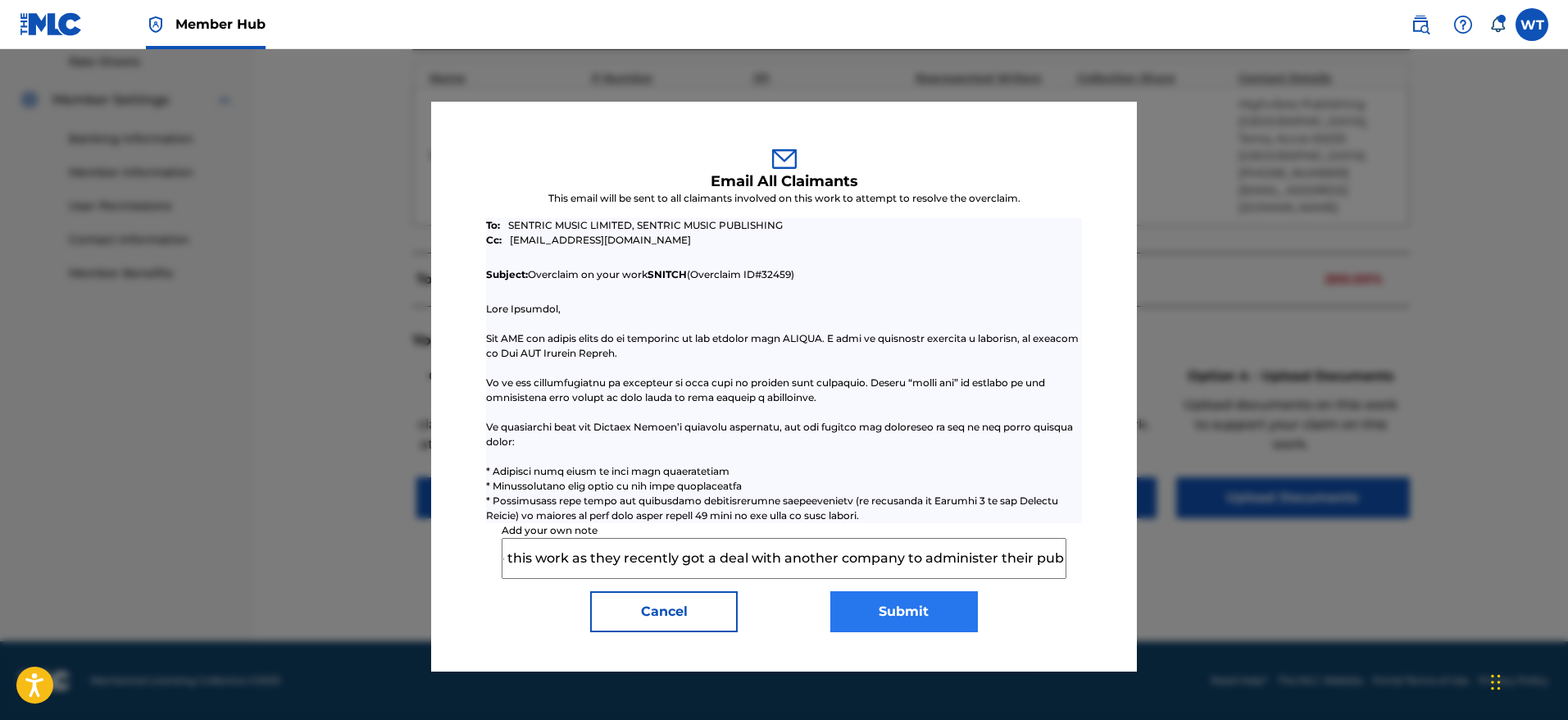
type input "Rights holder has requested [PERSON_NAME] to relinquish claim to this work as t…"
click at [898, 621] on button "Submit" at bounding box center [904, 612] width 148 height 41
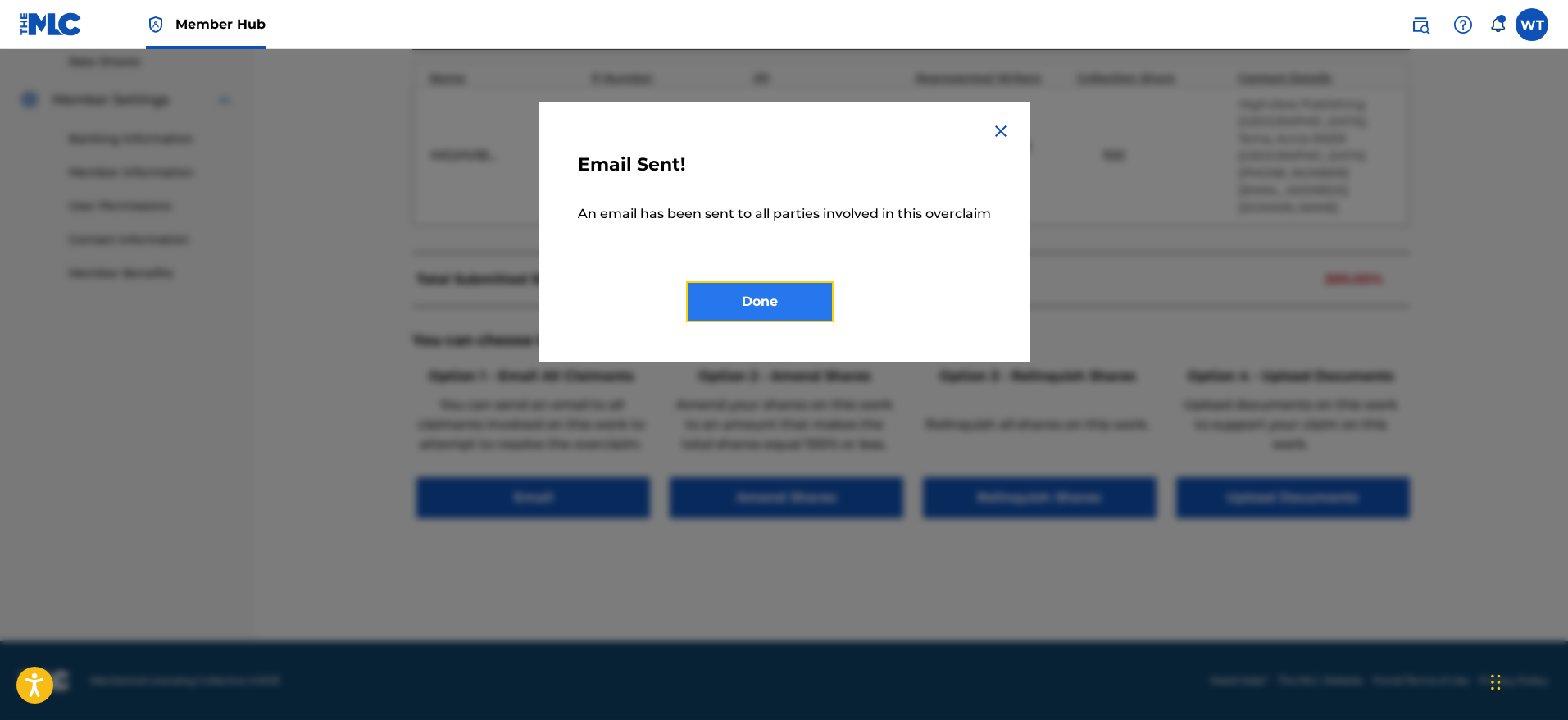
click at [791, 303] on button "Done" at bounding box center [760, 302] width 148 height 41
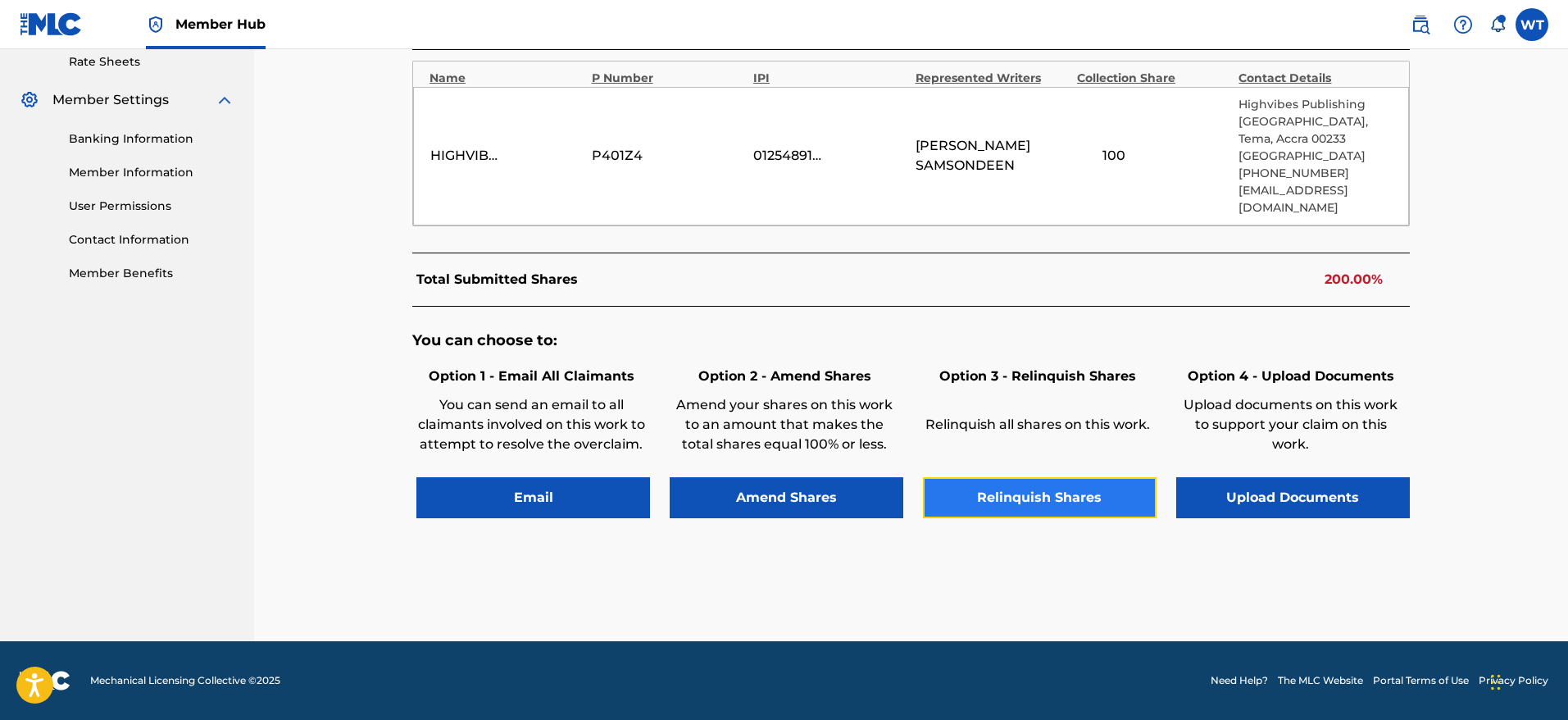
click at [1022, 492] on button "Relinquish Shares" at bounding box center [1040, 498] width 234 height 41
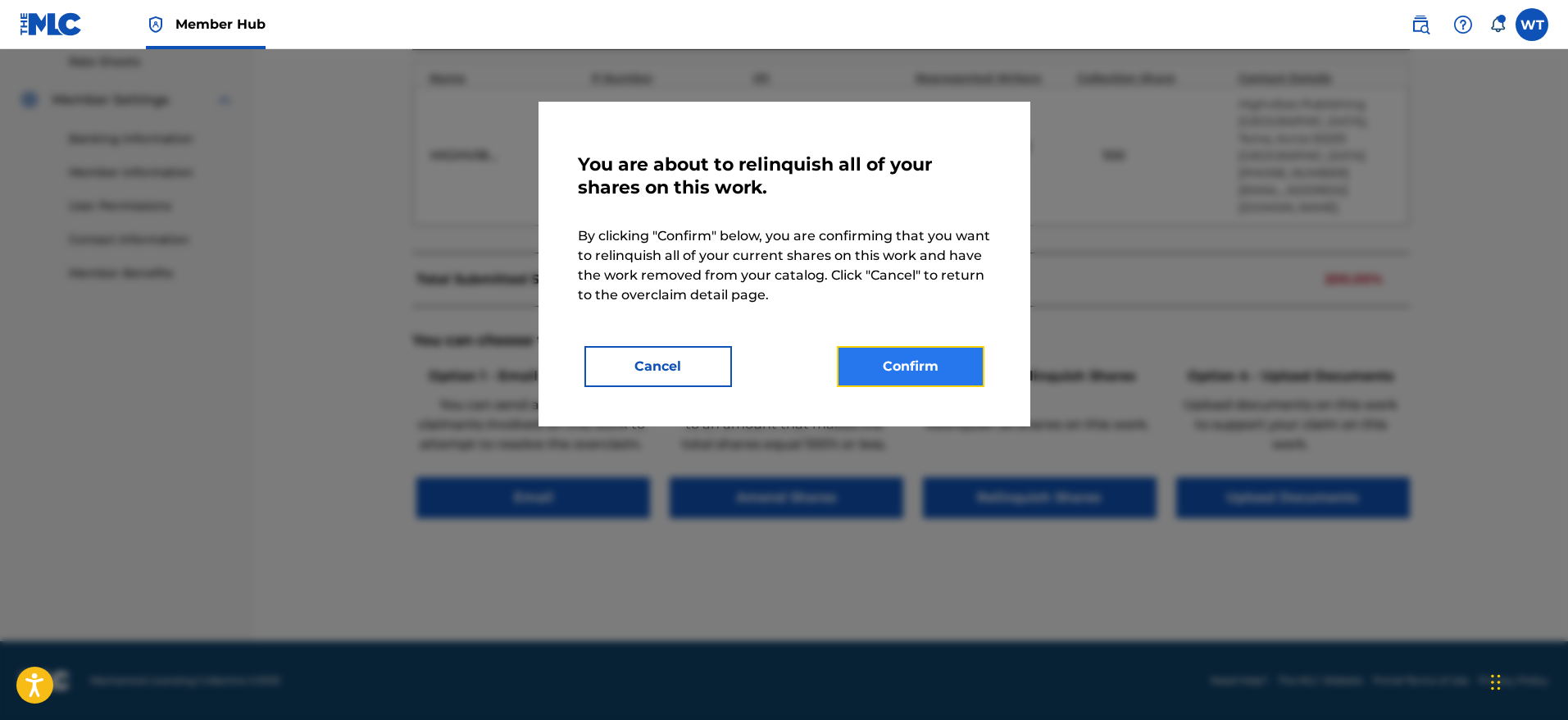
click at [923, 365] on button "Confirm" at bounding box center [911, 367] width 148 height 41
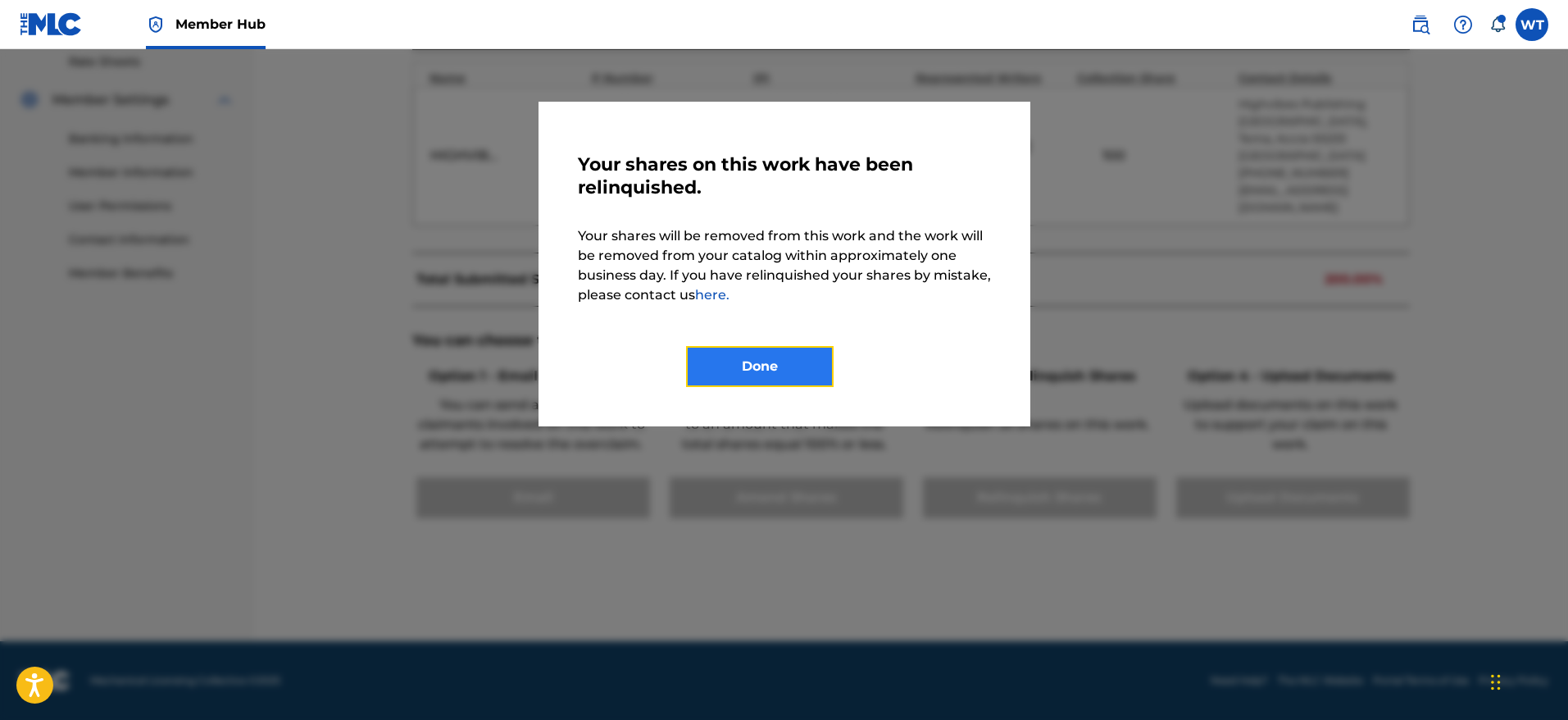
click at [827, 358] on button "Done" at bounding box center [760, 367] width 148 height 41
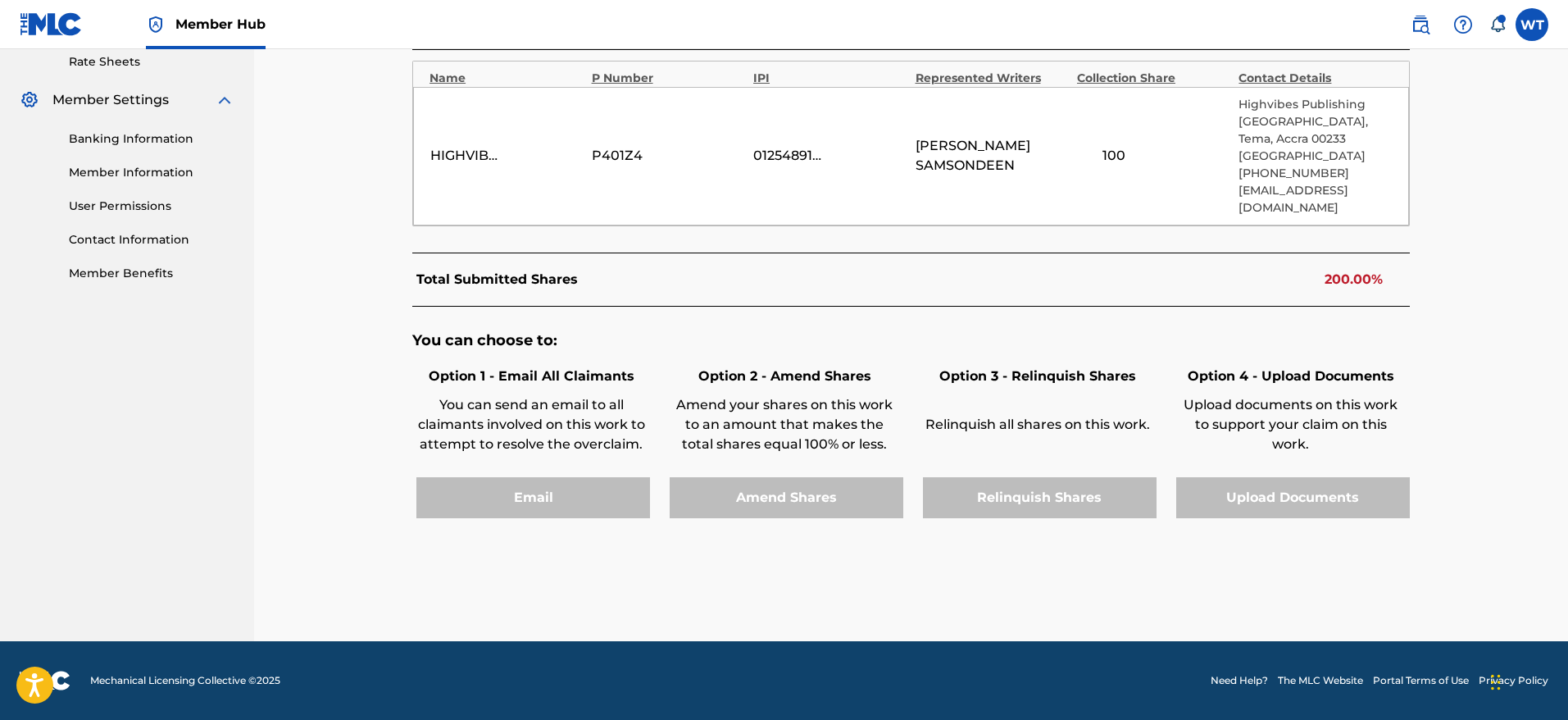
scroll to position [466, 0]
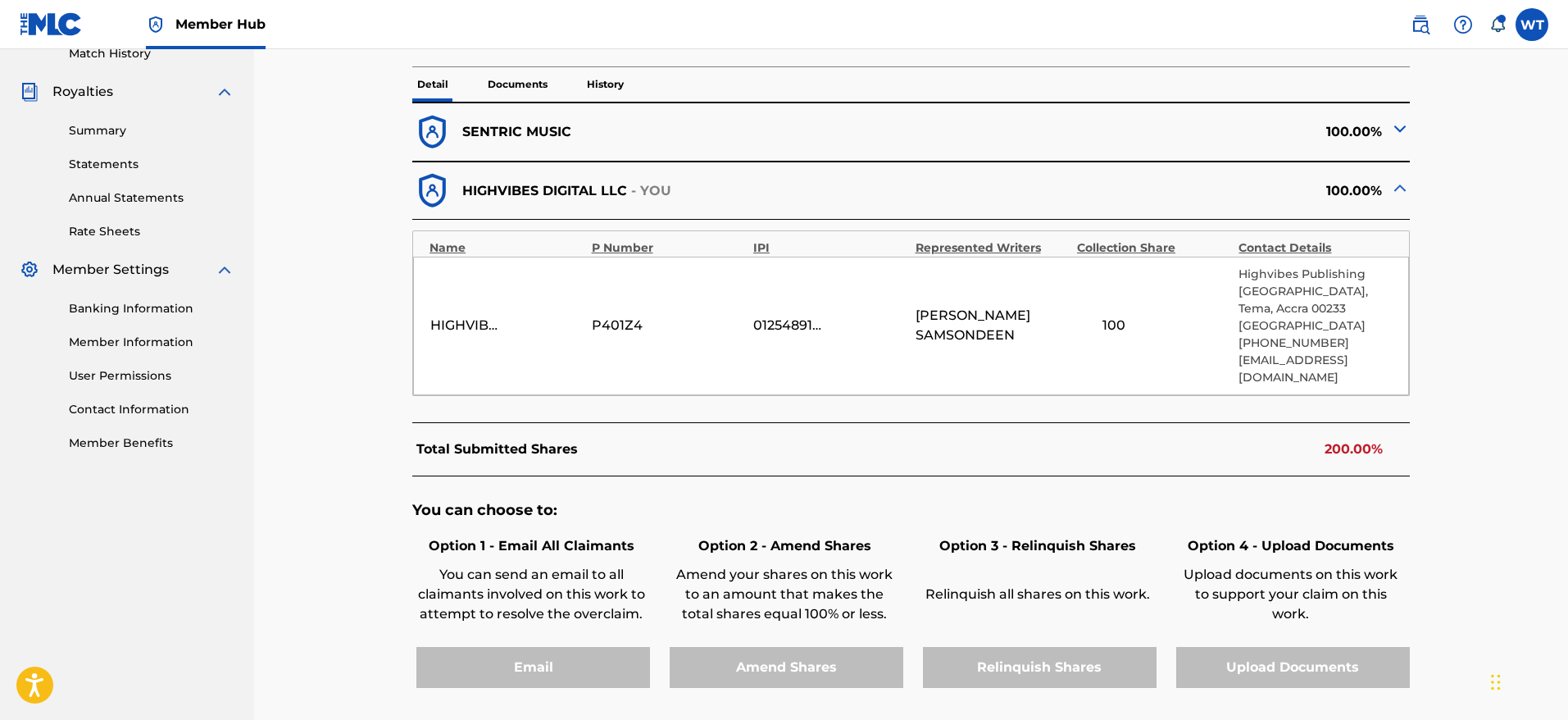
click at [879, 502] on div "You can choose to: Option 1 - Email All Claimants You can send an email to all …" at bounding box center [911, 603] width 998 height 253
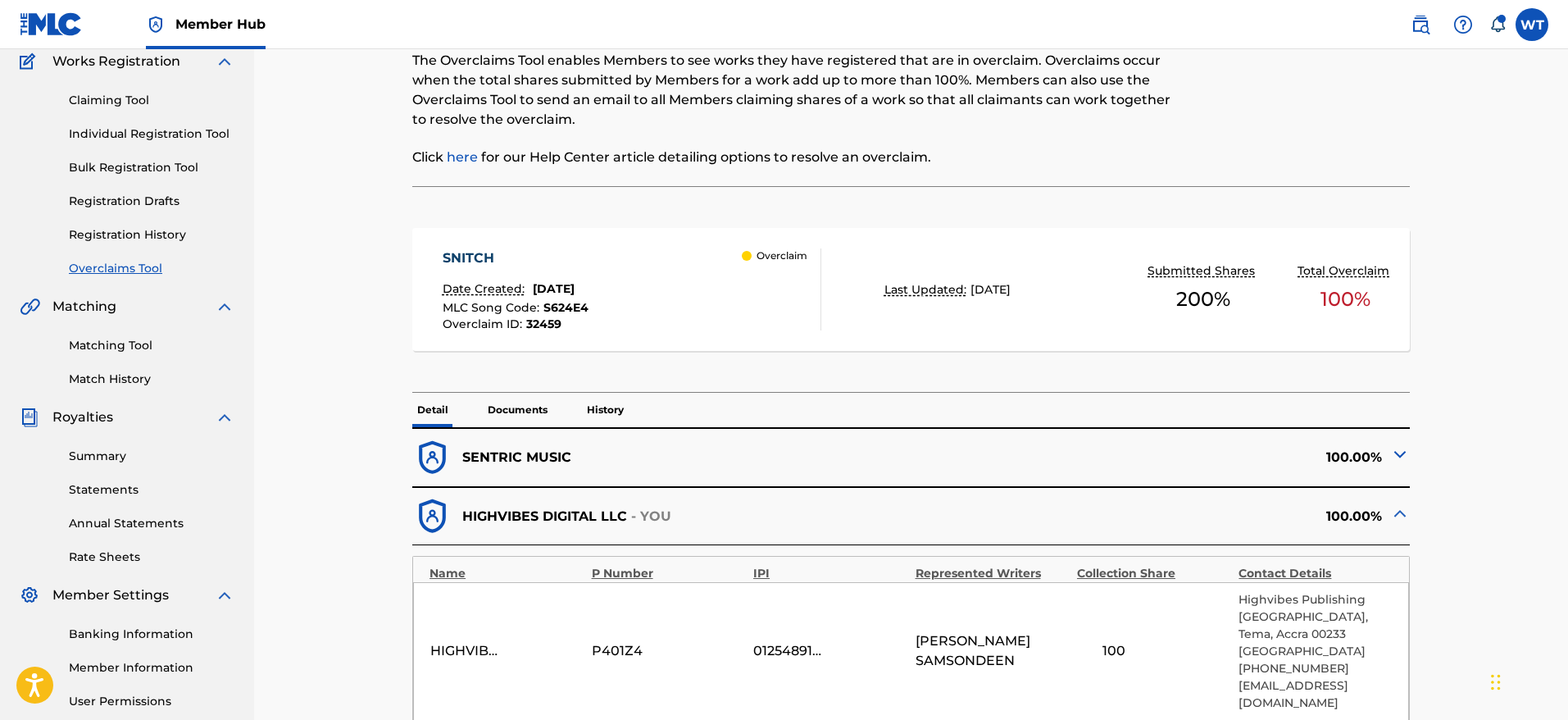
scroll to position [139, 0]
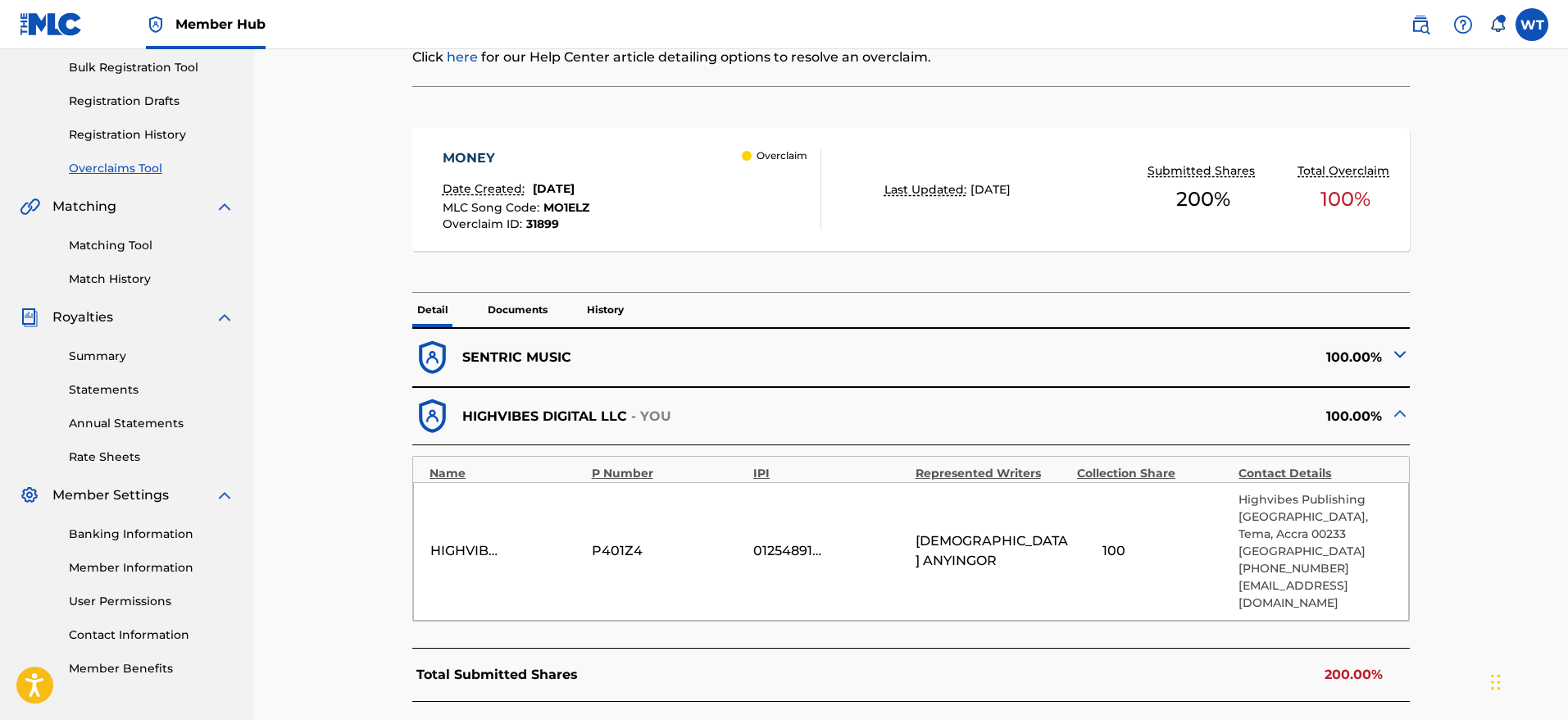
scroll to position [244, 0]
drag, startPoint x: 919, startPoint y: 556, endPoint x: 1064, endPoint y: 557, distance: 145.0
click at [1064, 557] on span "[DEMOGRAPHIC_DATA] ANYINGOR" at bounding box center [992, 548] width 153 height 39
copy span "[DEMOGRAPHIC_DATA] ANYINGOR"
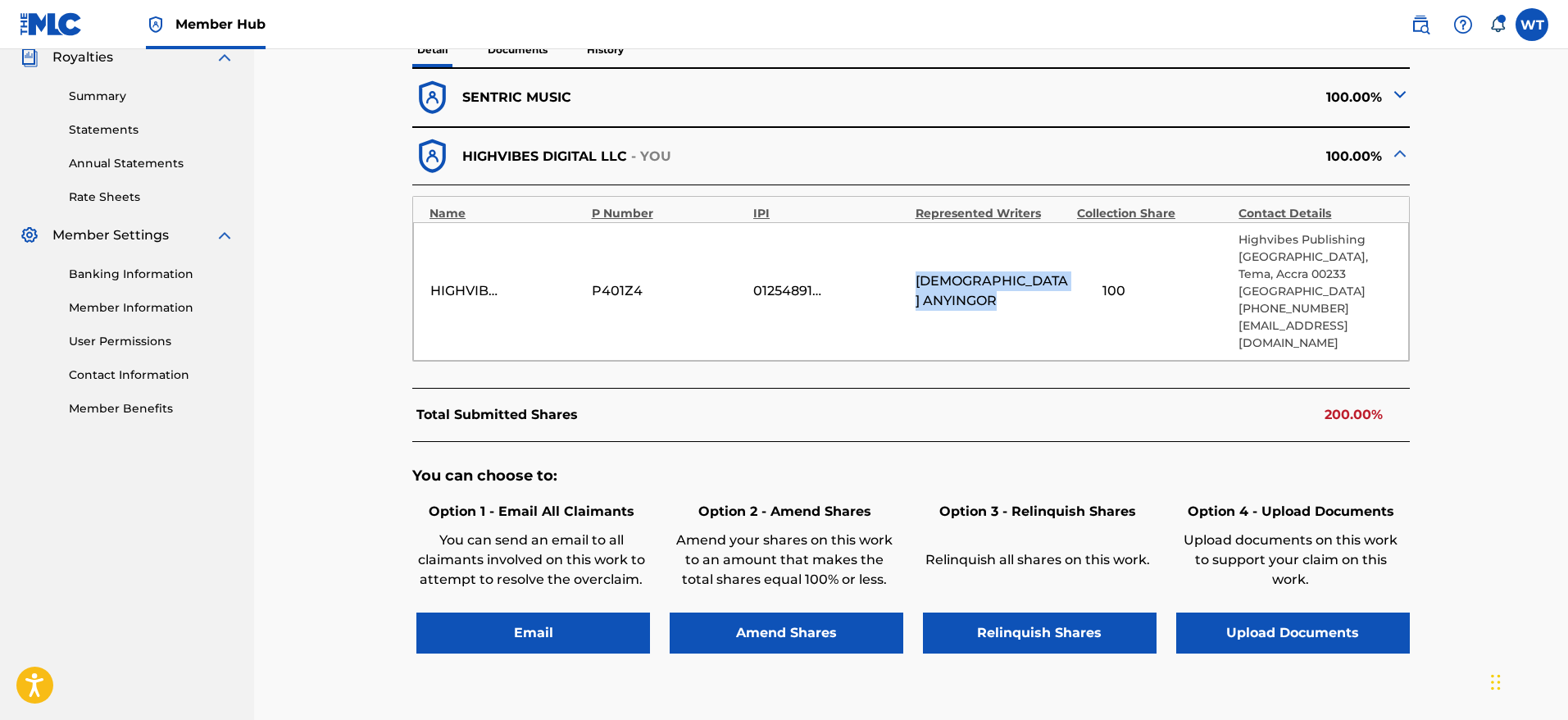
scroll to position [654, 0]
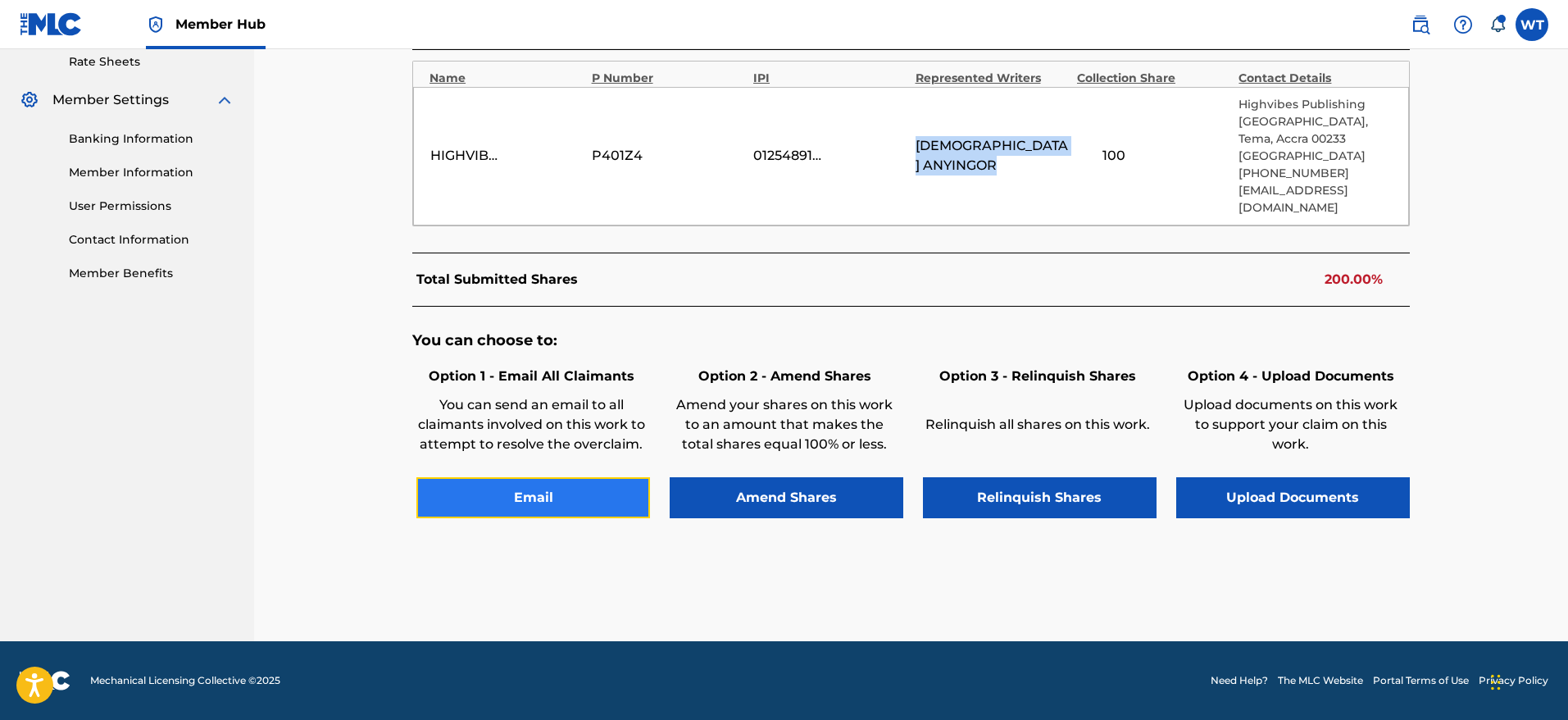
click at [562, 505] on button "Email" at bounding box center [533, 498] width 234 height 41
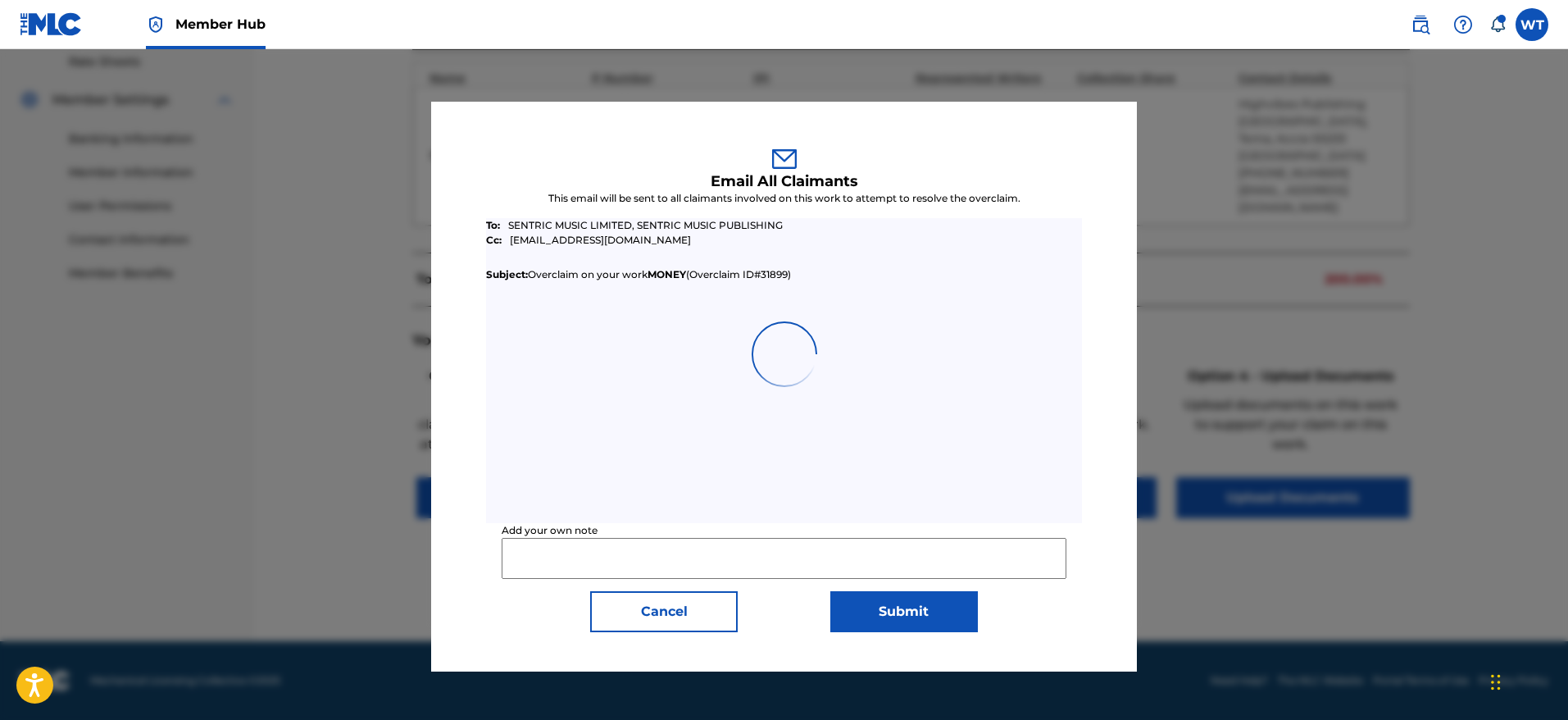
click at [594, 554] on input "Add your own note" at bounding box center [783, 558] width 564 height 41
paste input "QZWDW2511709"
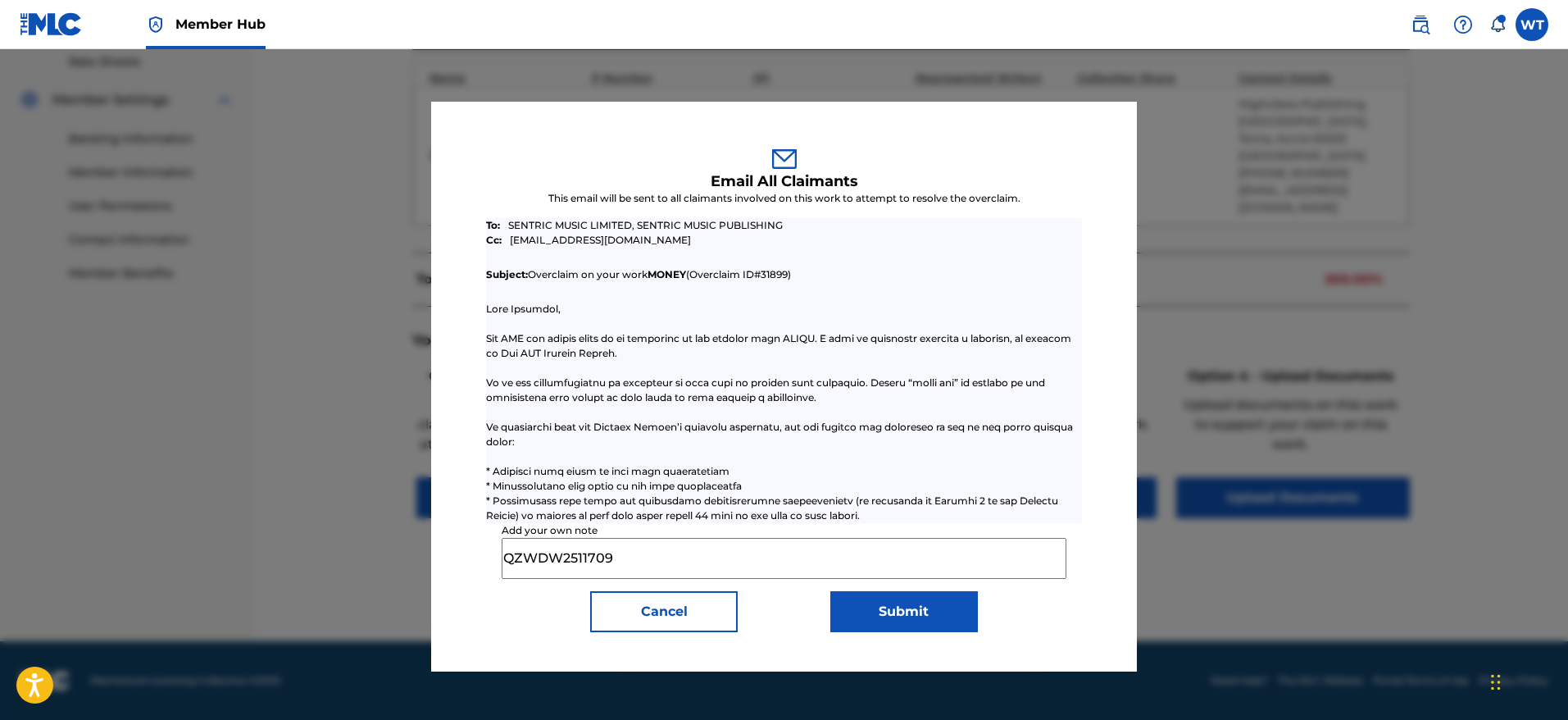
paste input "Rights holder has requested [PERSON_NAME] to relinquish claim to this work as t…"
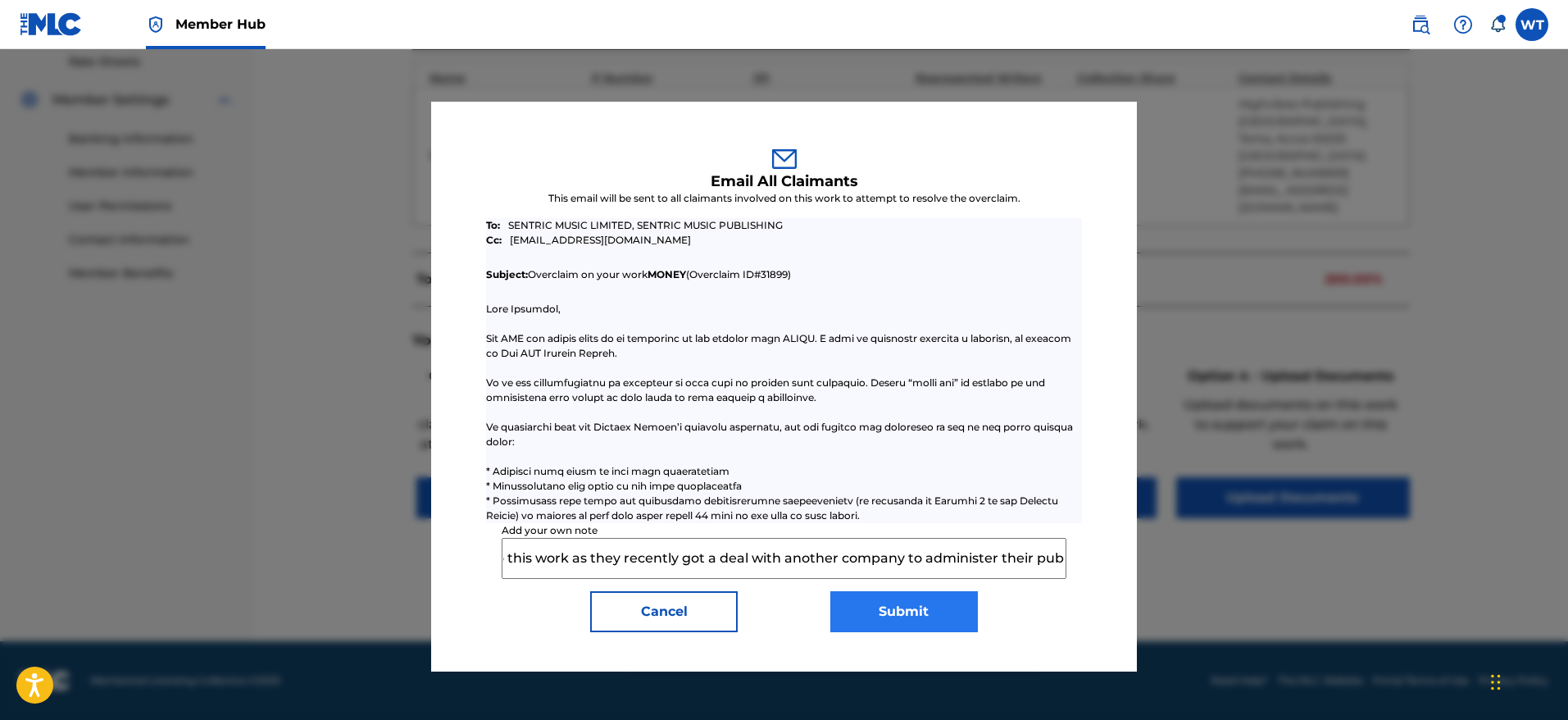
type input "Rights holder has requested [PERSON_NAME] to relinquish claim to this work as t…"
click at [853, 613] on button "Submit" at bounding box center [904, 612] width 148 height 41
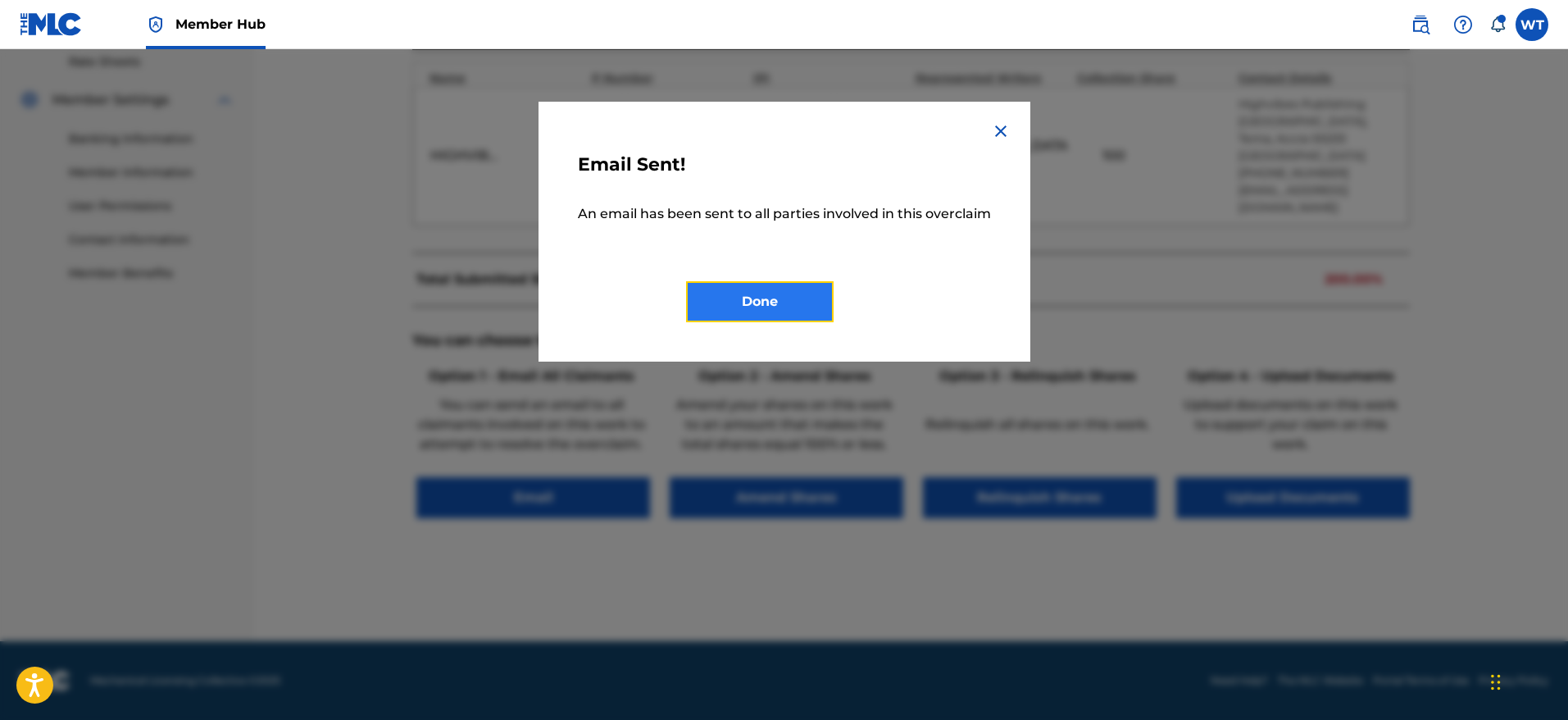
click at [760, 295] on button "Done" at bounding box center [760, 302] width 148 height 41
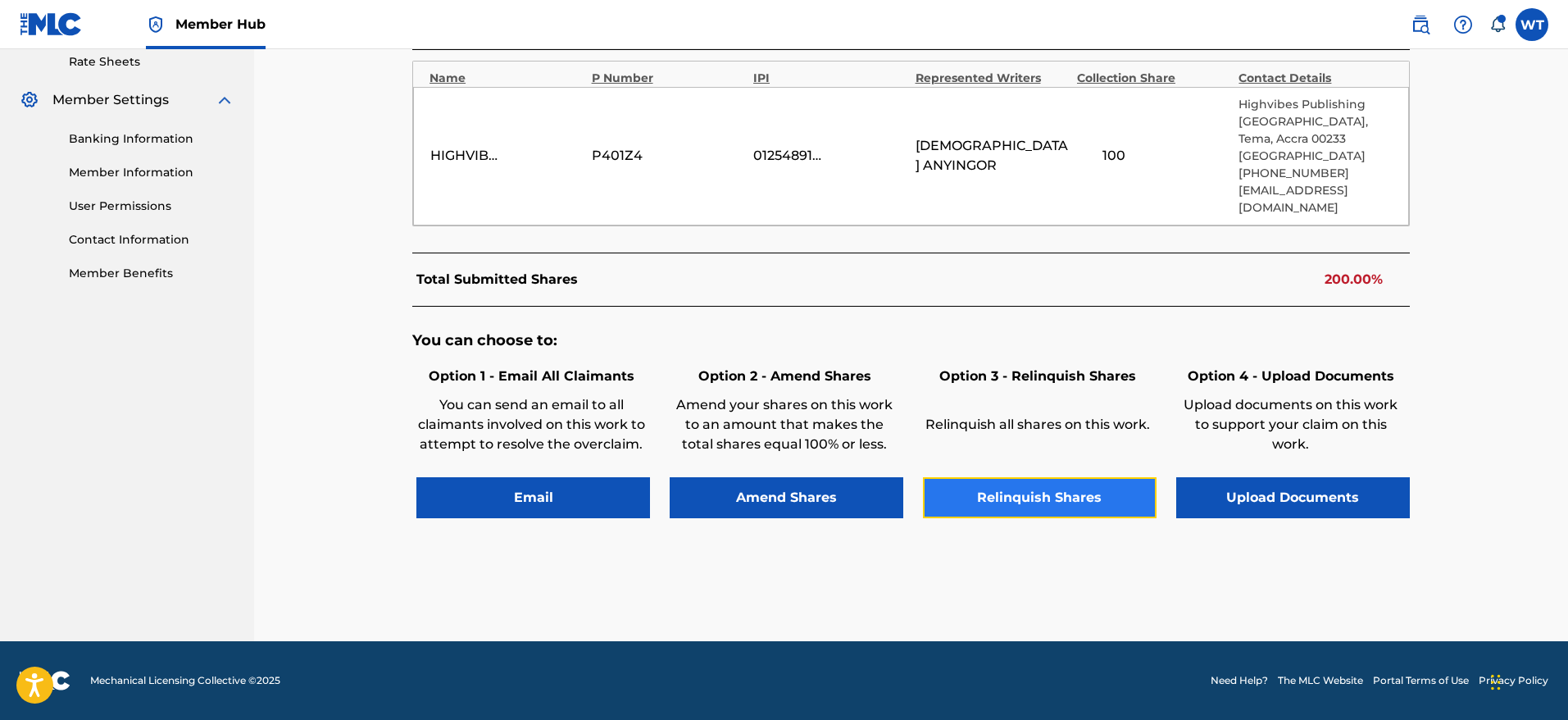
click at [1018, 502] on button "Relinquish Shares" at bounding box center [1040, 498] width 234 height 41
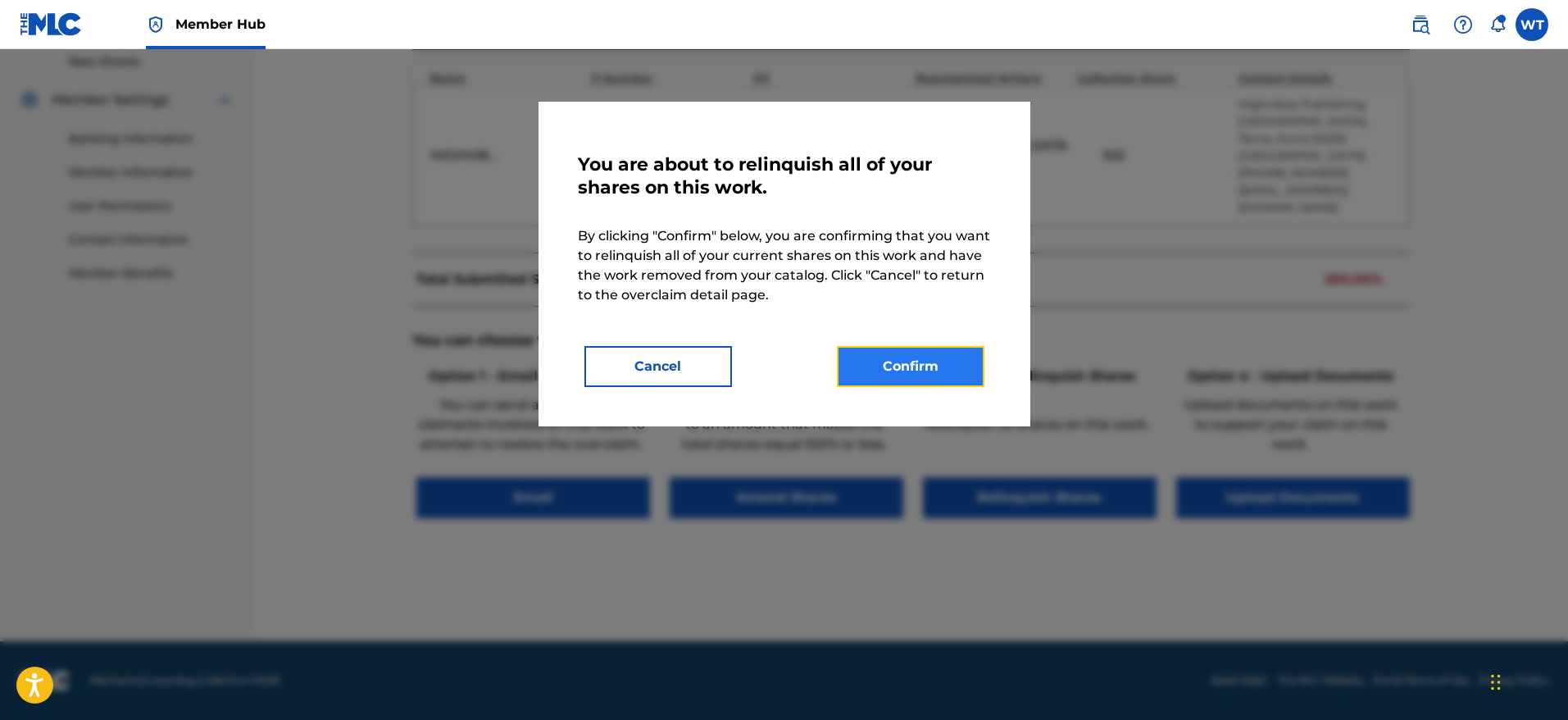
click at [919, 363] on button "Confirm" at bounding box center [911, 367] width 148 height 41
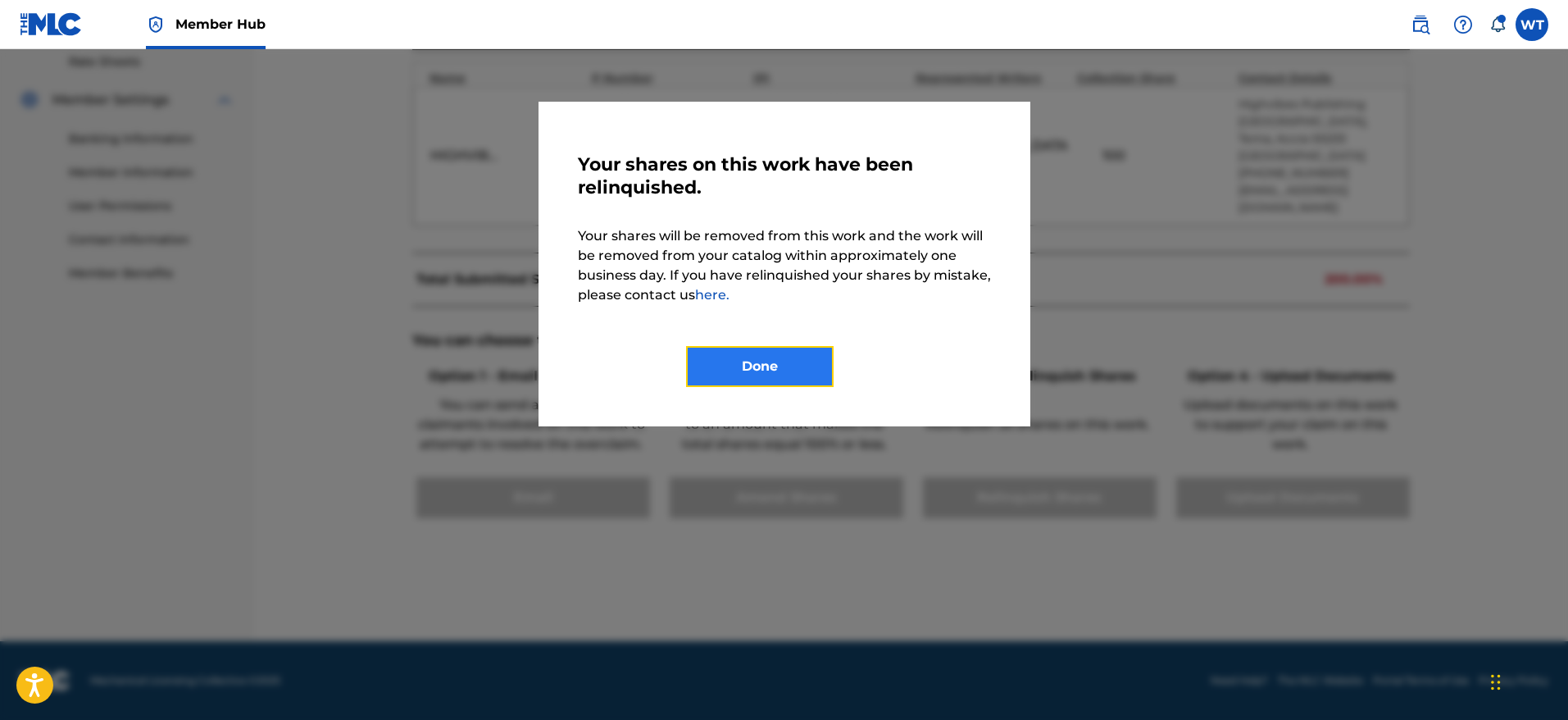
click at [798, 365] on button "Done" at bounding box center [760, 367] width 148 height 41
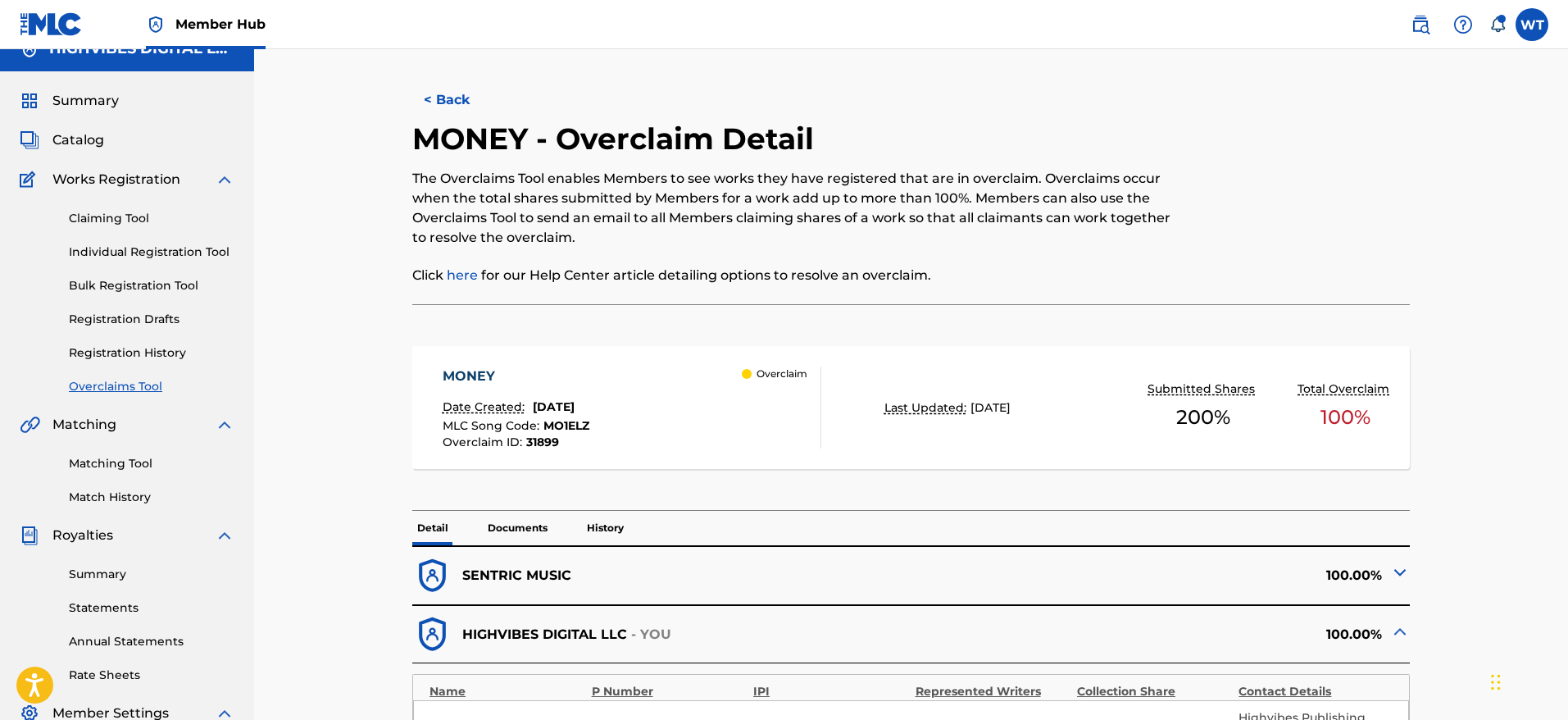
scroll to position [14, 0]
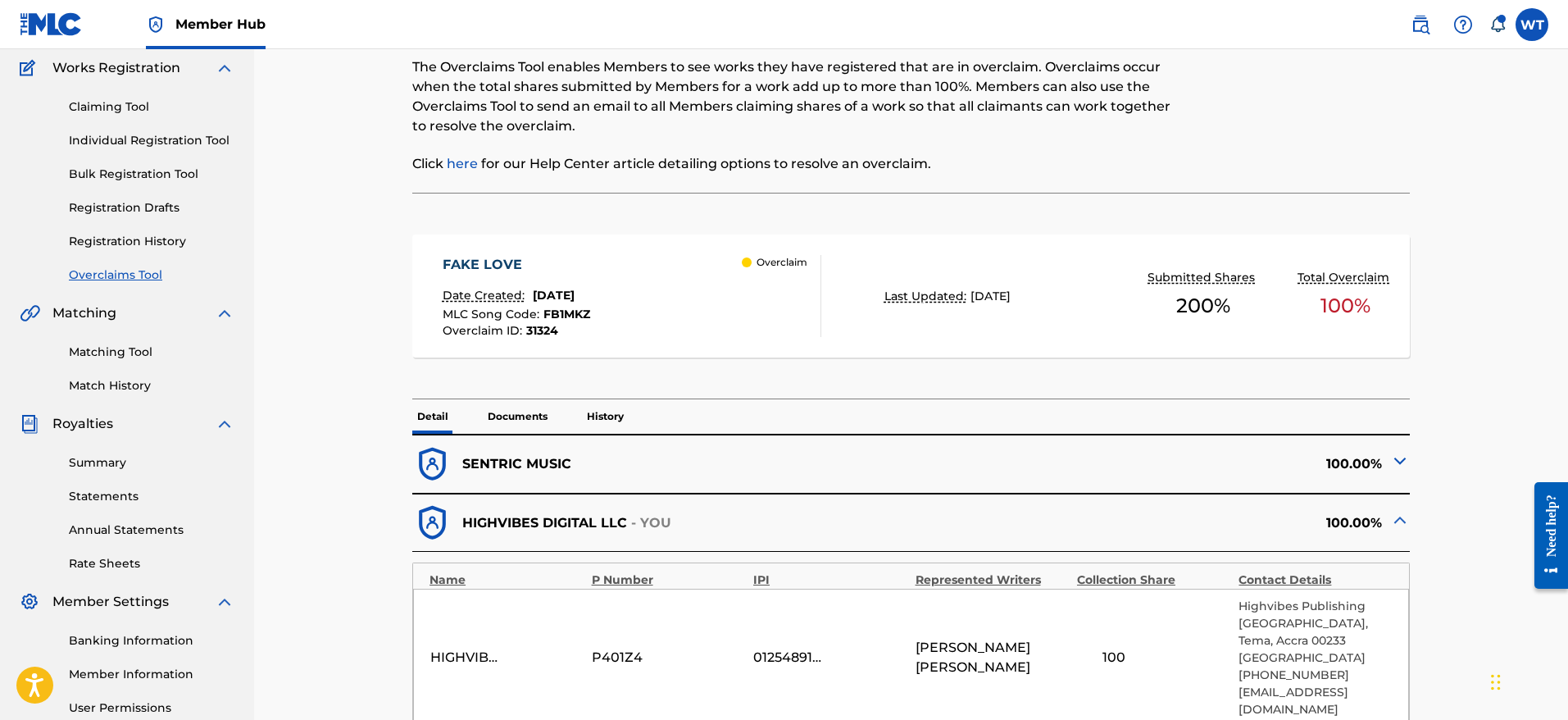
scroll to position [125, 0]
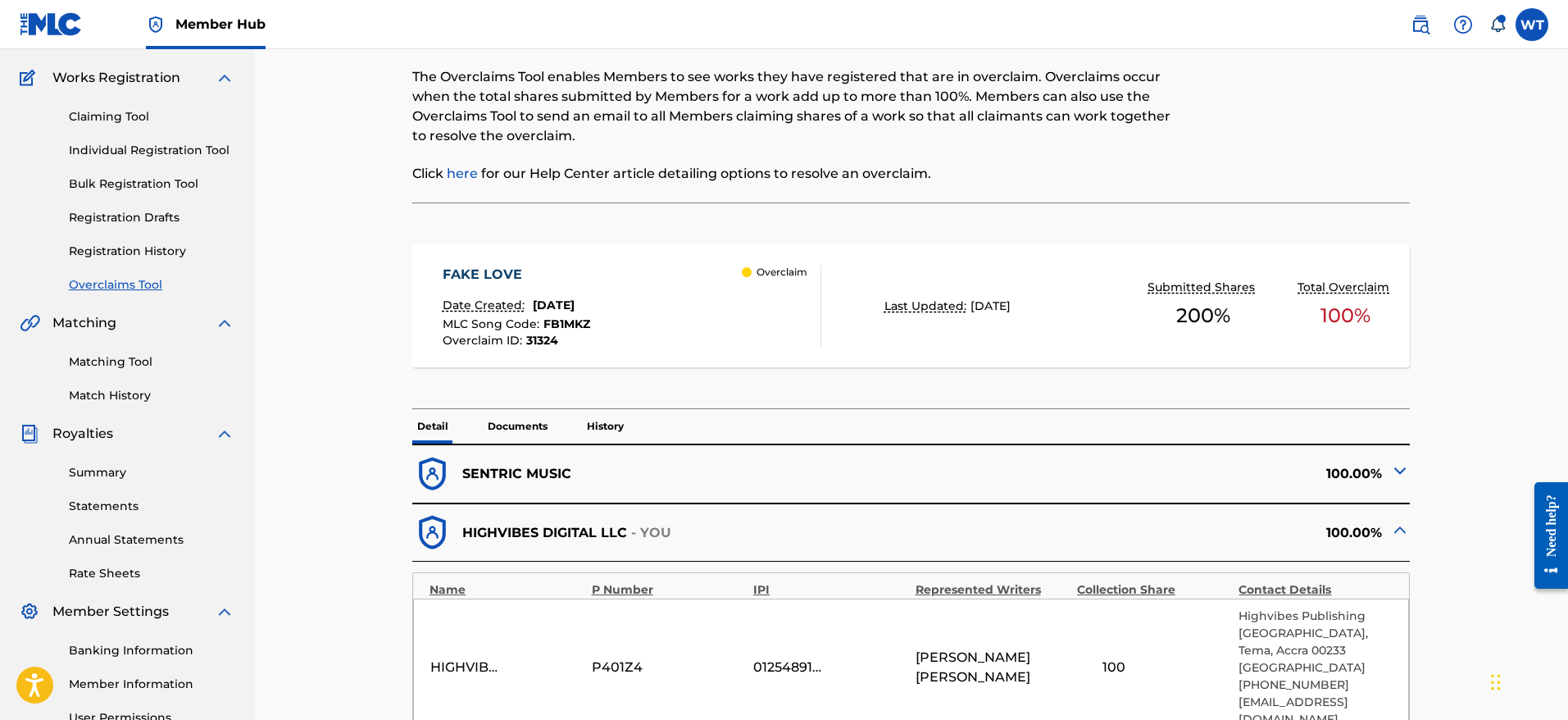
click at [620, 424] on p "History" at bounding box center [605, 426] width 47 height 34
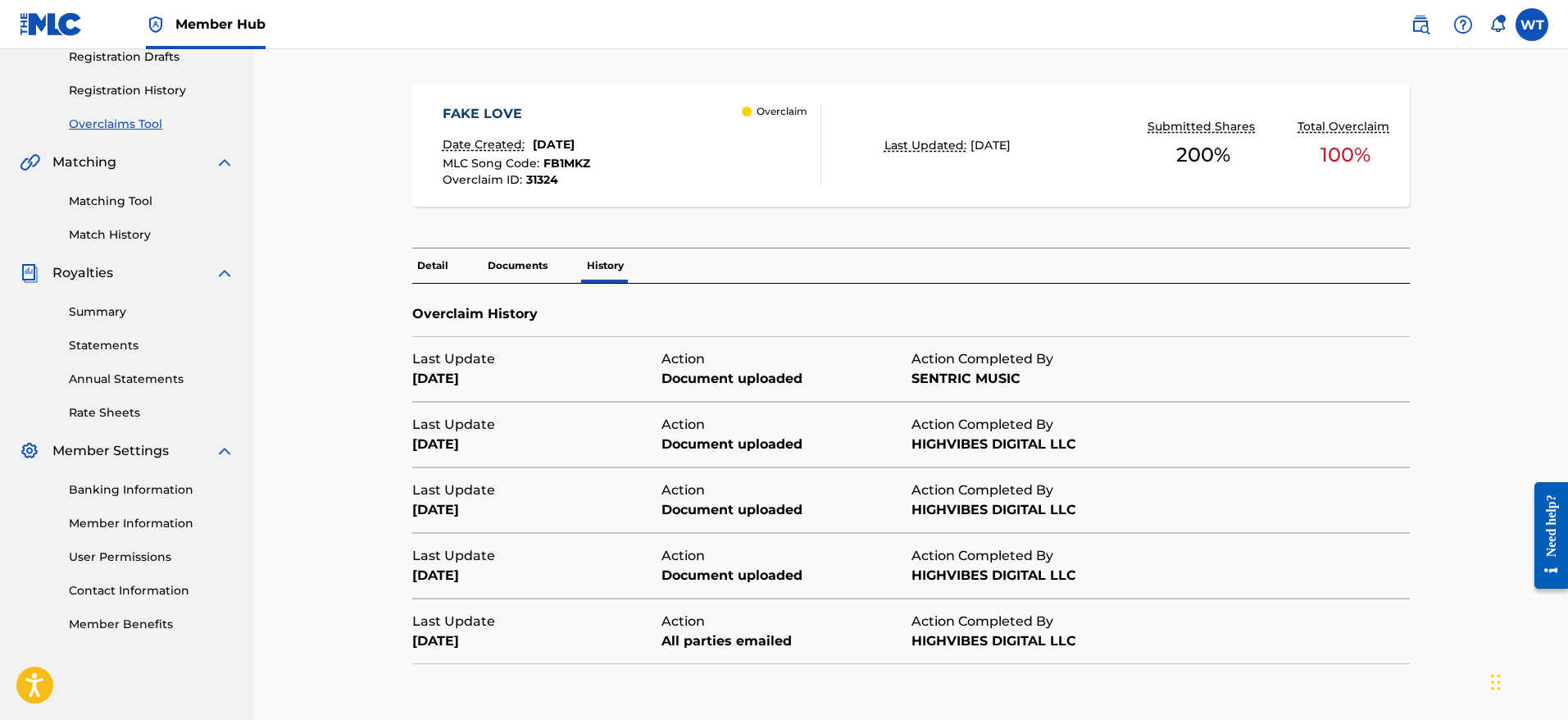
scroll to position [261, 0]
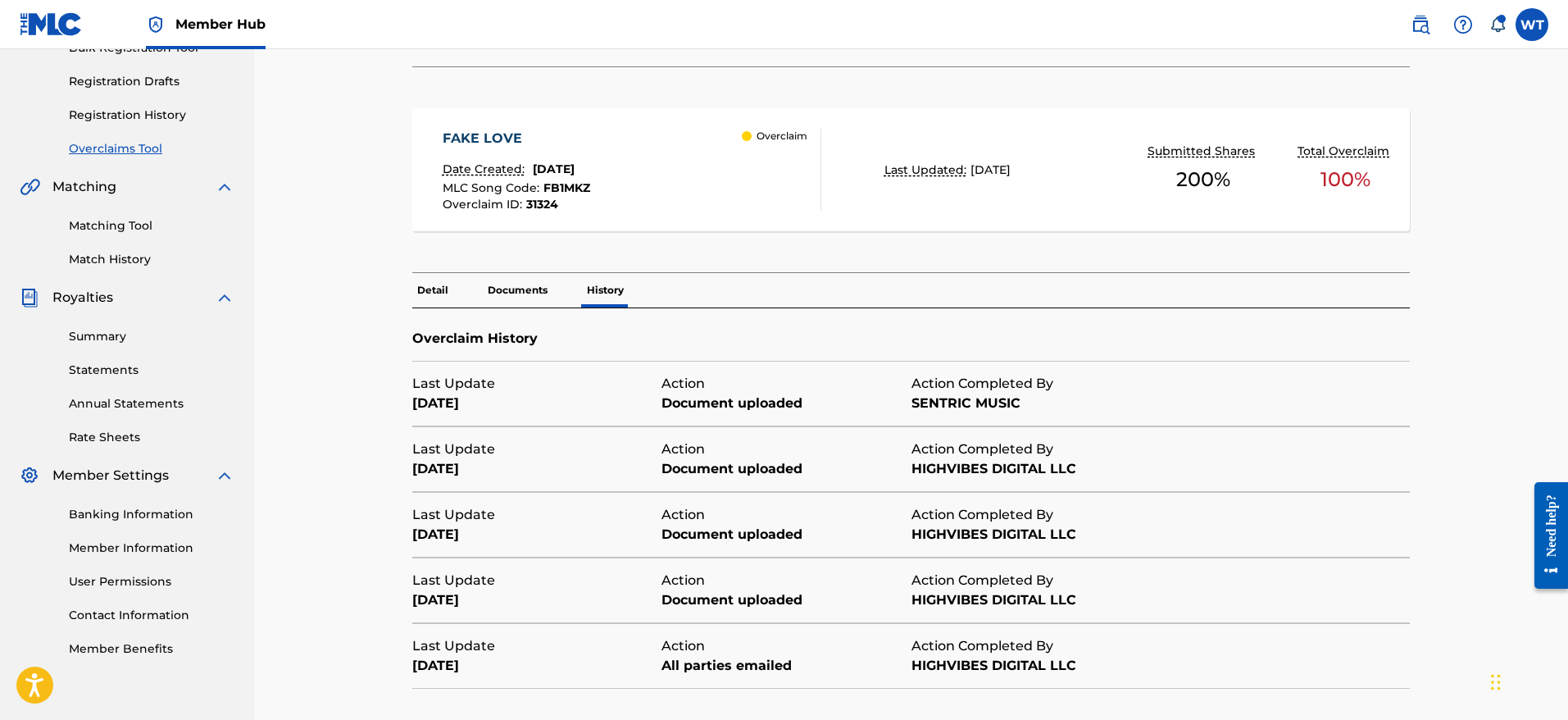
click at [486, 392] on div "Last Update" at bounding box center [537, 384] width 249 height 20
click at [523, 294] on p "Documents" at bounding box center [517, 291] width 70 height 34
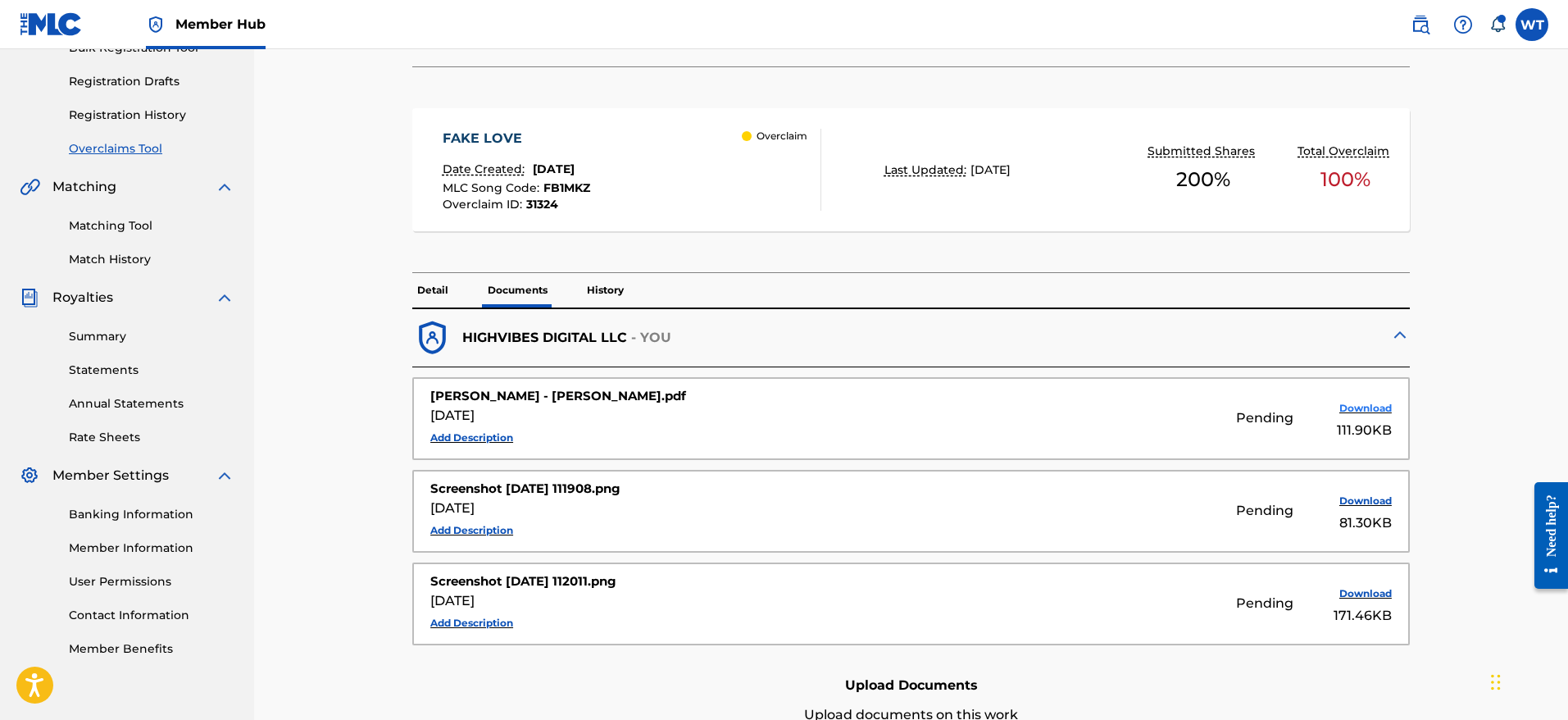
click at [1369, 406] on button "Download" at bounding box center [1351, 408] width 82 height 25
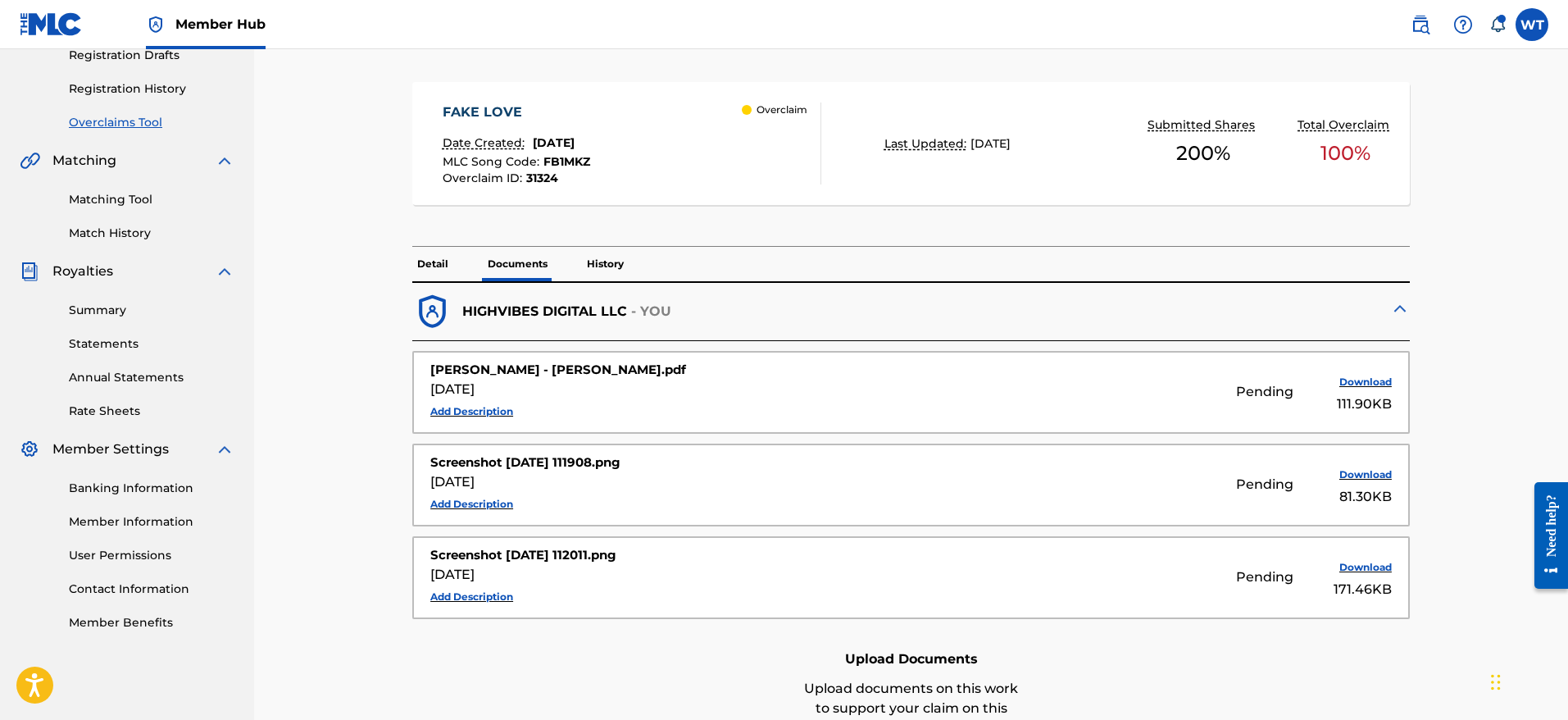
scroll to position [288, 0]
click at [423, 262] on p "Detail" at bounding box center [432, 264] width 41 height 34
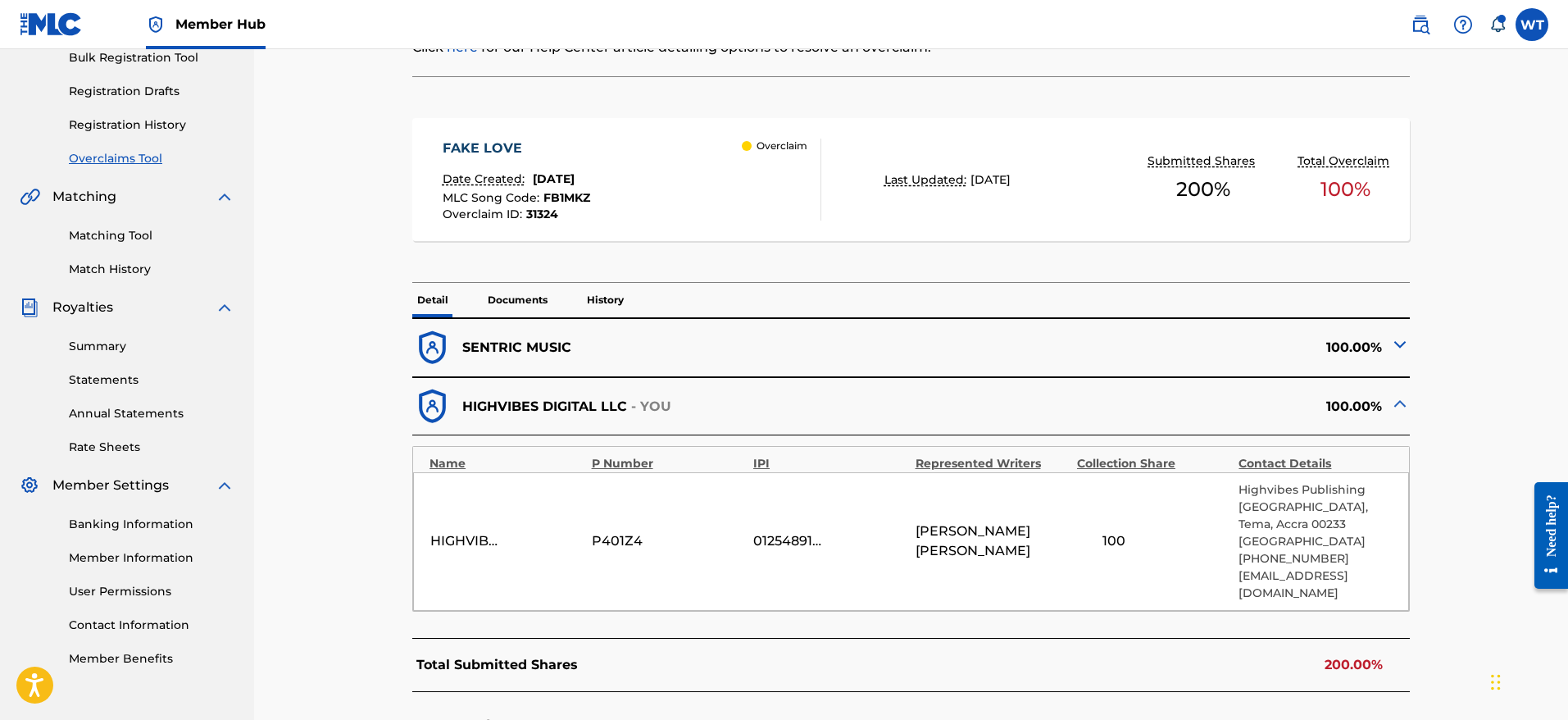
scroll to position [253, 0]
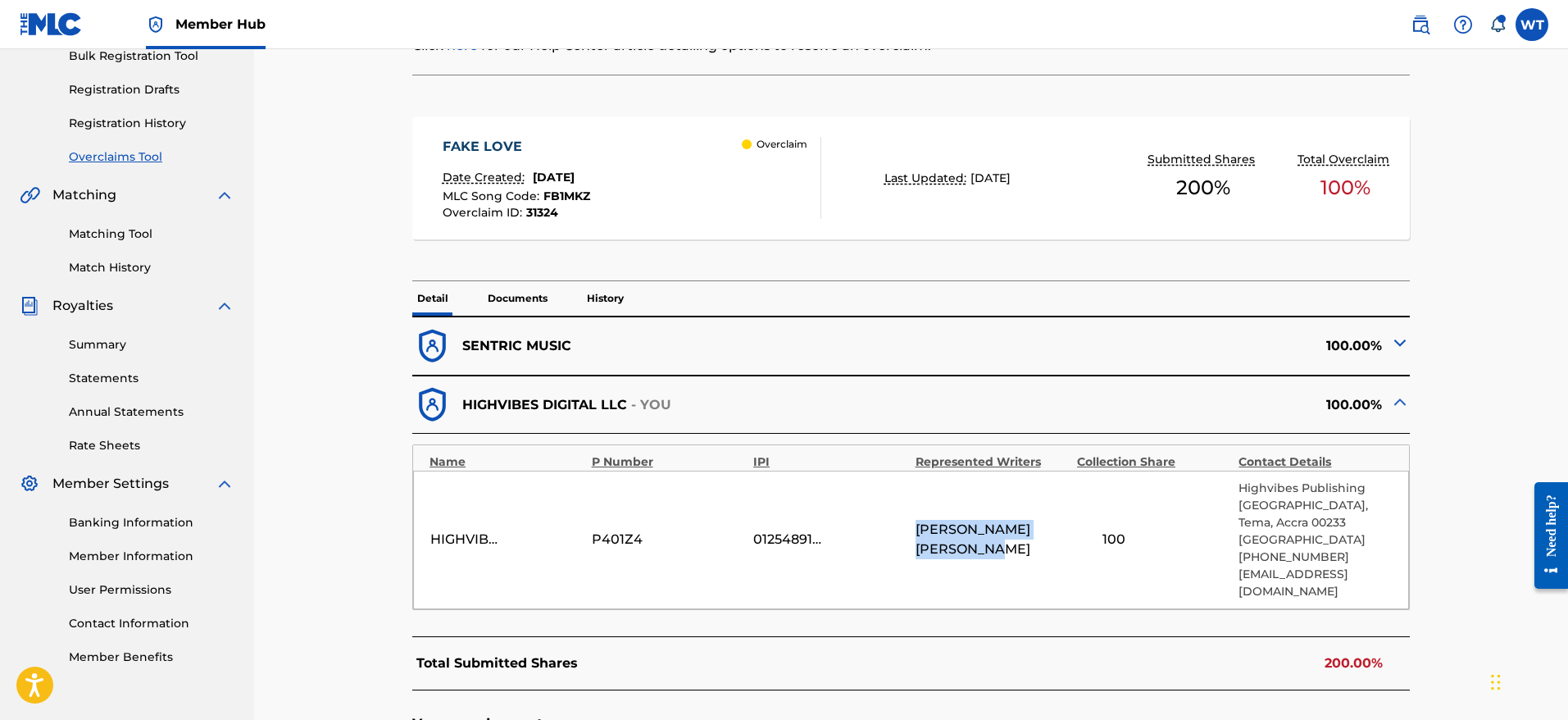
drag, startPoint x: 1017, startPoint y: 554, endPoint x: 917, endPoint y: 539, distance: 101.1
click at [917, 539] on span "EMMANUEL ACHEAMPONG" at bounding box center [992, 539] width 153 height 39
copy span "EMMANUEL ACHEAMPONG"
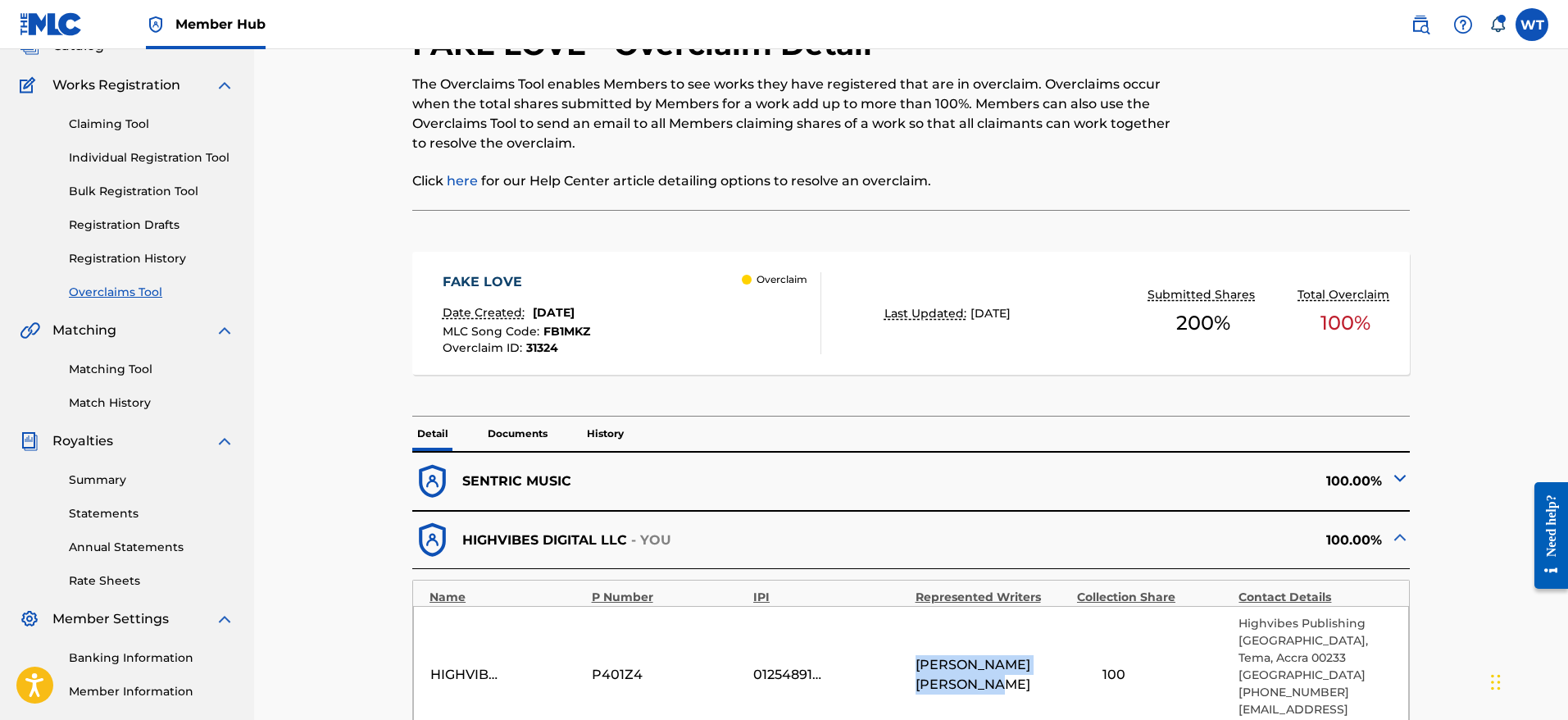
scroll to position [112, 0]
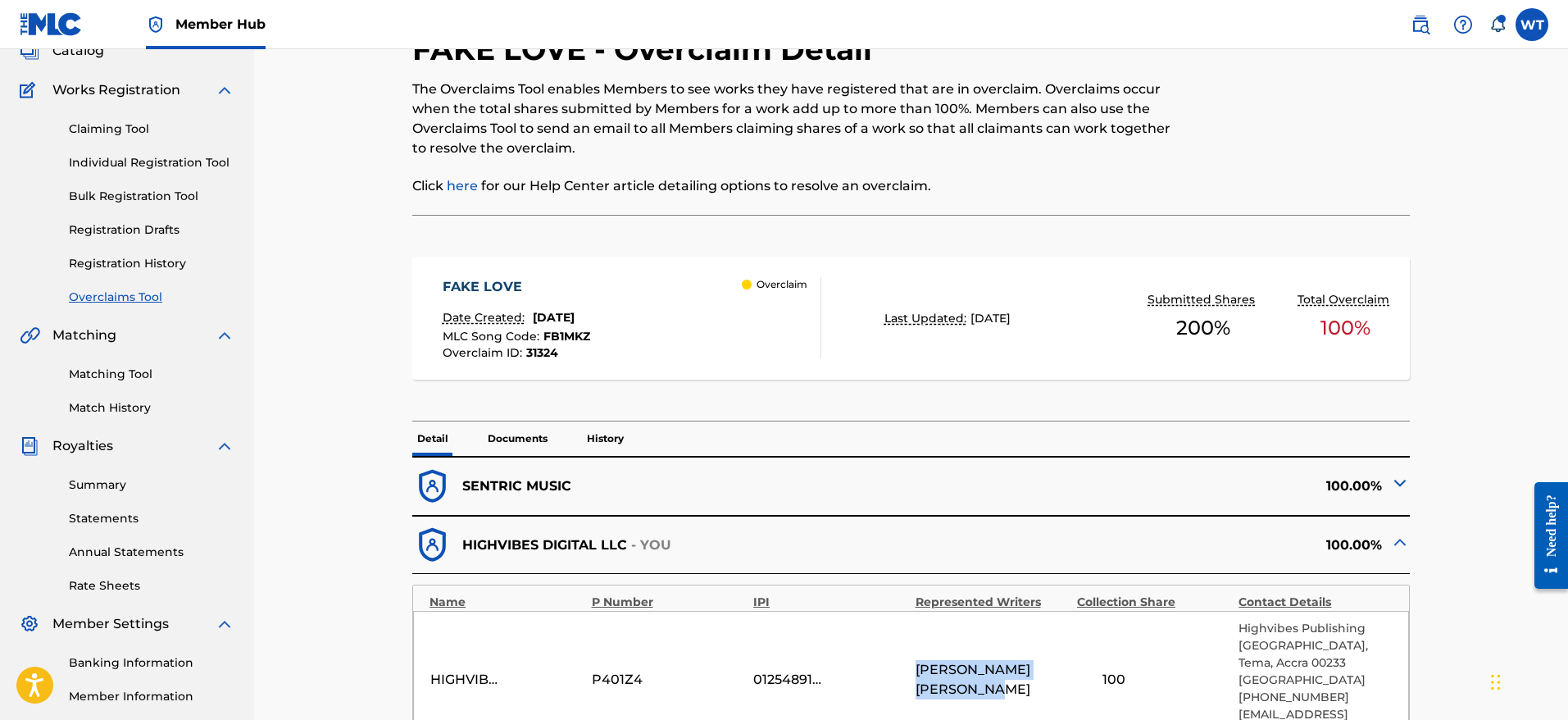
click at [665, 299] on div "FAKE LOVE Date Created: July 30, 2025 MLC Song Code : FB1MKZ Overclaim ID : 313…" at bounding box center [632, 319] width 379 height 82
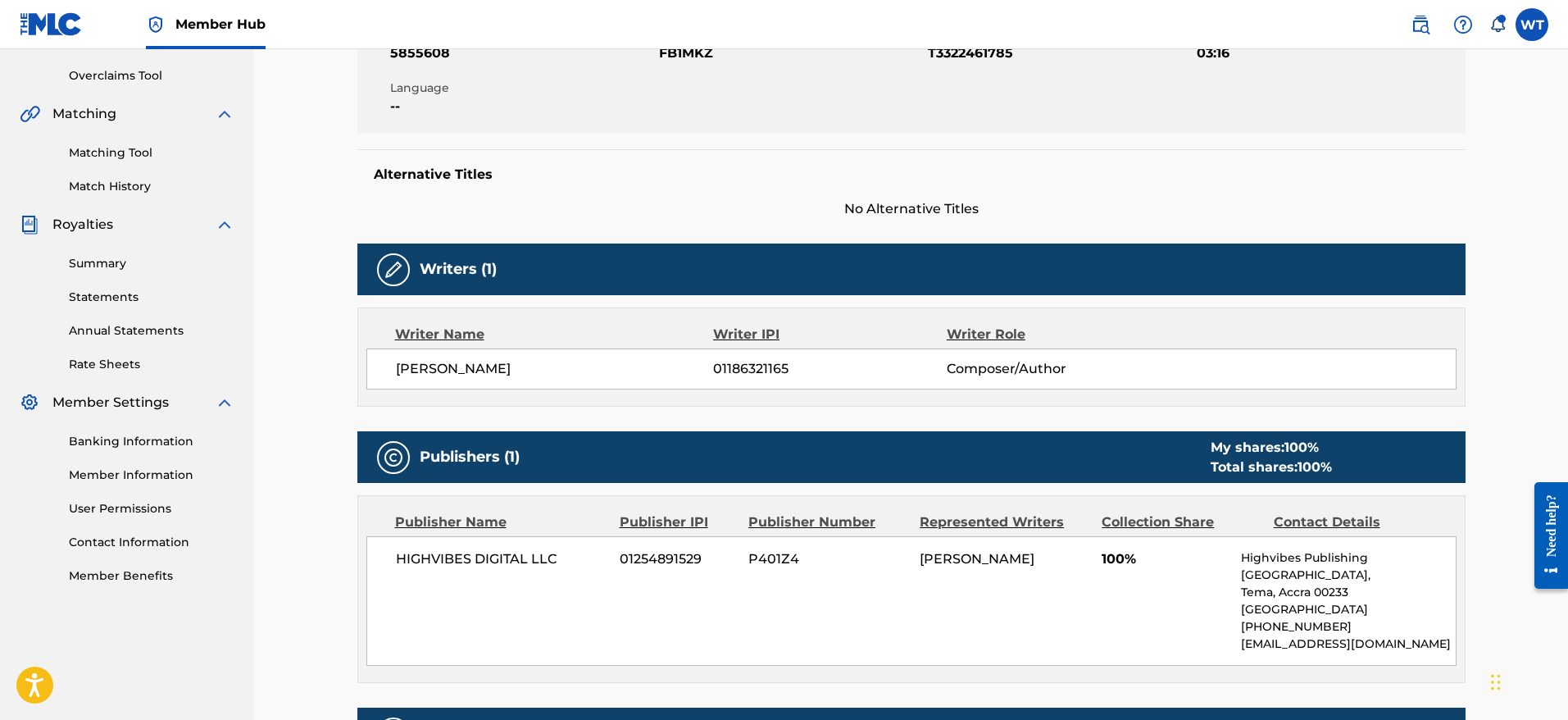
scroll to position [587, 0]
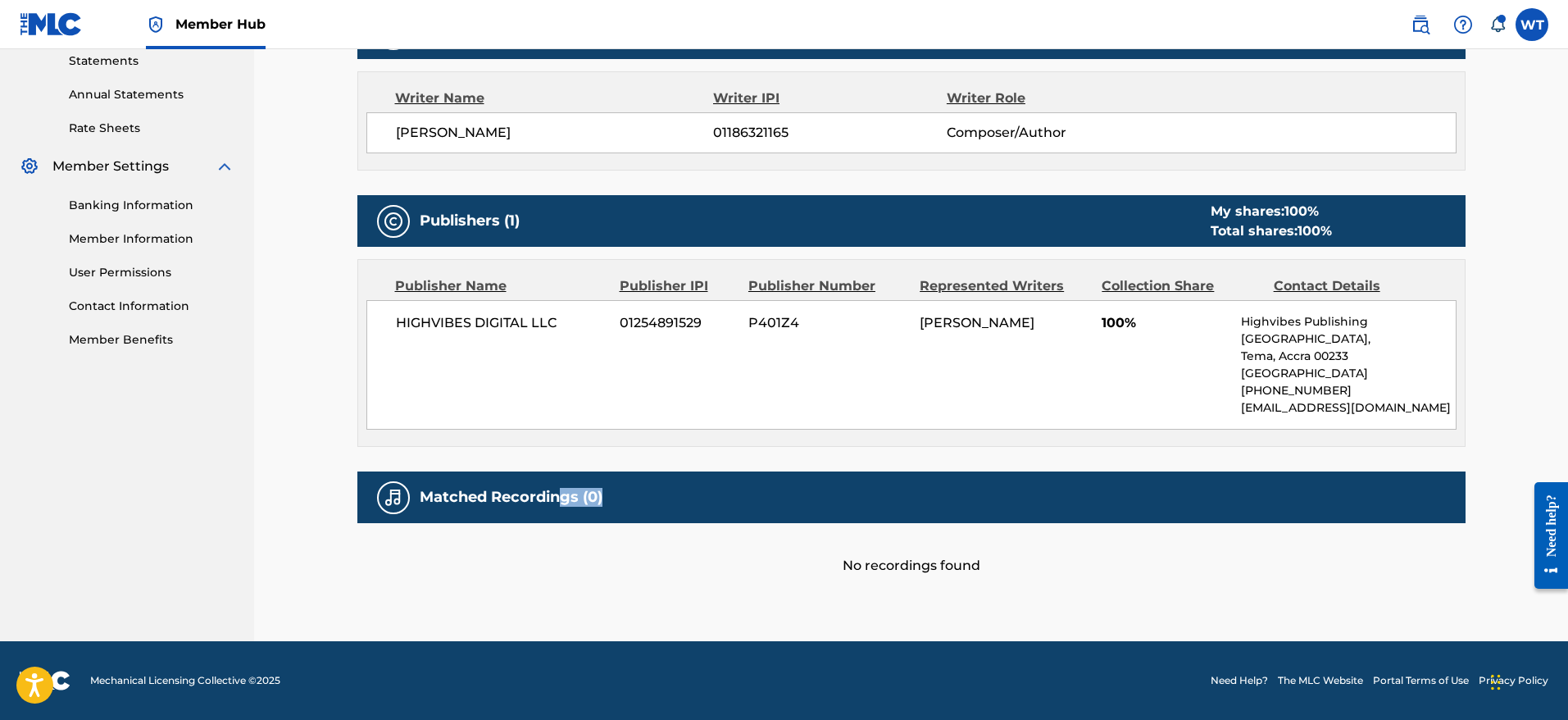
drag, startPoint x: 652, startPoint y: 521, endPoint x: 556, endPoint y: 503, distance: 97.7
click at [556, 503] on div "Matched Recordings (0)" at bounding box center [912, 497] width 1109 height 52
click at [556, 503] on h5 "Matched Recordings (0)" at bounding box center [510, 497] width 183 height 19
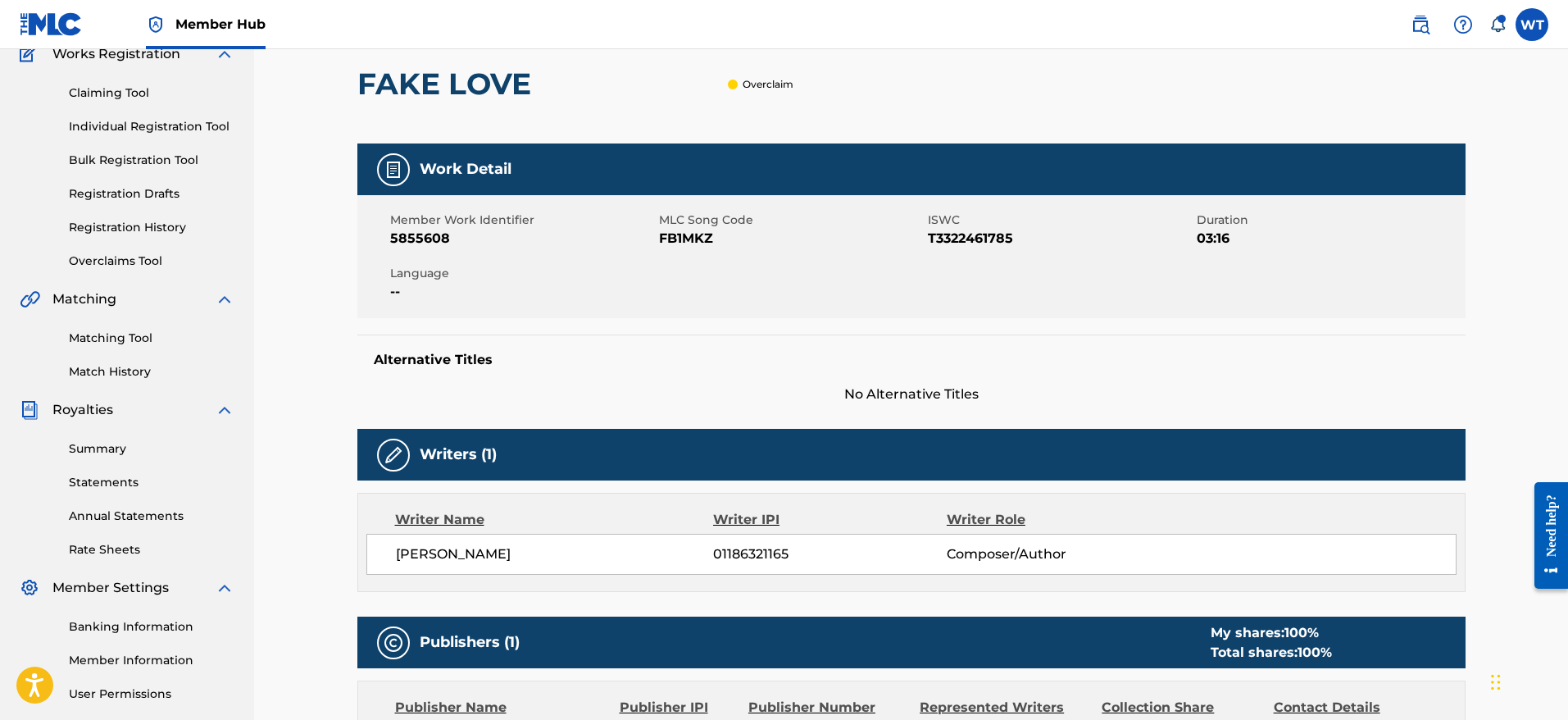
scroll to position [0, 0]
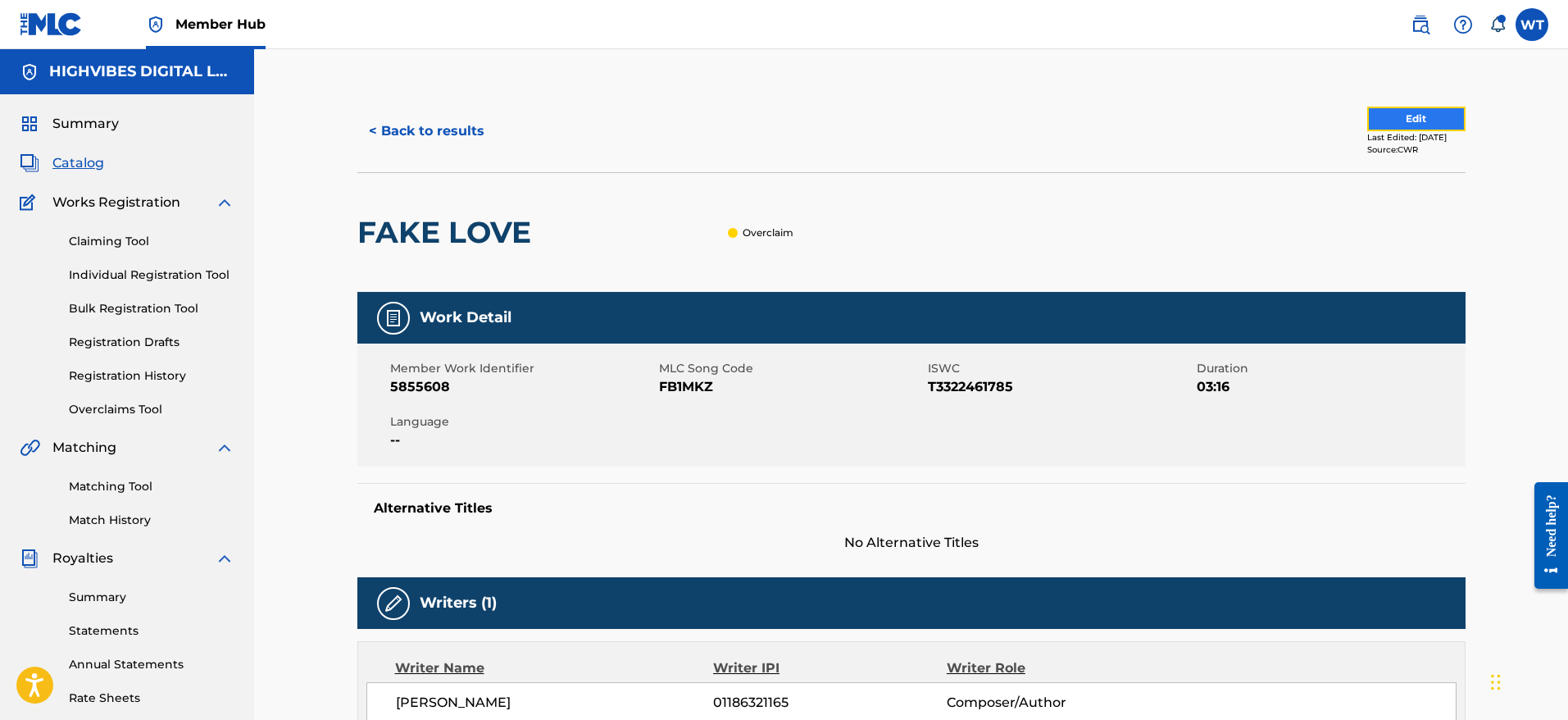
click at [1397, 115] on button "Edit" at bounding box center [1416, 119] width 98 height 25
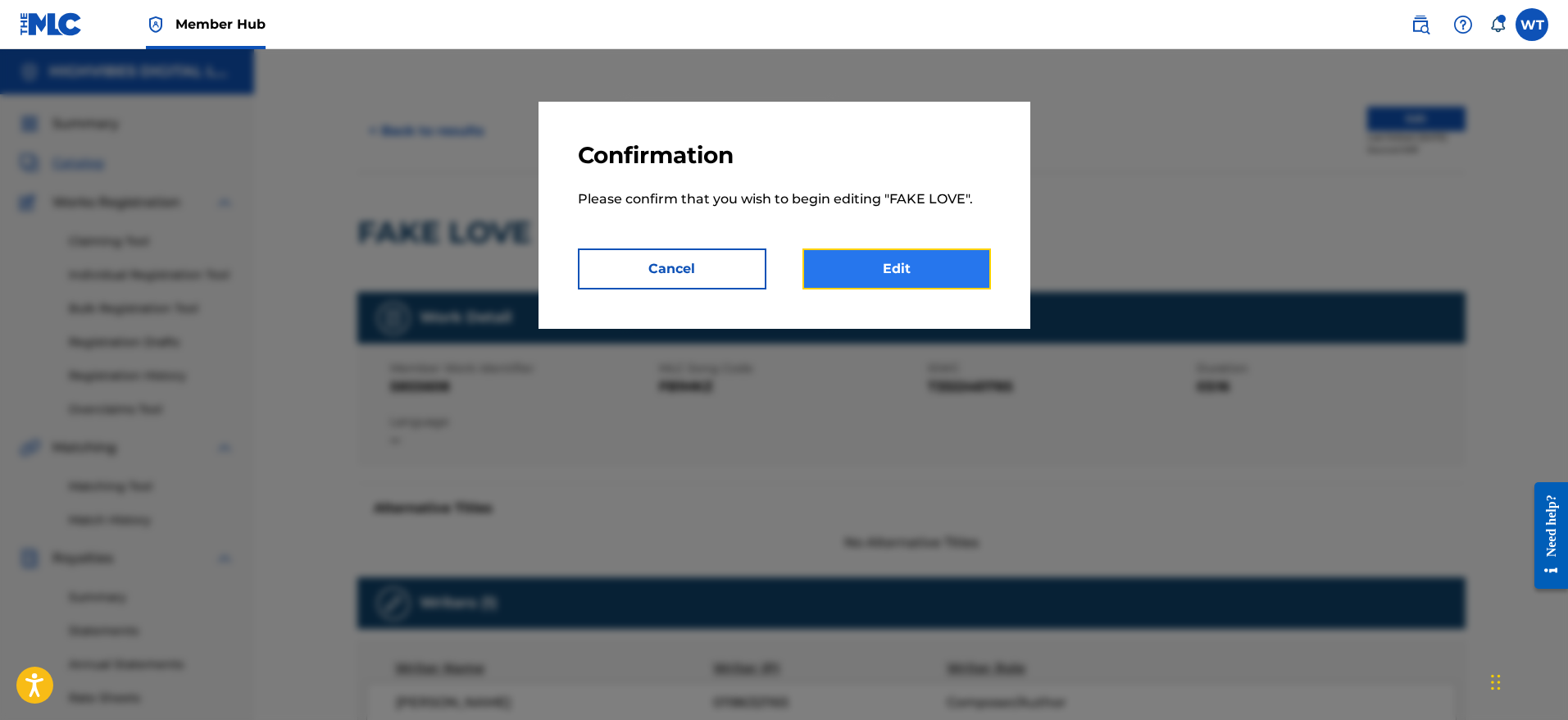
click at [926, 275] on link "Edit" at bounding box center [897, 269] width 189 height 41
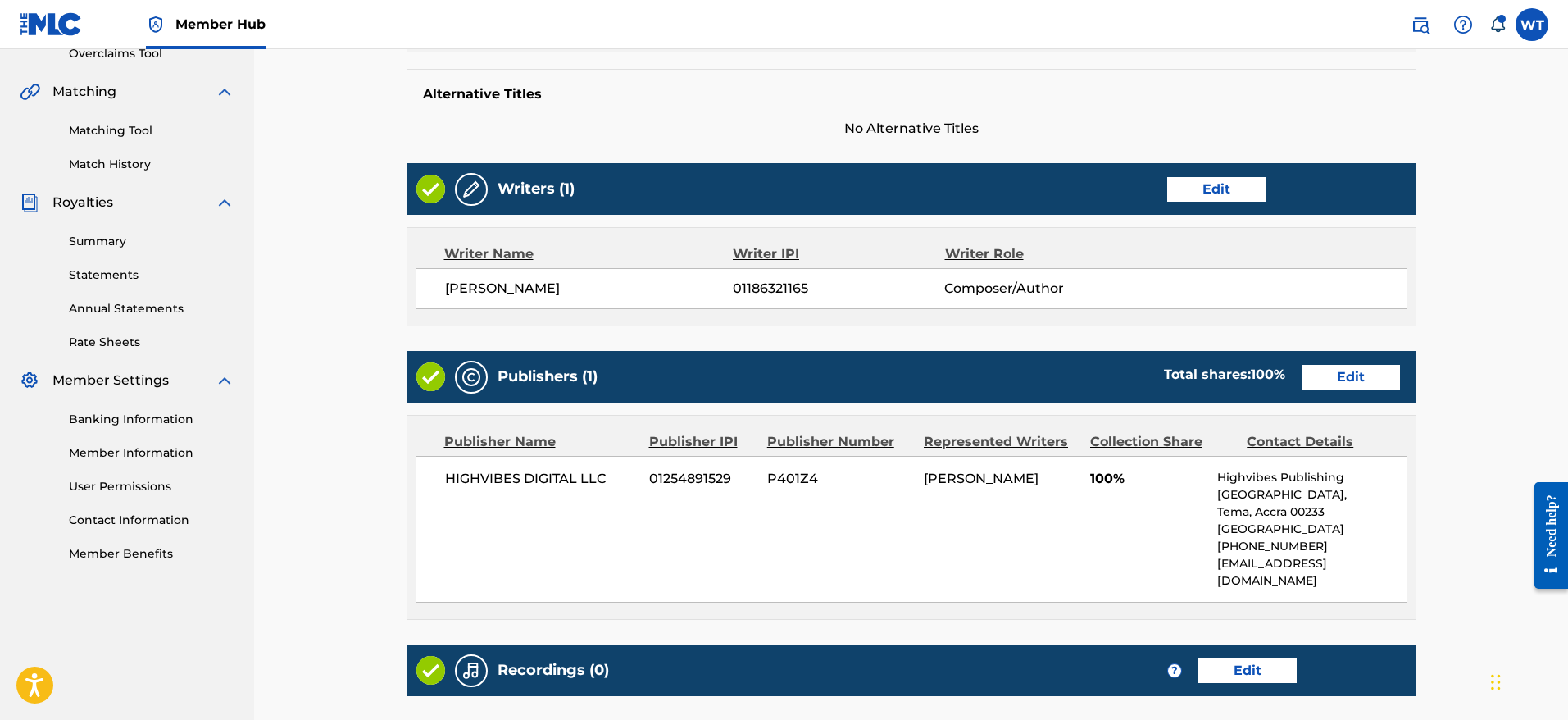
scroll to position [570, 0]
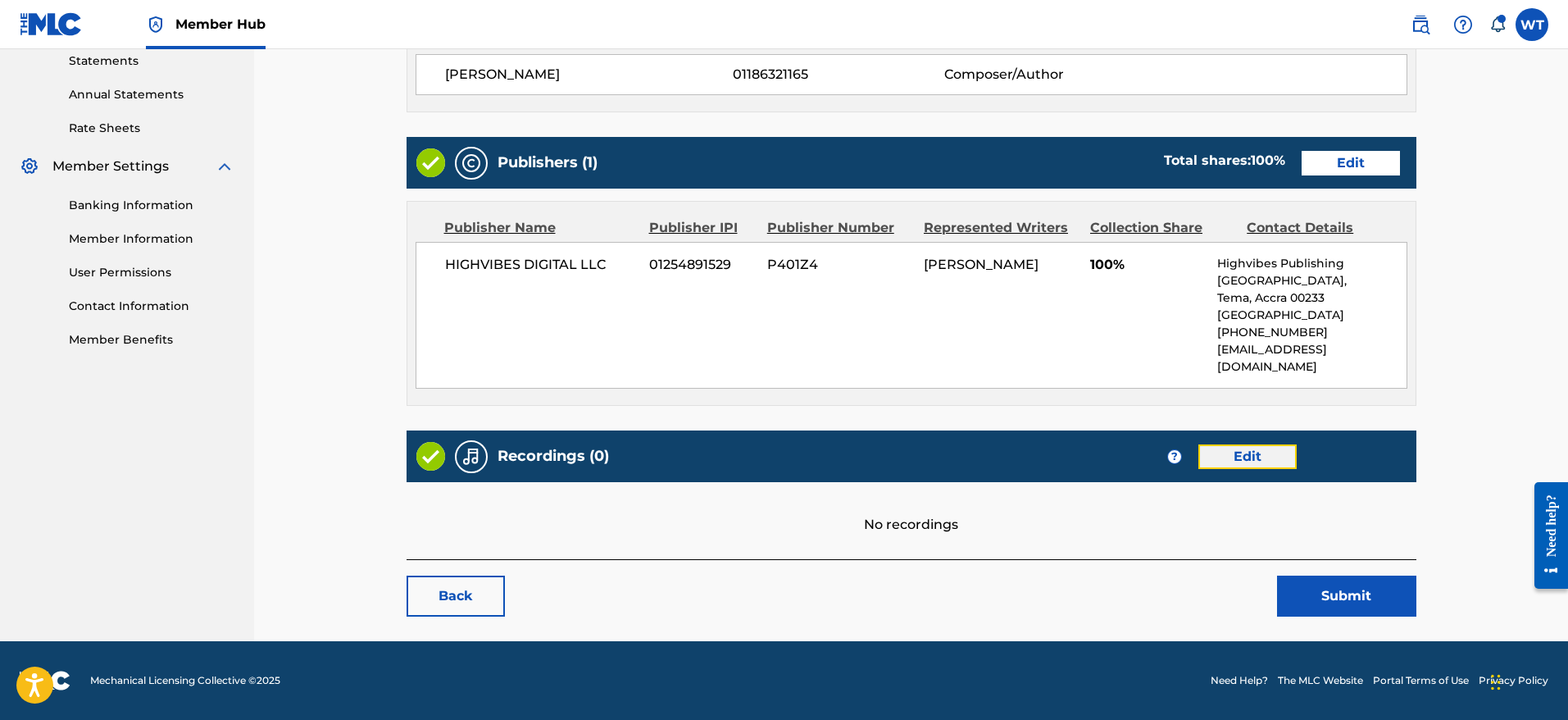
click at [1253, 456] on link "Edit" at bounding box center [1247, 456] width 98 height 25
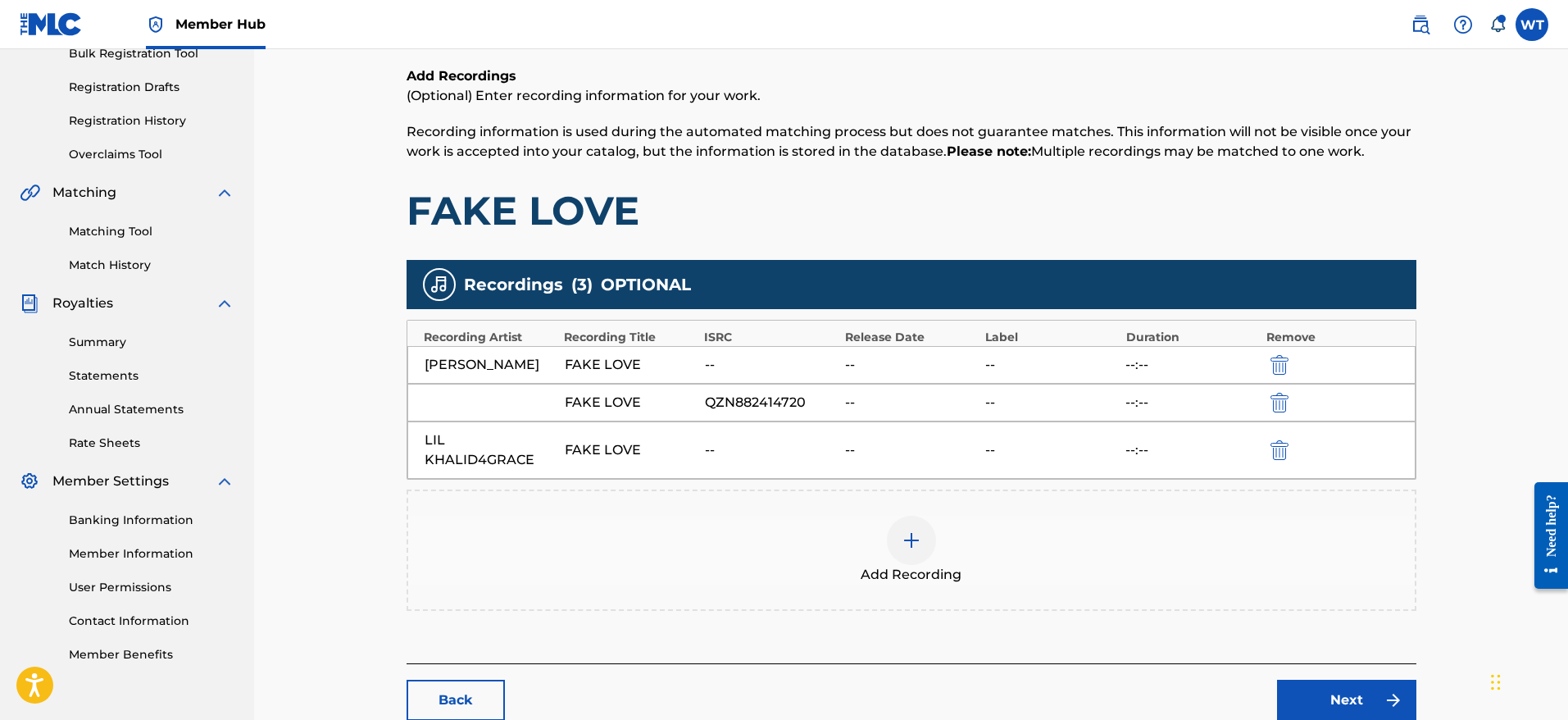
scroll to position [256, 0]
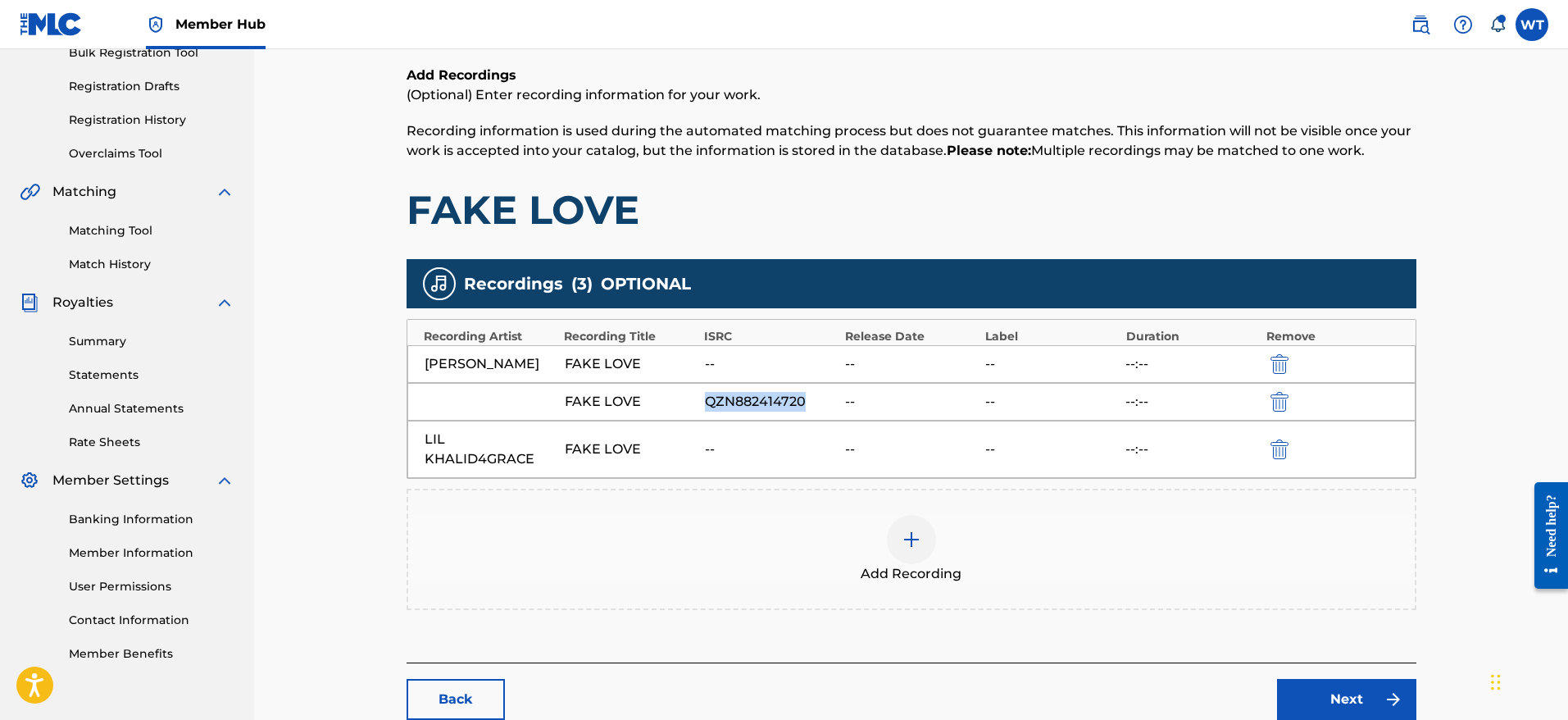
drag, startPoint x: 804, startPoint y: 401, endPoint x: 710, endPoint y: 403, distance: 94.0
click at [710, 403] on div "QZN882414720" at bounding box center [770, 401] width 132 height 20
copy div "QZN882414720"
